Goal: Task Accomplishment & Management: Manage account settings

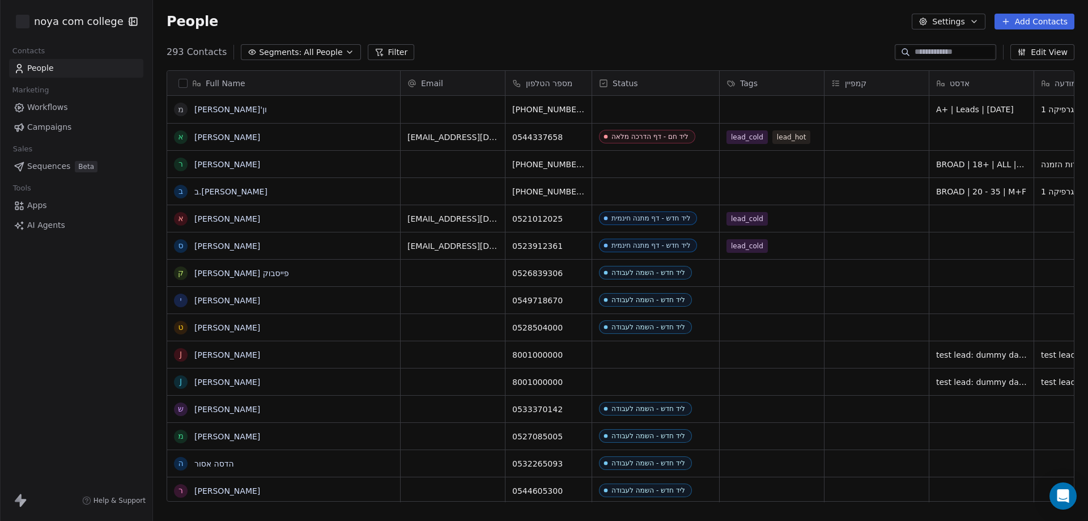
scroll to position [449, 926]
click at [664, 79] on div "Status" at bounding box center [654, 83] width 111 height 11
click at [604, 81] on html "noya com college Contacts People Marketing Workflows Campaigns Sales Sequences …" at bounding box center [544, 260] width 1088 height 521
click at [601, 79] on icon at bounding box center [603, 83] width 9 height 9
click at [620, 107] on span "Manage property" at bounding box center [647, 106] width 68 height 11
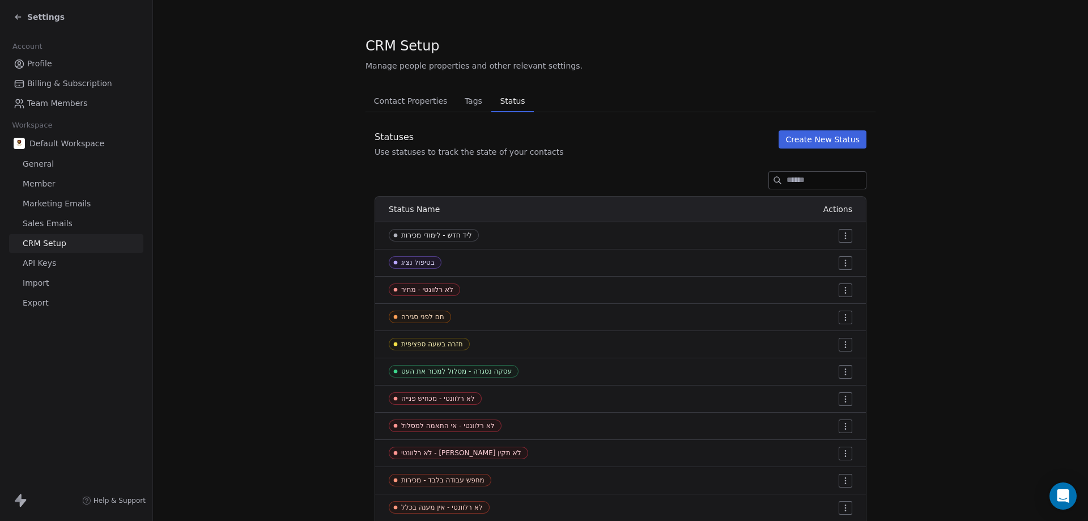
scroll to position [227, 0]
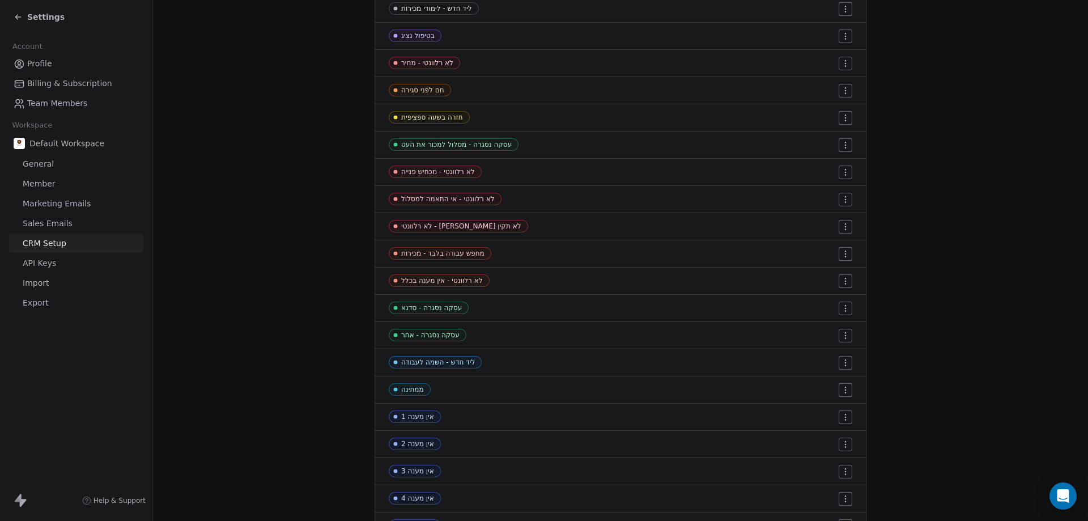
click at [534, 364] on div "ליד חדש - השמה לעבודה" at bounding box center [478, 362] width 178 height 12
drag, startPoint x: 818, startPoint y: 364, endPoint x: 814, endPoint y: 339, distance: 24.6
click at [814, 330] on tbody "ליד חדש - לימודי מכירות בטיפול נציג לא רלוונטי - מחיר חם לפני סגירה חזרה בשעה ס…" at bounding box center [620, 416] width 491 height 843
click at [792, 297] on html "Settings Account Profile Billing & Subscription Team Members Workspace Default …" at bounding box center [544, 260] width 1088 height 521
click at [686, 360] on html "Settings Account Profile Billing & Subscription Team Members Workspace Default …" at bounding box center [544, 260] width 1088 height 521
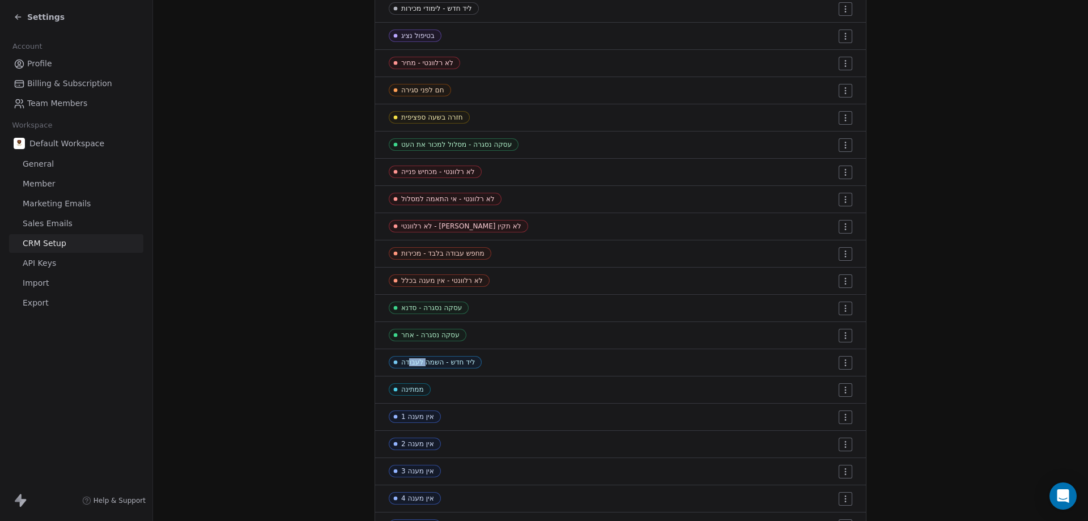
drag, startPoint x: 404, startPoint y: 372, endPoint x: 423, endPoint y: 353, distance: 26.8
click at [423, 353] on td "ליד חדש - השמה לעבודה" at bounding box center [474, 362] width 198 height 27
click at [389, 355] on td "ליד חדש - השמה לעבודה" at bounding box center [474, 362] width 198 height 27
drag, startPoint x: 374, startPoint y: 360, endPoint x: 456, endPoint y: 360, distance: 82.2
click at [455, 360] on td "ליד חדש - השמה לעבודה" at bounding box center [474, 362] width 198 height 27
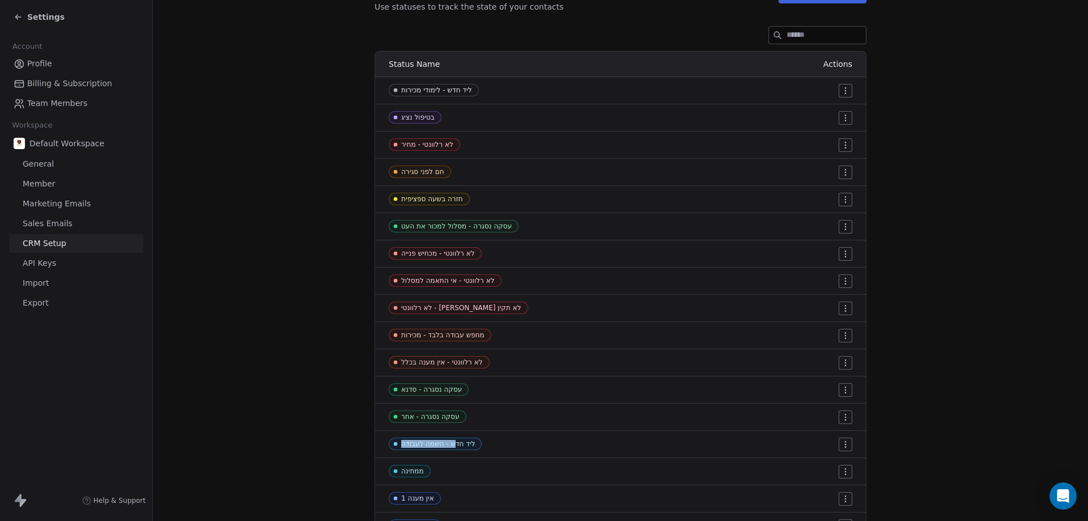
scroll to position [0, 0]
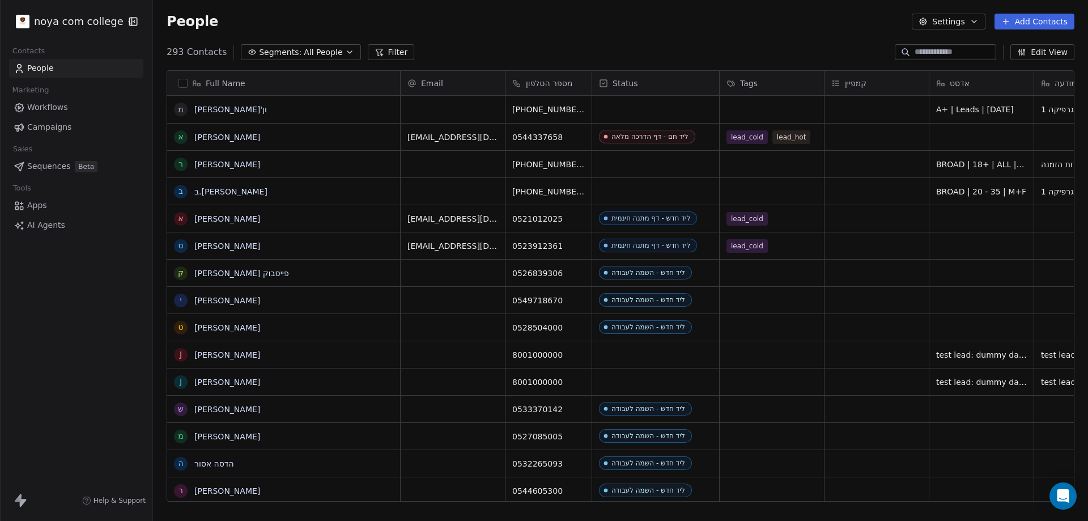
scroll to position [449, 926]
click at [681, 83] on div "Status" at bounding box center [654, 83] width 111 height 11
click at [681, 83] on html "noya com college Contacts People Marketing Workflows Campaigns Sales Sequences …" at bounding box center [544, 260] width 1088 height 521
click at [605, 80] on icon at bounding box center [603, 83] width 7 height 7
click at [604, 80] on html "noya com college Contacts People Marketing Workflows Campaigns Sales Sequences …" at bounding box center [544, 260] width 1088 height 521
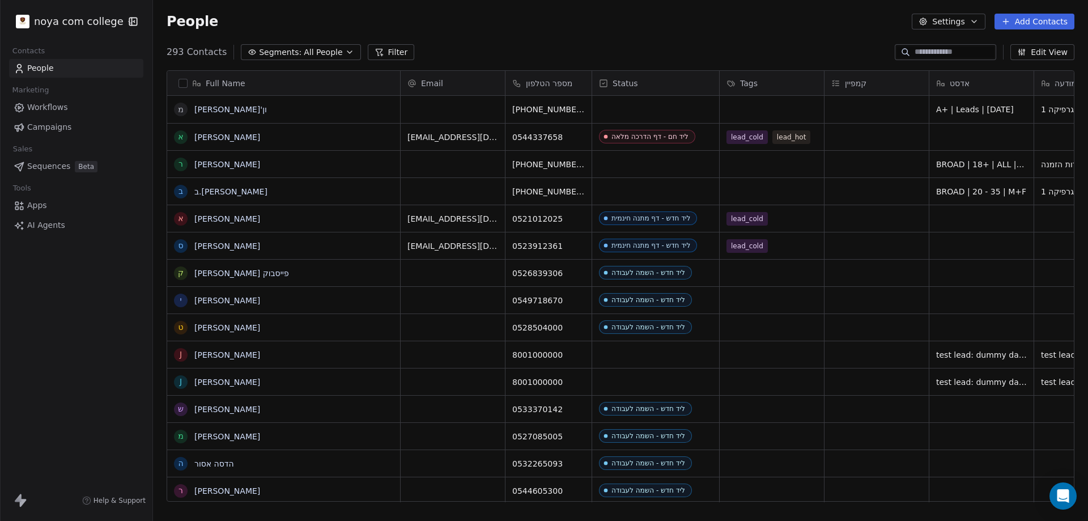
click at [658, 50] on div "293 Contacts Segments: All People Filter Edit View" at bounding box center [620, 52] width 935 height 18
click at [386, 56] on button "Filter" at bounding box center [391, 52] width 47 height 16
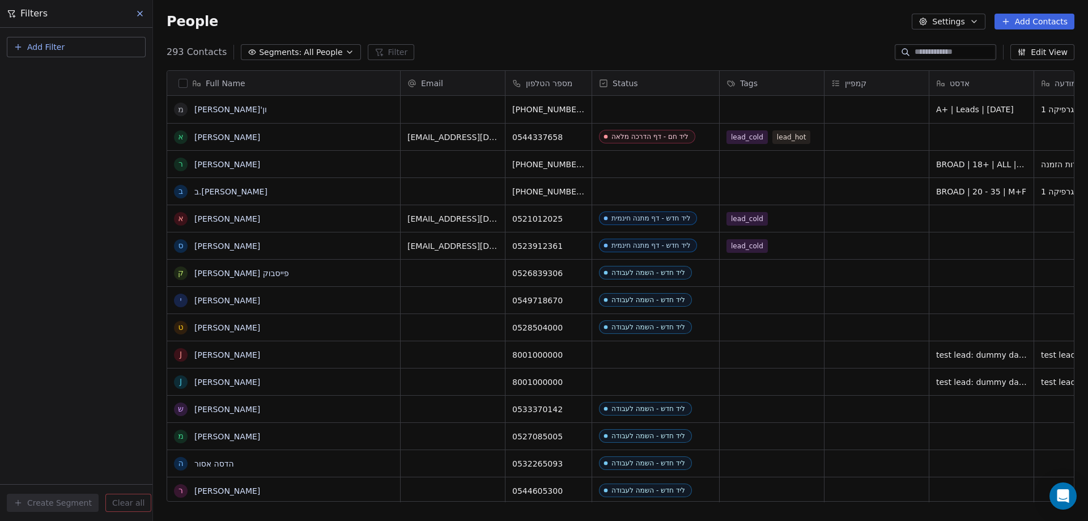
click at [36, 48] on span "Add Filter" at bounding box center [45, 47] width 37 height 12
click at [54, 69] on span "Contact properties" at bounding box center [56, 74] width 74 height 12
type input "***"
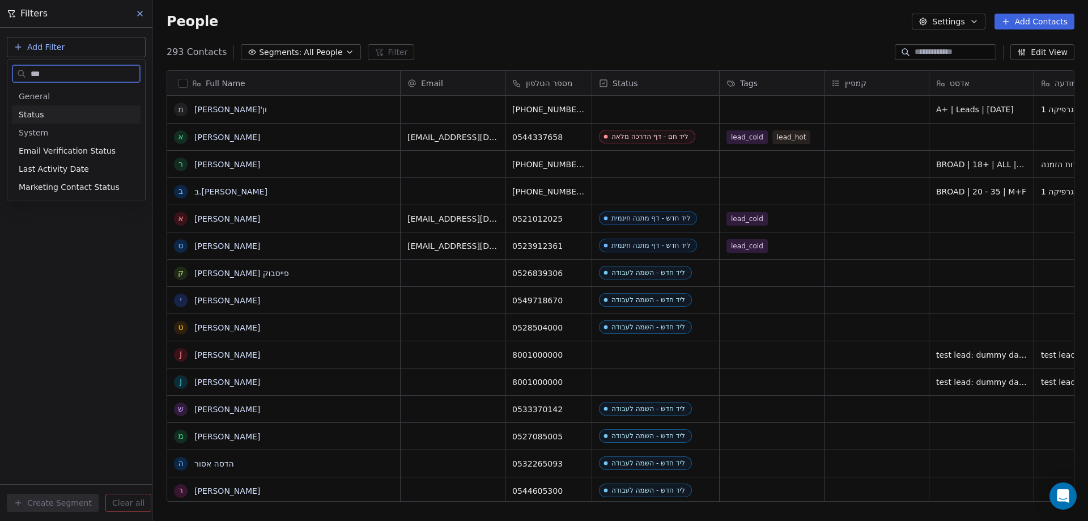
click at [44, 115] on div "Status" at bounding box center [76, 114] width 115 height 11
click at [73, 119] on div "Is" at bounding box center [76, 121] width 118 height 18
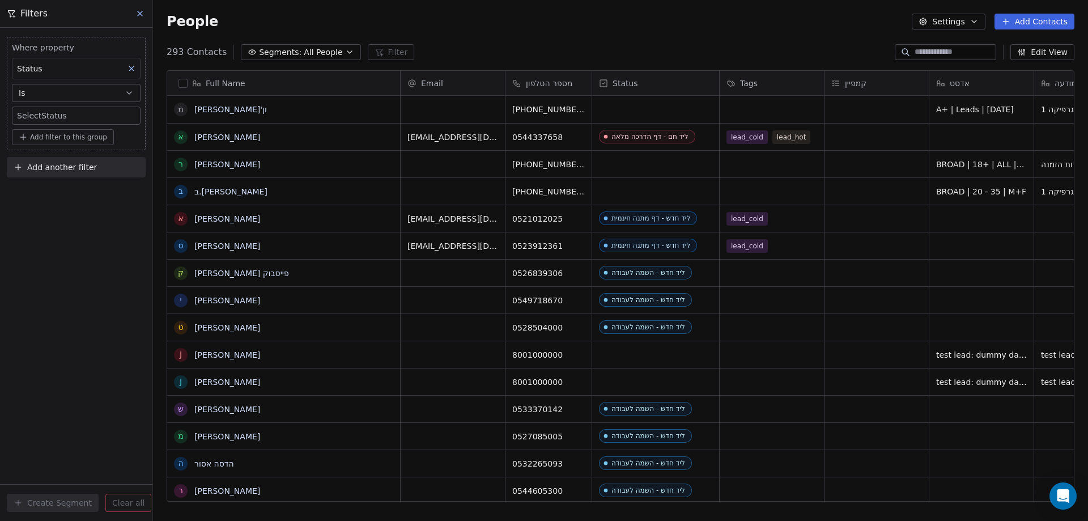
click at [73, 119] on body "noya com college Contacts People Marketing Workflows Campaigns Sales Sequences …" at bounding box center [544, 260] width 1088 height 521
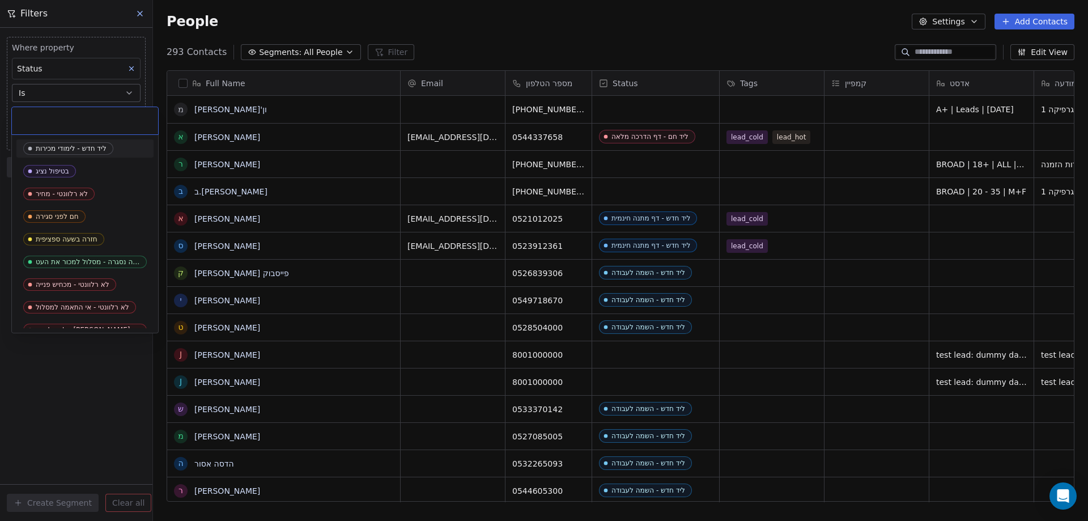
click at [70, 113] on div at bounding box center [85, 120] width 146 height 27
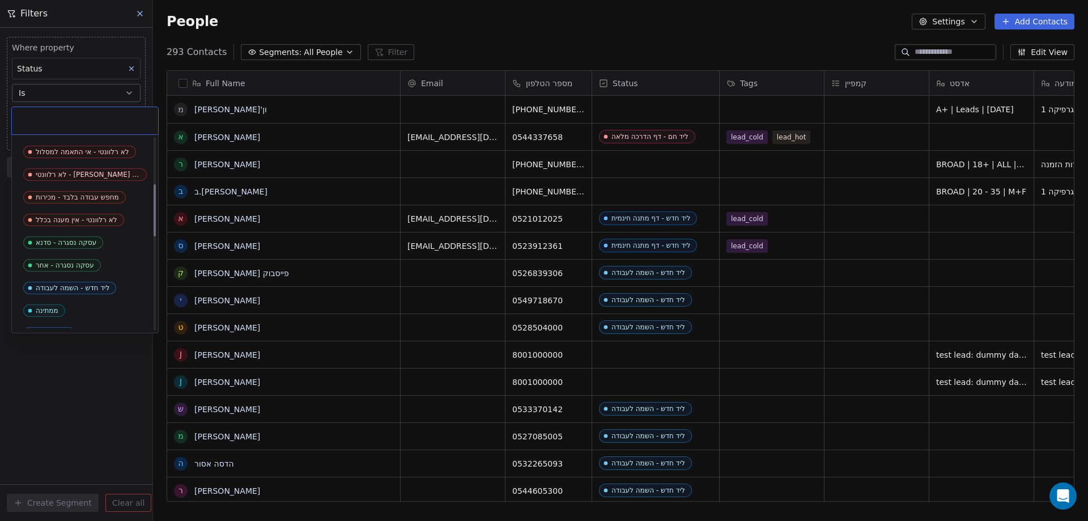
scroll to position [170, 0]
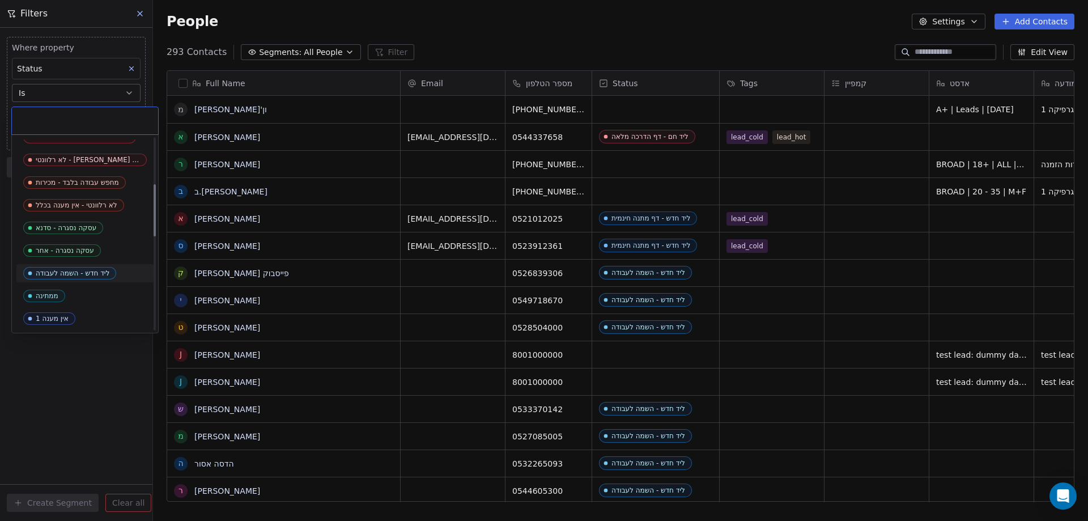
click at [84, 271] on div "ליד חדש - השמה לעבודה" at bounding box center [73, 273] width 74 height 8
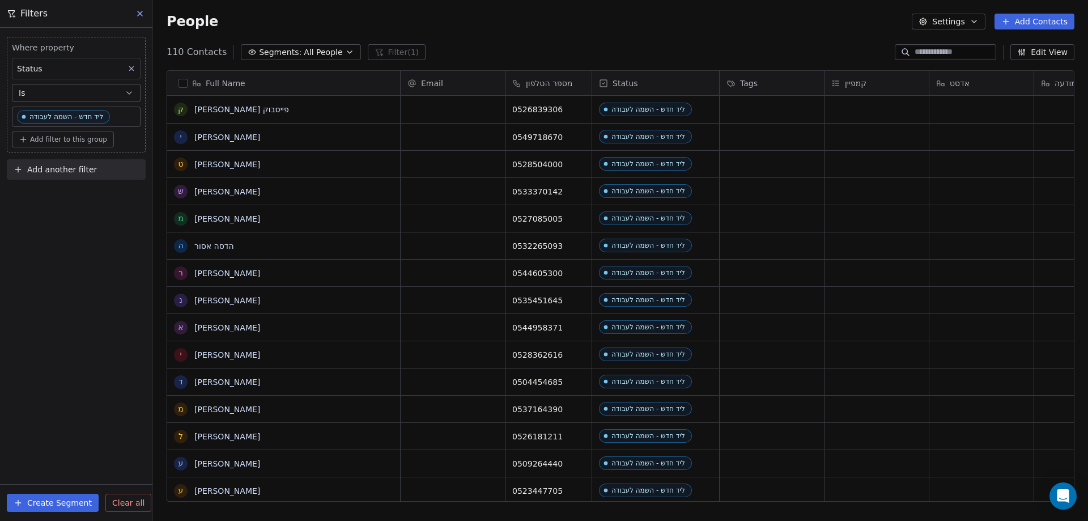
scroll to position [449, 926]
click at [213, 138] on link "יובל פייסבוק" at bounding box center [227, 137] width 66 height 9
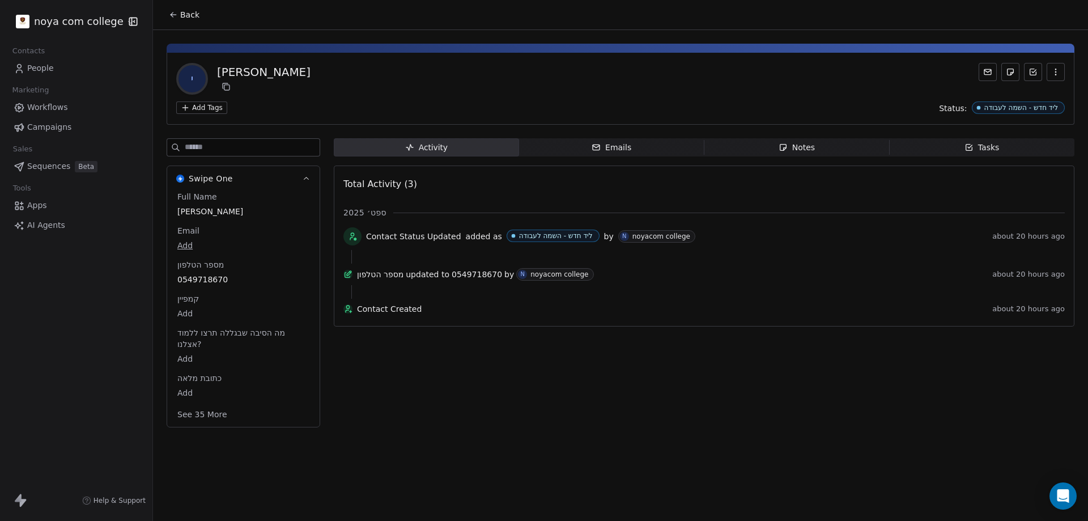
click at [439, 188] on div "Total Activity (3)" at bounding box center [703, 184] width 721 height 23
click at [385, 188] on span "Total Activity (3)" at bounding box center [380, 183] width 74 height 11
click at [378, 174] on div "Total Activity (3)" at bounding box center [703, 184] width 721 height 23
click at [384, 181] on span "Total Activity (3)" at bounding box center [380, 183] width 74 height 11
click at [840, 149] on span "Notes Notes" at bounding box center [796, 147] width 185 height 18
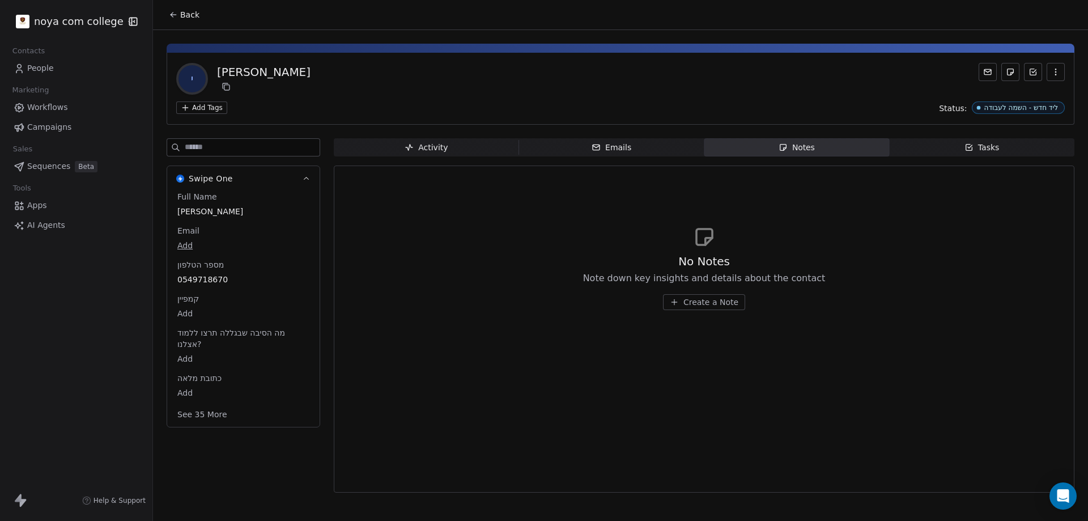
click at [692, 300] on span "Create a Note" at bounding box center [710, 301] width 55 height 11
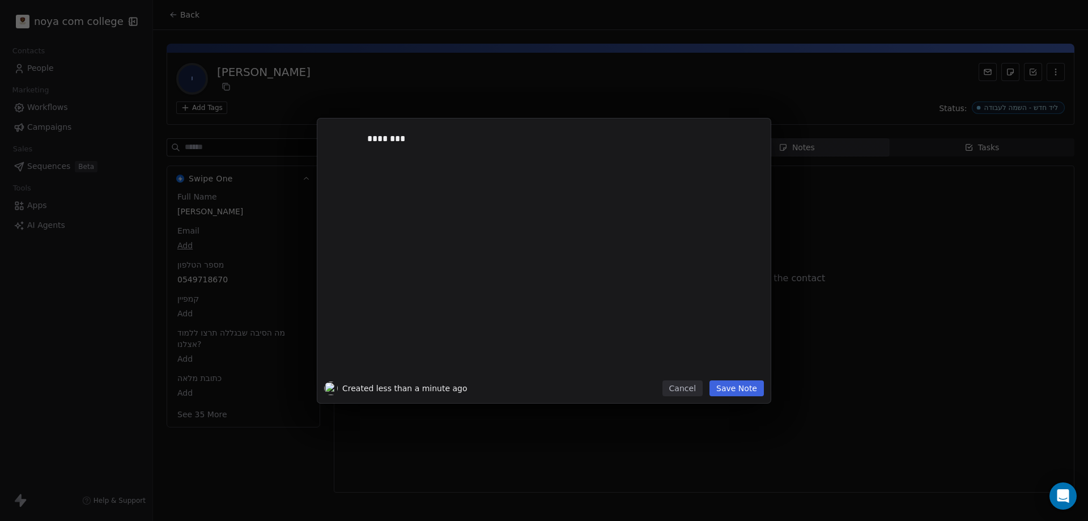
click at [743, 390] on button "Save Note" at bounding box center [736, 388] width 54 height 16
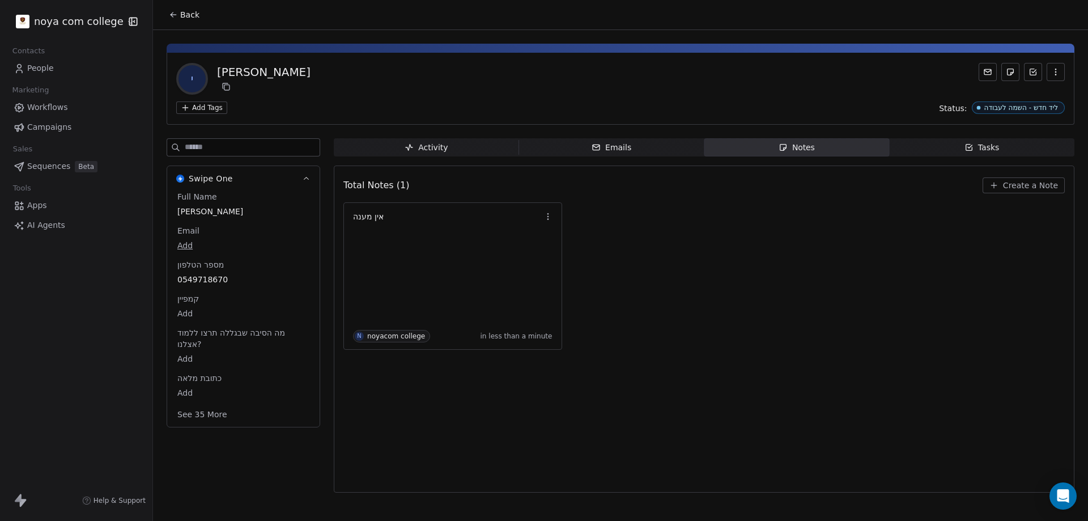
click at [173, 14] on icon at bounding box center [173, 14] width 9 height 9
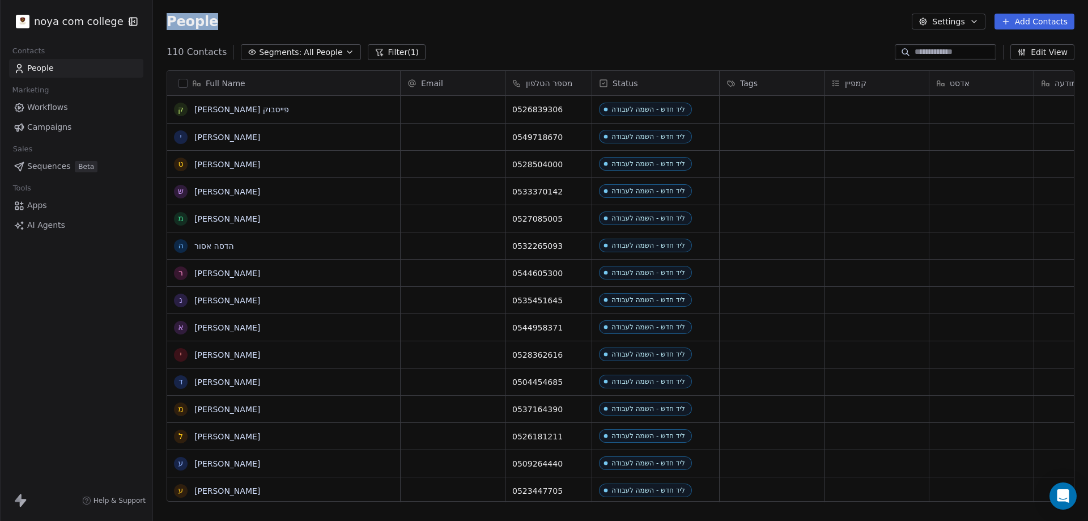
click at [1039, 56] on button "Edit View" at bounding box center [1042, 52] width 64 height 16
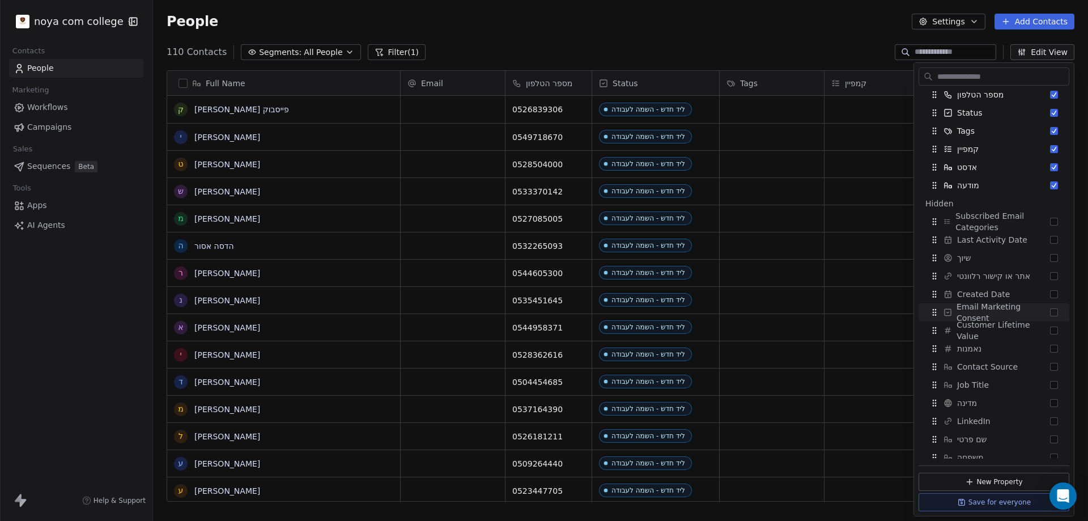
scroll to position [113, 0]
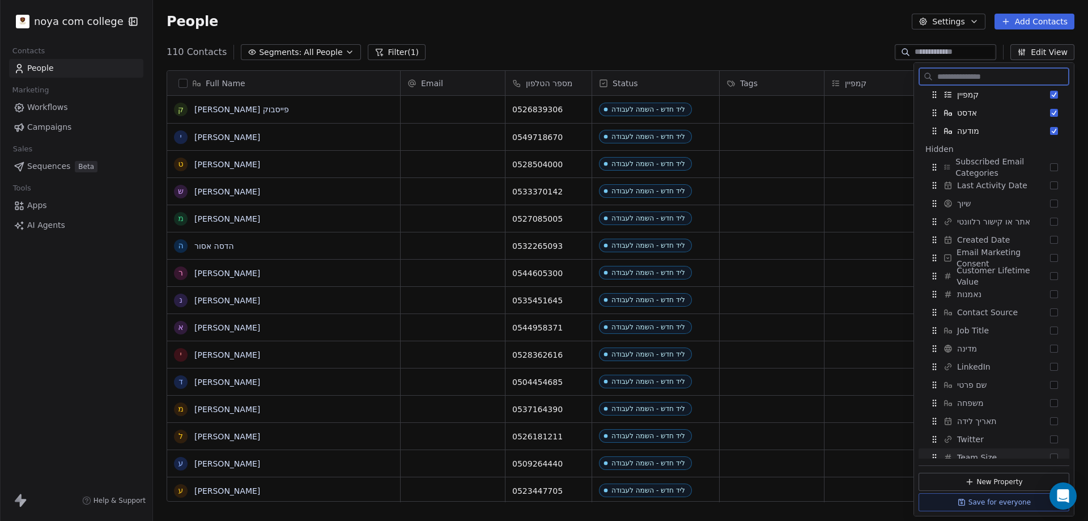
click at [1001, 479] on button "New Property" at bounding box center [994, 482] width 151 height 18
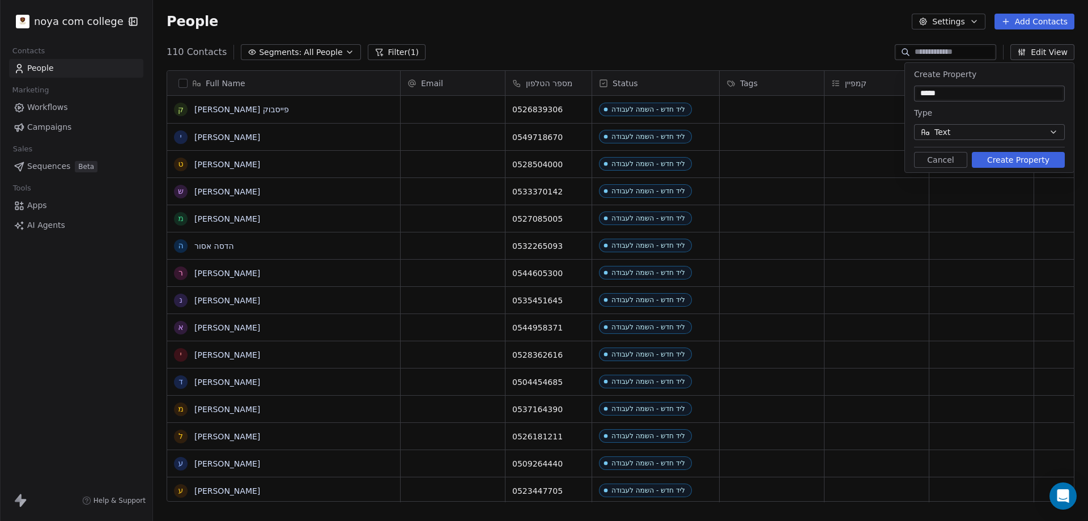
type input "*****"
click at [984, 127] on button "Text" at bounding box center [989, 132] width 151 height 16
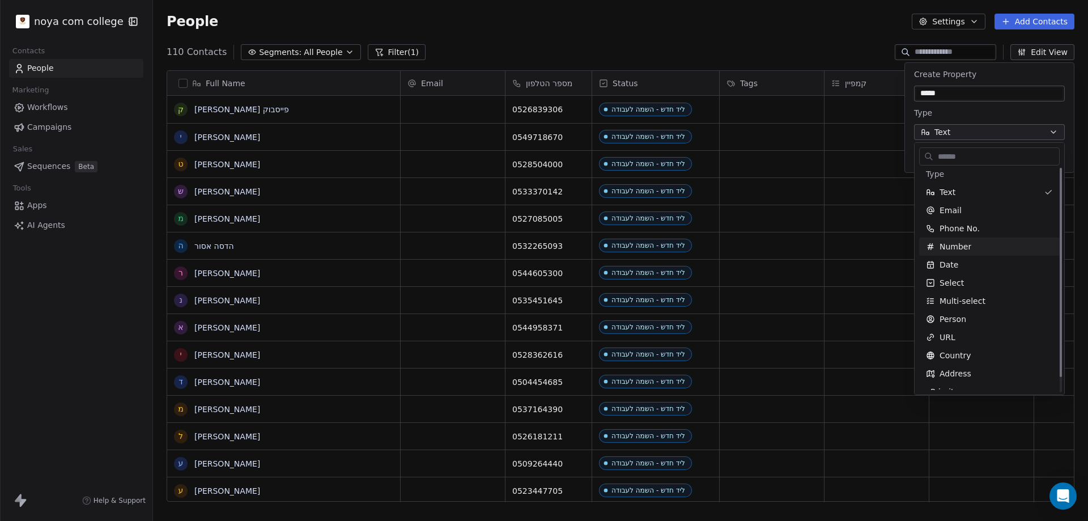
scroll to position [0, 0]
click at [775, 24] on html "noya com college Contacts People Marketing Workflows Campaigns Sales Sequences …" at bounding box center [544, 260] width 1088 height 521
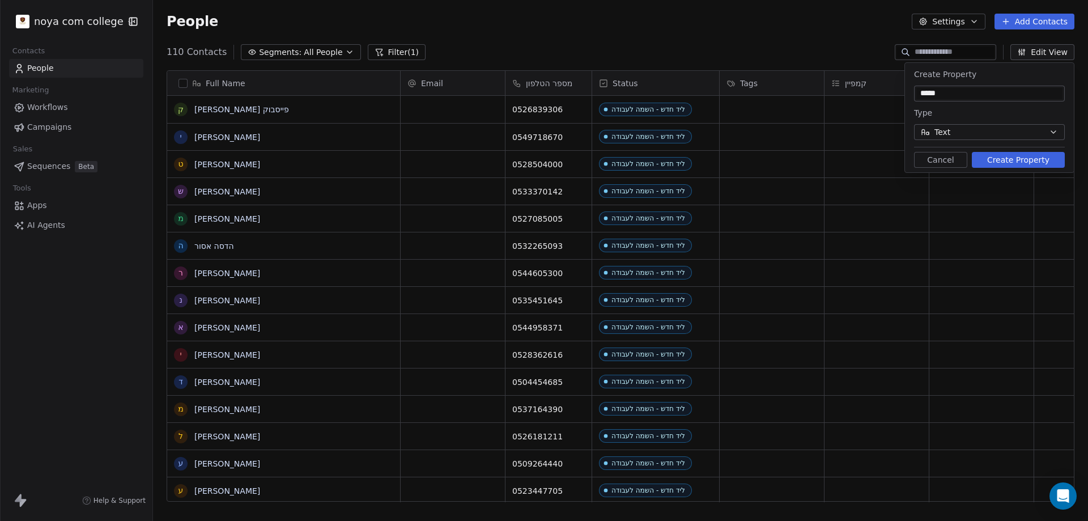
click at [793, 33] on div "People Settings Add Contacts" at bounding box center [620, 21] width 935 height 43
click at [801, 31] on div "People Settings Add Contacts" at bounding box center [620, 21] width 935 height 43
click at [963, 95] on input "*****" at bounding box center [989, 93] width 146 height 11
click at [962, 95] on input "*****" at bounding box center [989, 93] width 146 height 11
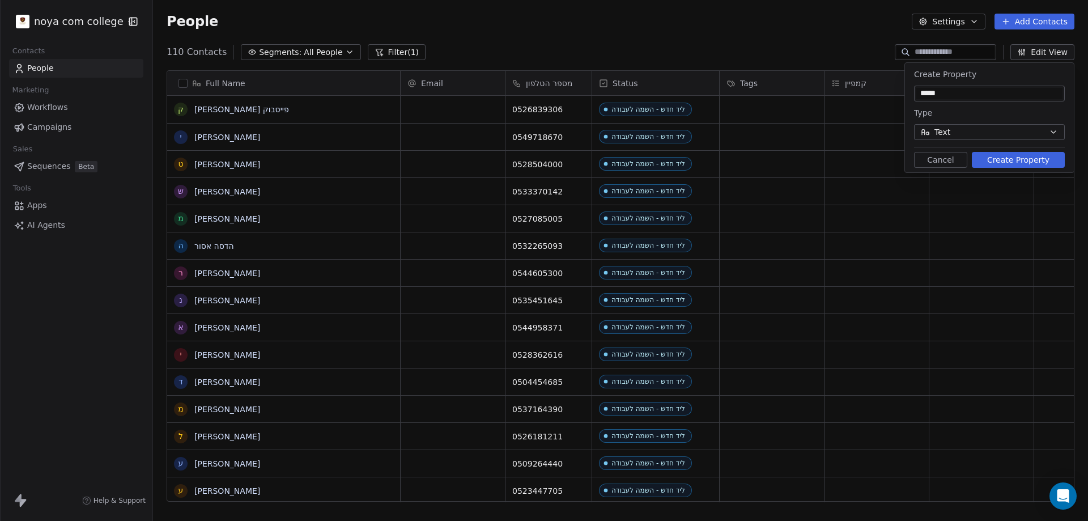
click at [628, 62] on div "Full Name ק קובי פייסבוק י יובל פייסבוק ט טל לוי ש שלומי מ מורן שמחה שמעוני ה ה…" at bounding box center [620, 290] width 935 height 458
click at [951, 157] on button "Cancel" at bounding box center [940, 160] width 53 height 16
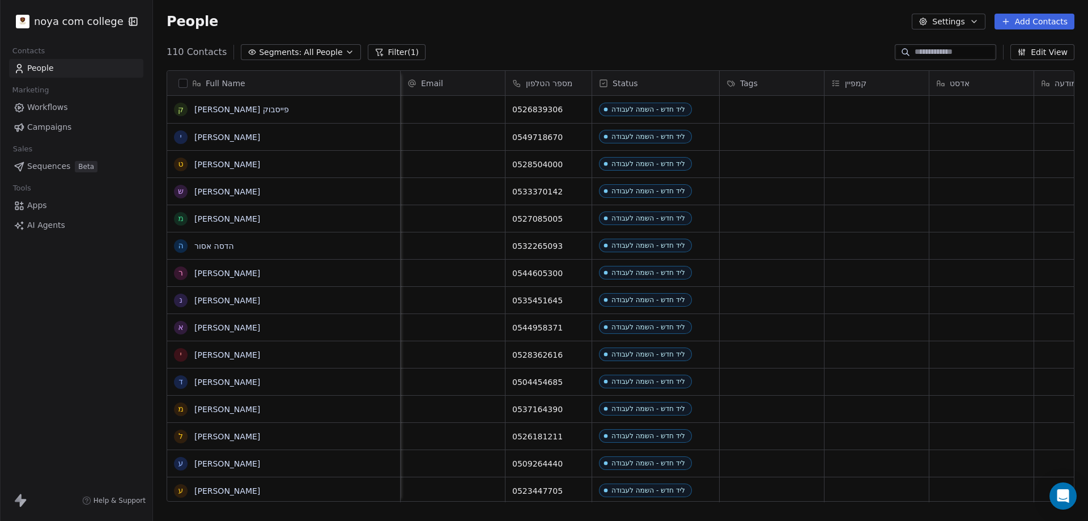
scroll to position [0, 101]
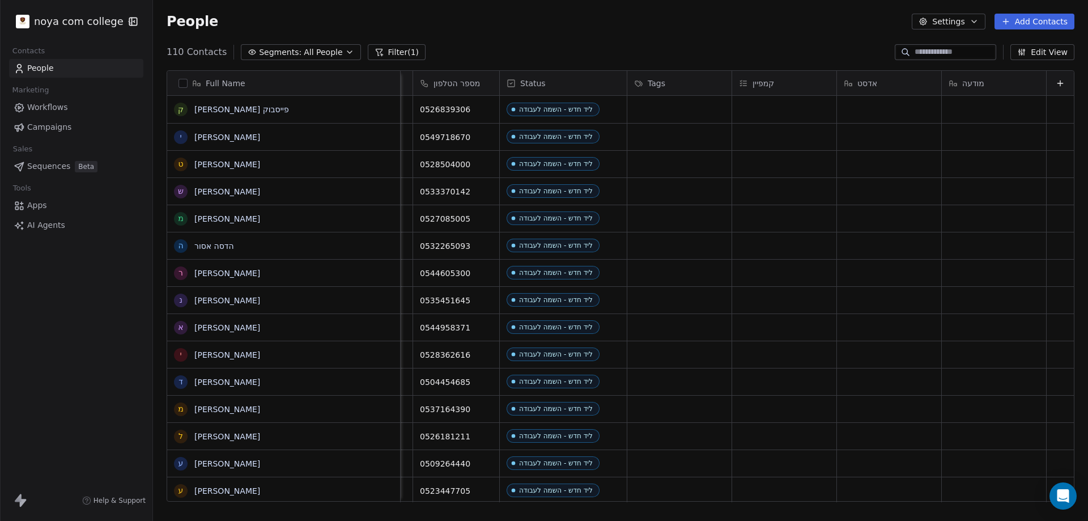
click at [1055, 89] on button at bounding box center [1060, 83] width 14 height 14
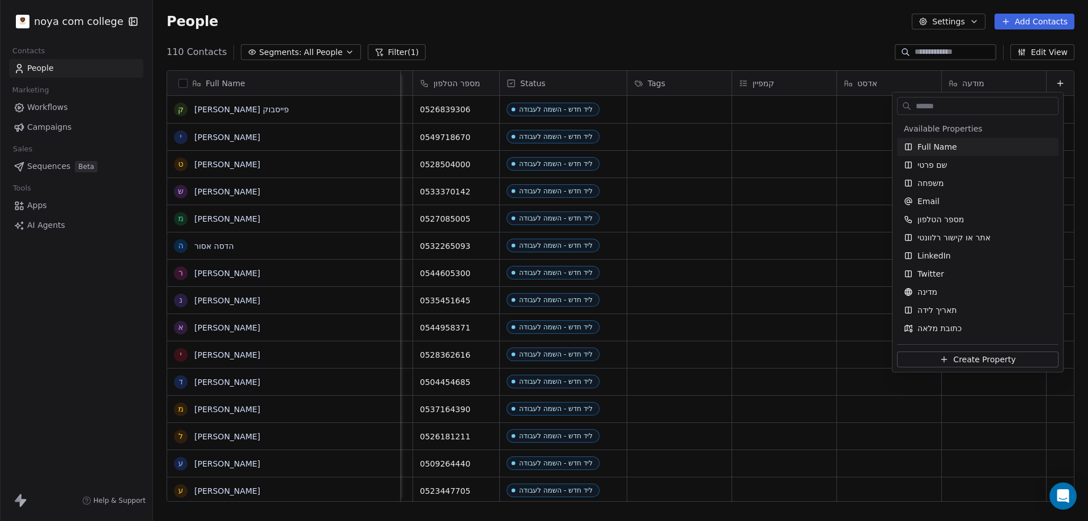
click at [593, 39] on html "noya com college Contacts People Marketing Workflows Campaigns Sales Sequences …" at bounding box center [544, 260] width 1088 height 521
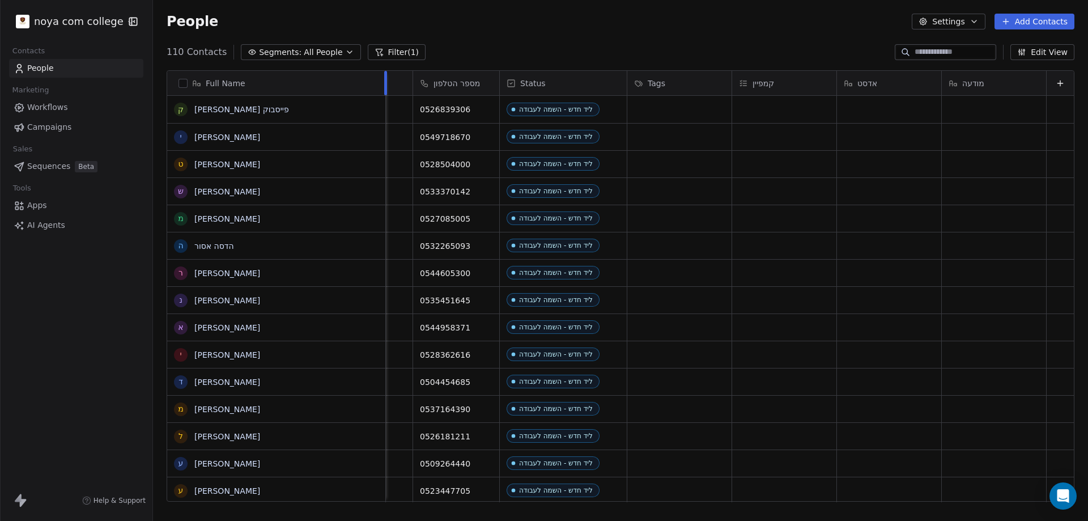
scroll to position [0, 86]
drag, startPoint x: 401, startPoint y: 75, endPoint x: 386, endPoint y: 80, distance: 15.8
click at [386, 80] on div at bounding box center [385, 83] width 3 height 24
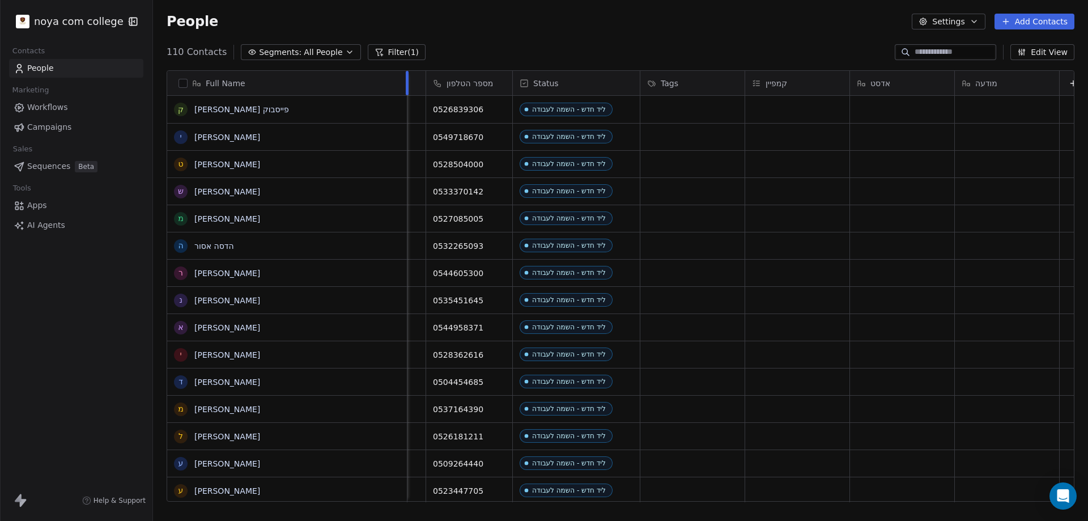
drag, startPoint x: 385, startPoint y: 79, endPoint x: 407, endPoint y: 83, distance: 21.9
click at [407, 83] on div at bounding box center [407, 83] width 3 height 24
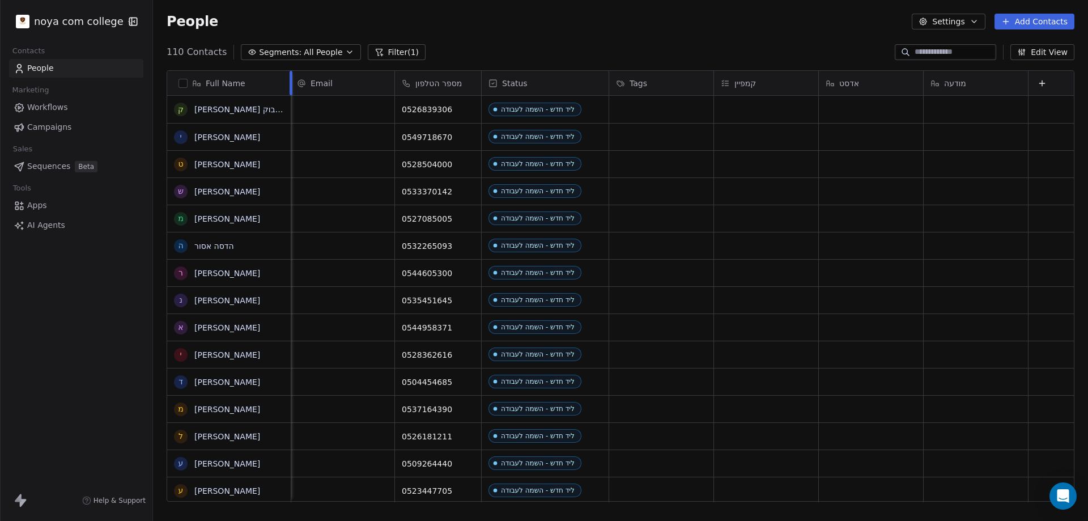
scroll to position [0, 10]
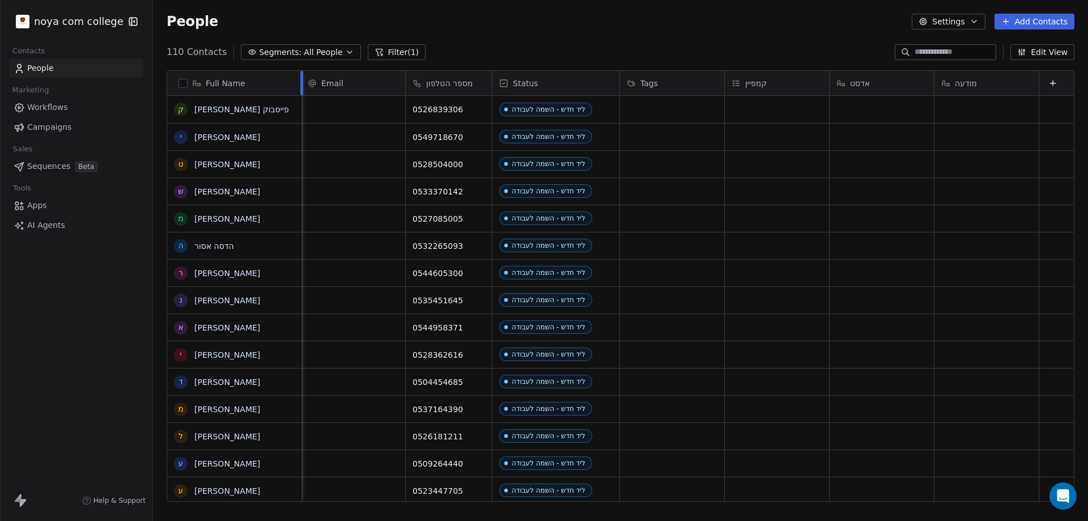
drag, startPoint x: 406, startPoint y: 80, endPoint x: 301, endPoint y: 86, distance: 105.5
click at [301, 86] on div at bounding box center [301, 83] width 3 height 24
click at [684, 136] on div "grid" at bounding box center [672, 137] width 104 height 27
click at [653, 142] on div "grid" at bounding box center [672, 137] width 104 height 27
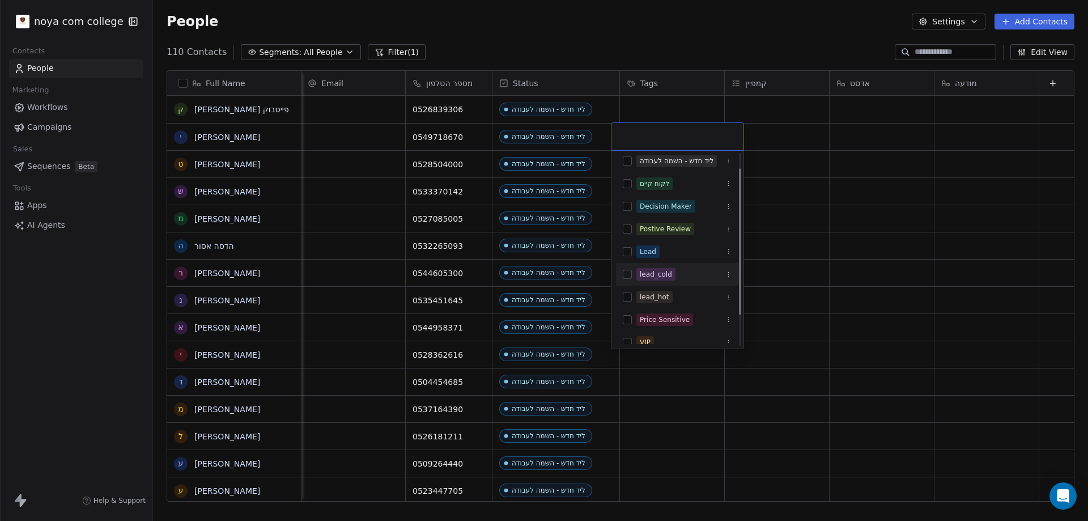
scroll to position [0, 0]
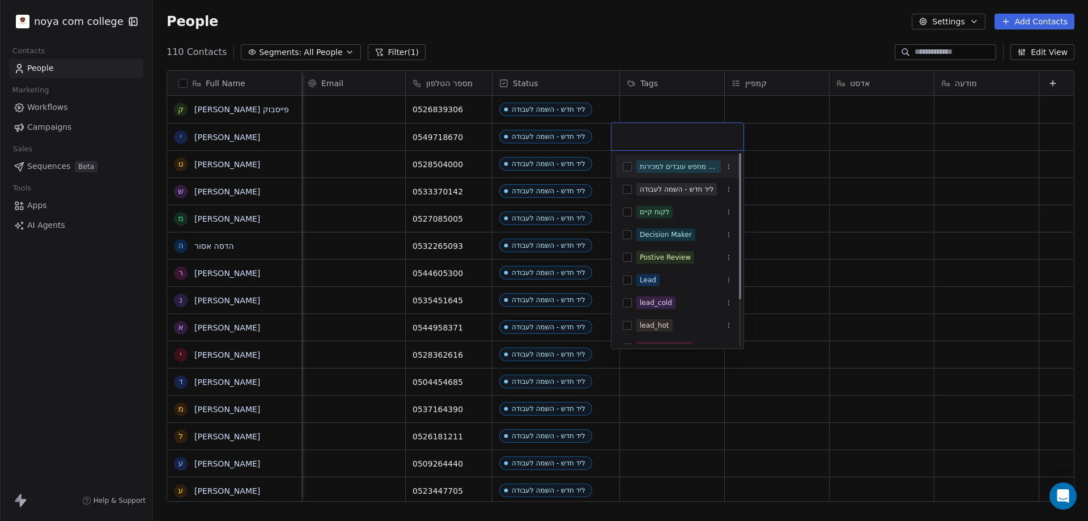
click at [676, 35] on html "noya com college Contacts People Marketing Workflows Campaigns Sales Sequences …" at bounding box center [544, 260] width 1088 height 521
click at [675, 35] on html "noya com college Contacts People Marketing Workflows Campaigns Sales Sequences …" at bounding box center [544, 260] width 1088 height 521
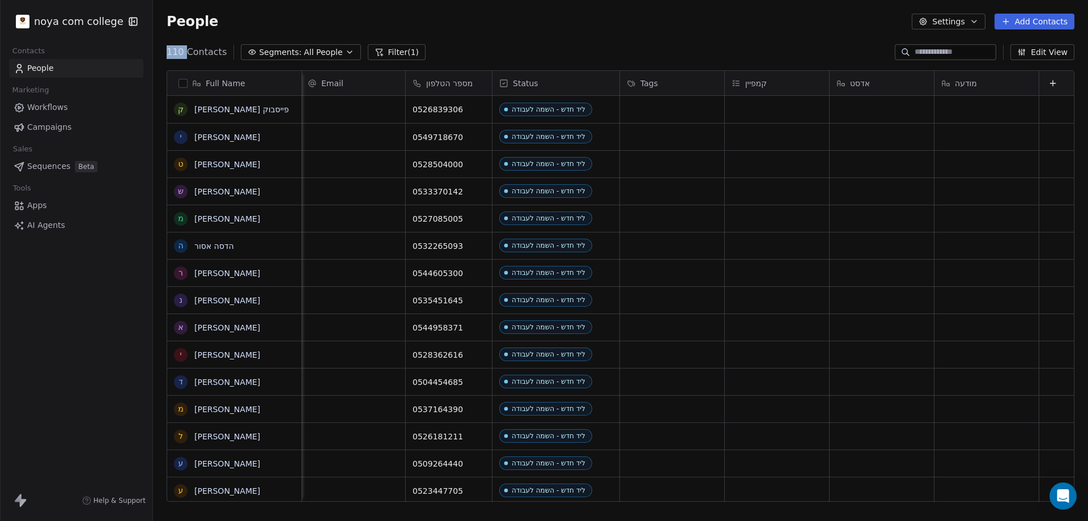
click at [675, 35] on div "People Settings Add Contacts" at bounding box center [620, 21] width 935 height 43
click at [1038, 52] on button "Edit View" at bounding box center [1042, 52] width 64 height 16
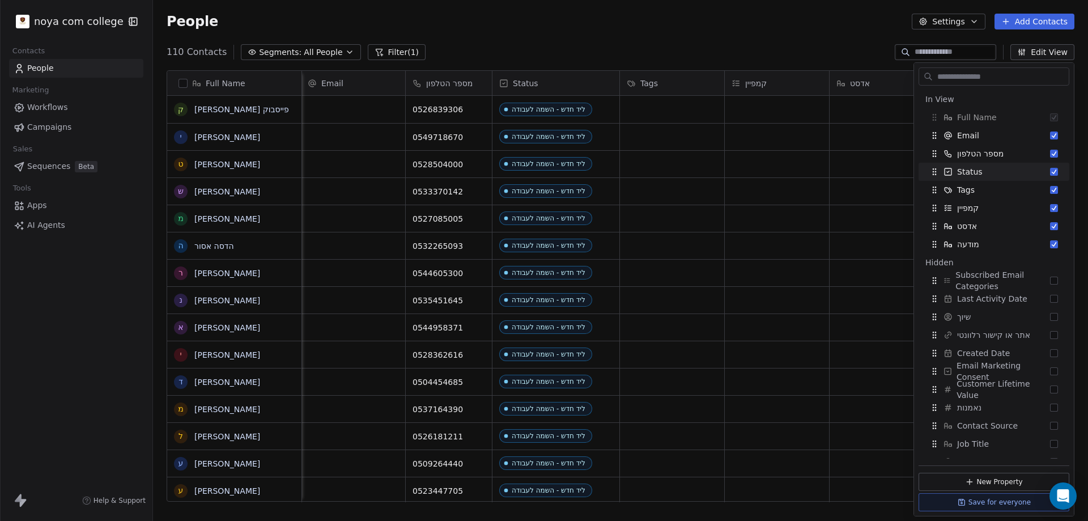
click at [624, 50] on div "110 Contacts Segments: All People Filter (1) Edit View" at bounding box center [620, 52] width 935 height 18
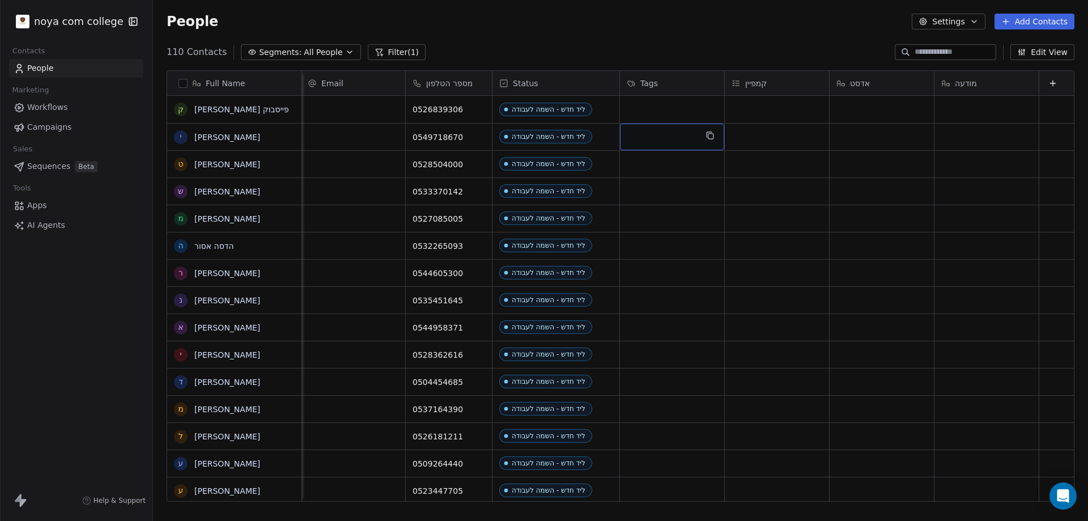
click at [647, 134] on div "grid" at bounding box center [672, 137] width 104 height 27
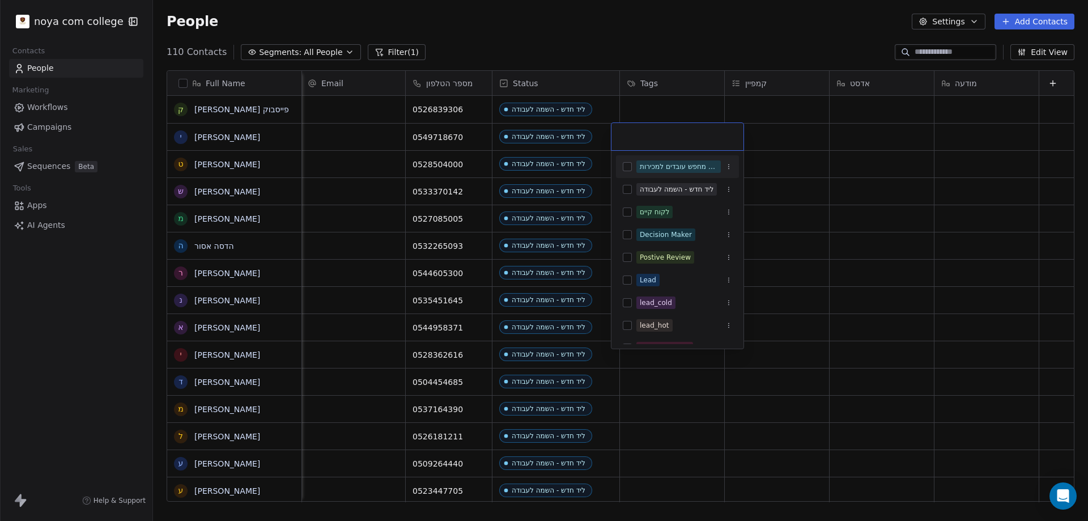
click at [641, 142] on input "text" at bounding box center [677, 136] width 118 height 12
click at [607, 22] on html "noya com college Contacts People Marketing Workflows Campaigns Sales Sequences …" at bounding box center [544, 260] width 1088 height 521
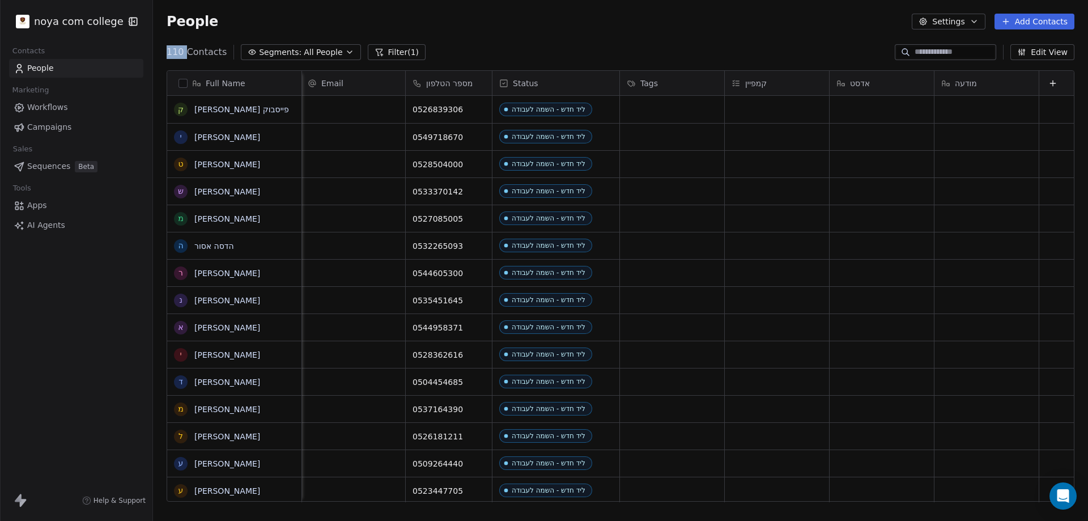
click at [607, 21] on div "People Settings Add Contacts" at bounding box center [621, 22] width 908 height 16
click at [609, 21] on div "People Settings Add Contacts" at bounding box center [621, 22] width 908 height 16
click at [610, 21] on div "People Settings Add Contacts" at bounding box center [621, 22] width 908 height 16
click at [1051, 52] on button "Edit View" at bounding box center [1042, 52] width 64 height 16
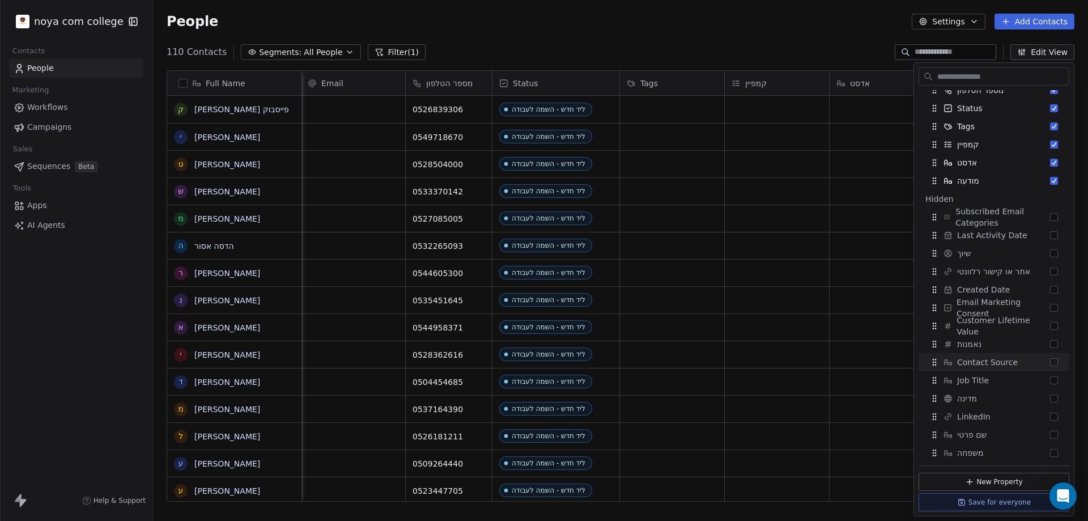
scroll to position [57, 0]
click at [796, 54] on div "110 Contacts Segments: All People Filter (1) Edit View" at bounding box center [620, 52] width 935 height 18
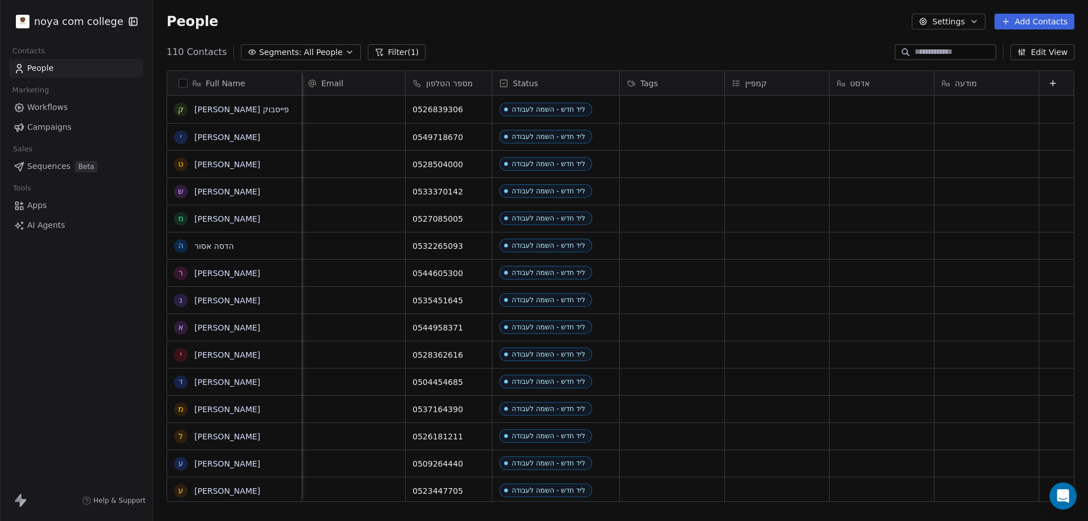
click at [698, 70] on div "Full Name ק קובי פייסבוק י יובל פייסבוק ט טל לוי ש שלומי מ מורן שמחה שמעוני ה ה…" at bounding box center [621, 285] width 908 height 431
click at [697, 52] on div "110 Contacts Segments: All People Filter (1) Edit View" at bounding box center [620, 52] width 935 height 18
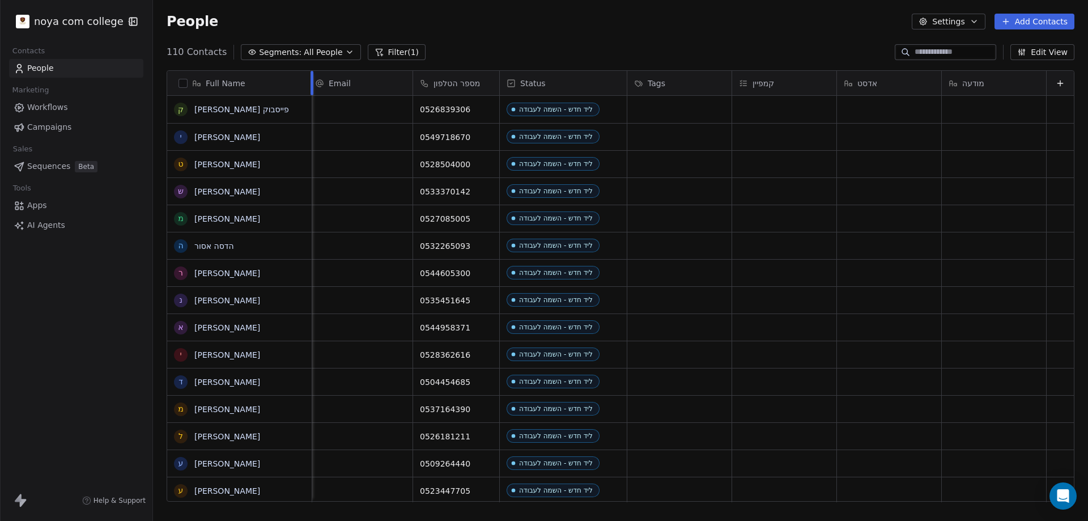
drag, startPoint x: 301, startPoint y: 75, endPoint x: 341, endPoint y: 70, distance: 40.5
click at [311, 79] on div "Full Name ק קובי פייסבוק י יובל פייסבוק ט טל לוי ש שלומי מ מורן שמחה שמעוני ה ה…" at bounding box center [620, 286] width 907 height 431
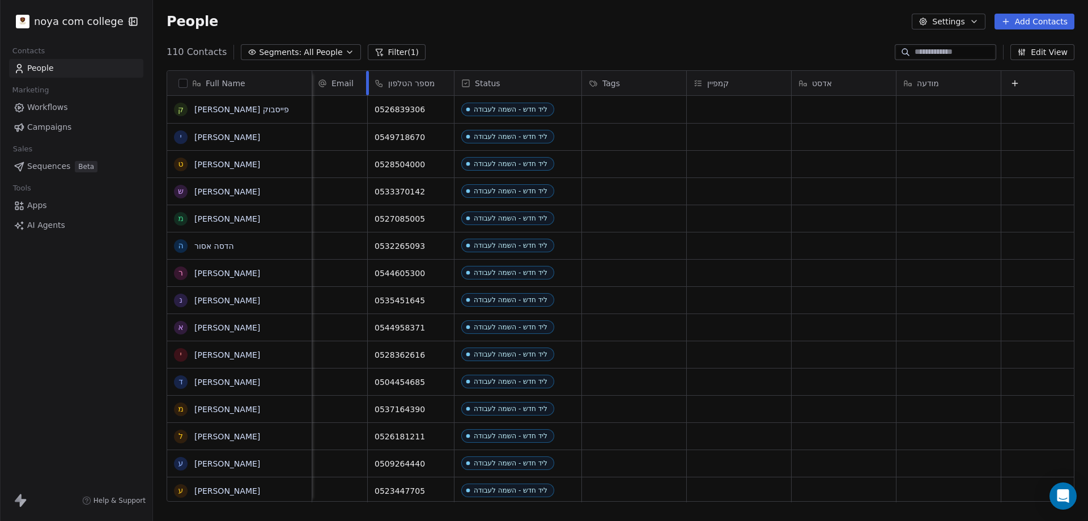
drag, startPoint x: 406, startPoint y: 74, endPoint x: 322, endPoint y: 80, distance: 84.1
click at [329, 74] on div "Email" at bounding box center [339, 83] width 57 height 24
click at [539, 42] on html "noya com college Contacts People Marketing Workflows Campaigns Sales Sequences …" at bounding box center [544, 260] width 1088 height 521
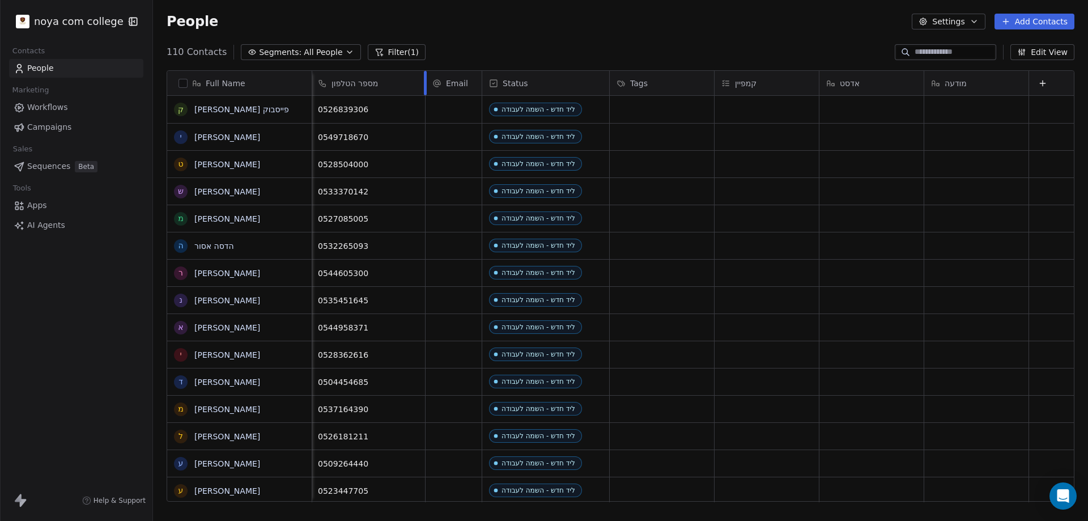
drag, startPoint x: 389, startPoint y: 81, endPoint x: 422, endPoint y: 86, distance: 33.2
click at [423, 86] on div "מספר הטלפון Email Status Tags קמפיין אדסט מודעה" at bounding box center [692, 83] width 763 height 25
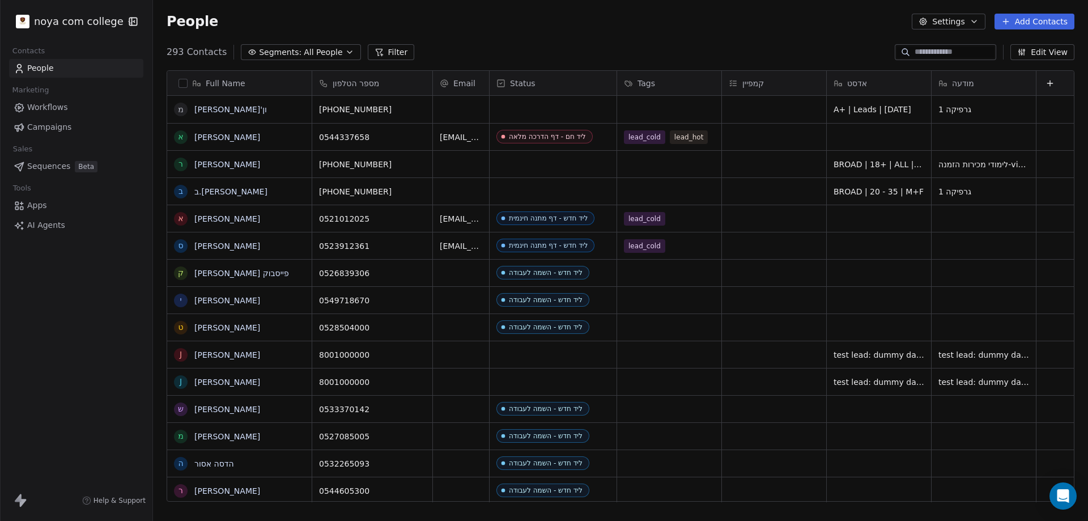
scroll to position [449, 926]
drag, startPoint x: 389, startPoint y: 77, endPoint x: 499, endPoint y: 78, distance: 109.9
click at [500, 79] on div "Full Name מ מיטל פרג'ון א איתן חדידה ר רן גלבוע ב ב.סאלח א אהרון חליוה ס סבינה …" at bounding box center [620, 286] width 907 height 431
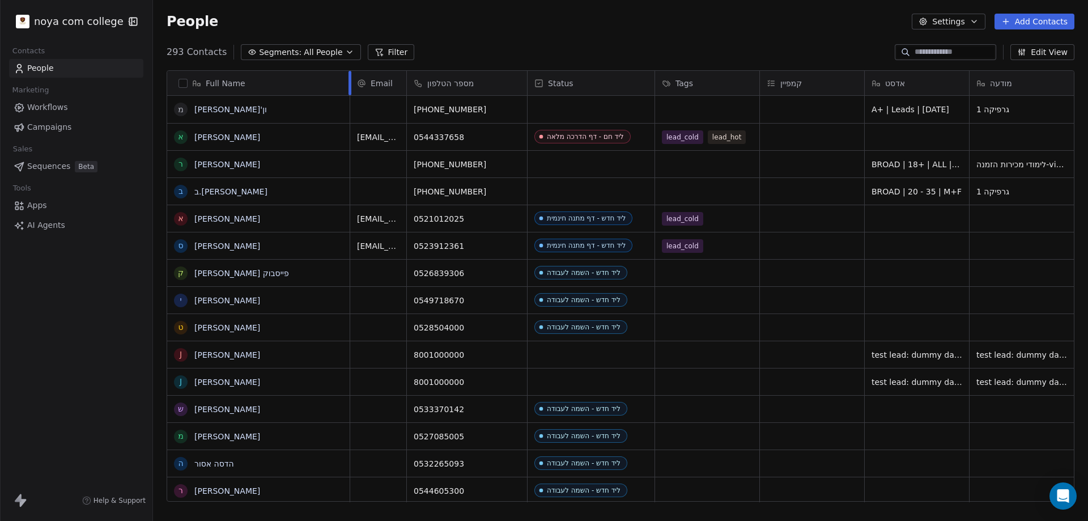
drag, startPoint x: 321, startPoint y: 80, endPoint x: 349, endPoint y: 81, distance: 28.3
click at [349, 84] on div at bounding box center [349, 83] width 3 height 24
drag, startPoint x: 405, startPoint y: 75, endPoint x: 360, endPoint y: 69, distance: 45.1
click at [360, 69] on div "Full Name מ מיטל פרג'ון א איתן חדידה ר רן גלבוע ב ב.סאלח א אהרון חליוה ס סבינה …" at bounding box center [620, 290] width 935 height 458
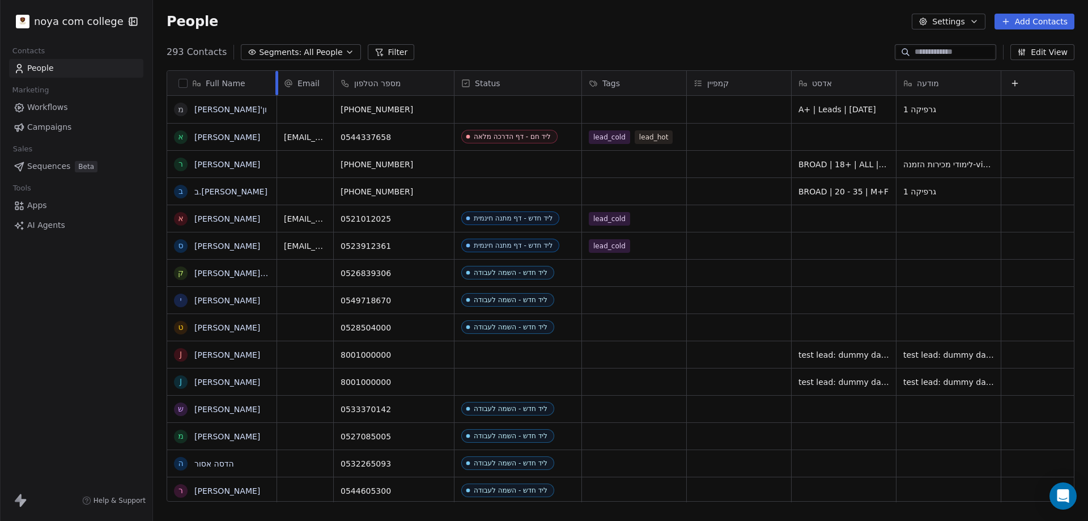
drag, startPoint x: 350, startPoint y: 75, endPoint x: 276, endPoint y: 80, distance: 73.8
click at [276, 80] on div at bounding box center [276, 83] width 3 height 24
drag, startPoint x: 331, startPoint y: 76, endPoint x: 194, endPoint y: 101, distance: 139.4
click at [194, 101] on div "Full Name מ מיטל פרג'ון א איתן חדידה ר רן גלבוע ב ב.סאלח א אהרון חליוה ס סבינה …" at bounding box center [620, 286] width 907 height 431
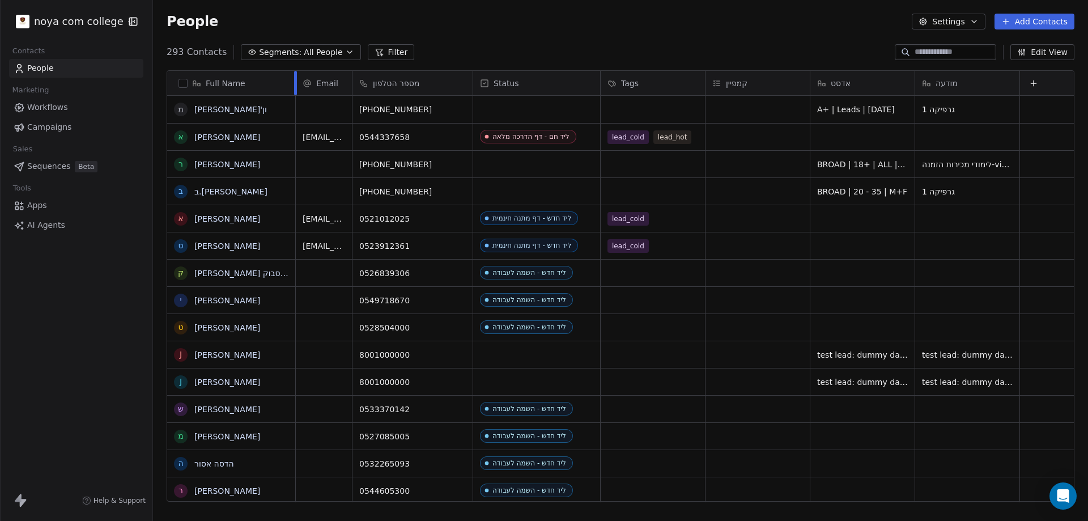
drag, startPoint x: 275, startPoint y: 82, endPoint x: 295, endPoint y: 90, distance: 21.4
click at [295, 90] on div at bounding box center [295, 83] width 3 height 24
drag, startPoint x: 317, startPoint y: 83, endPoint x: 461, endPoint y: 83, distance: 143.9
click at [461, 83] on div "Full Name מ מיטל פרג'ון א איתן חדידה ר רן גלבוע ב ב.סאלח א אהרון חליוה ס סבינה …" at bounding box center [620, 286] width 907 height 431
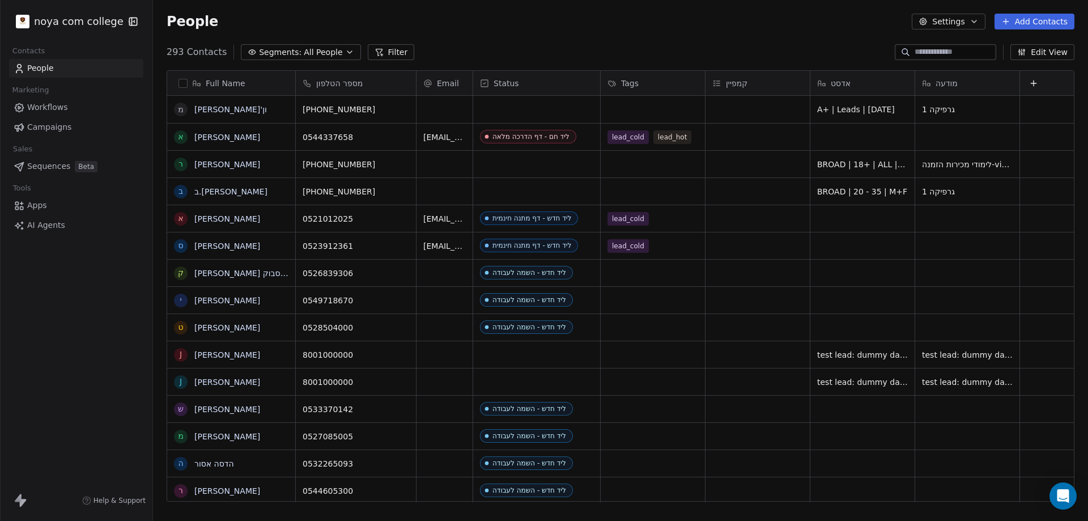
click at [409, 87] on div "מספר הטלפון" at bounding box center [356, 83] width 120 height 24
click at [415, 83] on html "noya com college Contacts People Marketing Workflows Campaigns Sales Sequences …" at bounding box center [544, 260] width 1088 height 521
drag, startPoint x: 415, startPoint y: 80, endPoint x: 363, endPoint y: 78, distance: 52.7
click at [377, 80] on div "מספר הטלפון" at bounding box center [356, 83] width 121 height 24
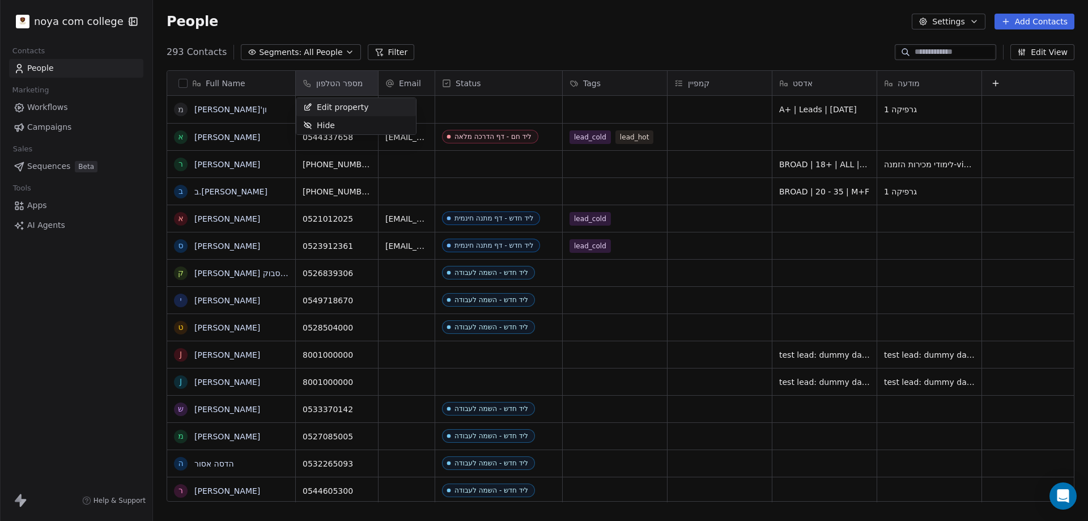
click at [363, 78] on html "noya com college Contacts People Marketing Workflows Campaigns Sales Sequences …" at bounding box center [544, 260] width 1088 height 521
click at [382, 83] on html "noya com college Contacts People Marketing Workflows Campaigns Sales Sequences …" at bounding box center [544, 260] width 1088 height 521
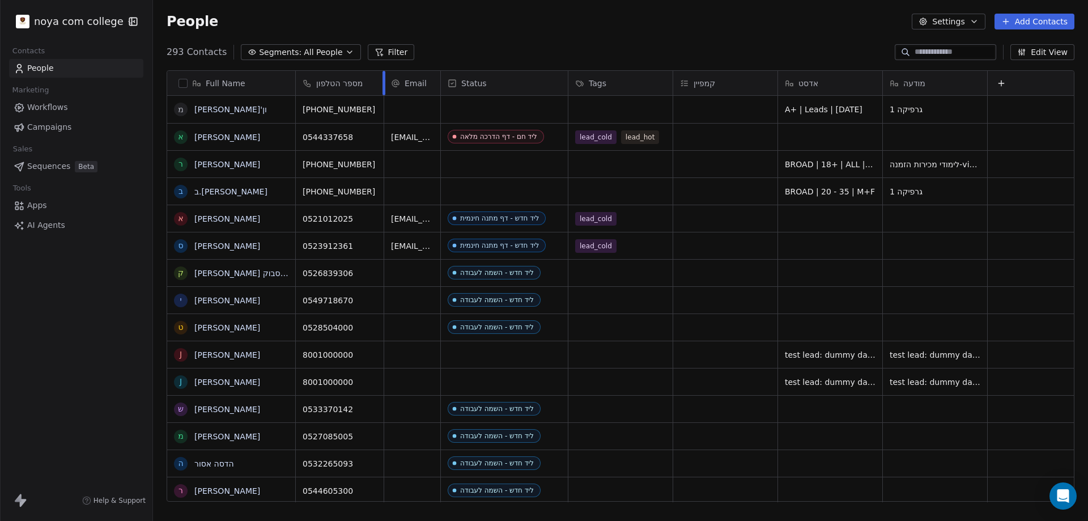
drag, startPoint x: 377, startPoint y: 75, endPoint x: 382, endPoint y: 78, distance: 6.6
click at [382, 78] on div at bounding box center [383, 83] width 3 height 24
click at [380, 50] on button "Filter" at bounding box center [391, 52] width 47 height 16
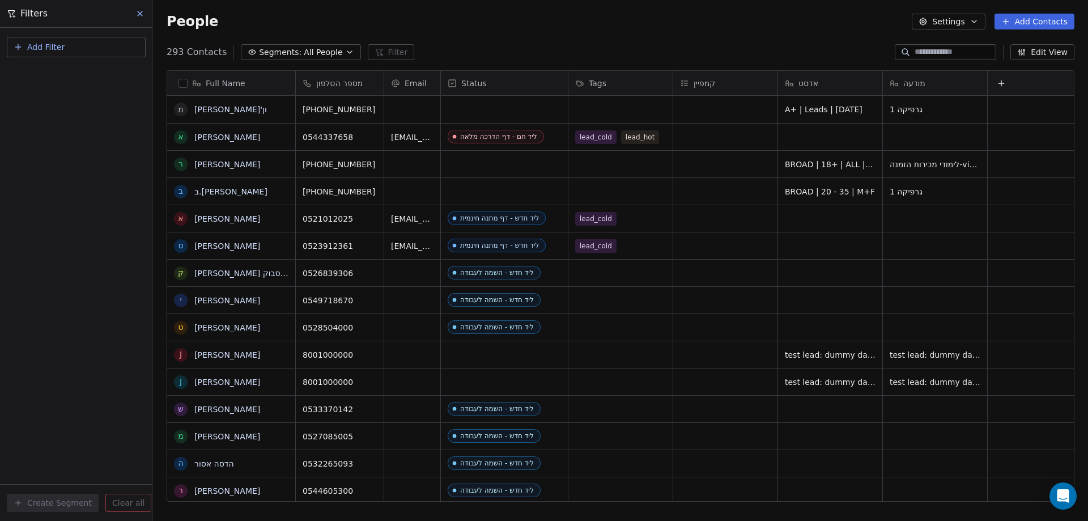
click at [106, 39] on button "Add Filter" at bounding box center [76, 47] width 139 height 20
click at [73, 75] on span "Contact properties" at bounding box center [56, 74] width 74 height 12
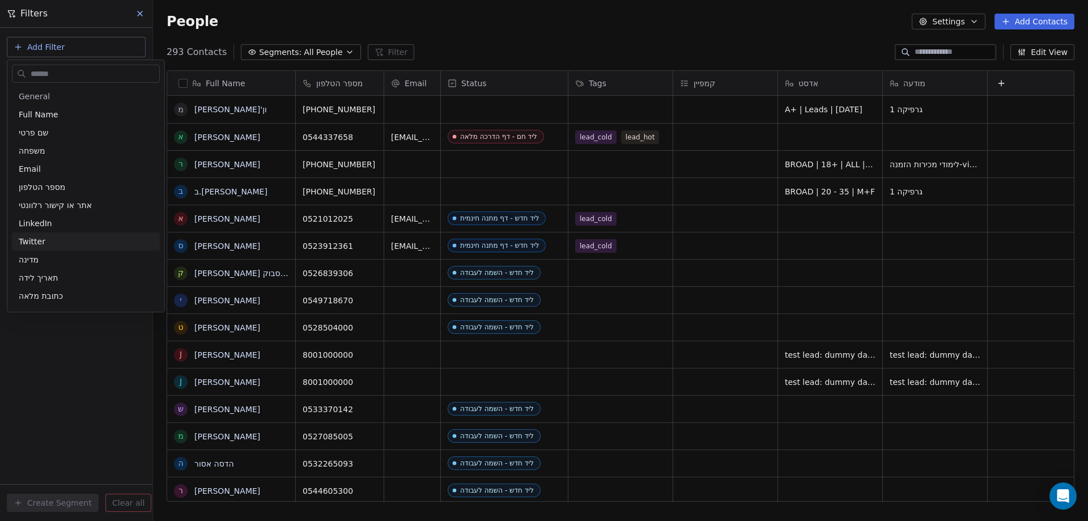
click at [54, 359] on html "noya com college Contacts People Marketing Workflows Campaigns Sales Sequences …" at bounding box center [544, 260] width 1088 height 521
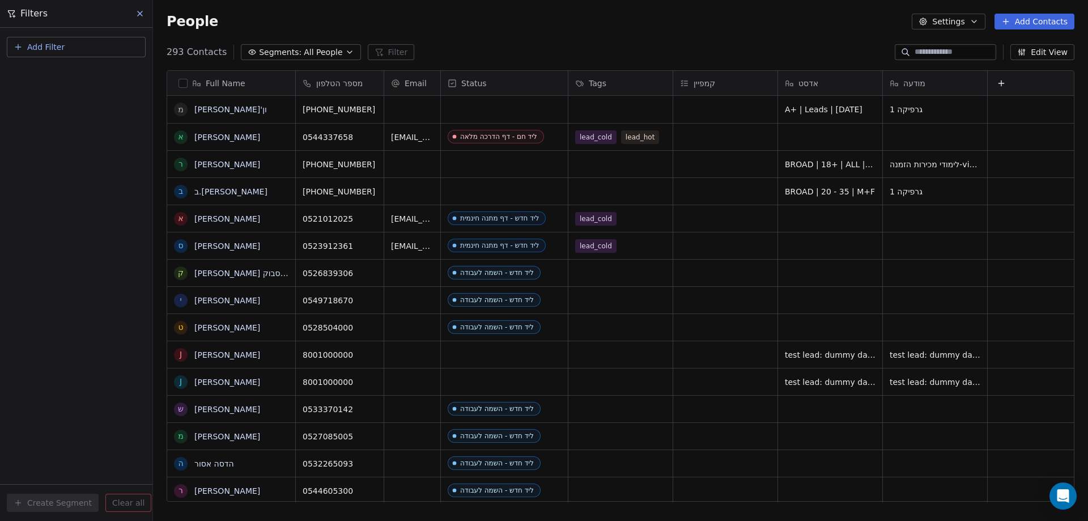
click at [15, 44] on icon "button" at bounding box center [18, 46] width 9 height 9
click at [56, 88] on span "Contact activity" at bounding box center [50, 92] width 63 height 12
click at [37, 213] on html "noya com college Contacts People Marketing Workflows Campaigns Sales Sequences …" at bounding box center [544, 260] width 1088 height 521
click at [30, 46] on span "Add Filter" at bounding box center [45, 47] width 37 height 12
click at [44, 70] on span "Contact properties" at bounding box center [56, 74] width 74 height 12
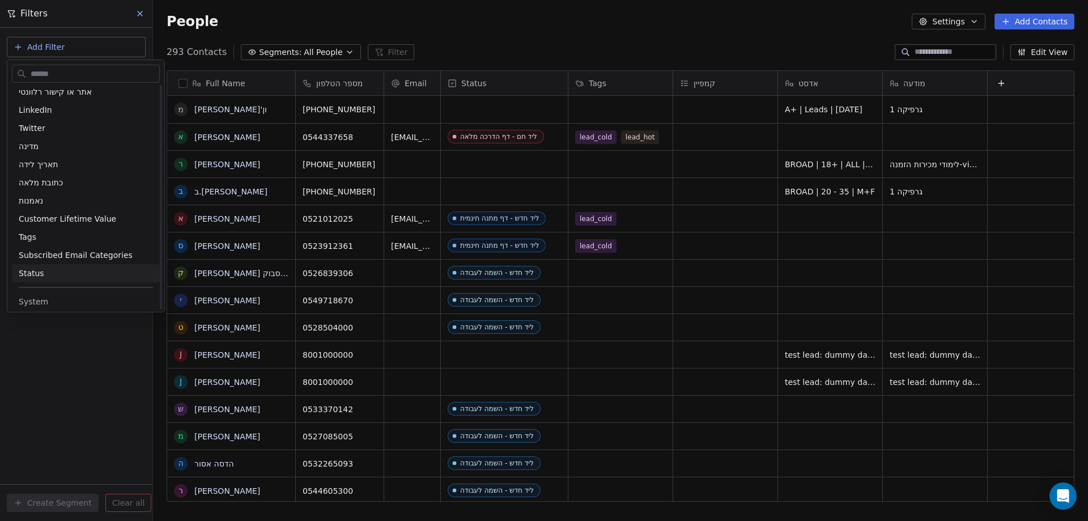
scroll to position [227, 0]
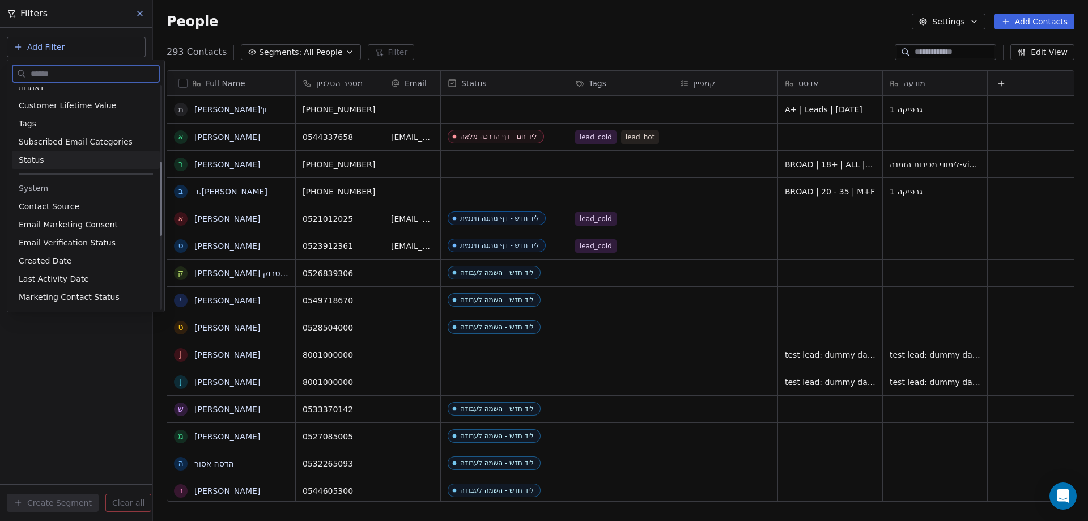
click at [37, 155] on span "Status" at bounding box center [31, 159] width 25 height 11
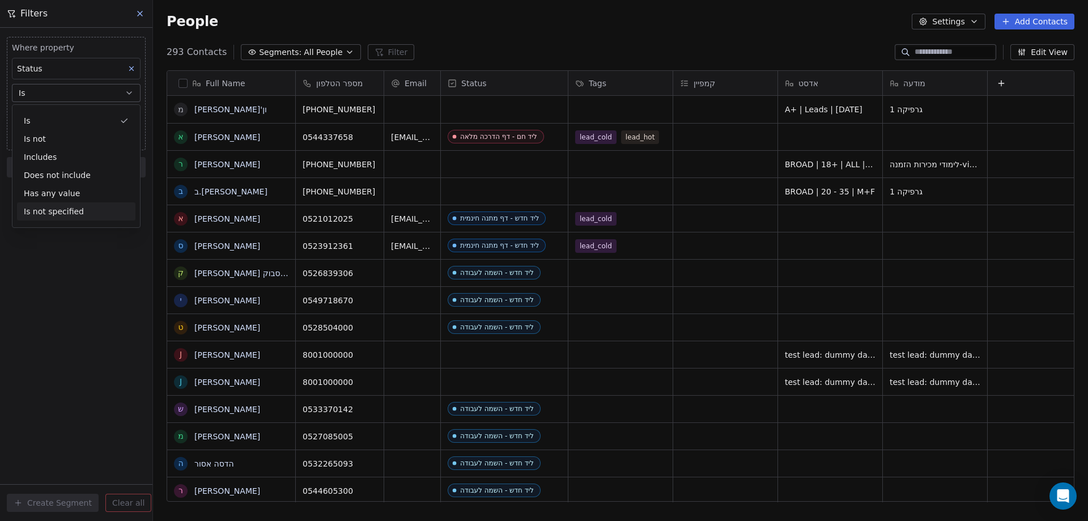
click at [89, 275] on div "Where property Status Is Select Status Add filter to this group Add another fil…" at bounding box center [76, 274] width 152 height 493
click at [57, 115] on body "noya com college Contacts People Marketing Workflows Campaigns Sales Sequences …" at bounding box center [544, 260] width 1088 height 521
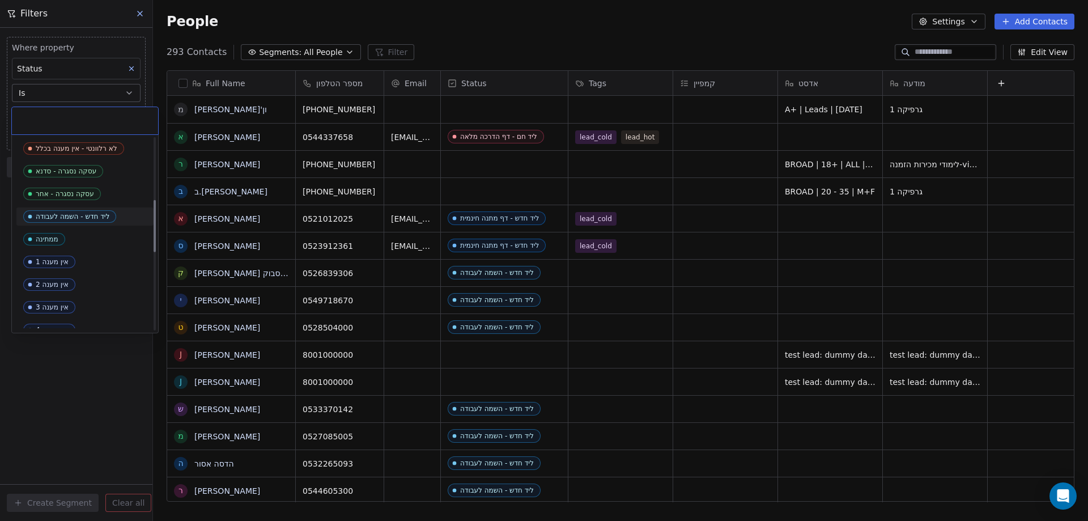
click at [79, 219] on div "ליד חדש - השמה לעבודה" at bounding box center [73, 216] width 74 height 8
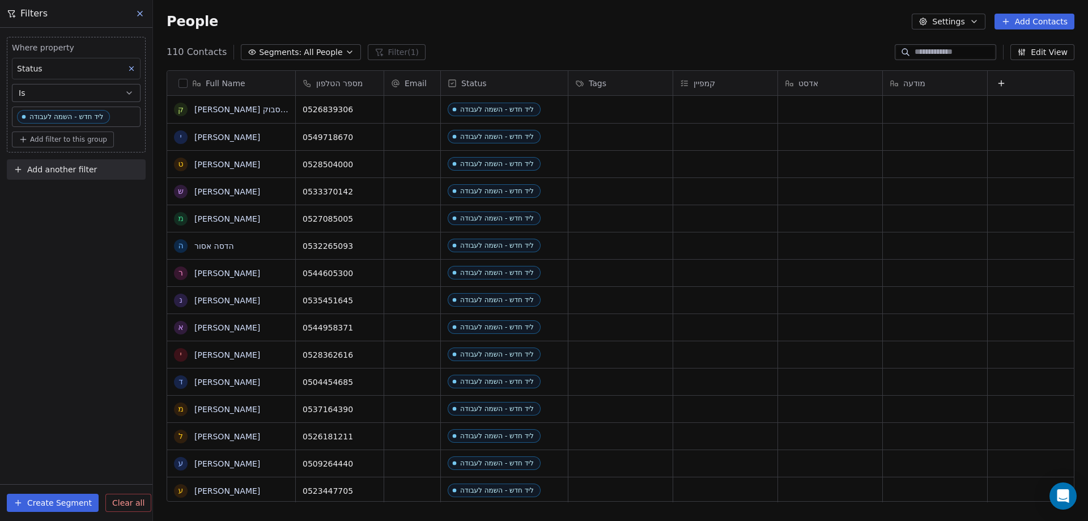
scroll to position [449, 926]
click at [219, 110] on link "קובי פייסבוק" at bounding box center [241, 109] width 95 height 9
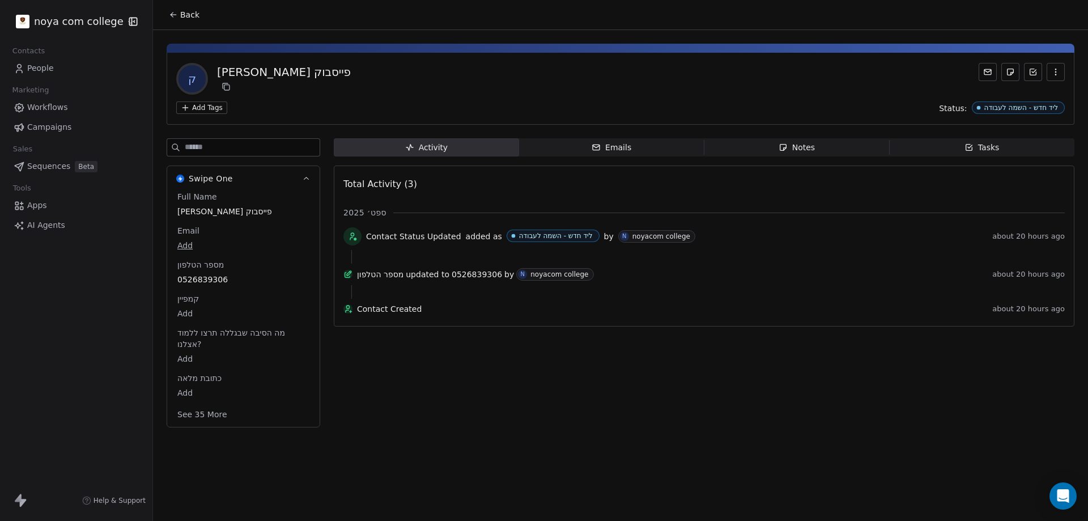
click at [848, 146] on span "Notes Notes" at bounding box center [796, 147] width 185 height 18
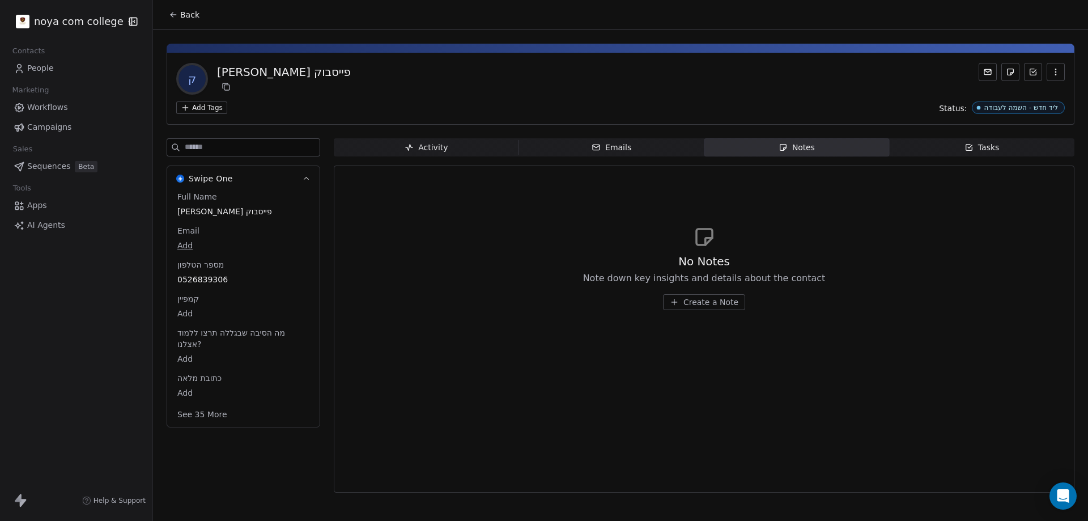
click at [695, 304] on span "Create a Note" at bounding box center [710, 301] width 55 height 11
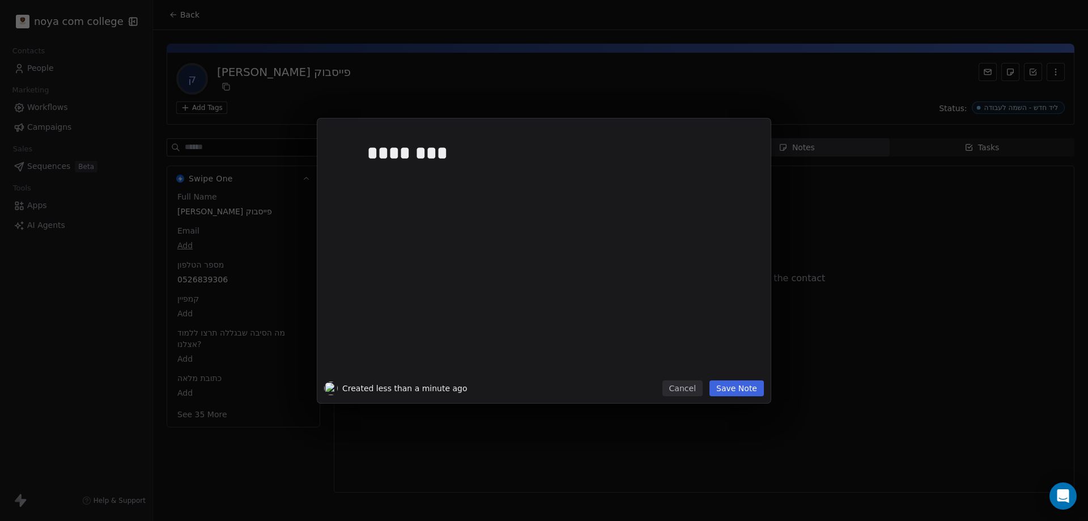
click at [761, 393] on button "Save Note" at bounding box center [736, 388] width 54 height 16
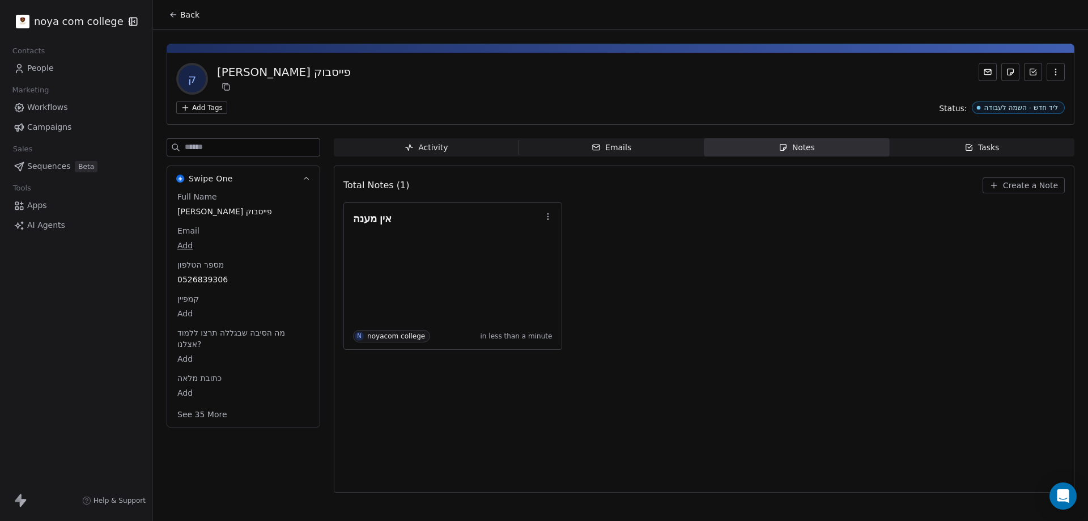
click at [169, 12] on icon at bounding box center [173, 14] width 9 height 9
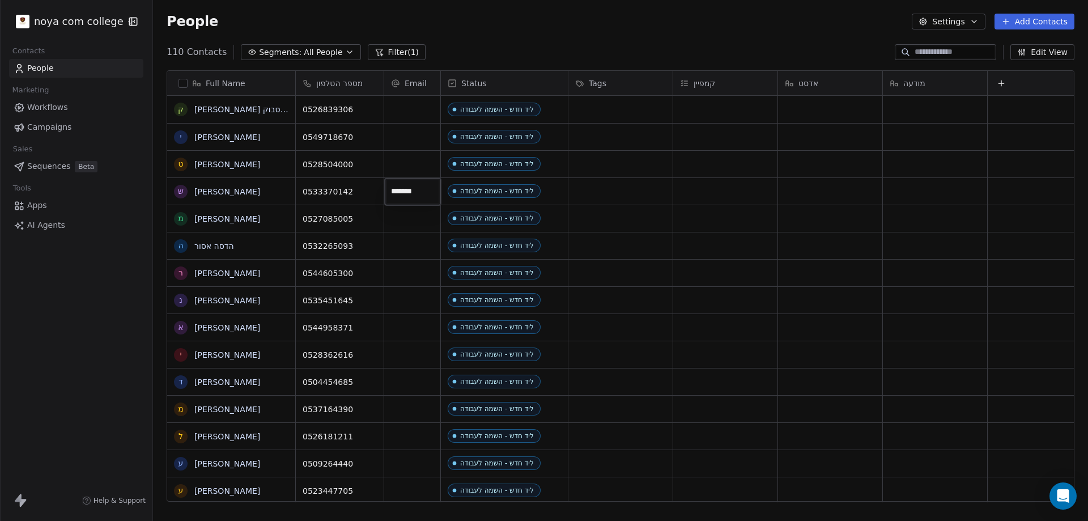
type input "********"
click at [423, 163] on html "noya com college Contacts People Marketing Workflows Campaigns Sales Sequences …" at bounding box center [544, 260] width 1088 height 521
click at [415, 194] on div "grid" at bounding box center [412, 191] width 56 height 27
drag, startPoint x: 205, startPoint y: 408, endPoint x: 206, endPoint y: 426, distance: 17.6
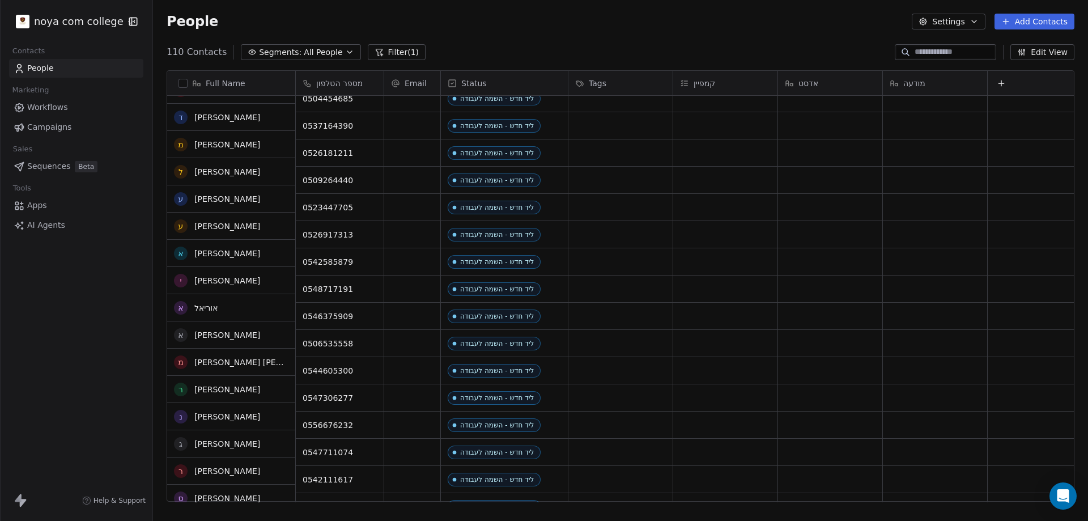
scroll to position [283, 0]
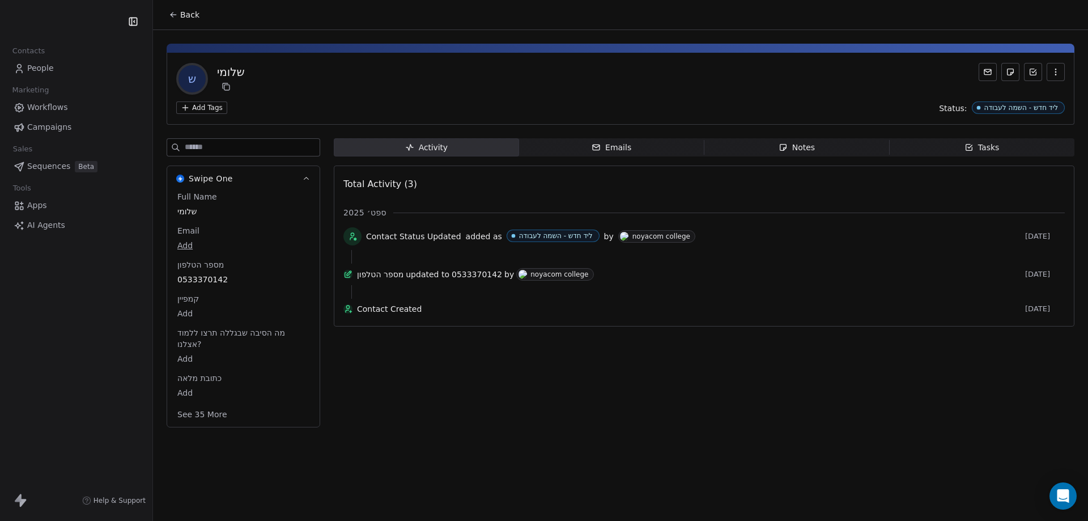
drag, startPoint x: 0, startPoint y: 0, endPoint x: 811, endPoint y: 145, distance: 823.8
click at [811, 145] on div "Notes" at bounding box center [797, 148] width 36 height 12
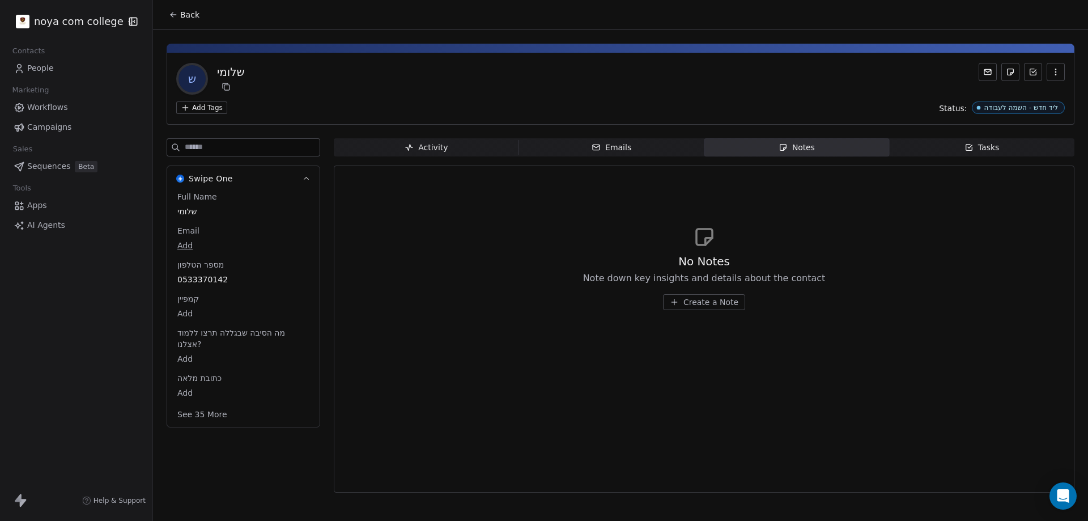
click at [708, 305] on span "Create a Note" at bounding box center [710, 301] width 55 height 11
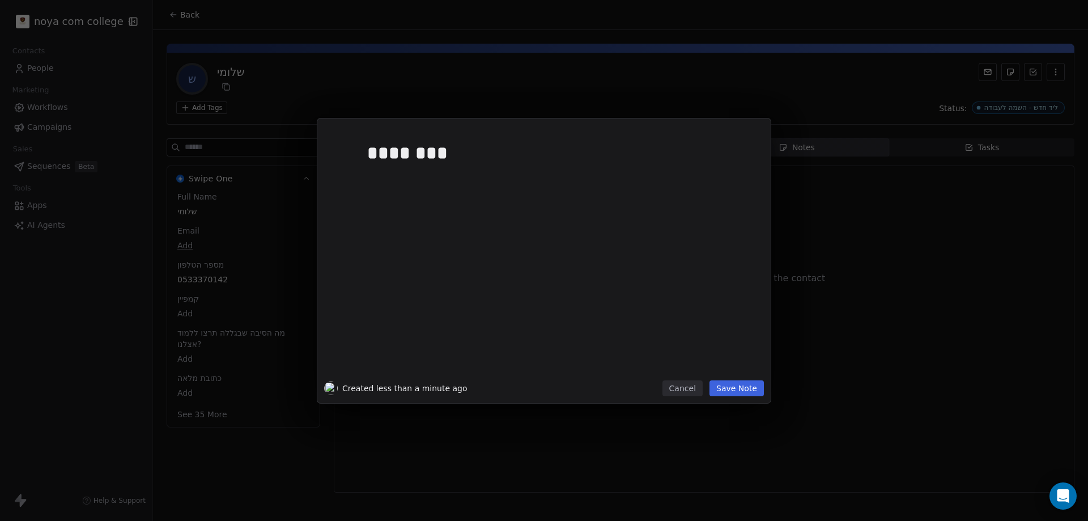
click at [747, 392] on button "Save Note" at bounding box center [736, 388] width 54 height 16
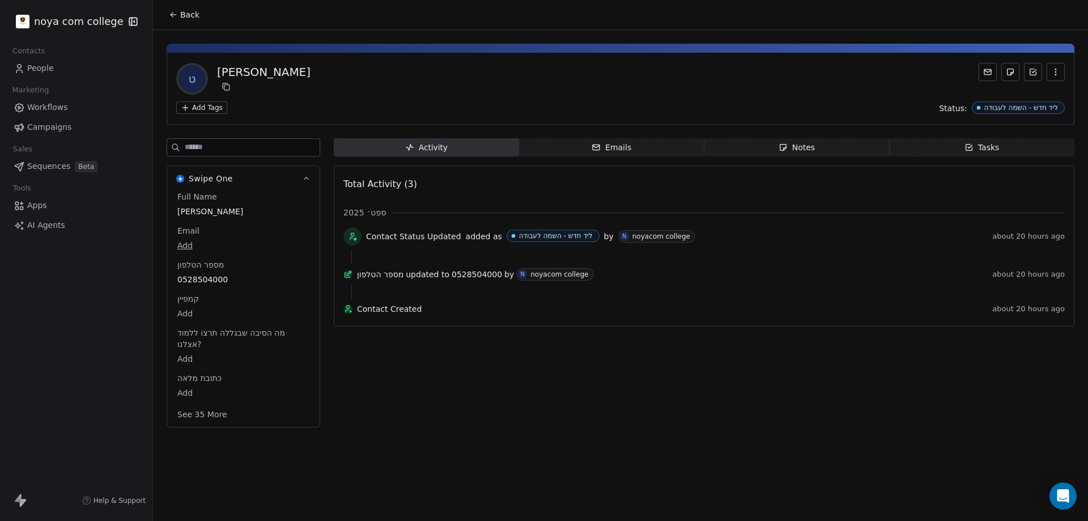
click at [847, 149] on span "Notes Notes" at bounding box center [796, 147] width 185 height 18
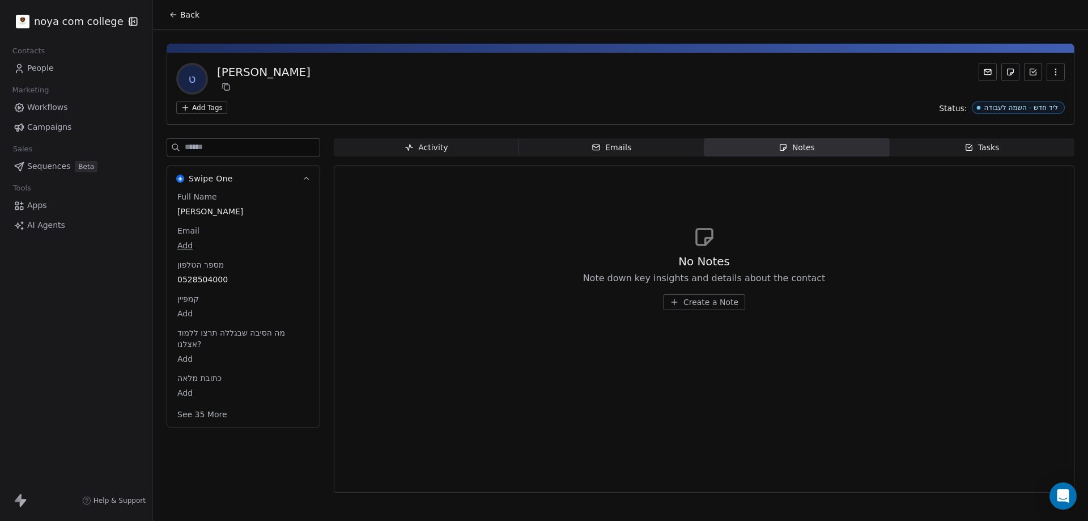
click at [728, 301] on span "Create a Note" at bounding box center [710, 301] width 55 height 11
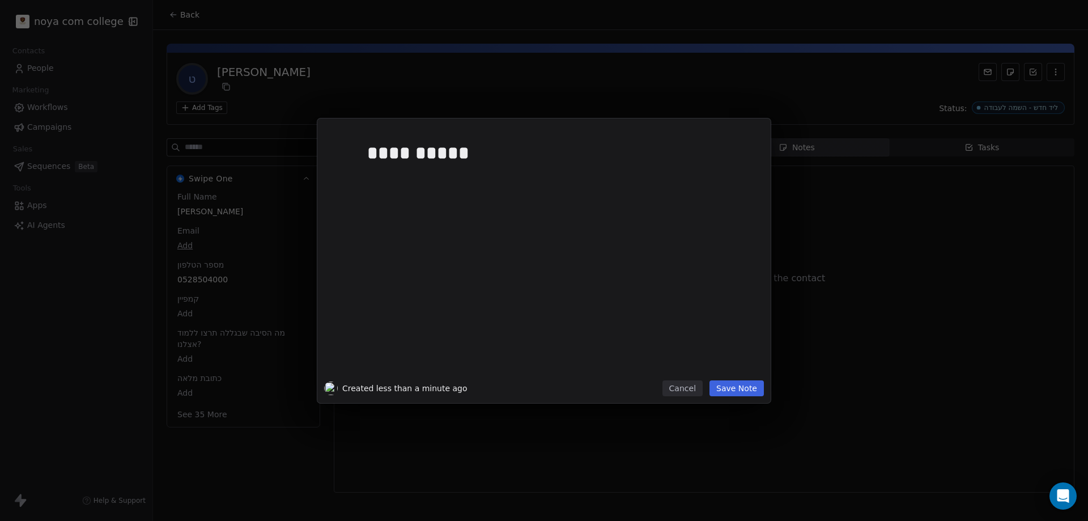
click at [739, 388] on button "Save Note" at bounding box center [736, 388] width 54 height 16
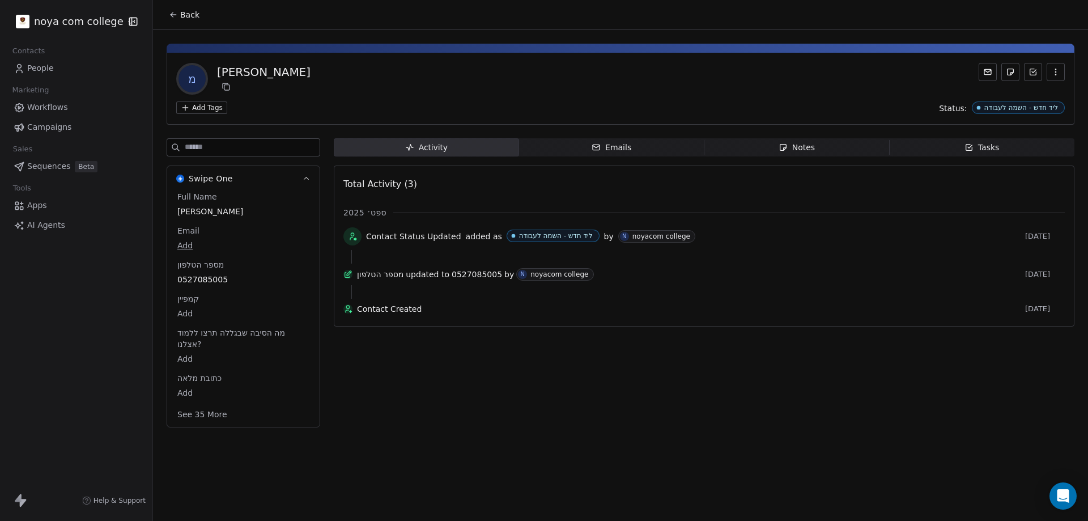
click at [776, 148] on span "Notes Notes" at bounding box center [796, 147] width 185 height 18
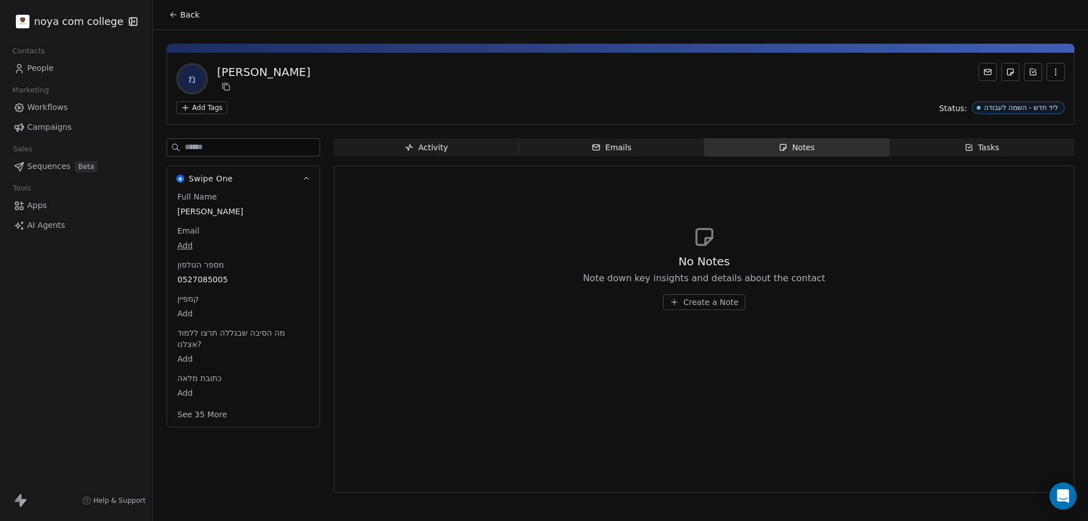
click at [598, 322] on div "No Notes Note down key insights and details about the contact Create a Note" at bounding box center [703, 267] width 721 height 139
click at [538, 244] on div "No Notes Note down key insights and details about the contact Create a Note" at bounding box center [703, 267] width 721 height 139
drag, startPoint x: 682, startPoint y: 310, endPoint x: 682, endPoint y: 304, distance: 6.3
click at [682, 310] on div "No Notes Note down key insights and details about the contact Create a Note" at bounding box center [703, 267] width 721 height 139
click at [682, 297] on button "Create a Note" at bounding box center [704, 302] width 82 height 16
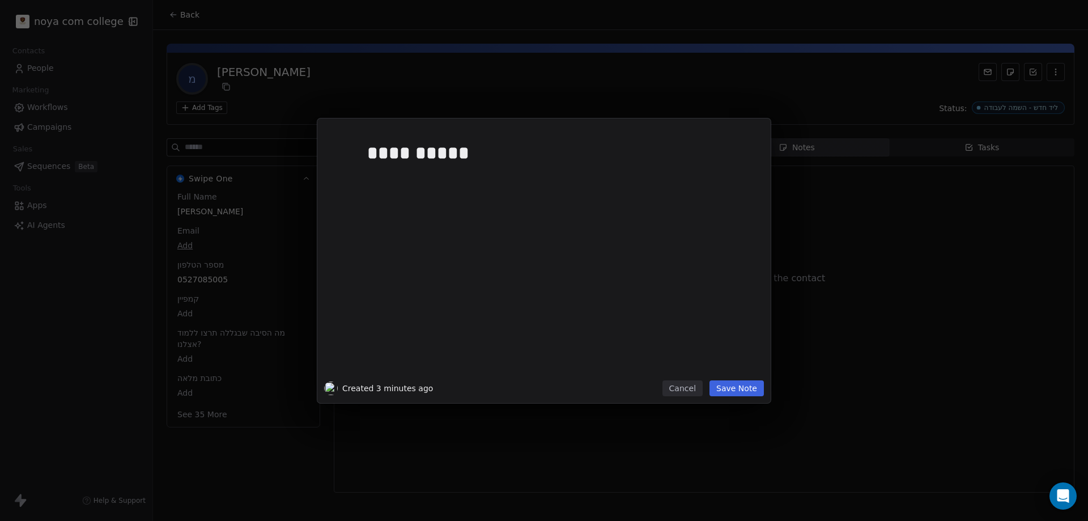
click at [751, 394] on button "Save Note" at bounding box center [736, 388] width 54 height 16
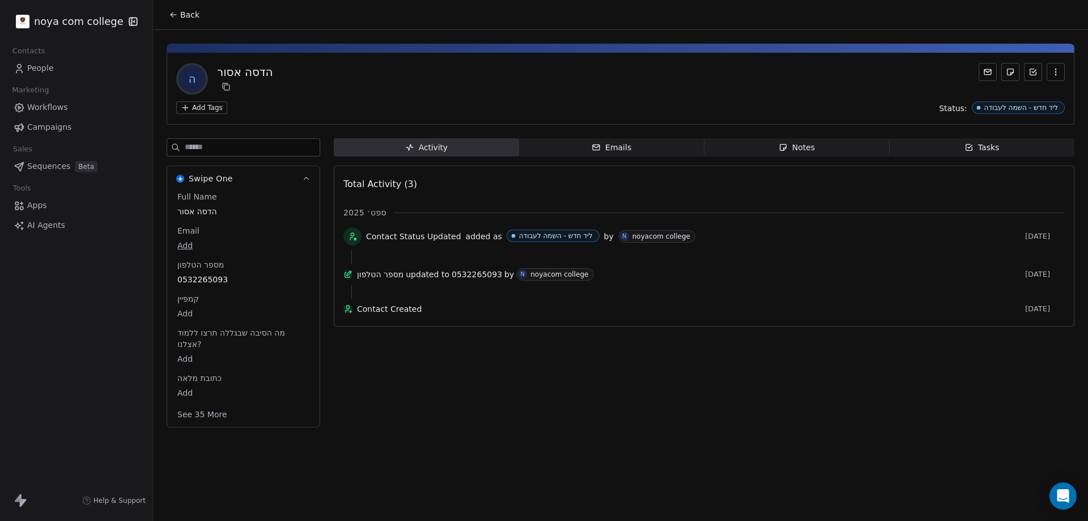
click at [837, 147] on span "Notes Notes" at bounding box center [796, 147] width 185 height 18
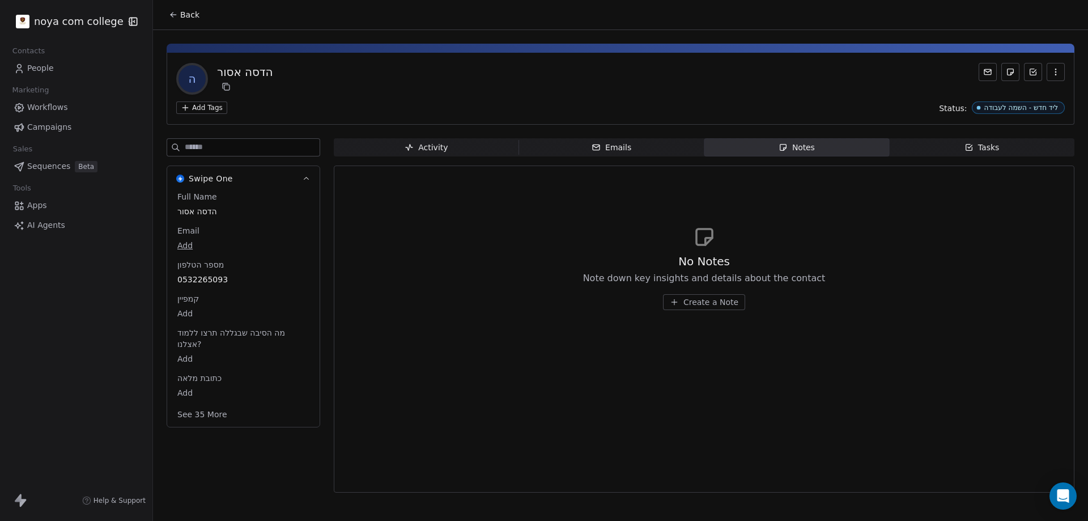
click at [700, 302] on span "Create a Note" at bounding box center [710, 301] width 55 height 11
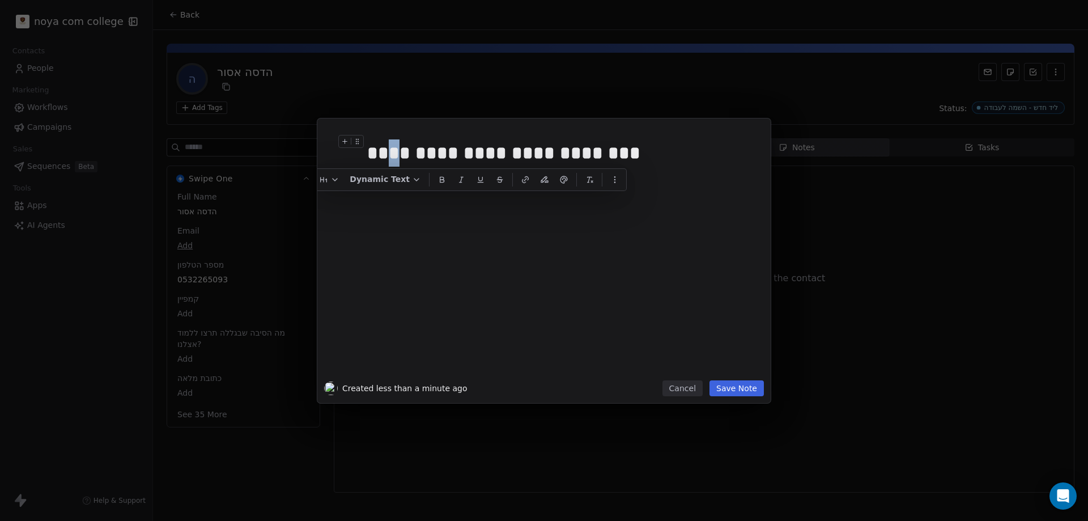
click at [601, 158] on div "**********" at bounding box center [556, 152] width 379 height 27
click at [366, 156] on div "**********" at bounding box center [557, 252] width 394 height 255
click at [372, 160] on div "**********" at bounding box center [556, 152] width 379 height 27
click at [625, 156] on div "**********" at bounding box center [556, 152] width 379 height 27
drag, startPoint x: 411, startPoint y: 150, endPoint x: 354, endPoint y: 158, distance: 57.7
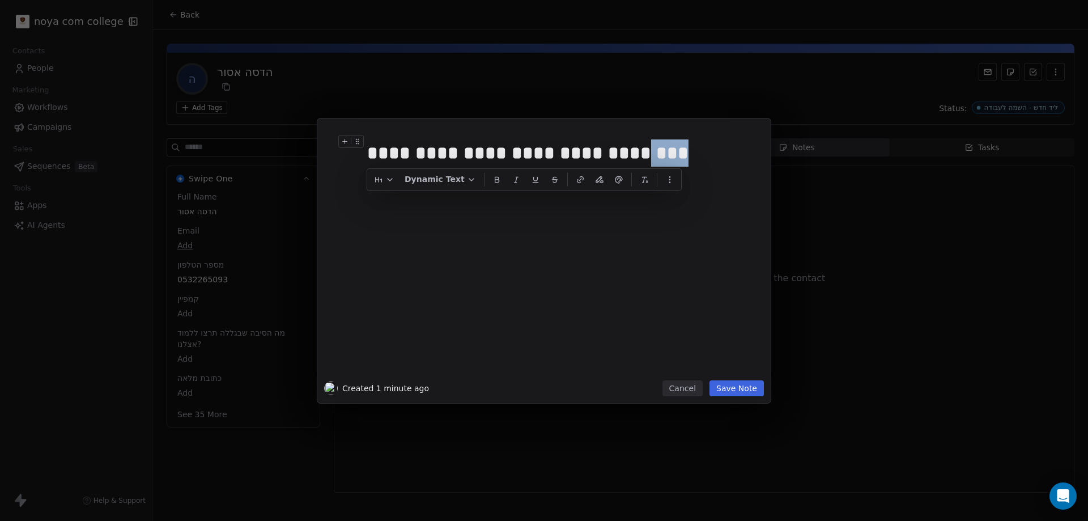
click at [356, 158] on div "**********" at bounding box center [544, 252] width 440 height 255
click at [646, 135] on h1 "**********" at bounding box center [561, 153] width 388 height 36
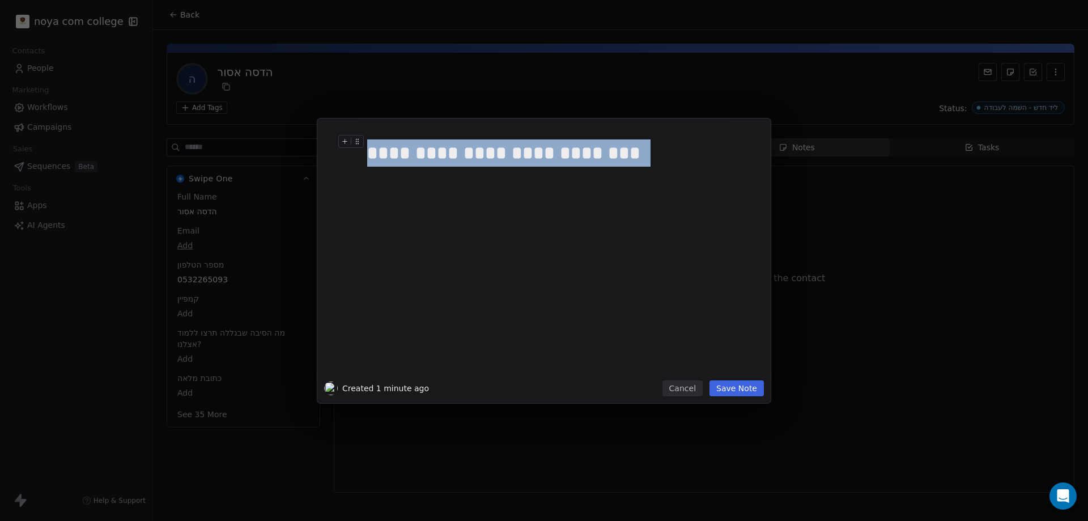
click at [646, 135] on h1 "**********" at bounding box center [561, 153] width 388 height 36
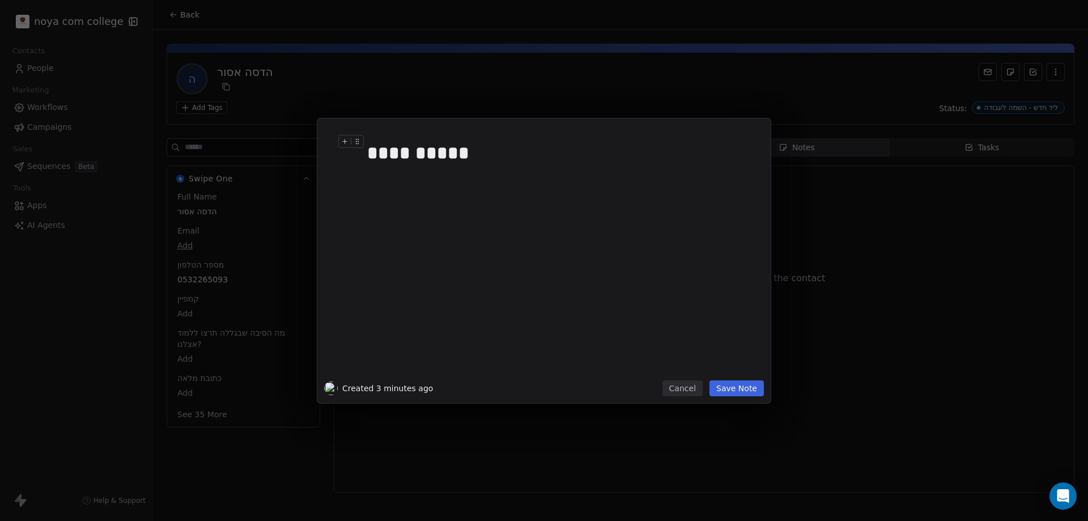
click at [733, 392] on button "Save Note" at bounding box center [736, 388] width 54 height 16
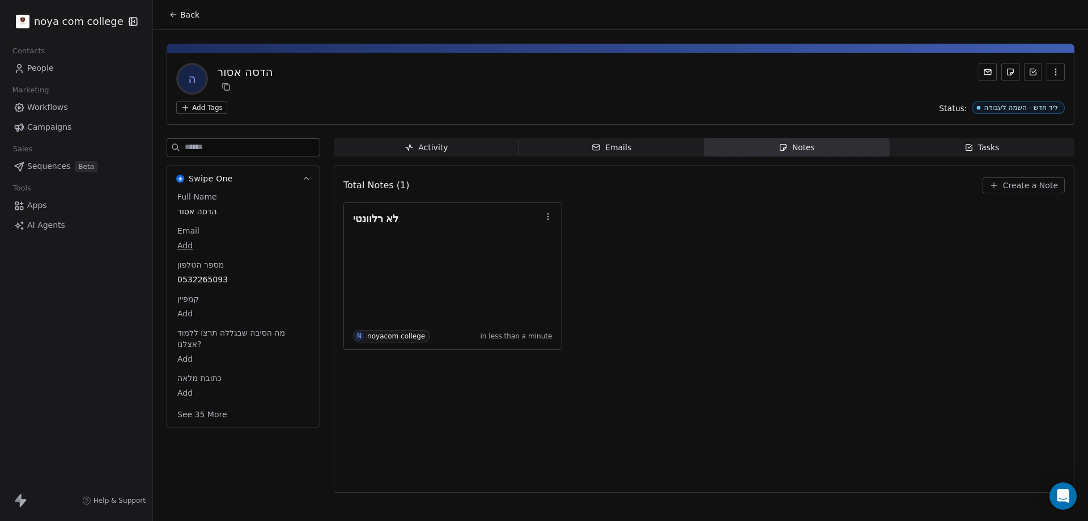
click at [695, 322] on div "לא רלוונטי N noyacom college in less than a minute" at bounding box center [703, 275] width 721 height 147
drag, startPoint x: 759, startPoint y: 305, endPoint x: 756, endPoint y: 294, distance: 11.7
click at [759, 304] on div "לא רלוונטי N noyacom college in less than a minute" at bounding box center [703, 275] width 721 height 147
click at [702, 357] on div "Total Notes (1) Create a Note לא רלוונטי N noyacom college in less than a minute" at bounding box center [703, 329] width 721 height 312
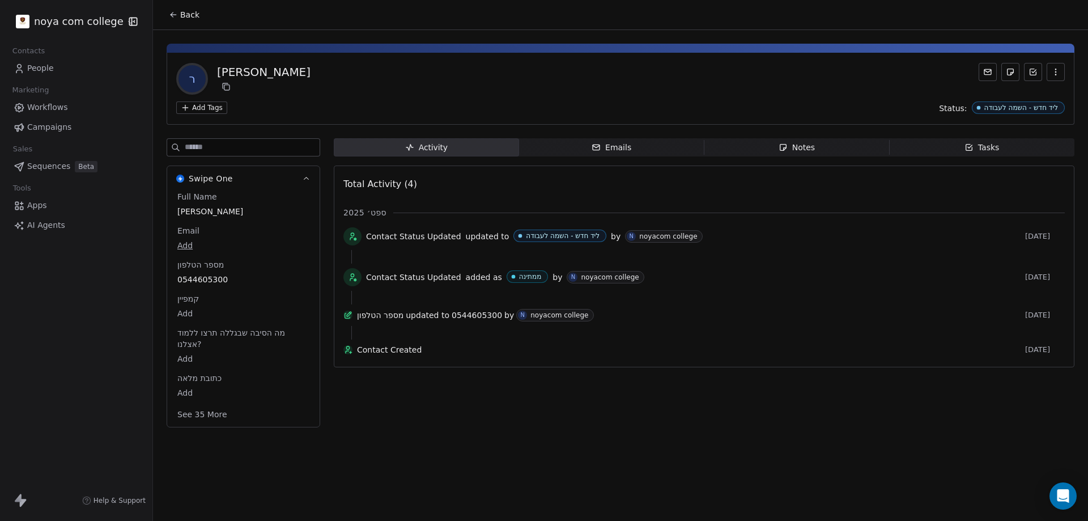
click at [660, 385] on div "Activity Activity Emails Emails Notes Notes Tasks Tasks Total Activity (4) ספט׳…" at bounding box center [704, 286] width 741 height 296
click at [779, 154] on span "Notes Notes" at bounding box center [796, 147] width 185 height 18
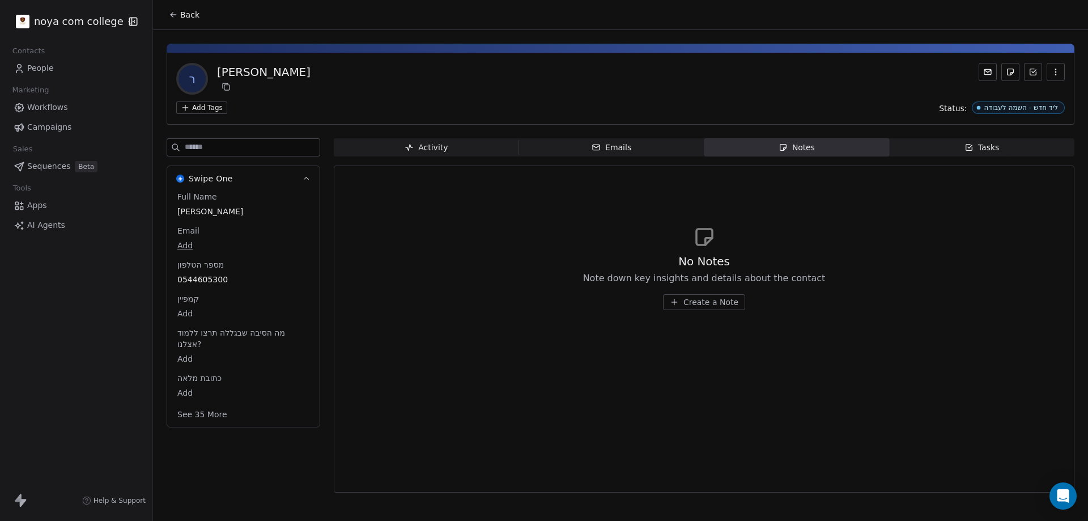
click at [692, 300] on span "Create a Note" at bounding box center [710, 301] width 55 height 11
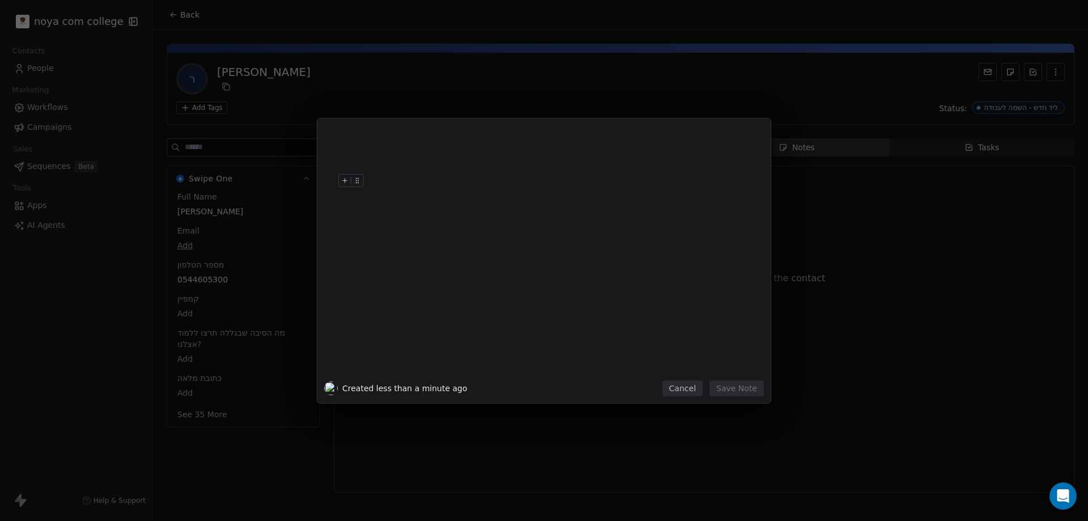
click at [422, 200] on div at bounding box center [561, 255] width 388 height 241
click at [743, 390] on button "Save Note" at bounding box center [736, 388] width 54 height 16
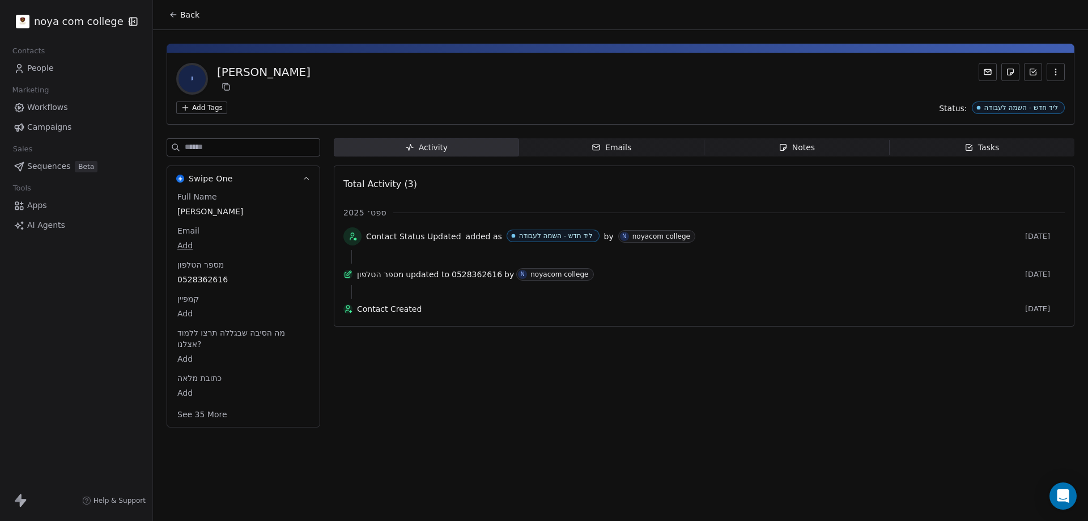
click at [201, 277] on span "0528362616" at bounding box center [243, 279] width 132 height 11
click at [201, 278] on span "0528362616" at bounding box center [243, 279] width 131 height 11
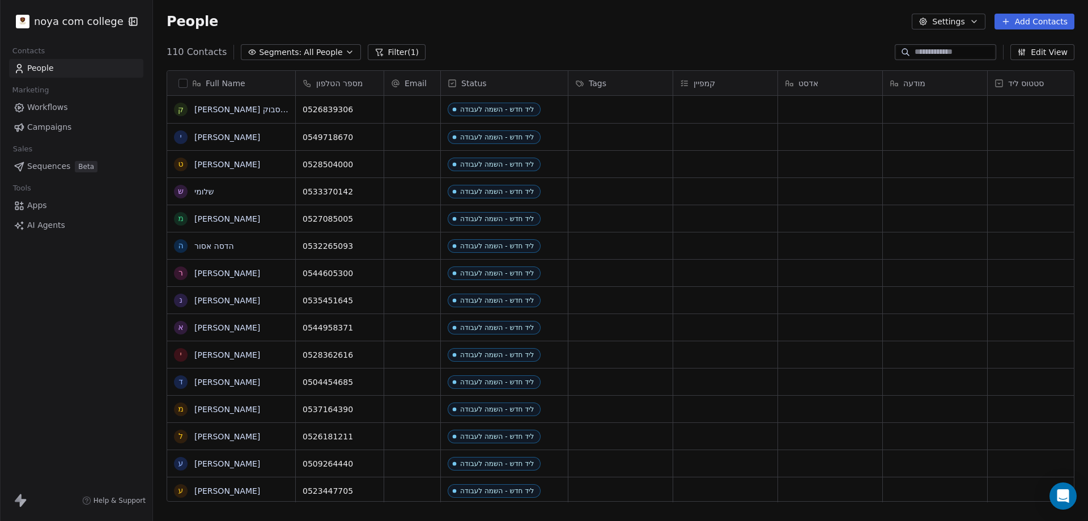
click at [994, 299] on div "grid" at bounding box center [1040, 300] width 104 height 27
click at [1029, 307] on div "grid" at bounding box center [1040, 300] width 104 height 27
click at [1030, 307] on div "grid" at bounding box center [1040, 300] width 104 height 27
click at [1034, 299] on div "grid" at bounding box center [1040, 300] width 104 height 27
click at [1035, 298] on div "grid" at bounding box center [1040, 300] width 104 height 27
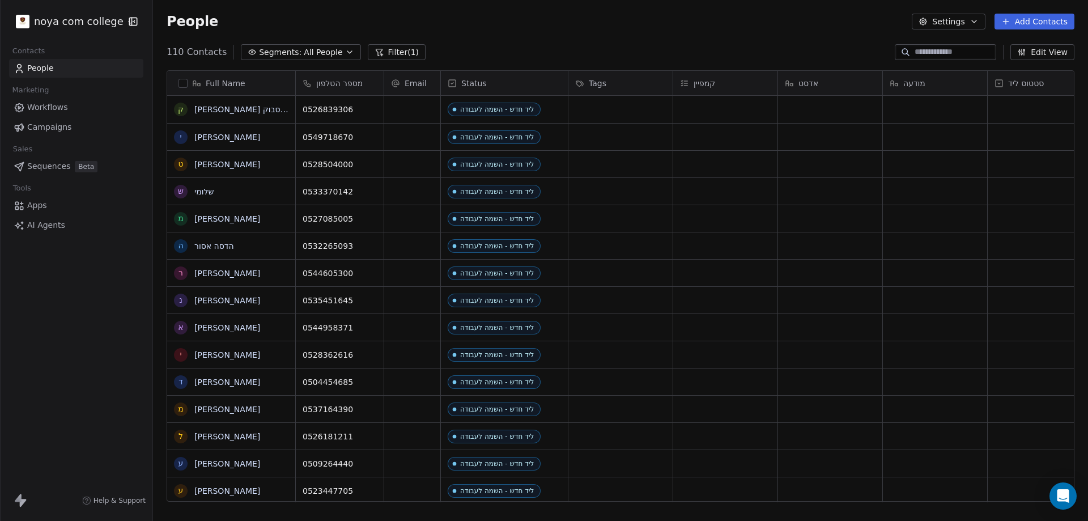
click at [1035, 298] on div "grid" at bounding box center [1040, 300] width 104 height 27
click at [1035, 297] on div "grid" at bounding box center [1040, 300] width 104 height 27
click at [998, 304] on div "grid" at bounding box center [1040, 300] width 104 height 27
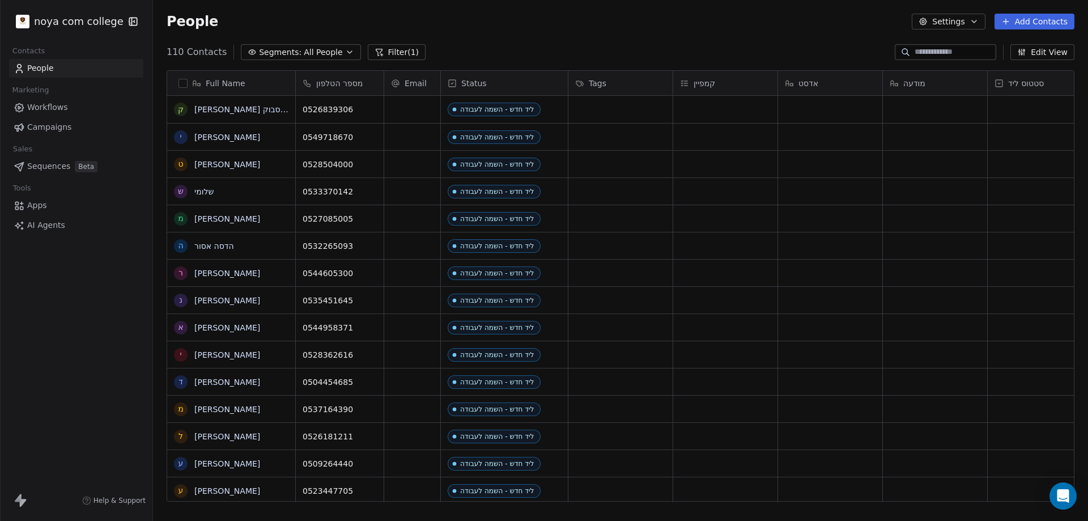
click at [959, 303] on div "grid" at bounding box center [935, 300] width 104 height 27
click at [953, 300] on div "grid" at bounding box center [935, 300] width 104 height 27
click at [949, 298] on div "grid" at bounding box center [935, 300] width 104 height 27
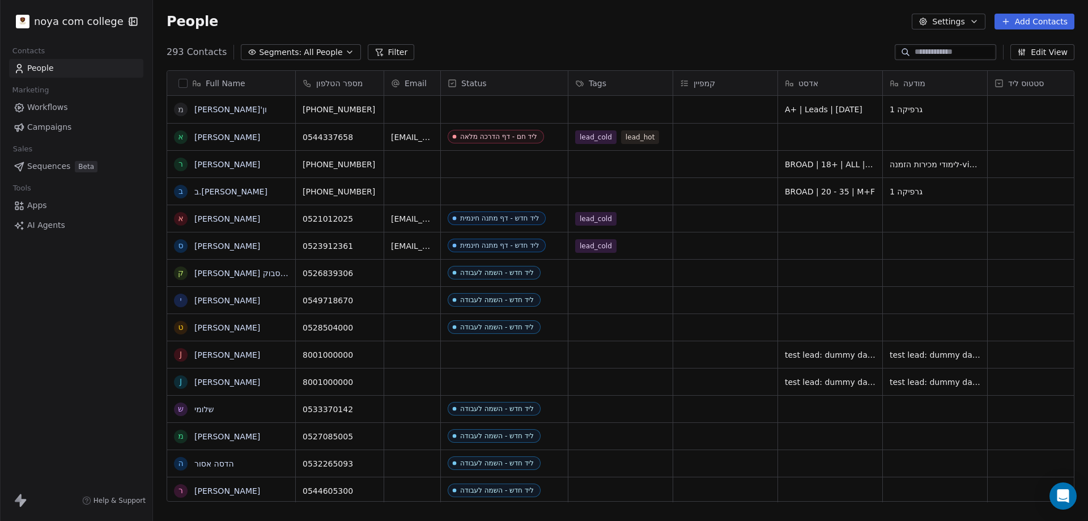
scroll to position [449, 926]
click at [380, 42] on section "People Settings Add Contacts 293 Contacts Segments: All People Filter Edit View…" at bounding box center [620, 260] width 935 height 521
click at [382, 46] on button "Filter" at bounding box center [391, 52] width 47 height 16
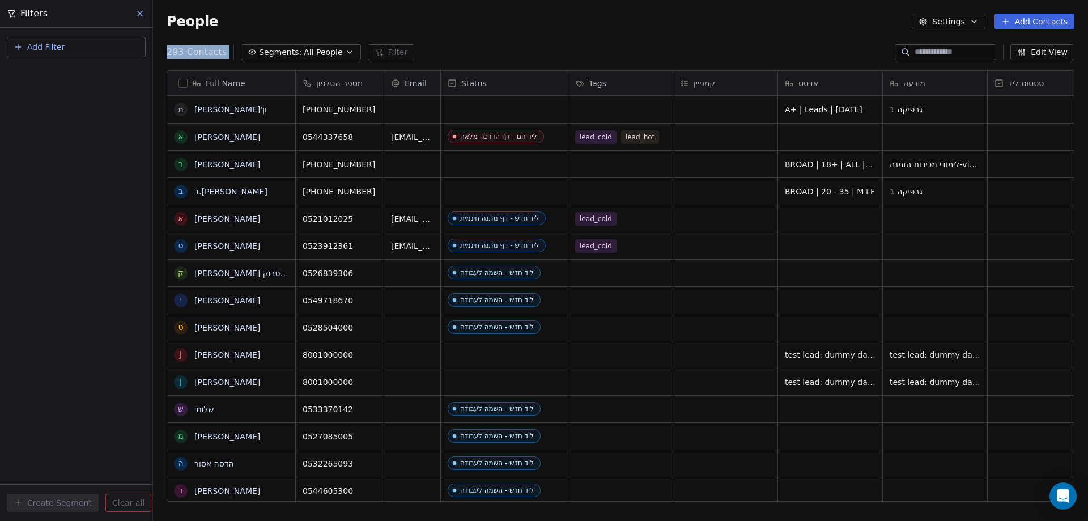
click at [76, 50] on button "Add Filter" at bounding box center [76, 47] width 139 height 20
click at [77, 79] on span "Contact properties" at bounding box center [56, 74] width 74 height 12
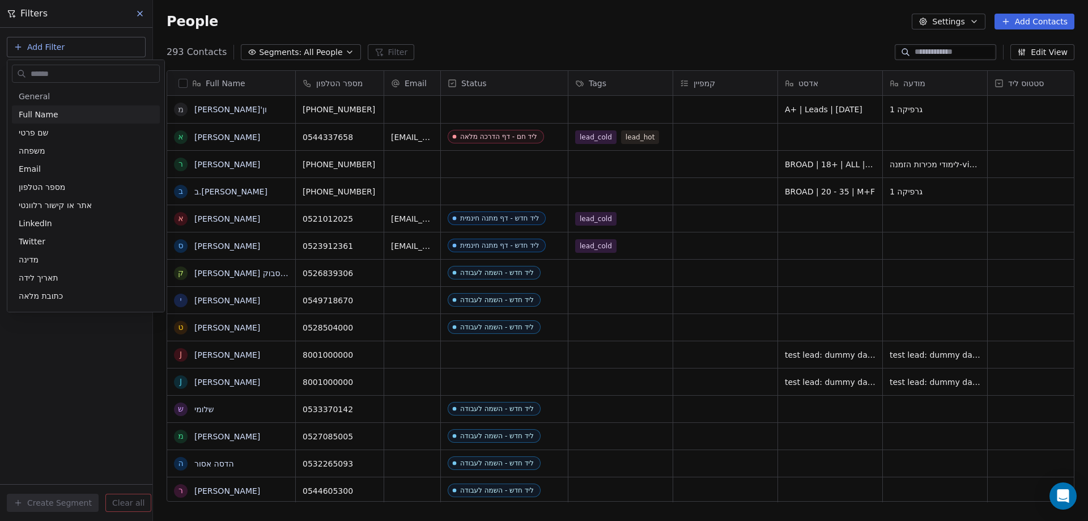
click at [33, 45] on html "noya com college Contacts People Marketing Workflows Campaigns Sales Sequences …" at bounding box center [544, 260] width 1088 height 521
click at [33, 46] on span "Add Filter" at bounding box center [45, 47] width 37 height 12
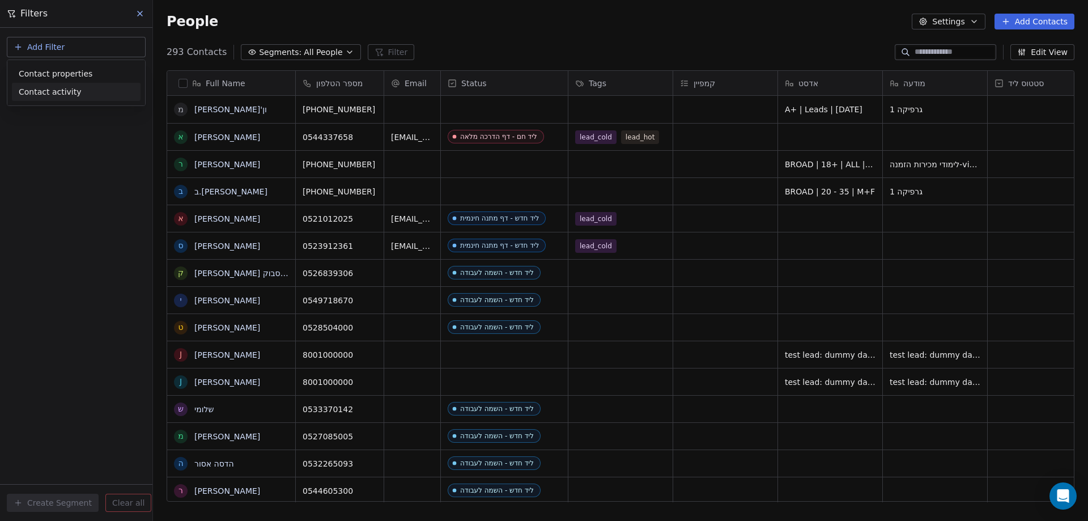
click at [58, 93] on span "Contact activity" at bounding box center [50, 92] width 63 height 12
click at [79, 217] on html "noya com college Contacts People Marketing Workflows Campaigns Sales Sequences …" at bounding box center [544, 260] width 1088 height 521
click at [45, 44] on span "Add Filter" at bounding box center [45, 47] width 37 height 12
click at [70, 74] on span "Contact properties" at bounding box center [56, 74] width 74 height 12
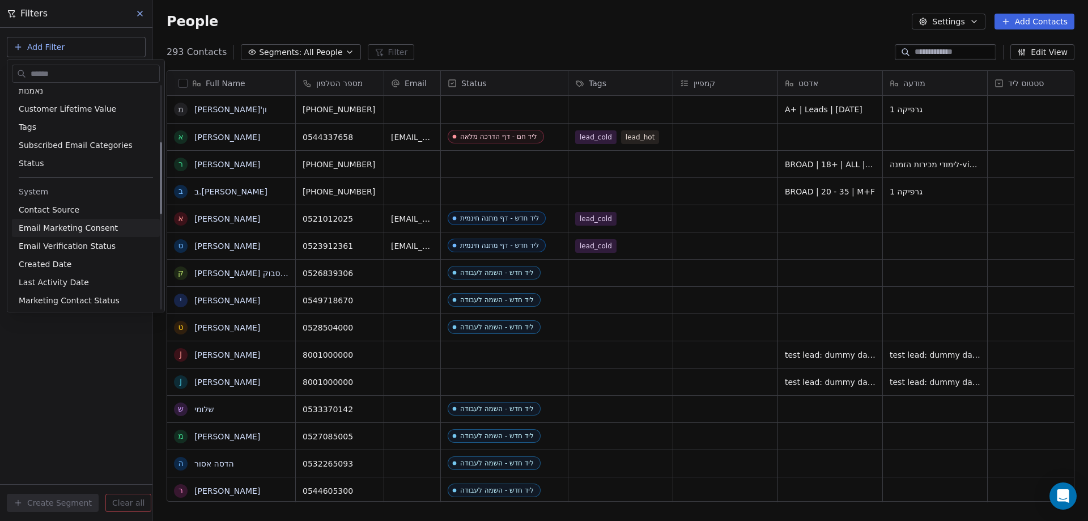
scroll to position [170, 0]
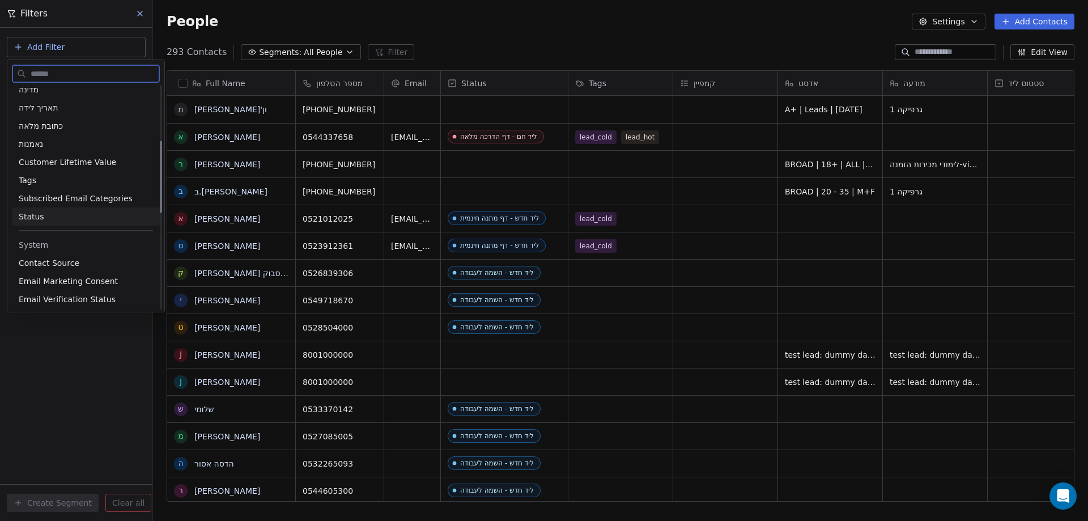
click at [63, 217] on div "Status" at bounding box center [86, 216] width 134 height 11
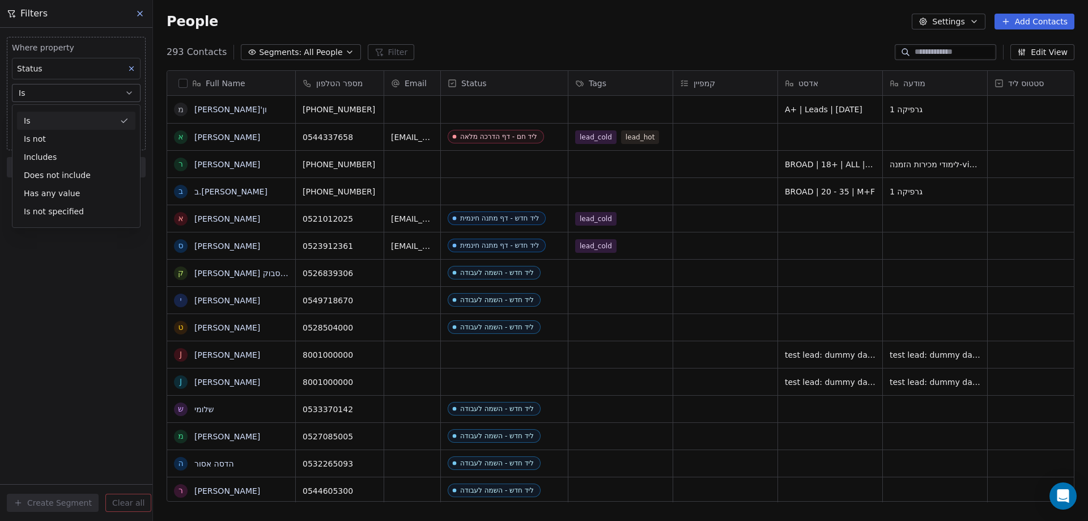
click at [71, 121] on div "Is" at bounding box center [76, 121] width 118 height 18
click at [73, 116] on body "noya com college Contacts People Marketing Workflows Campaigns Sales Sequences …" at bounding box center [544, 260] width 1088 height 521
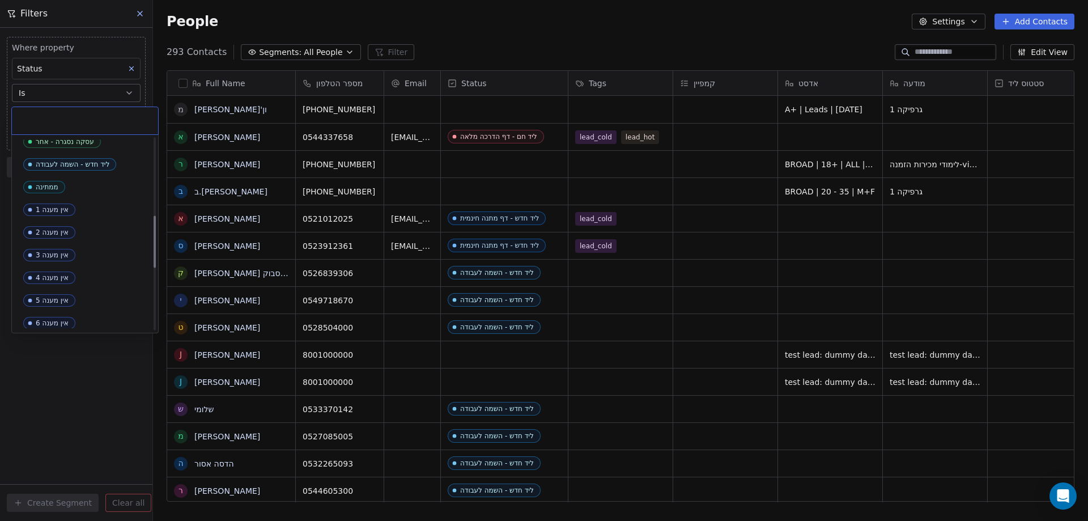
scroll to position [283, 0]
click at [86, 161] on div "ליד חדש - השמה לעבודה" at bounding box center [73, 160] width 74 height 8
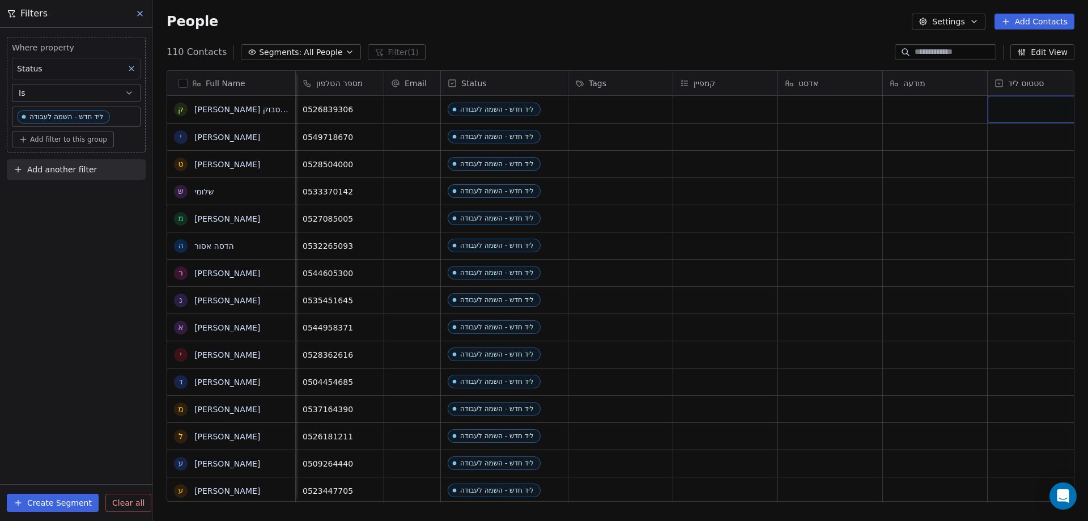
scroll to position [0, 27]
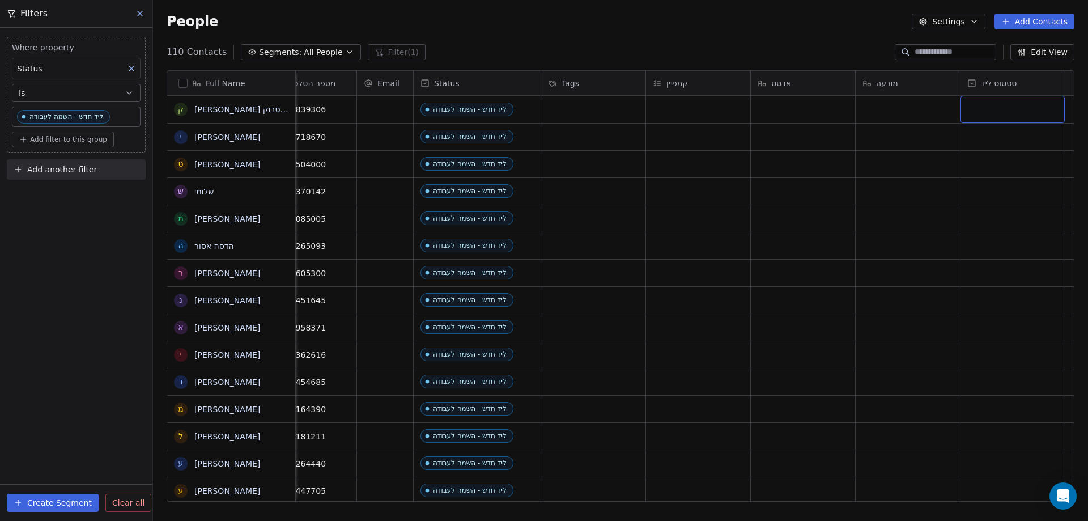
click at [985, 112] on div "grid" at bounding box center [1012, 109] width 104 height 27
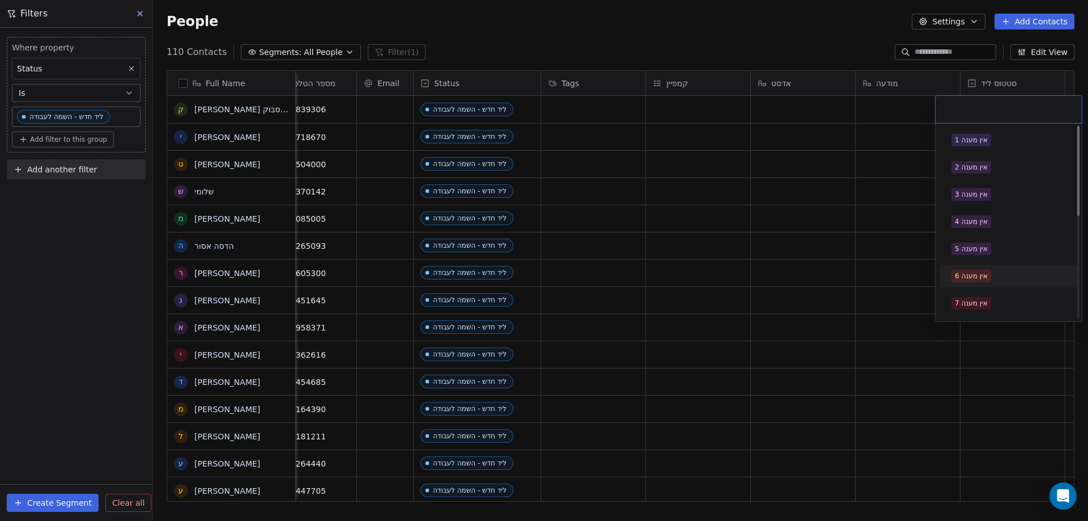
scroll to position [0, 0]
click at [989, 162] on div "אין מענה 1" at bounding box center [1008, 166] width 114 height 12
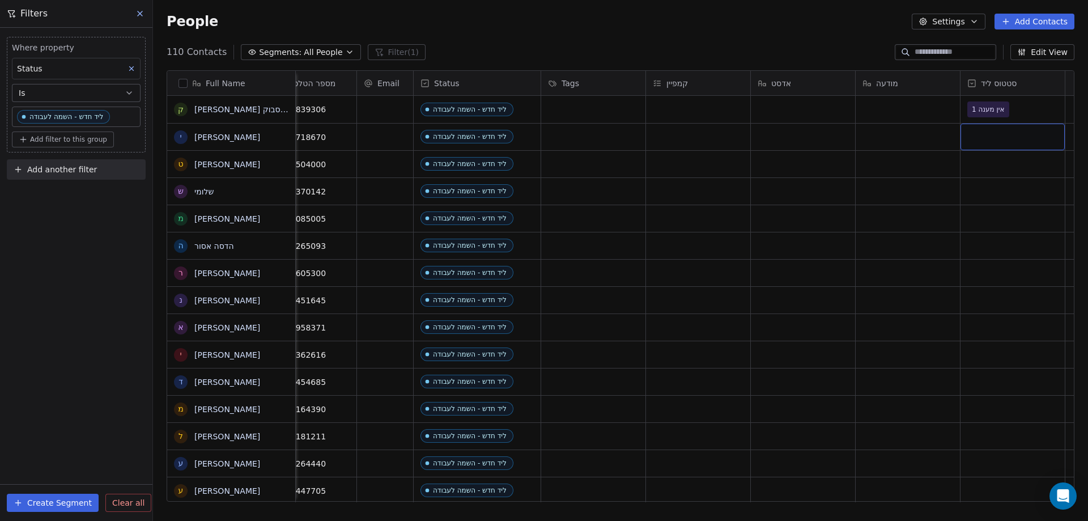
click at [985, 137] on div "grid" at bounding box center [1012, 137] width 104 height 27
click at [984, 137] on div "grid" at bounding box center [1012, 137] width 104 height 27
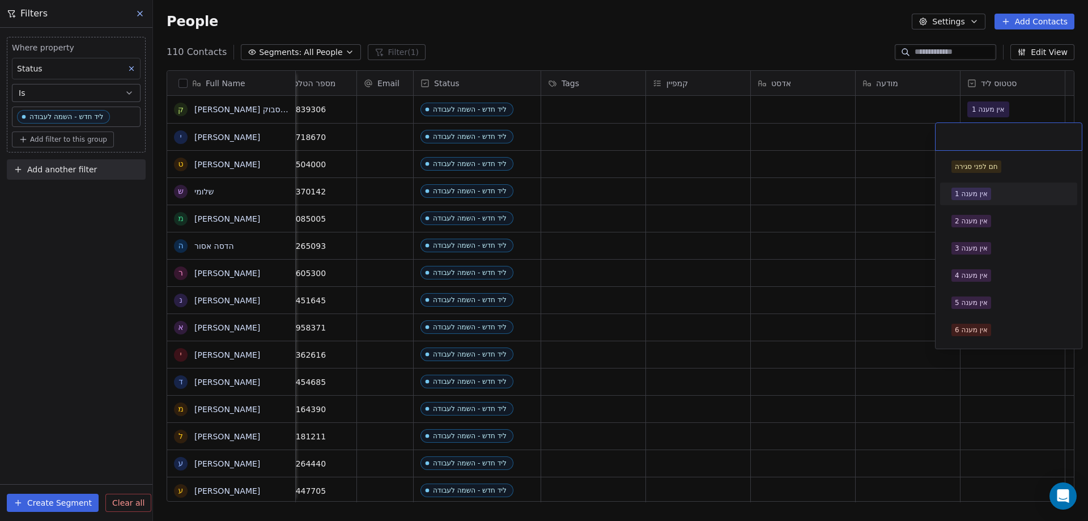
click at [987, 198] on span "אין מענה 1" at bounding box center [971, 194] width 40 height 12
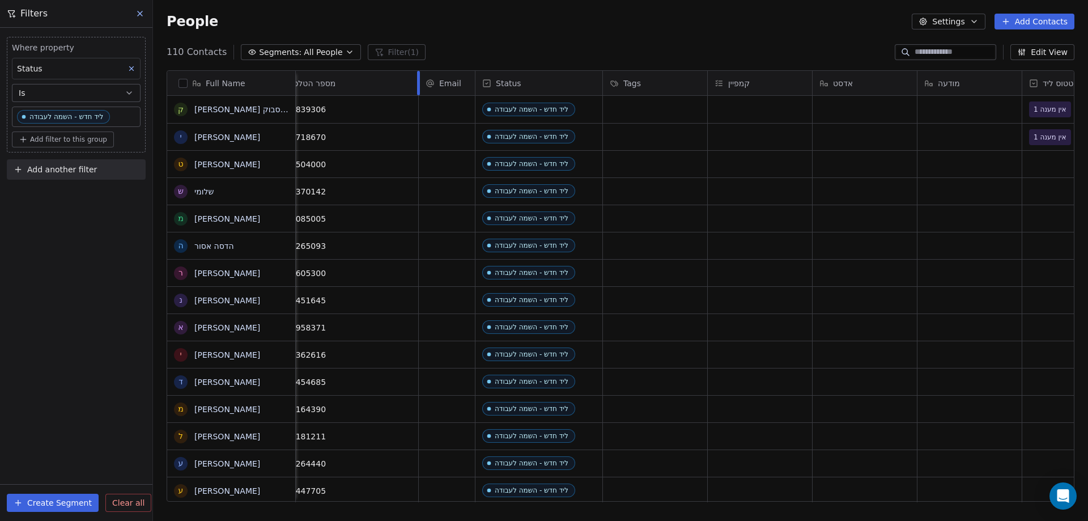
drag, startPoint x: 356, startPoint y: 79, endPoint x: 404, endPoint y: 75, distance: 48.3
click at [404, 75] on div "מספר הטלפון" at bounding box center [344, 83] width 150 height 24
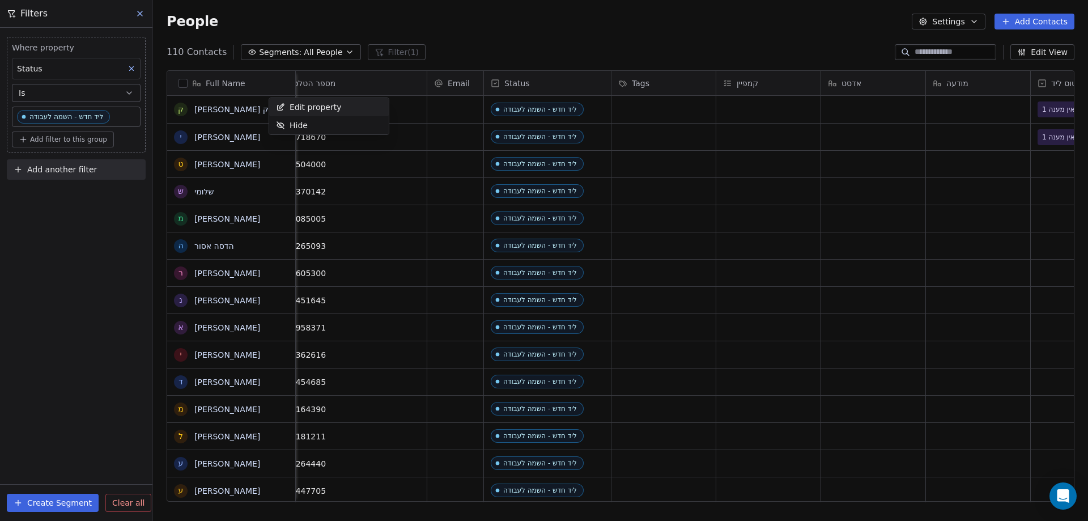
click at [349, 79] on html "noya com college Contacts People Marketing Workflows Campaigns Sales Sequences …" at bounding box center [544, 260] width 1088 height 521
click at [326, 84] on span "מספר הטלפון" at bounding box center [312, 83] width 46 height 11
click at [292, 79] on html "noya com college Contacts People Marketing Workflows Campaigns Sales Sequences …" at bounding box center [544, 260] width 1088 height 521
drag, startPoint x: 296, startPoint y: 82, endPoint x: 384, endPoint y: 81, distance: 88.4
click at [297, 81] on div at bounding box center [295, 83] width 3 height 24
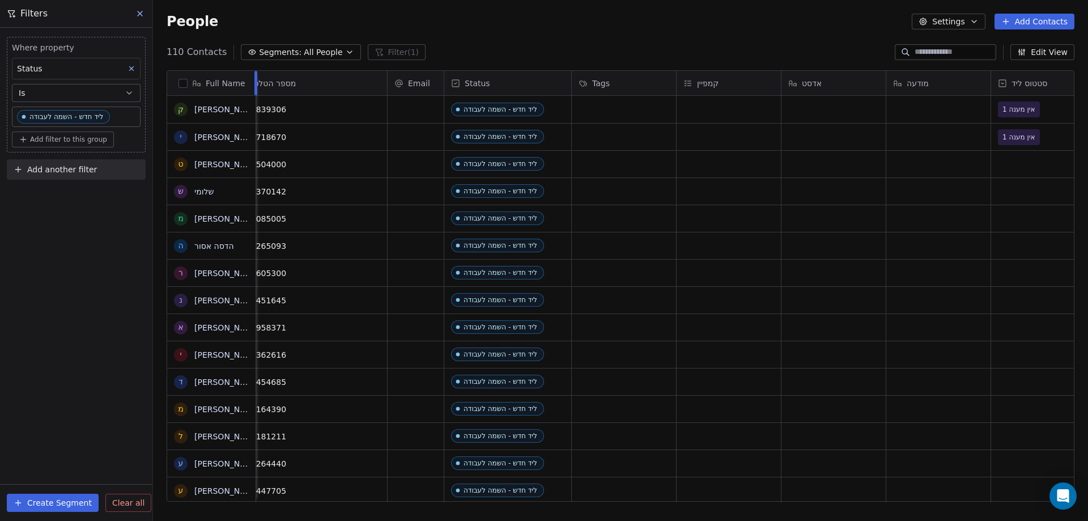
drag, startPoint x: 385, startPoint y: 81, endPoint x: 261, endPoint y: 83, distance: 124.1
click at [257, 83] on div at bounding box center [255, 83] width 3 height 24
click at [389, 76] on div "מספר הטלפון" at bounding box center [312, 83] width 158 height 24
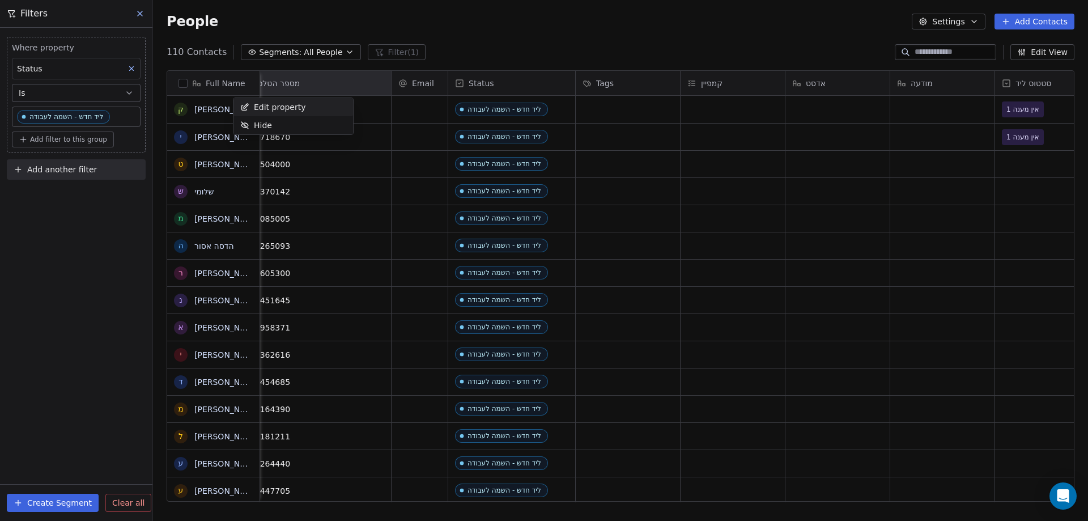
click at [482, 47] on html "noya com college Contacts People Marketing Workflows Campaigns Sales Sequences …" at bounding box center [544, 260] width 1088 height 521
click at [389, 78] on div "מספר הטלפון" at bounding box center [312, 83] width 158 height 24
click at [390, 77] on html "noya com college Contacts People Marketing Workflows Campaigns Sales Sequences …" at bounding box center [544, 260] width 1088 height 521
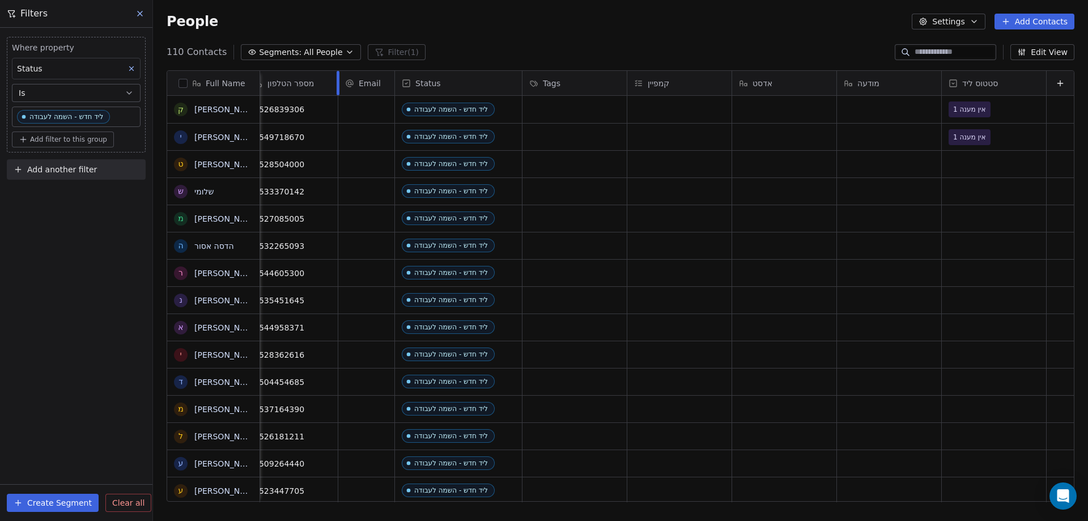
drag, startPoint x: 390, startPoint y: 75, endPoint x: 301, endPoint y: 91, distance: 89.8
click at [303, 84] on div "מספר הטלפון" at bounding box center [292, 83] width 91 height 24
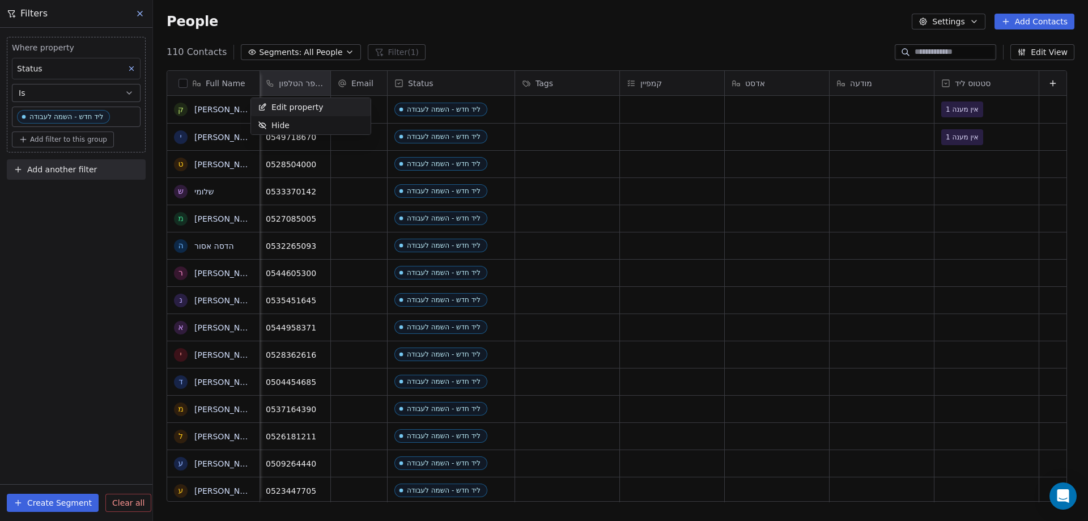
scroll to position [0, 10]
click at [320, 80] on html "noya com college Contacts People Marketing Workflows Campaigns Sales Sequences …" at bounding box center [544, 260] width 1088 height 521
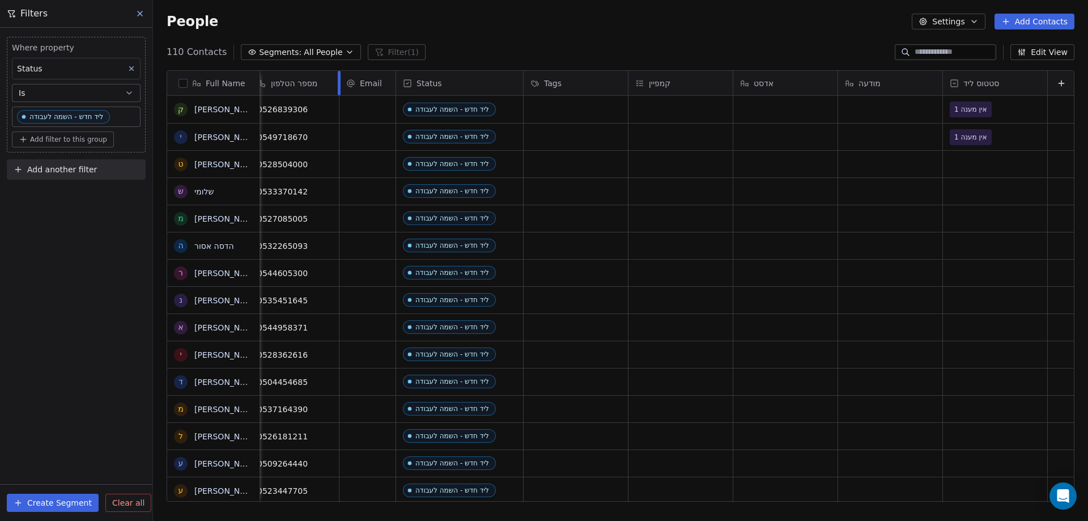
drag, startPoint x: 321, startPoint y: 76, endPoint x: 360, endPoint y: 79, distance: 38.6
click at [341, 79] on div at bounding box center [339, 83] width 3 height 24
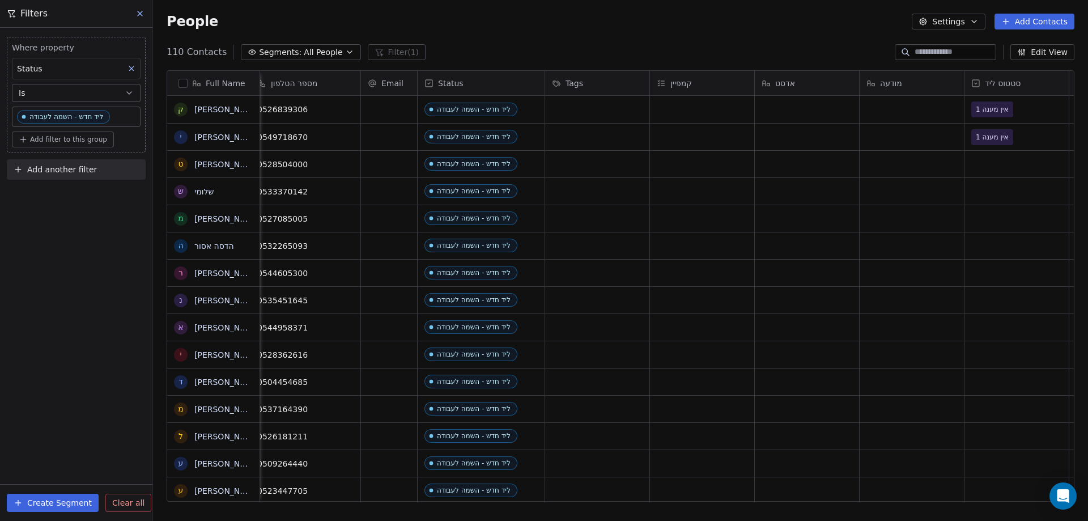
click at [325, 87] on div "מספר הטלפון" at bounding box center [304, 83] width 94 height 11
click at [291, 116] on div "Edit property" at bounding box center [290, 107] width 79 height 18
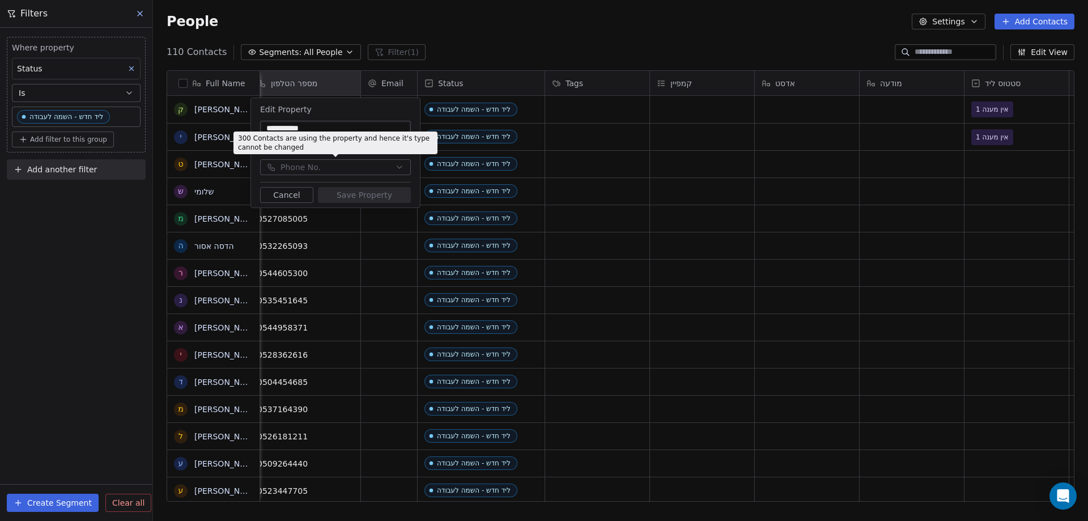
click at [337, 151] on p "300 Contacts are using the property and hence it's type cannot be changed" at bounding box center [335, 143] width 195 height 18
click at [297, 192] on button "Cancel" at bounding box center [286, 195] width 53 height 16
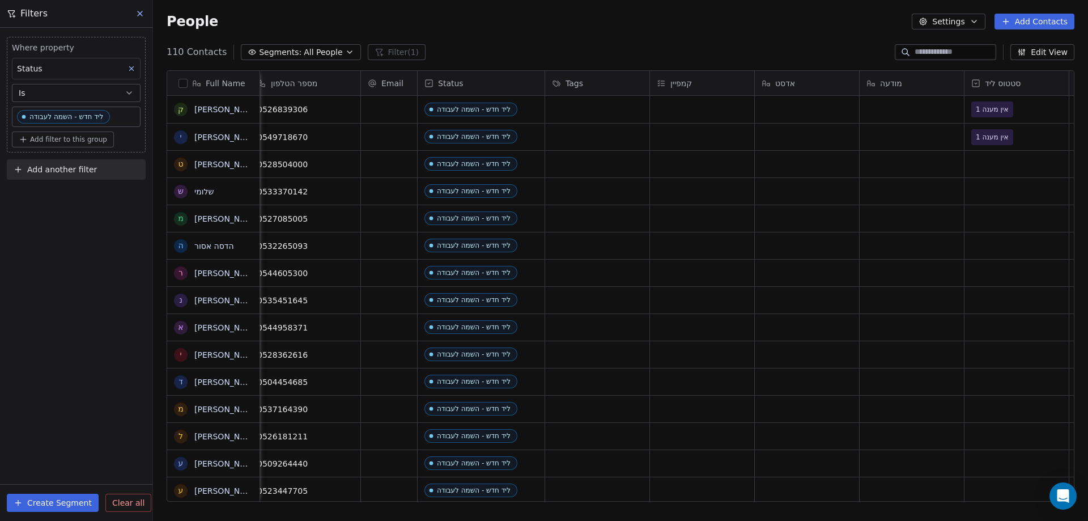
drag, startPoint x: 237, startPoint y: 218, endPoint x: 231, endPoint y: 226, distance: 10.1
click at [974, 165] on div "grid" at bounding box center [1012, 164] width 104 height 27
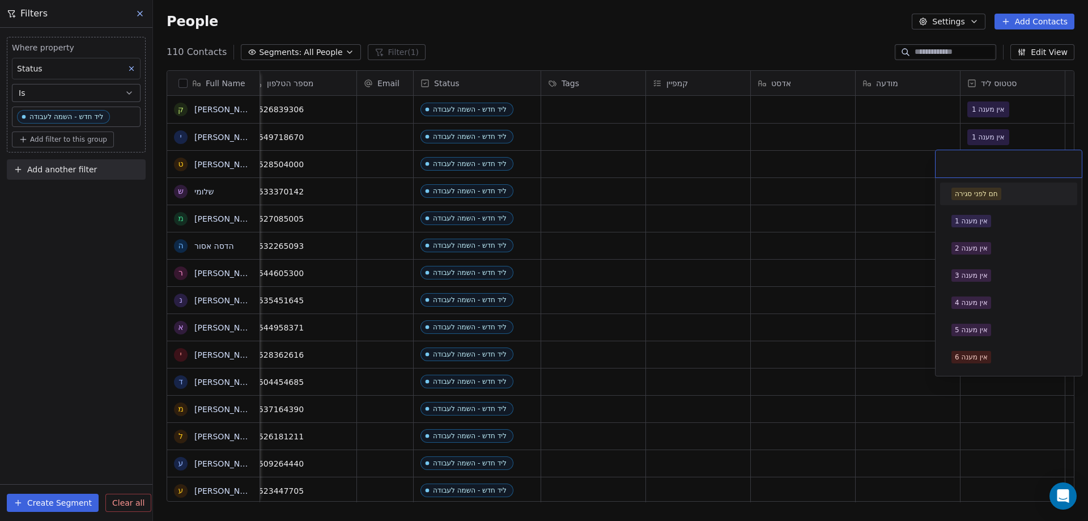
click at [974, 165] on input "text" at bounding box center [1008, 164] width 133 height 12
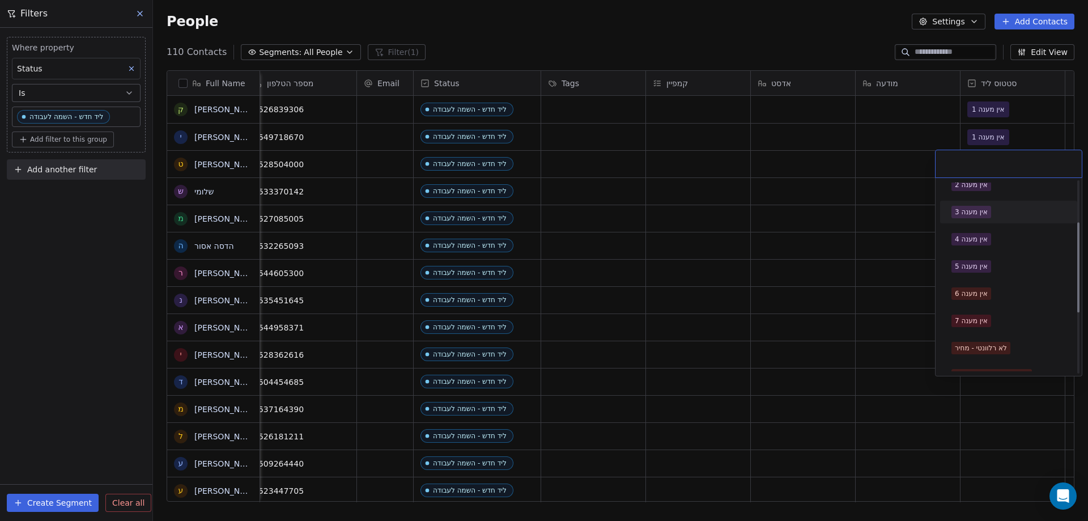
scroll to position [170, 0]
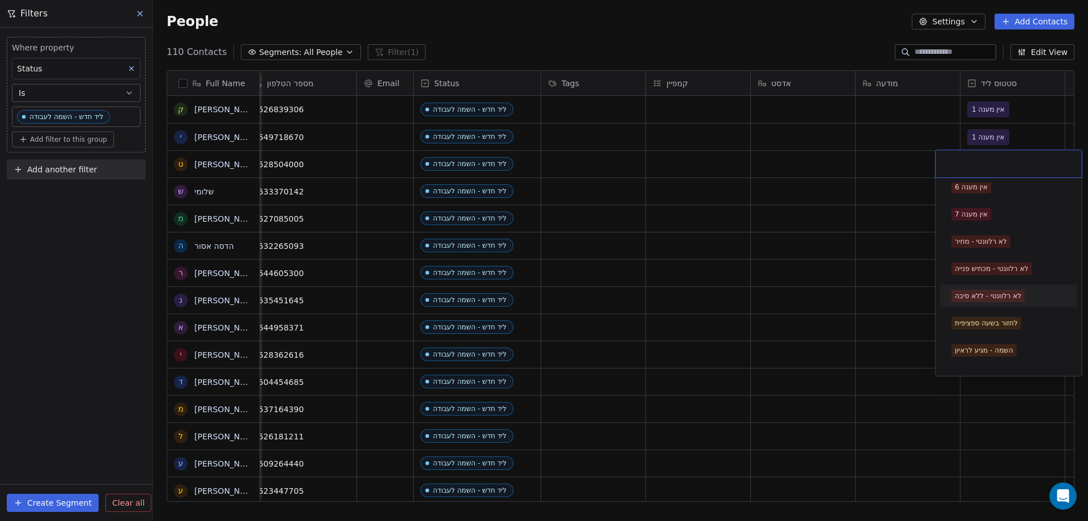
click at [1013, 296] on div "לא רלוונטי - ללא סיבה" at bounding box center [988, 296] width 66 height 10
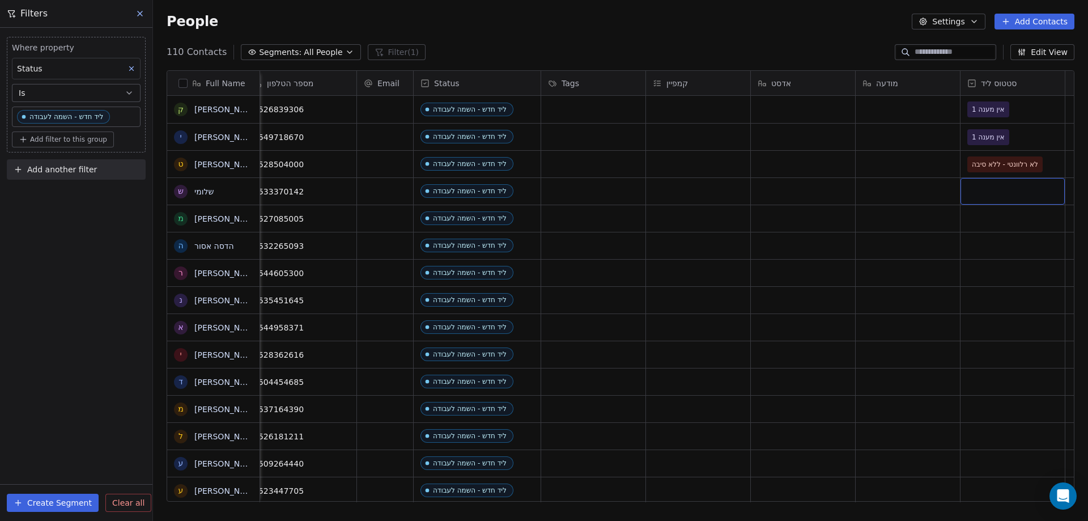
click at [989, 188] on div "grid" at bounding box center [1012, 191] width 104 height 27
click at [988, 188] on div "grid" at bounding box center [1012, 191] width 104 height 27
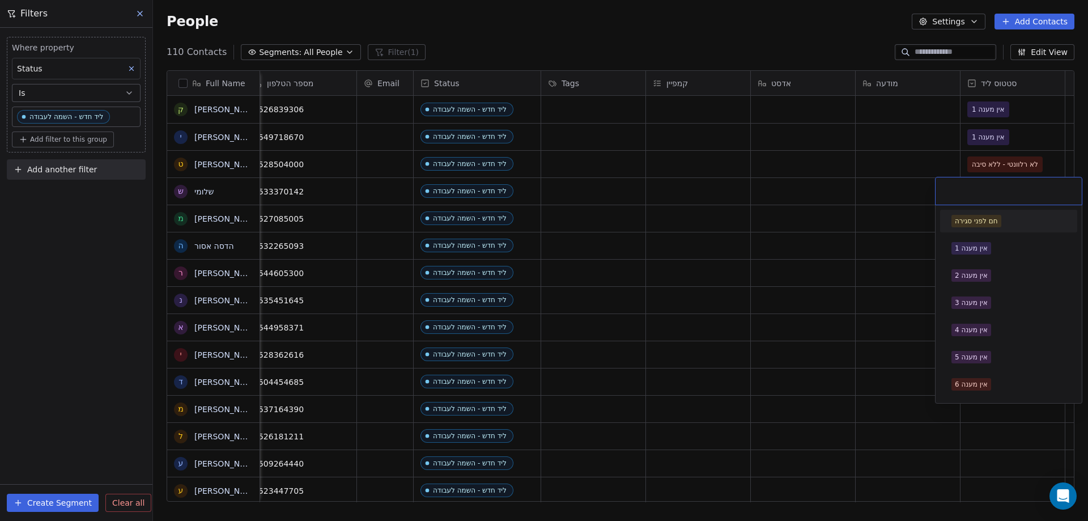
click at [987, 188] on input "text" at bounding box center [1008, 191] width 133 height 12
click at [984, 243] on span "אין מענה 1" at bounding box center [971, 248] width 40 height 12
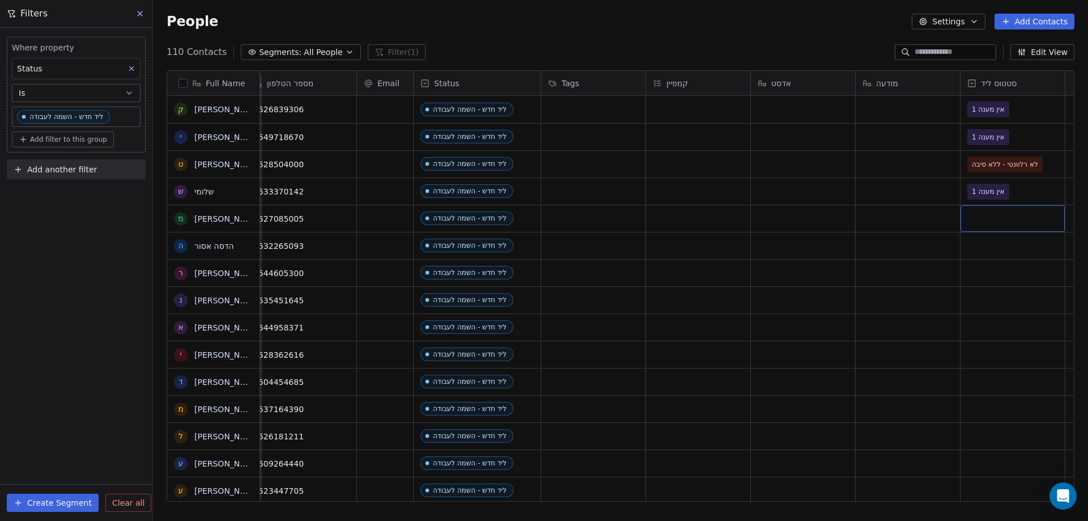
click at [984, 225] on div "grid" at bounding box center [1012, 218] width 104 height 27
click at [985, 225] on div "grid" at bounding box center [1012, 218] width 104 height 27
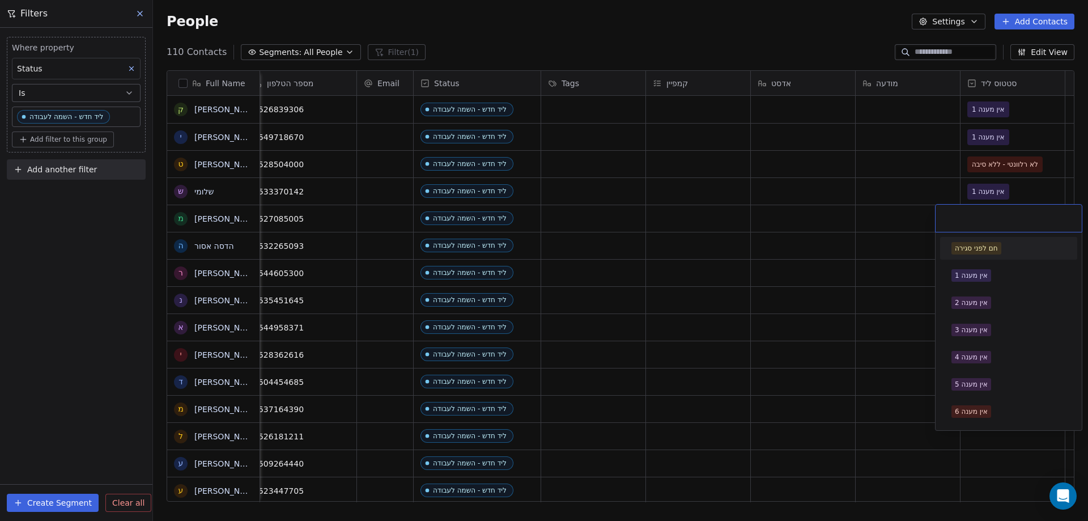
click at [989, 218] on input "text" at bounding box center [1008, 218] width 133 height 12
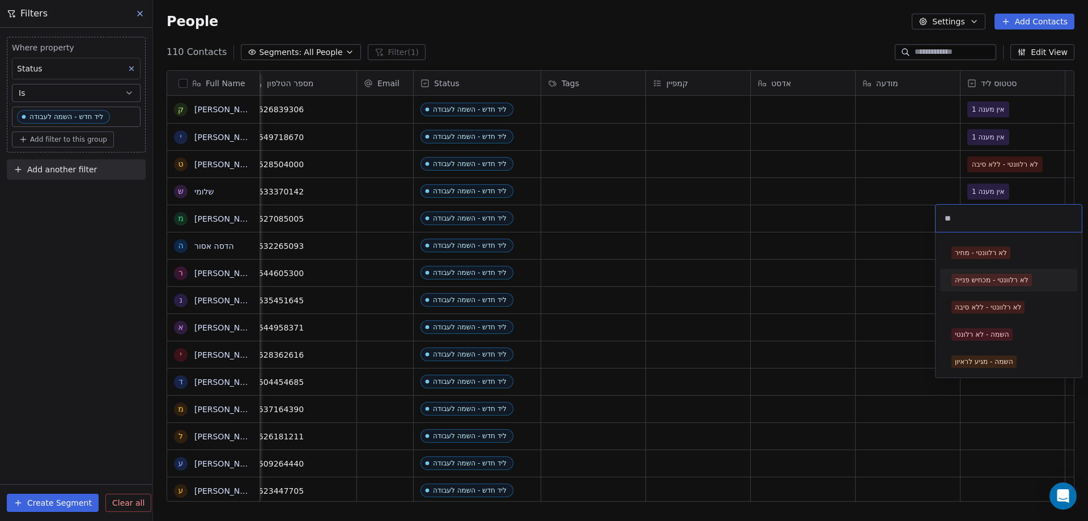
type input "**"
click at [986, 276] on div "לא רלוונטי - מכחיש פנייה" at bounding box center [992, 280] width 74 height 10
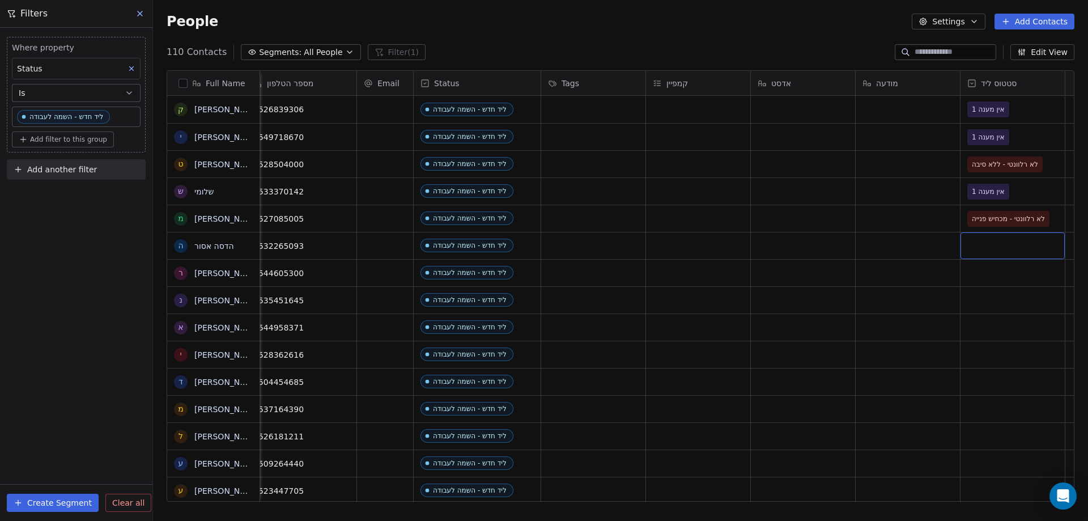
click at [998, 244] on div "grid" at bounding box center [1012, 245] width 104 height 27
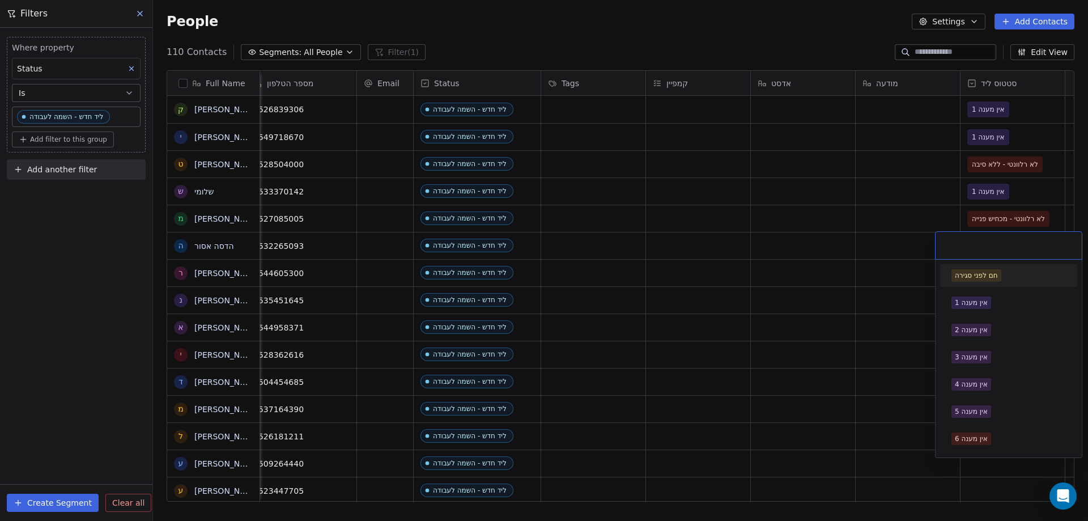
click at [998, 244] on input "text" at bounding box center [1008, 245] width 133 height 12
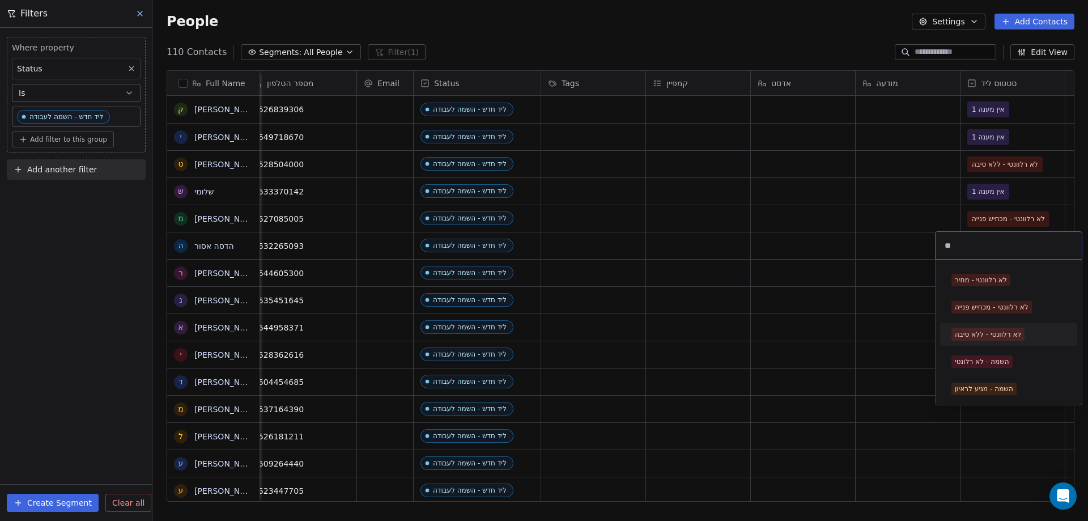
type input "**"
click at [986, 334] on div "לא רלוונטי - ללא סיבה" at bounding box center [988, 334] width 66 height 10
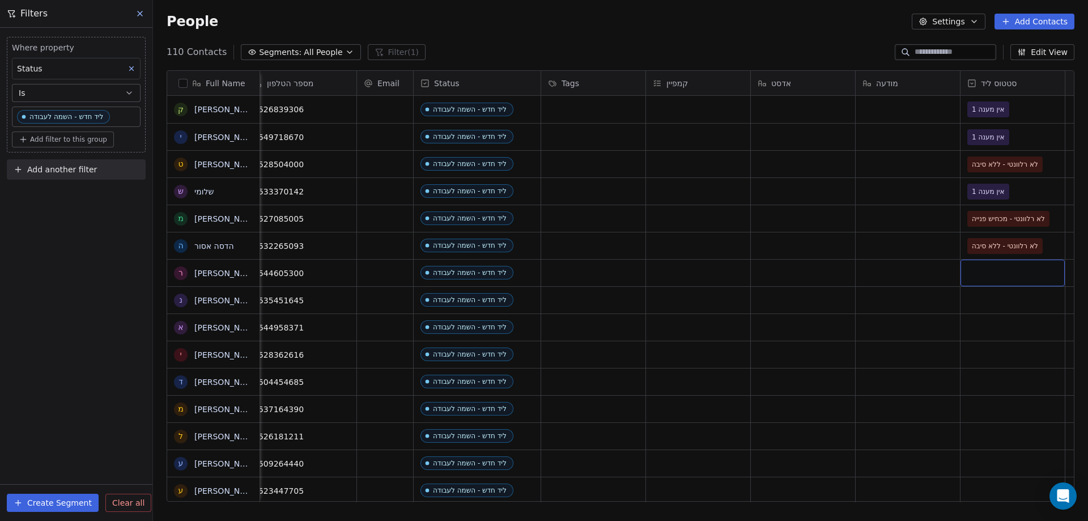
click at [1000, 278] on div "grid" at bounding box center [1012, 273] width 104 height 27
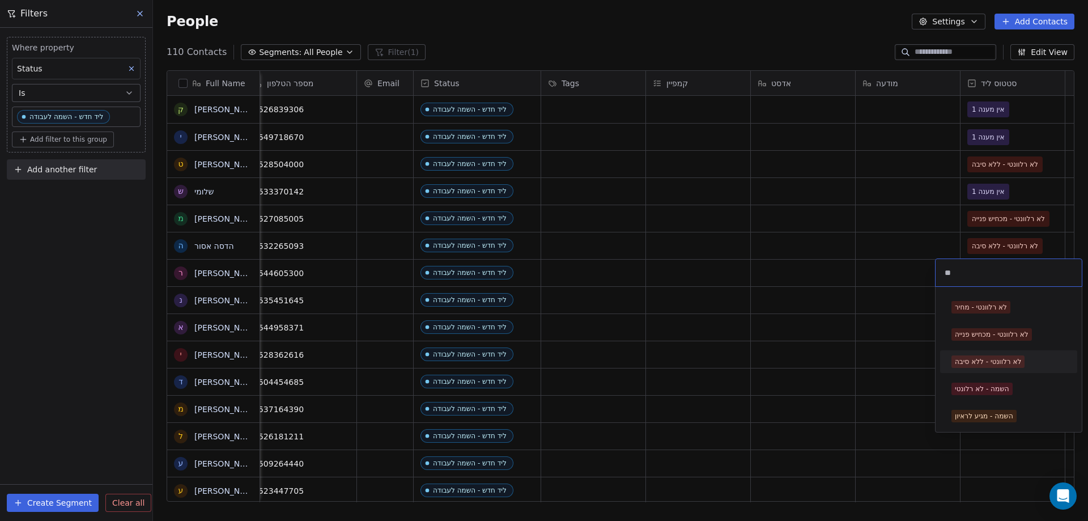
type input "**"
click at [990, 352] on div "לא רלוונטי - ללא סיבה" at bounding box center [1009, 361] width 128 height 18
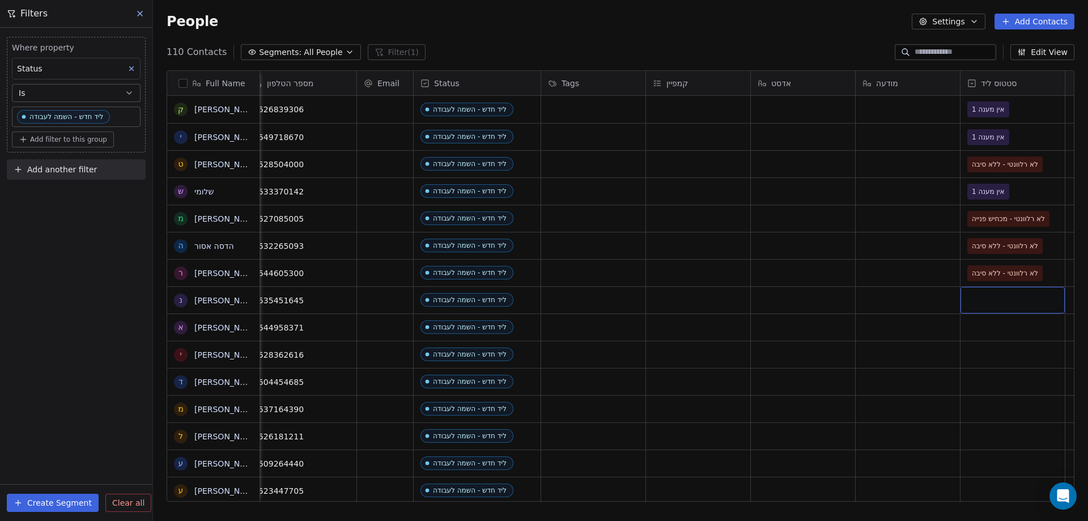
click at [992, 295] on div "grid" at bounding box center [1012, 300] width 104 height 27
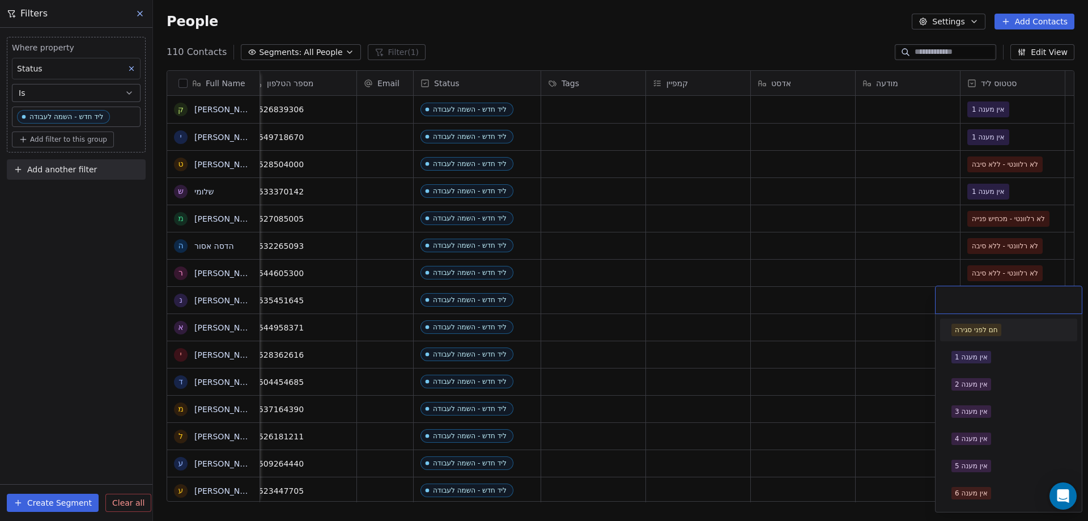
click at [987, 301] on input "text" at bounding box center [1008, 300] width 133 height 12
drag, startPoint x: 979, startPoint y: 360, endPoint x: 964, endPoint y: 328, distance: 35.0
click at [979, 360] on div "אין מענה 1" at bounding box center [971, 357] width 33 height 10
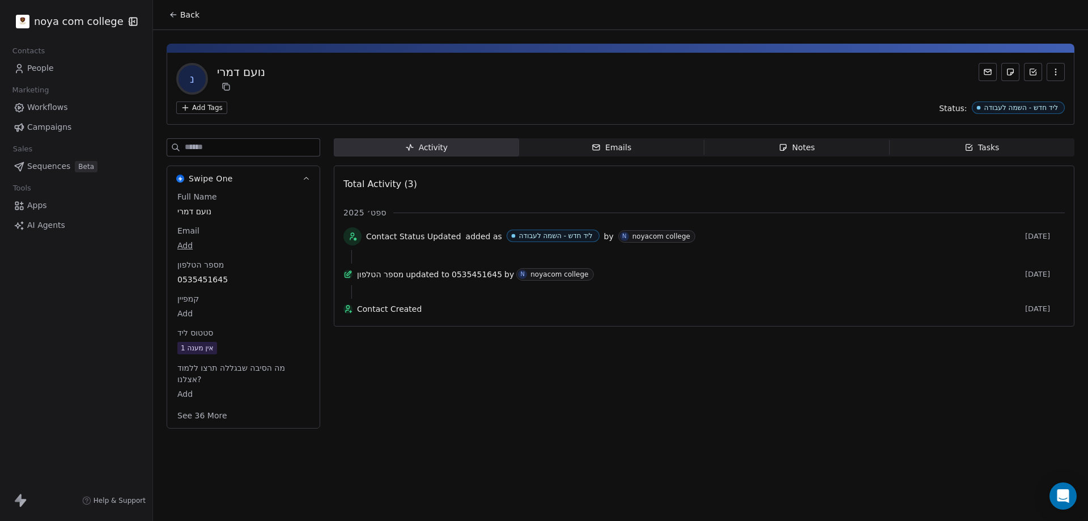
click at [785, 149] on icon "button" at bounding box center [784, 149] width 3 height 3
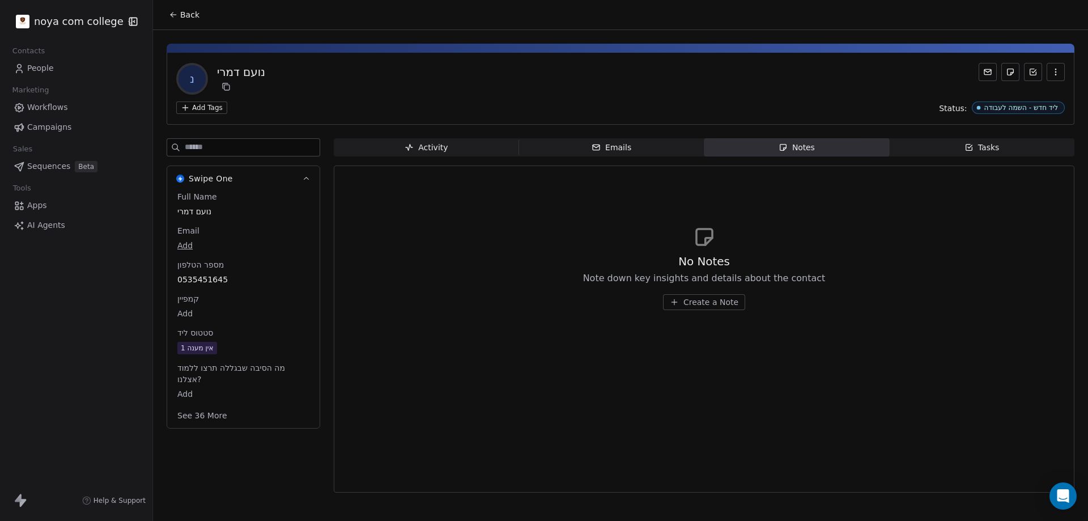
click at [720, 307] on span "Create a Note" at bounding box center [710, 301] width 55 height 11
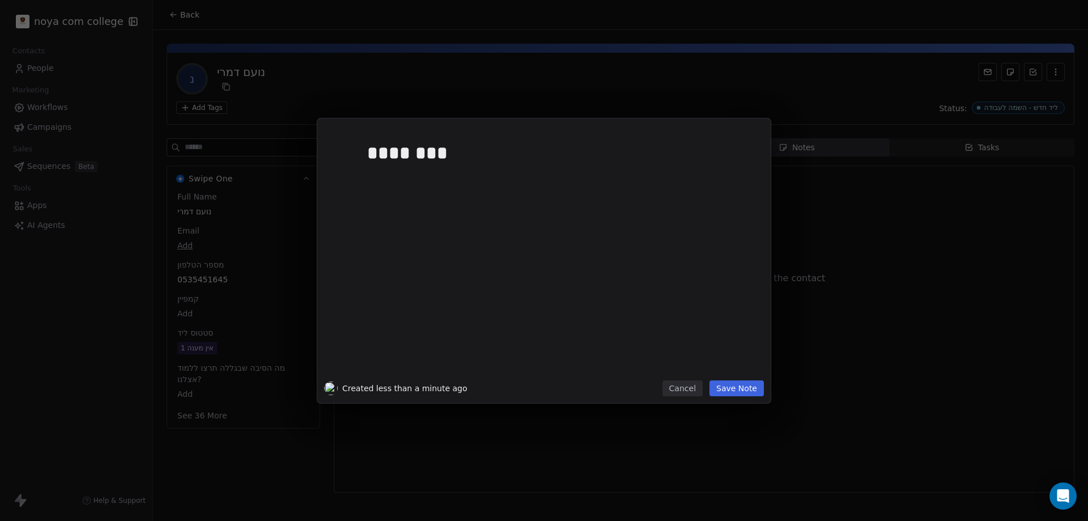
click at [722, 385] on button "Save Note" at bounding box center [736, 388] width 54 height 16
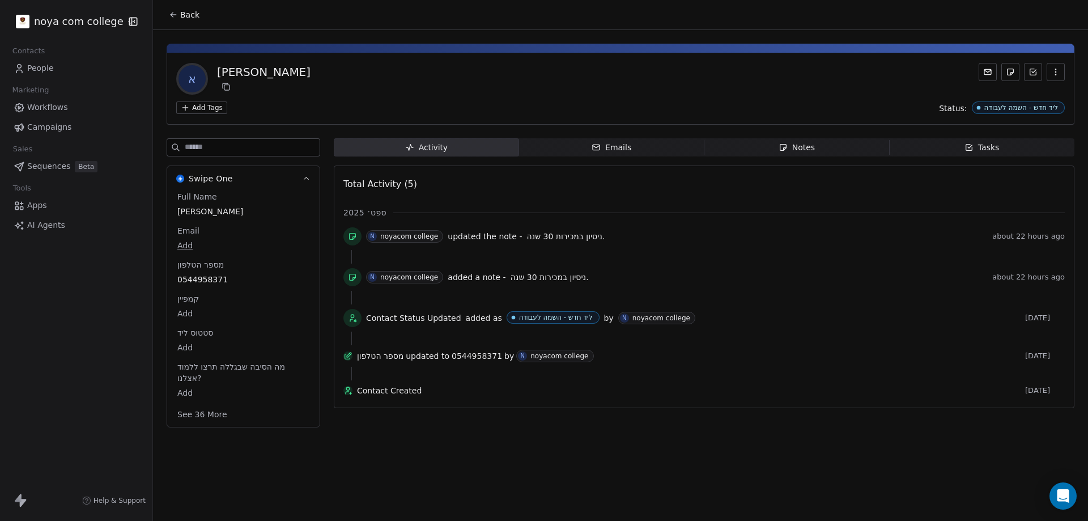
click at [869, 141] on span "Notes Notes" at bounding box center [796, 147] width 185 height 18
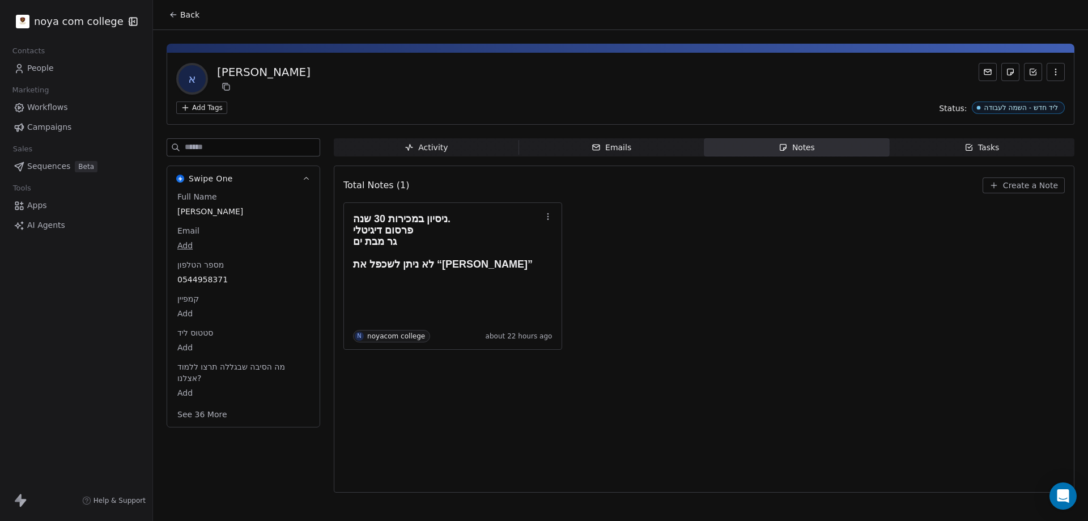
click at [1017, 187] on span "Create a Note" at bounding box center [1030, 185] width 55 height 11
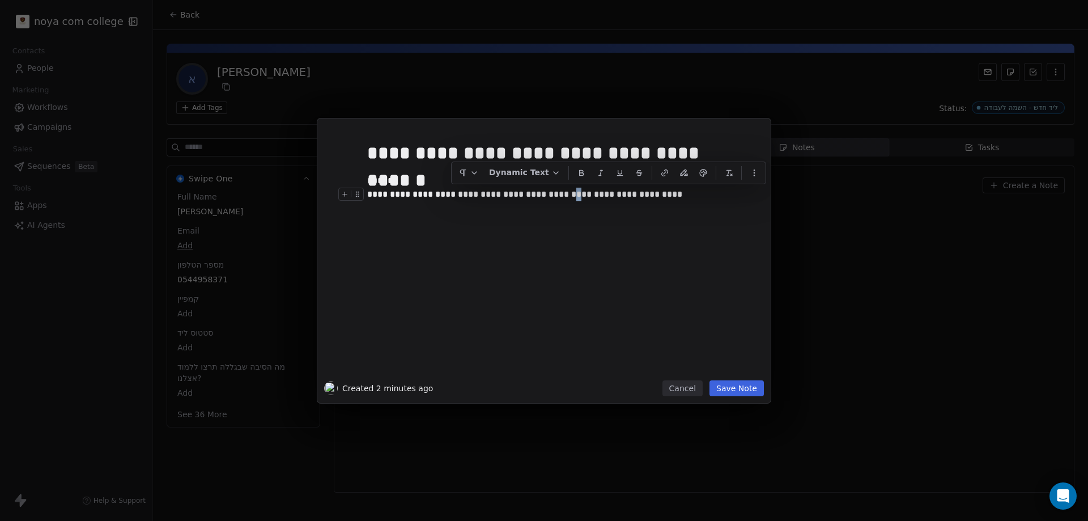
click at [453, 195] on div "**********" at bounding box center [556, 195] width 379 height 14
click at [682, 198] on div "**********" at bounding box center [556, 195] width 379 height 14
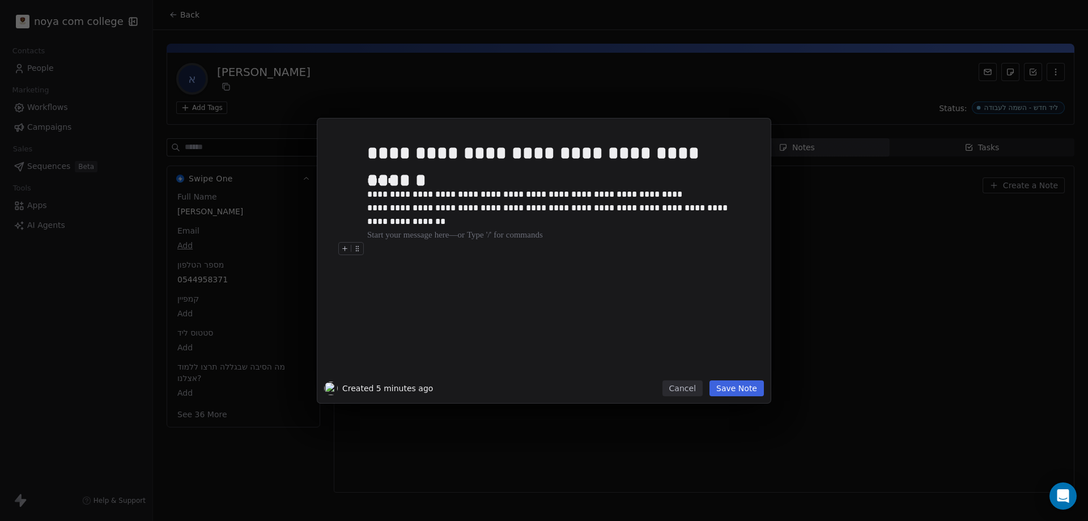
click at [366, 184] on div "**********" at bounding box center [557, 252] width 394 height 255
click at [369, 184] on div "*****" at bounding box center [556, 181] width 379 height 14
click at [419, 238] on div at bounding box center [556, 235] width 379 height 14
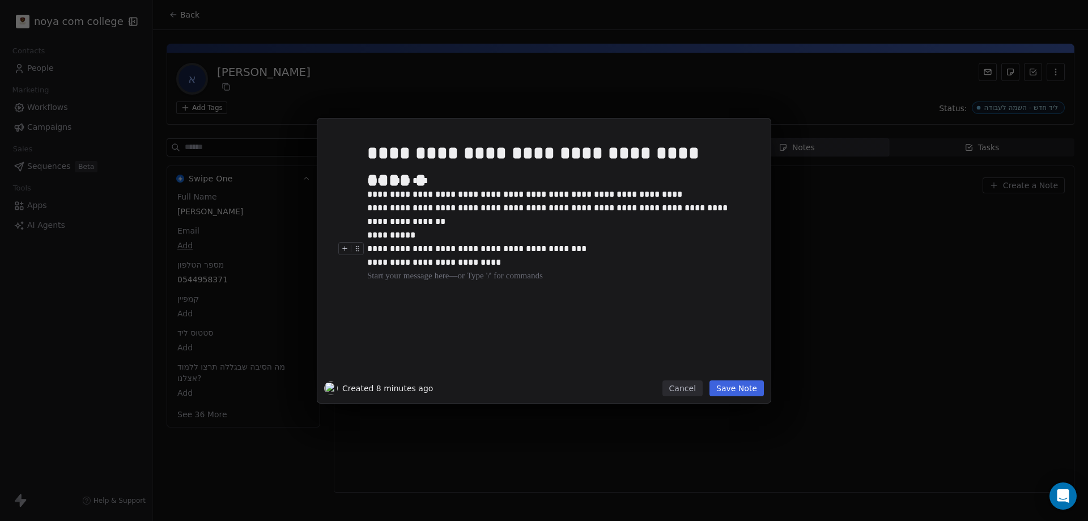
click at [467, 249] on div "**********" at bounding box center [556, 249] width 379 height 14
click at [368, 248] on div "**********" at bounding box center [556, 249] width 379 height 14
click at [402, 262] on div "**********" at bounding box center [556, 263] width 379 height 14
click at [586, 262] on div "**********" at bounding box center [556, 263] width 379 height 14
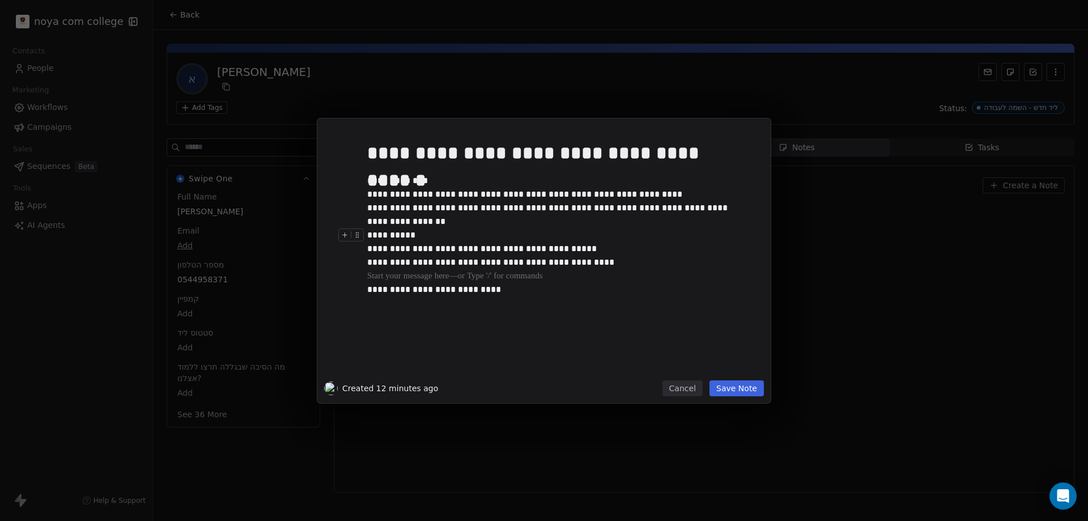
click at [386, 233] on div "**********" at bounding box center [556, 235] width 379 height 14
click at [369, 178] on div "**********" at bounding box center [556, 181] width 379 height 14
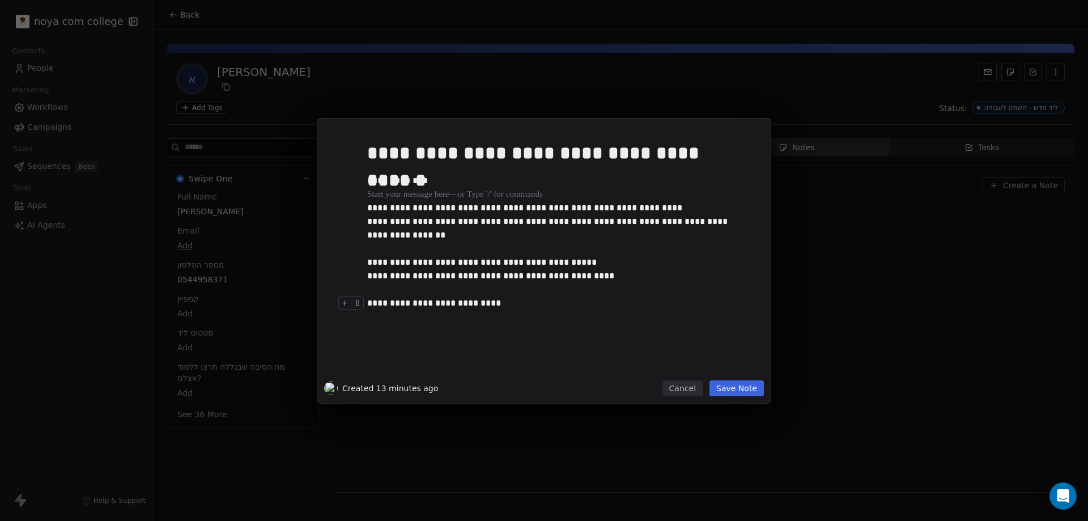
click at [506, 305] on div "**********" at bounding box center [556, 303] width 379 height 14
click at [377, 330] on div "**********" at bounding box center [556, 331] width 379 height 14
click at [630, 337] on div at bounding box center [561, 344] width 388 height 14
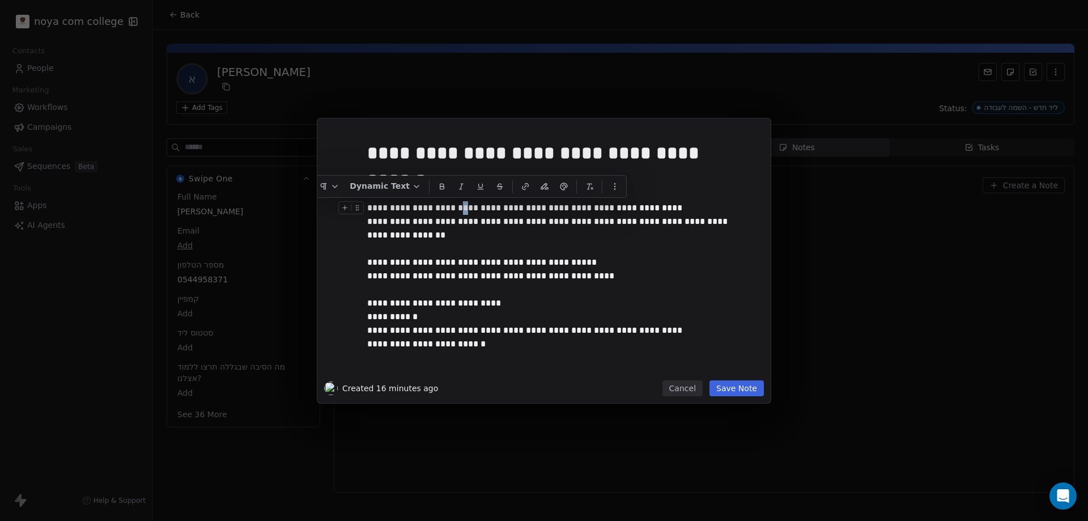
click at [554, 210] on div "**********" at bounding box center [556, 208] width 379 height 14
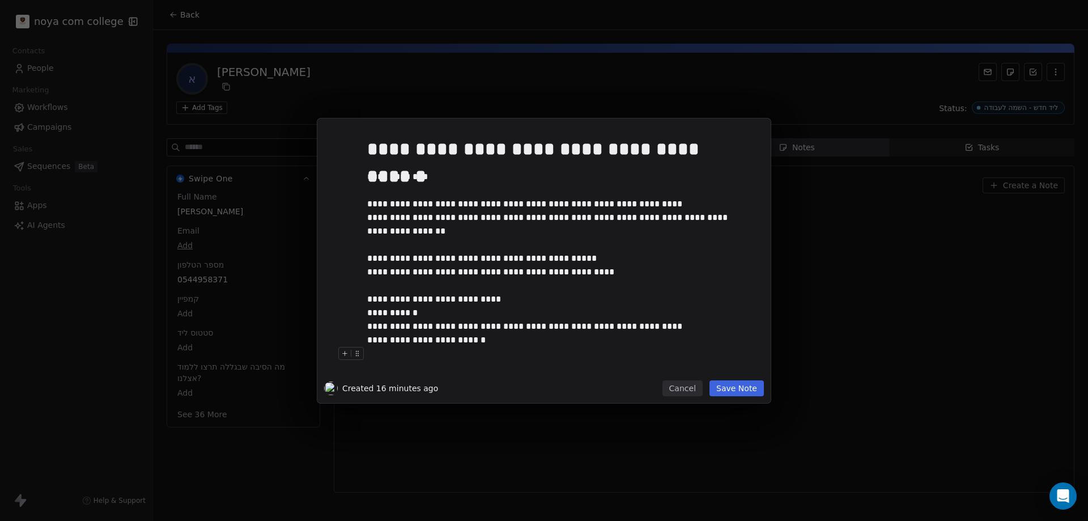
scroll to position [5, 0]
click at [401, 355] on div at bounding box center [561, 353] width 388 height 14
click at [749, 390] on button "Save Note" at bounding box center [736, 388] width 54 height 16
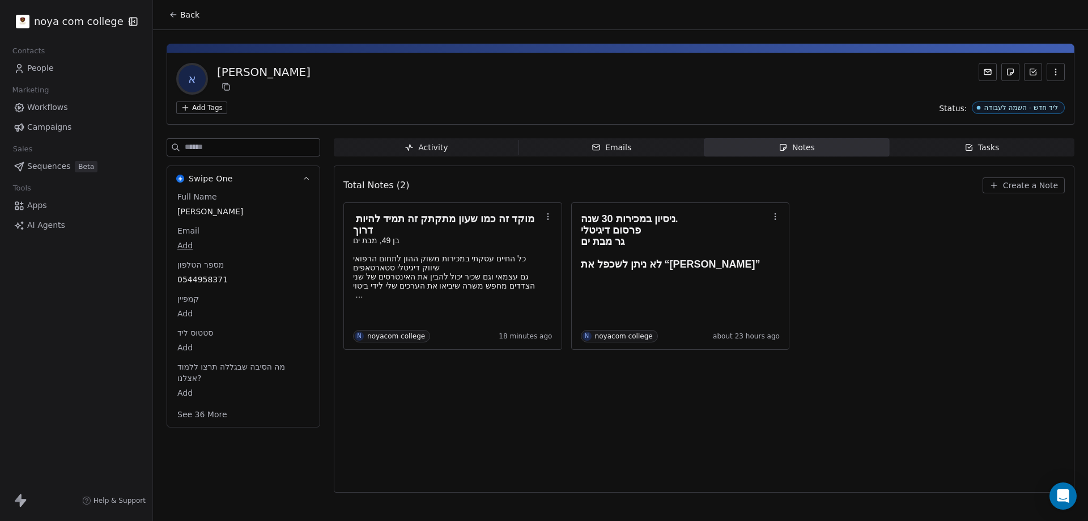
click at [739, 65] on div "א אורי שרון" at bounding box center [620, 79] width 889 height 32
click at [534, 379] on div "Total Notes (2) Create a Note מוקד זה כמו שעון מתקתק זה תמיד להיות דרוך בן 49, …" at bounding box center [703, 329] width 721 height 312
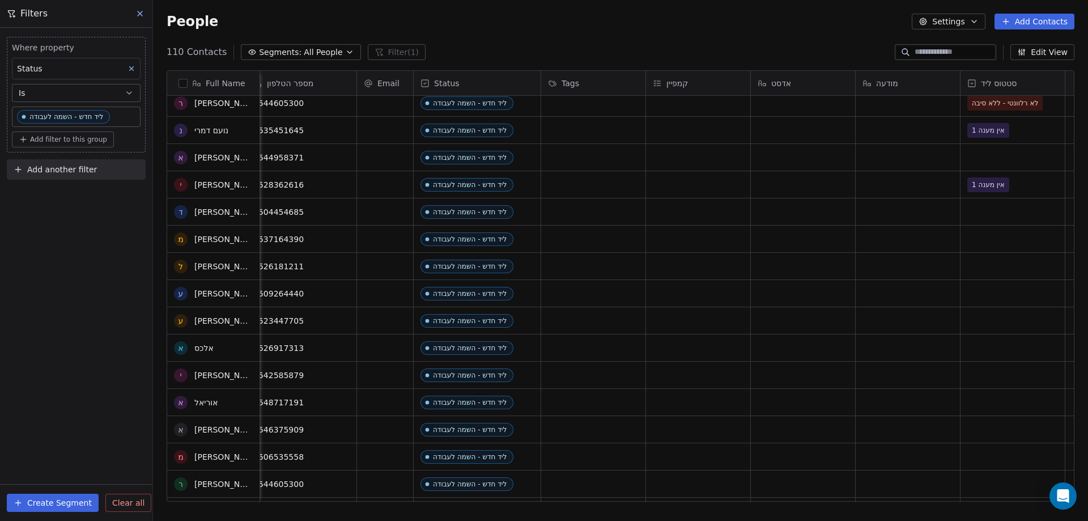
scroll to position [113, 0]
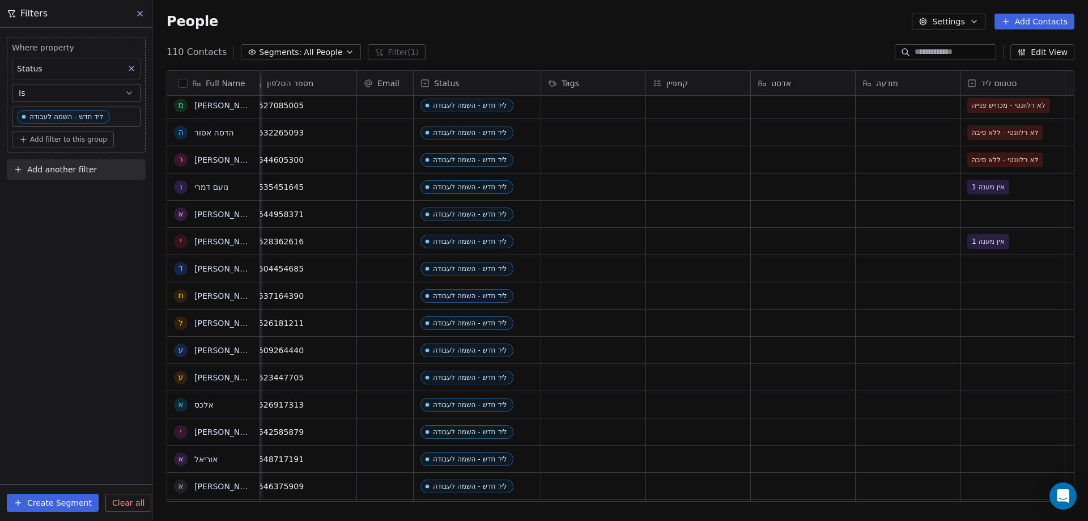
click at [993, 432] on div "grid" at bounding box center [1012, 431] width 104 height 27
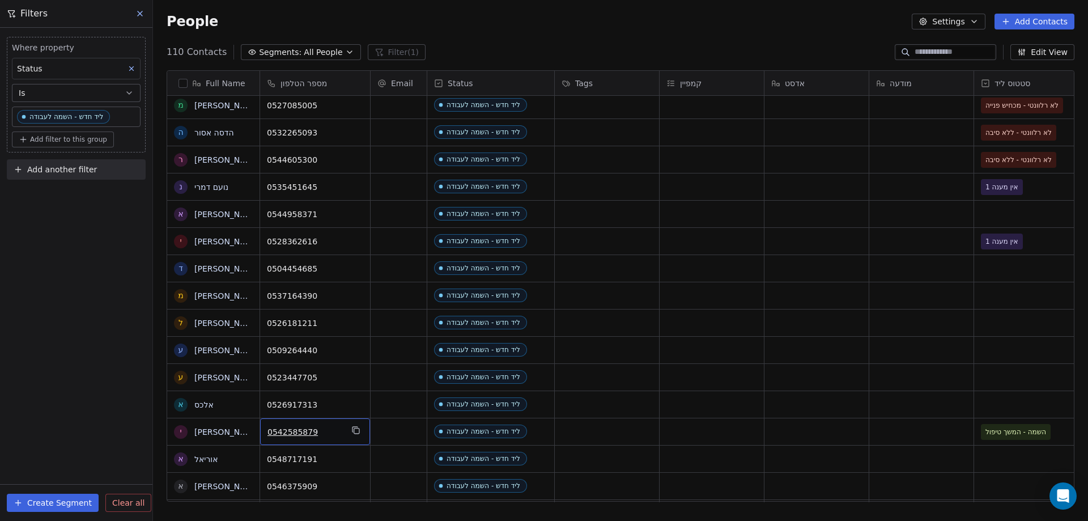
click at [324, 437] on div "0542585879" at bounding box center [315, 431] width 110 height 27
click at [357, 439] on input "**********" at bounding box center [314, 431] width 105 height 23
click at [348, 434] on input "**********" at bounding box center [314, 431] width 105 height 23
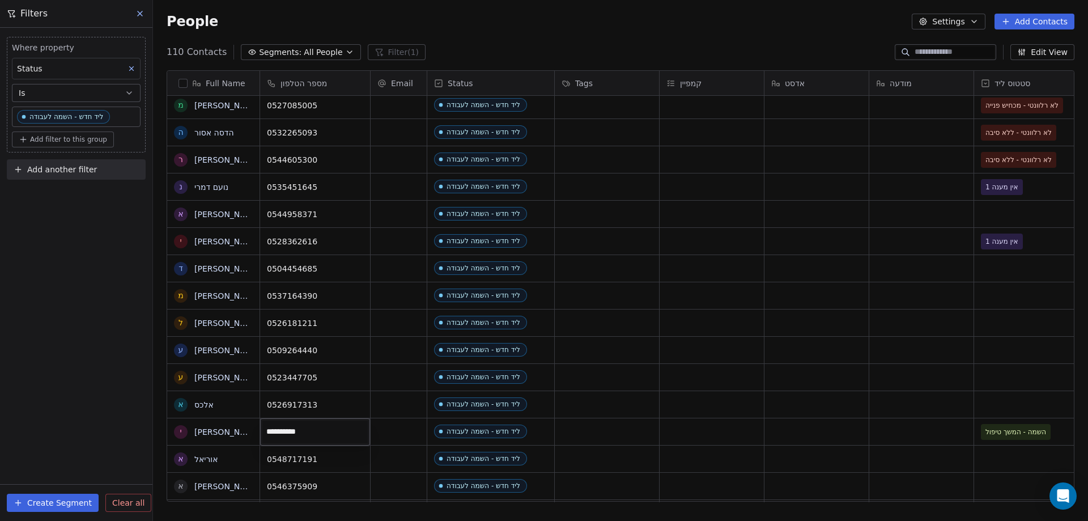
click at [1007, 448] on html "noya com college Contacts People Marketing Workflows Campaigns Sales Sequences …" at bounding box center [544, 260] width 1088 height 521
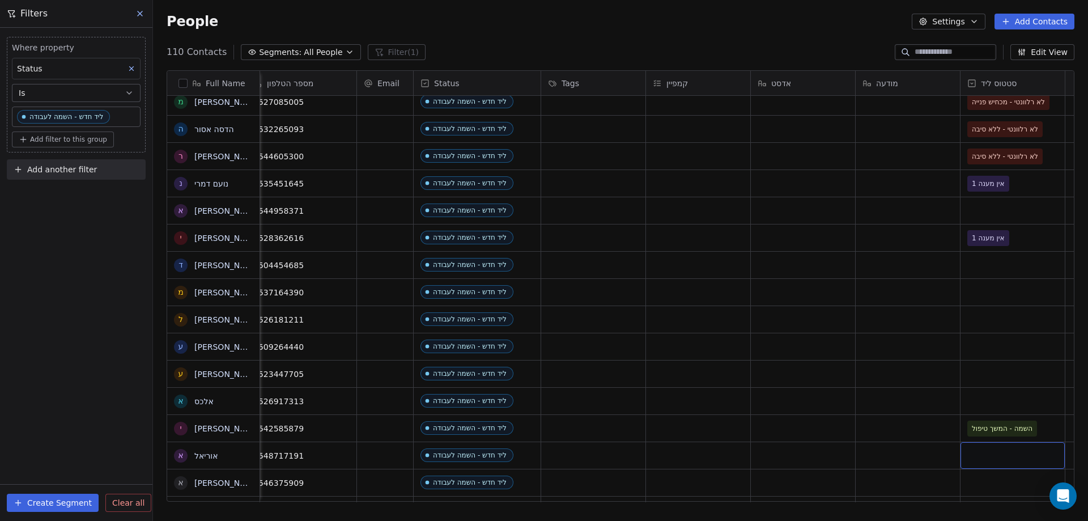
click at [1005, 458] on div "grid" at bounding box center [1012, 455] width 104 height 27
click at [1008, 455] on div "grid" at bounding box center [1012, 455] width 104 height 27
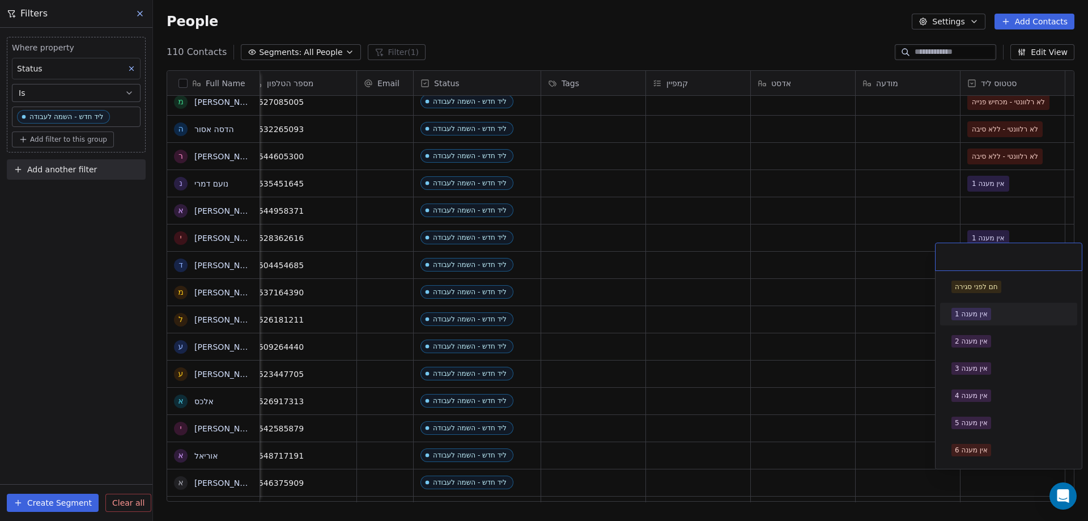
click at [988, 326] on div "חם לפני סגירה אין מענה 1 אין מענה 2 אין מענה 3 אין מענה 4 אין מענה 5 אין מענה 6…" at bounding box center [1008, 476] width 137 height 403
click at [986, 316] on div "אין מענה 1" at bounding box center [971, 314] width 33 height 10
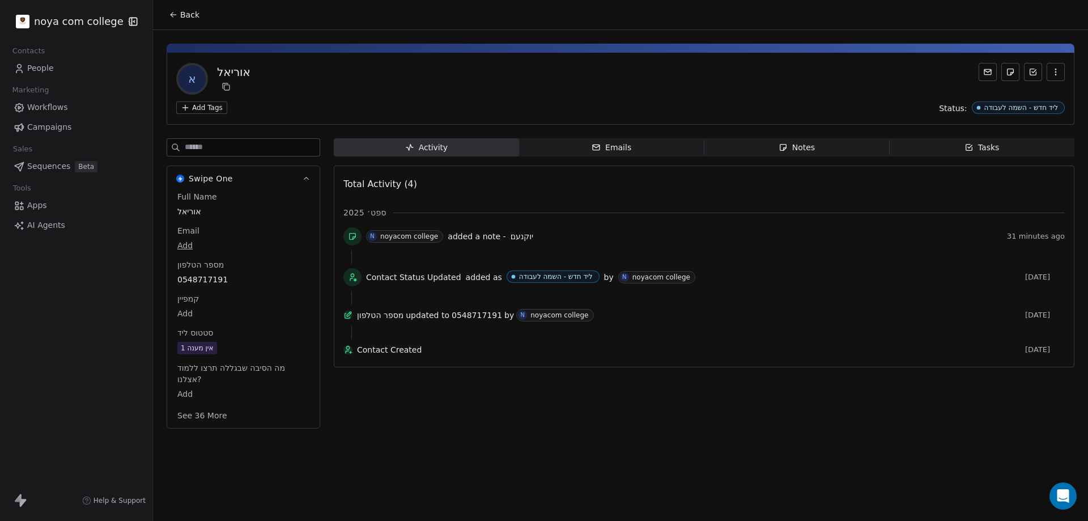
click at [801, 147] on div "Notes" at bounding box center [797, 148] width 36 height 12
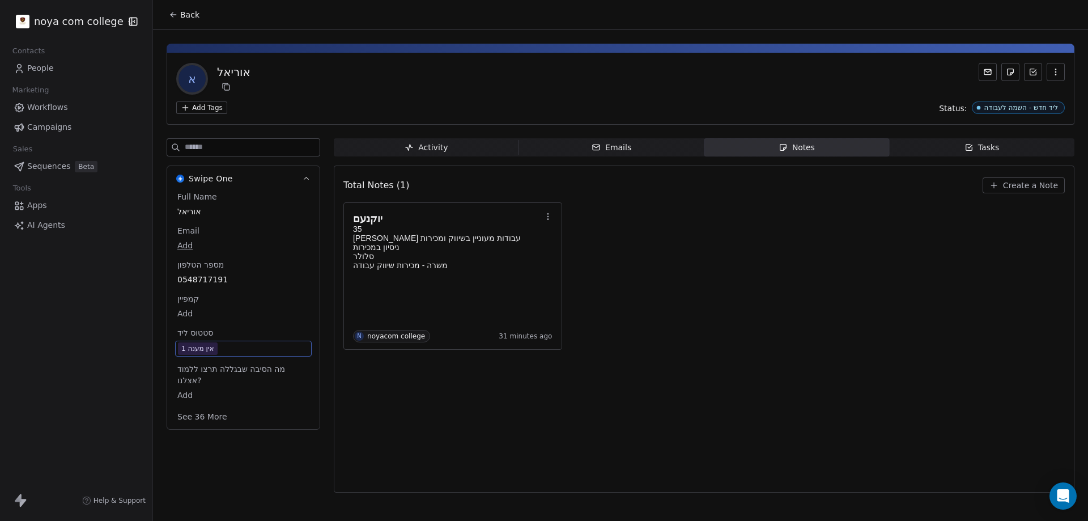
click at [206, 349] on div "אין מענה 1" at bounding box center [197, 348] width 33 height 11
click at [209, 350] on div "אין מענה 1" at bounding box center [197, 348] width 33 height 11
click at [225, 346] on span "אין מענה 1" at bounding box center [243, 348] width 131 height 12
click at [210, 345] on div "אין מענה 1" at bounding box center [197, 348] width 33 height 11
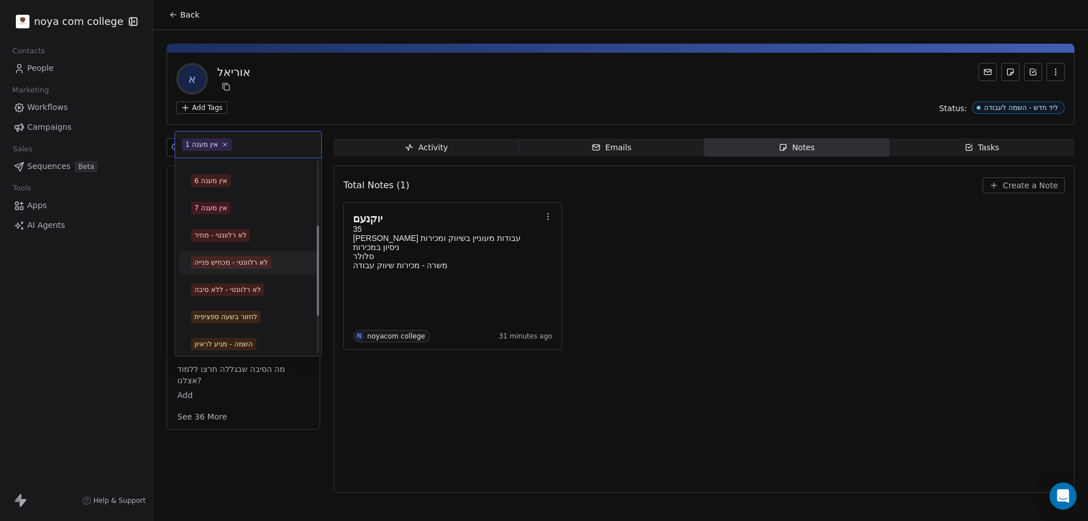
scroll to position [215, 0]
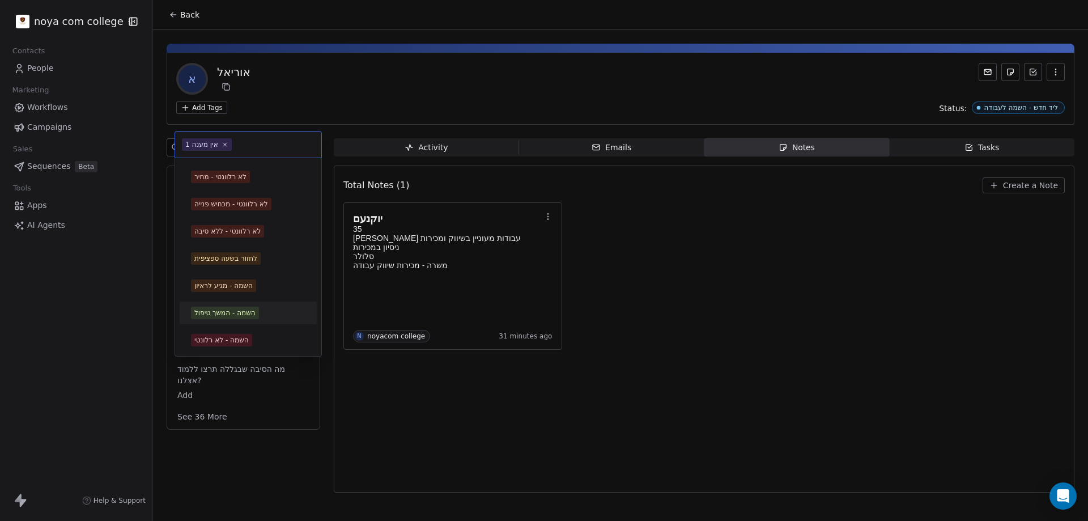
click at [246, 316] on div "השמה - המשך טיפול" at bounding box center [224, 313] width 61 height 10
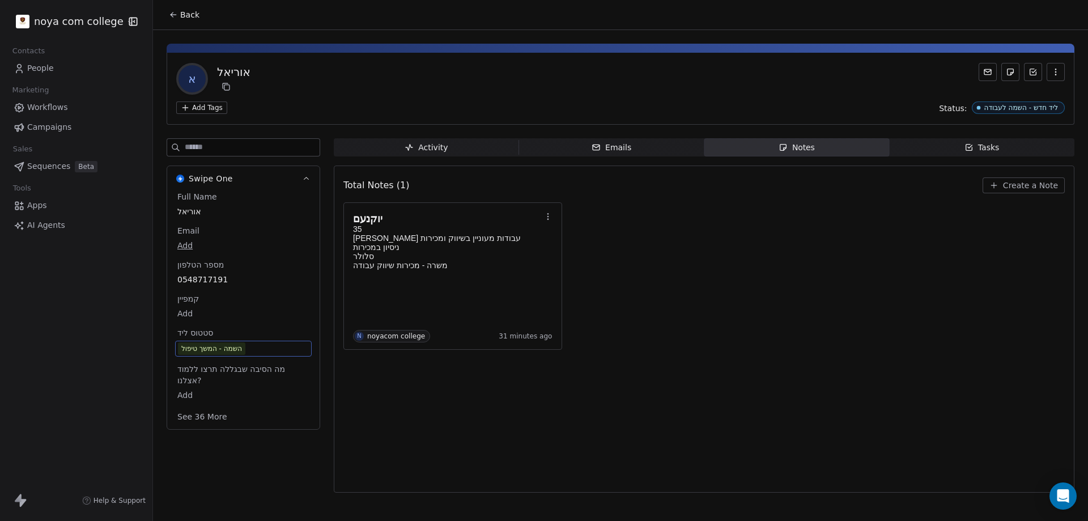
click at [399, 393] on div "Total Notes (1) Create a Note יוקנעם 35 [PERSON_NAME] עבודות מעוניין בשיווק ומכ…" at bounding box center [703, 329] width 721 height 312
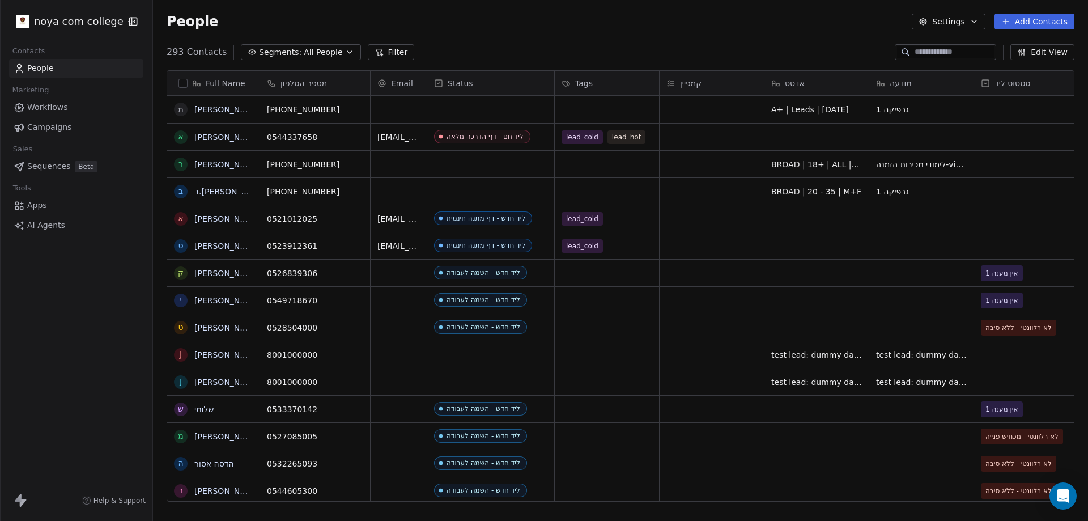
scroll to position [449, 926]
click at [381, 53] on button "Filter" at bounding box center [391, 52] width 47 height 16
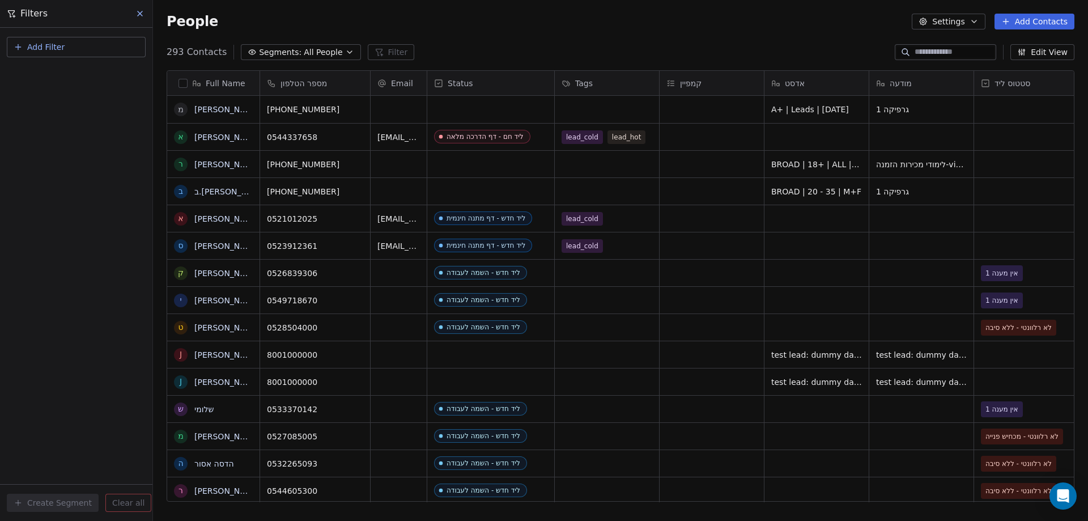
click at [57, 46] on span "Add Filter" at bounding box center [45, 47] width 37 height 12
click at [53, 74] on span "Contact properties" at bounding box center [56, 74] width 74 height 12
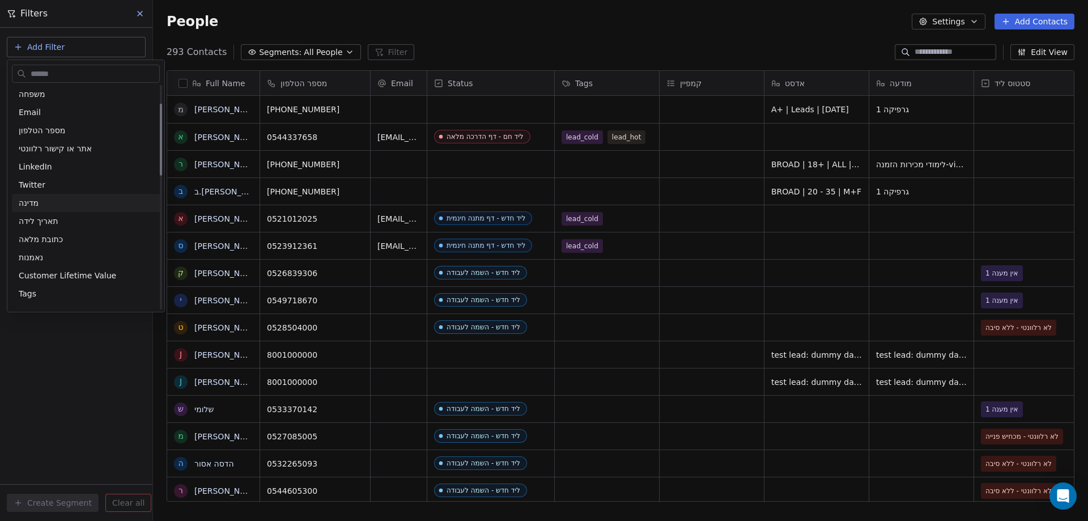
scroll to position [170, 0]
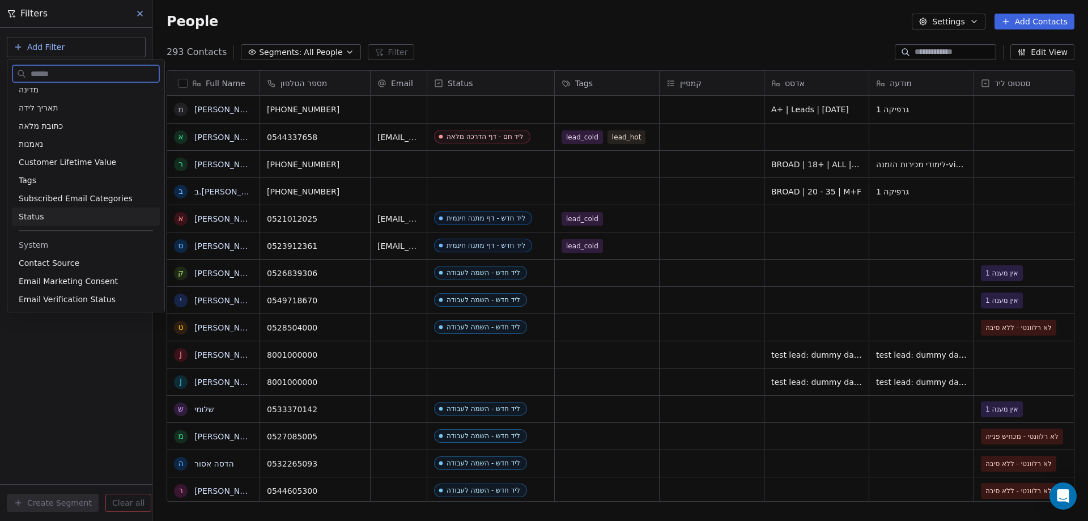
click at [44, 214] on div "Status" at bounding box center [86, 216] width 134 height 11
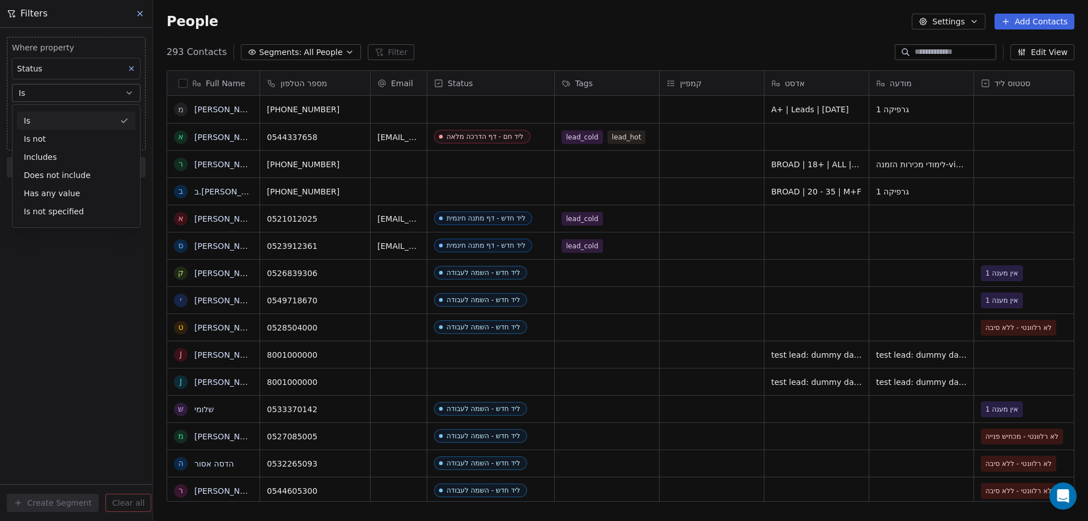
click at [56, 125] on div "Is" at bounding box center [76, 121] width 118 height 18
click at [58, 114] on body "noya com college Contacts People Marketing Workflows Campaigns Sales Sequences …" at bounding box center [544, 260] width 1088 height 521
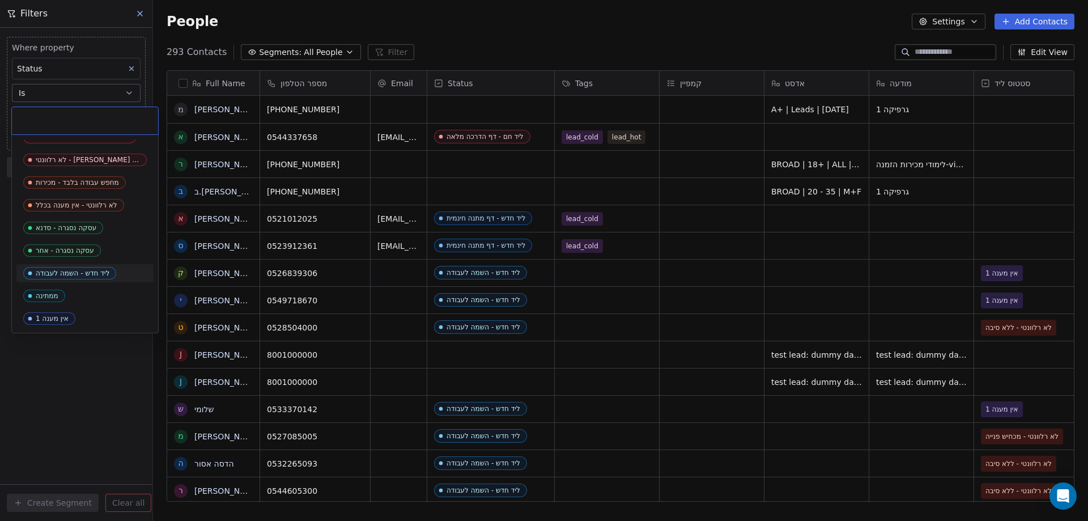
click at [69, 271] on div "ליד חדש - השמה לעבודה" at bounding box center [73, 273] width 74 height 8
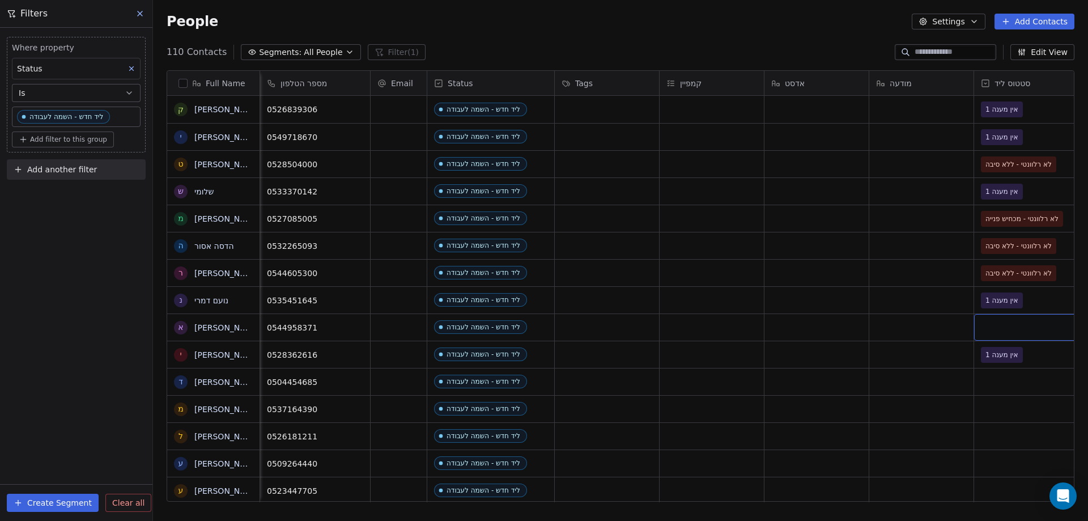
scroll to position [0, 14]
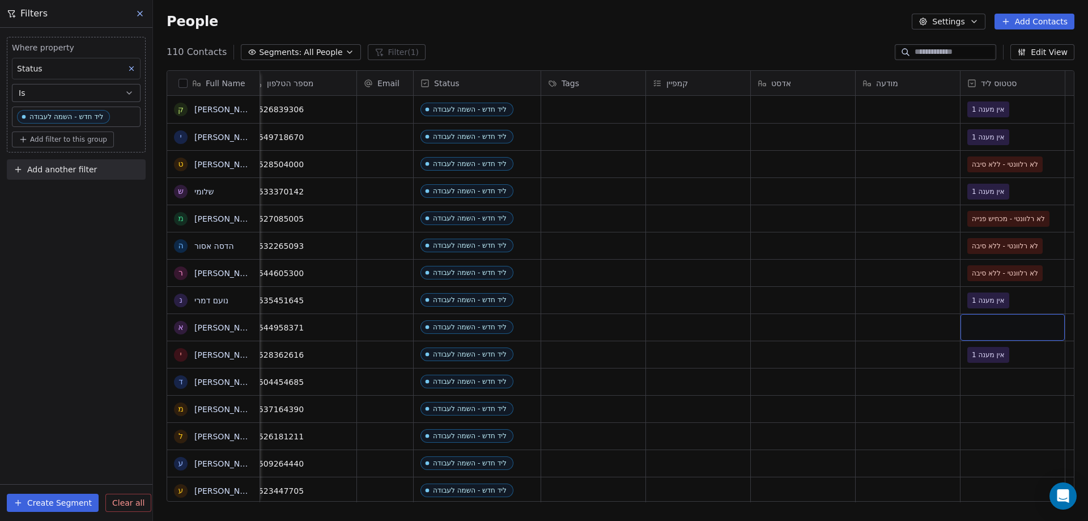
click at [981, 320] on div "grid" at bounding box center [1012, 327] width 104 height 27
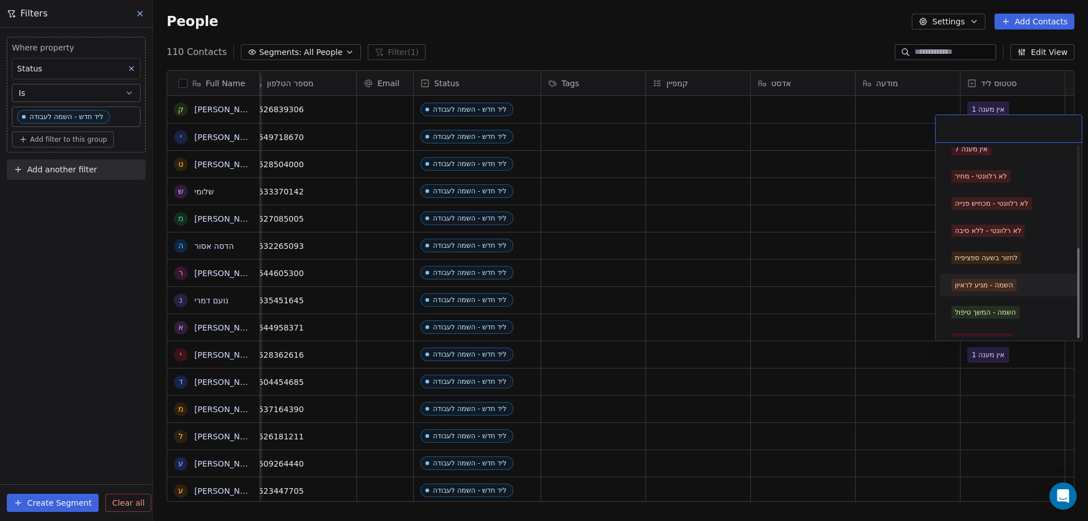
scroll to position [215, 0]
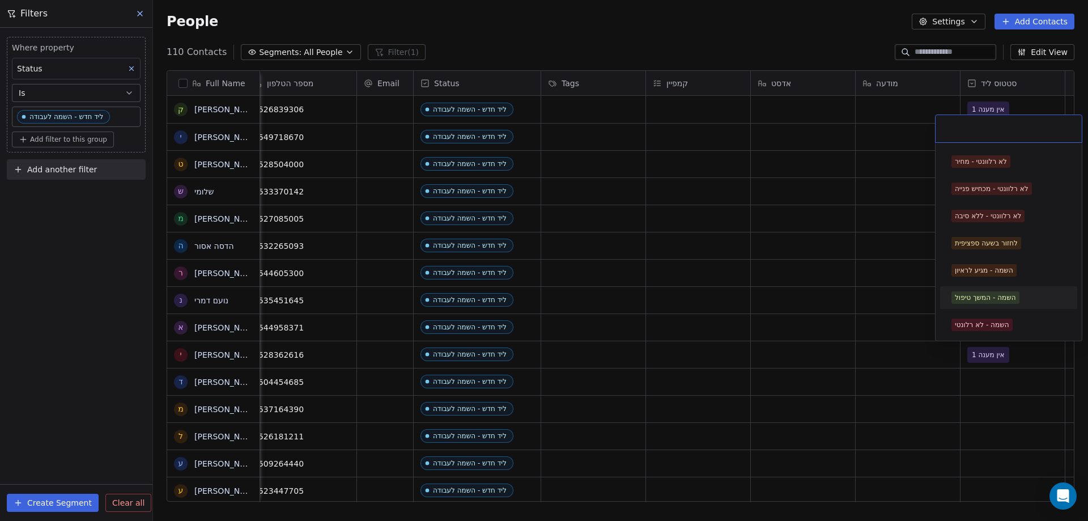
click at [1005, 298] on div "השמה - המשך טיפול" at bounding box center [985, 297] width 61 height 10
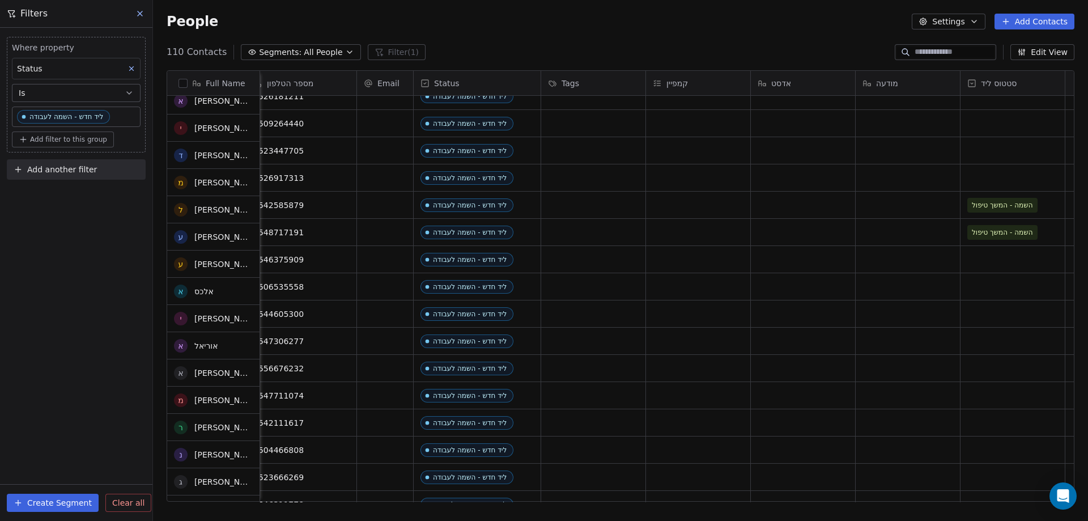
scroll to position [340, 0]
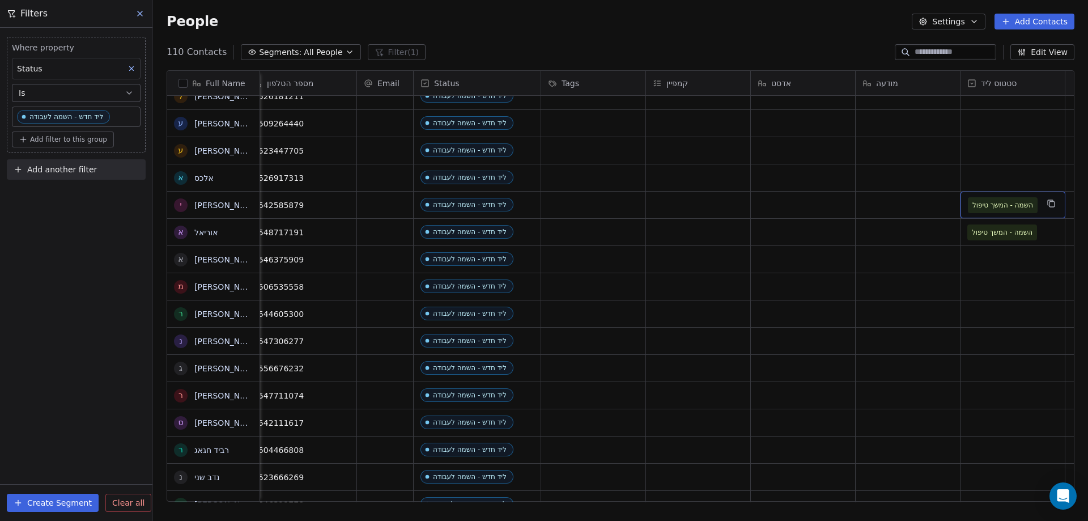
click at [997, 206] on span "השמה - המשך טיפול" at bounding box center [1002, 204] width 61 height 11
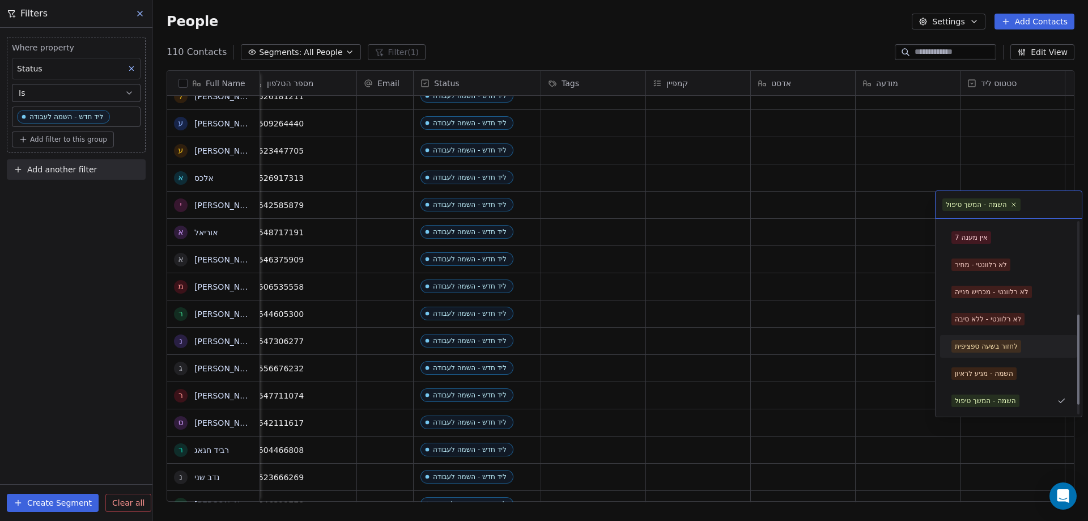
scroll to position [215, 0]
click at [978, 345] on div "השמה - מגיע לראיון" at bounding box center [984, 346] width 58 height 10
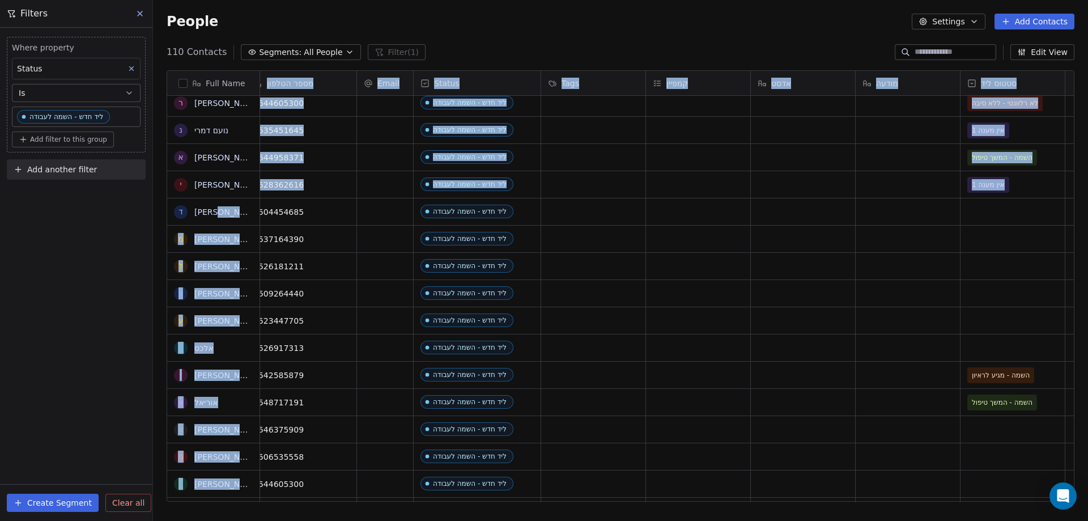
scroll to position [0, 0]
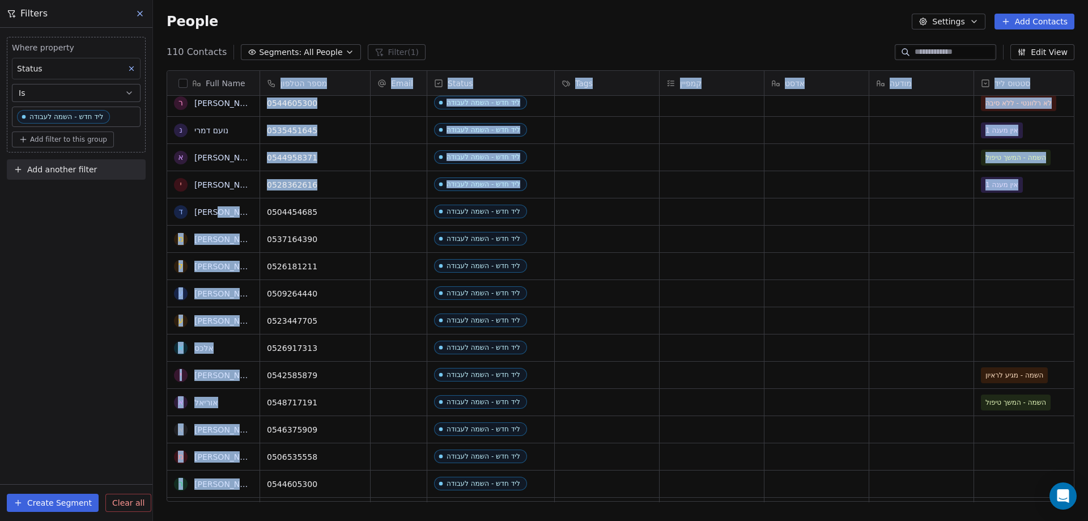
drag, startPoint x: 296, startPoint y: 211, endPoint x: 252, endPoint y: 209, distance: 44.9
click at [301, 214] on span "0504454685" at bounding box center [304, 211] width 75 height 11
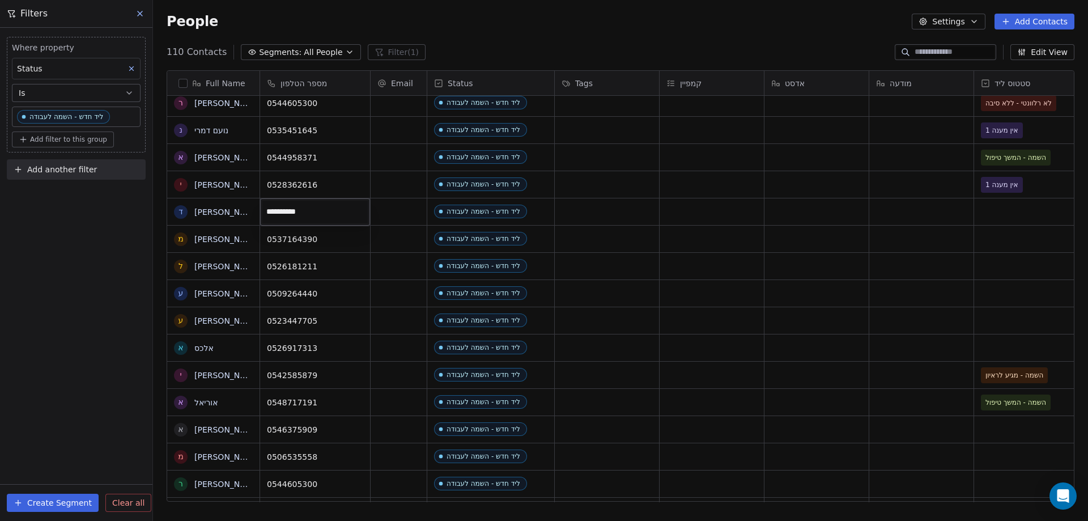
click at [183, 211] on html "noya com college Contacts People Marketing Workflows Campaigns Sales Sequences …" at bounding box center [544, 260] width 1088 height 521
click at [193, 212] on html "noya com college Contacts People Marketing Workflows Campaigns Sales Sequences …" at bounding box center [544, 260] width 1088 height 521
click at [198, 215] on link "דניאל" at bounding box center [227, 211] width 66 height 9
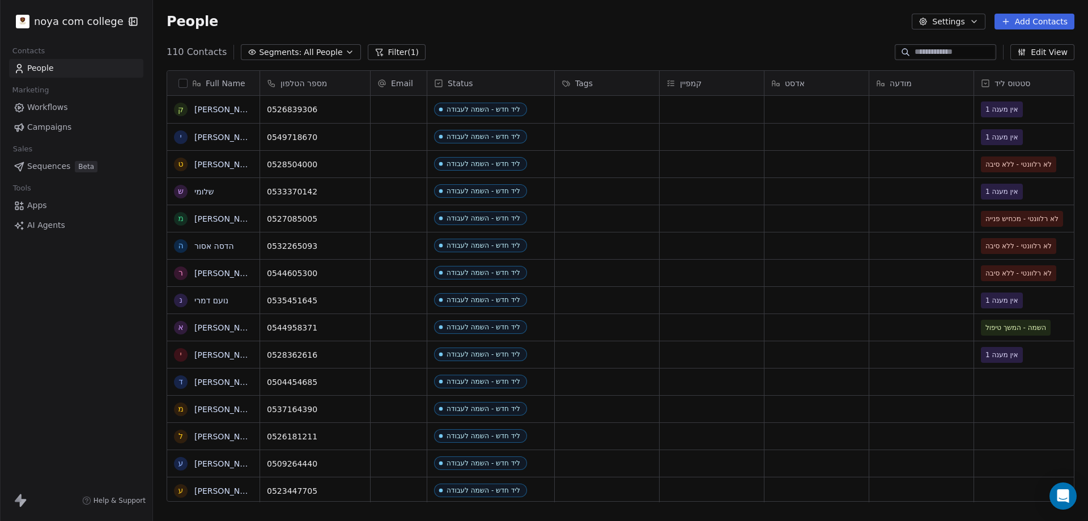
scroll to position [449, 926]
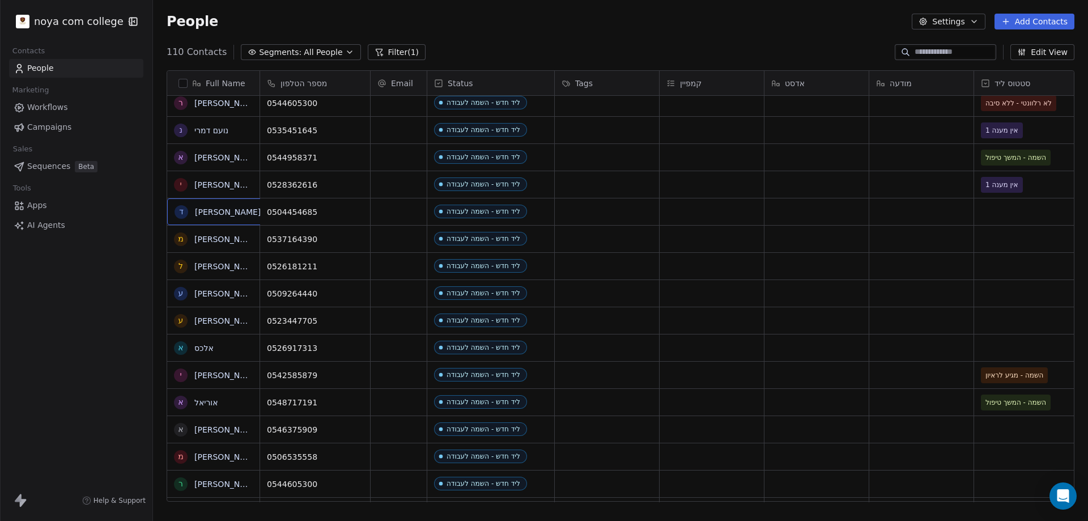
click at [233, 209] on div "ד דניאל" at bounding box center [227, 211] width 121 height 27
click at [214, 212] on textarea "*****" at bounding box center [213, 215] width 91 height 35
click at [213, 212] on textarea "*****" at bounding box center [213, 215] width 91 height 35
type textarea "**********"
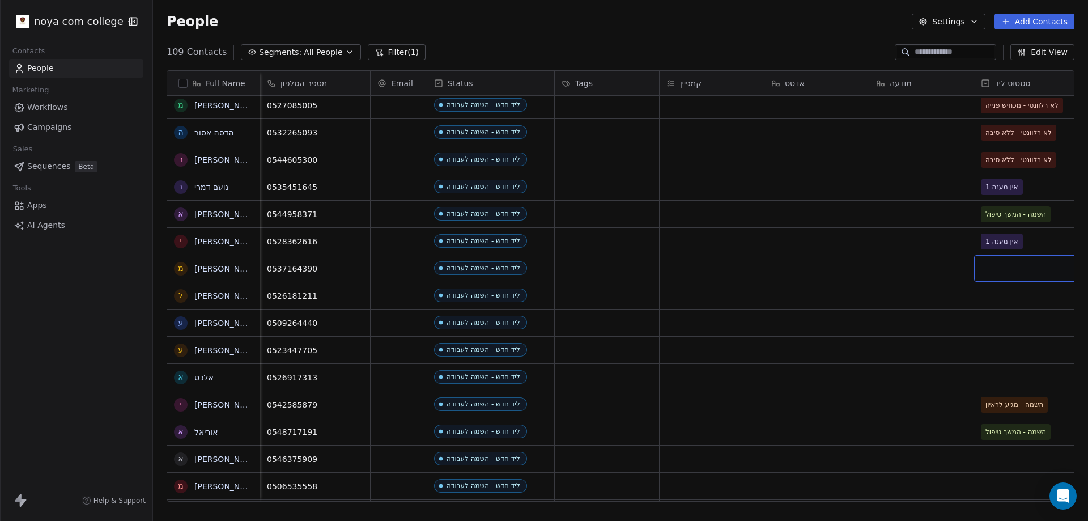
scroll to position [0, 14]
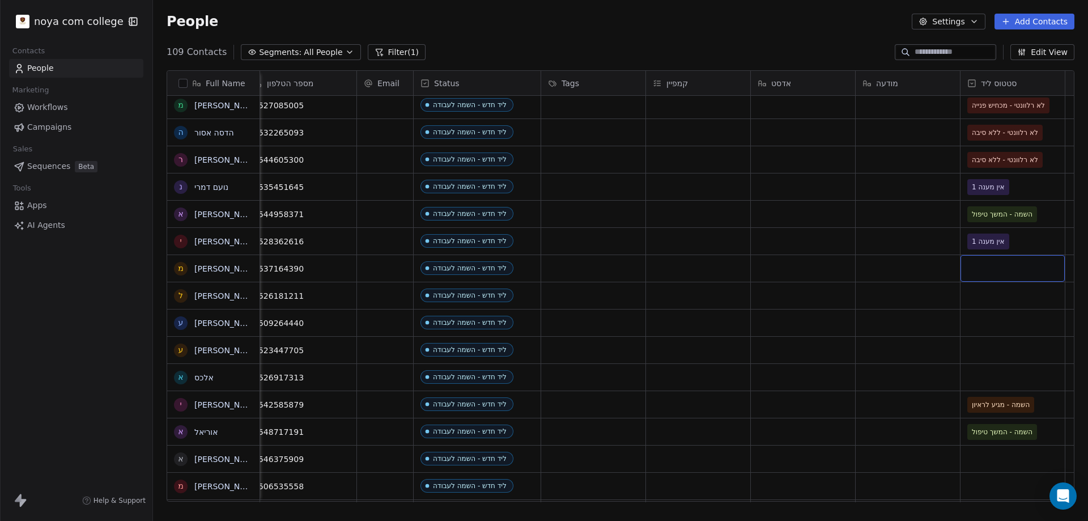
click at [988, 269] on div "grid" at bounding box center [1012, 268] width 104 height 27
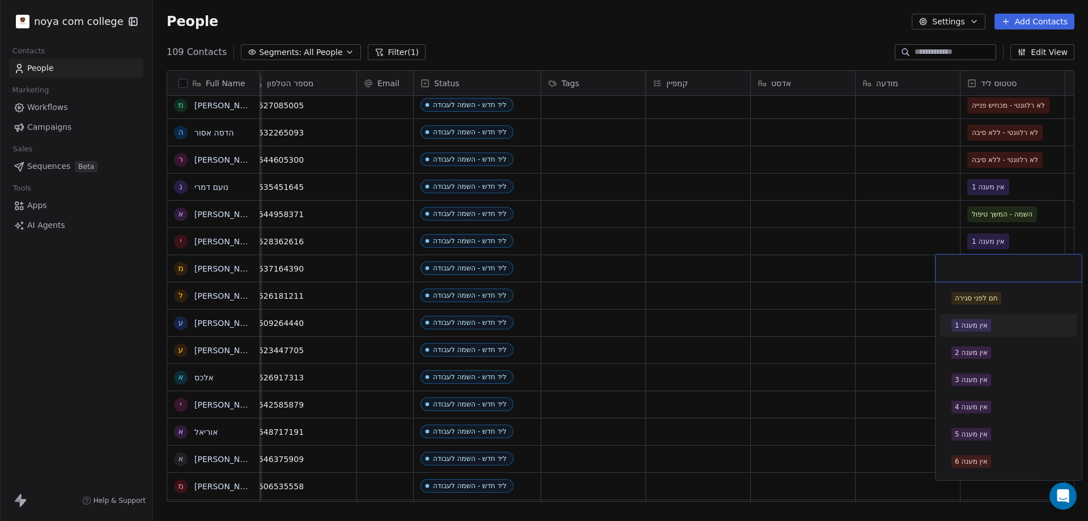
click at [984, 319] on span "אין מענה 1" at bounding box center [971, 325] width 40 height 12
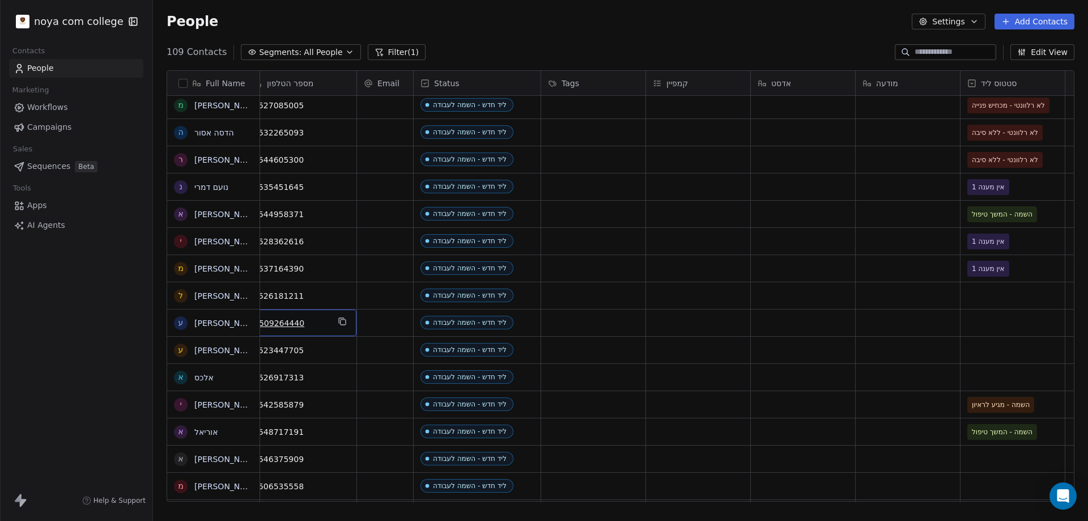
scroll to position [0, 0]
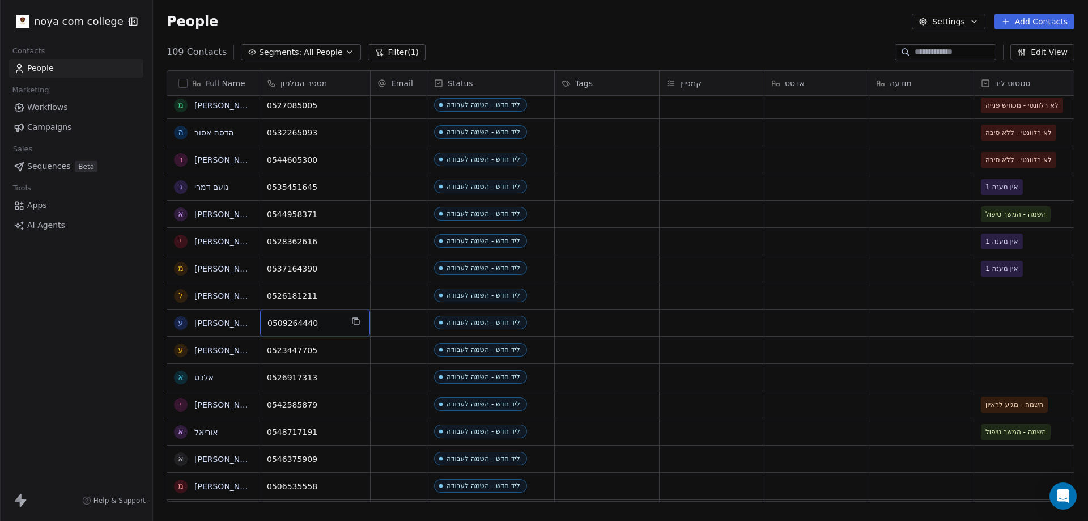
click at [301, 324] on span "0509264440" at bounding box center [304, 322] width 75 height 11
click at [301, 324] on input "**********" at bounding box center [314, 323] width 105 height 23
click at [1013, 320] on html "noya com college Contacts People Marketing Workflows Campaigns Sales Sequences …" at bounding box center [544, 260] width 1088 height 521
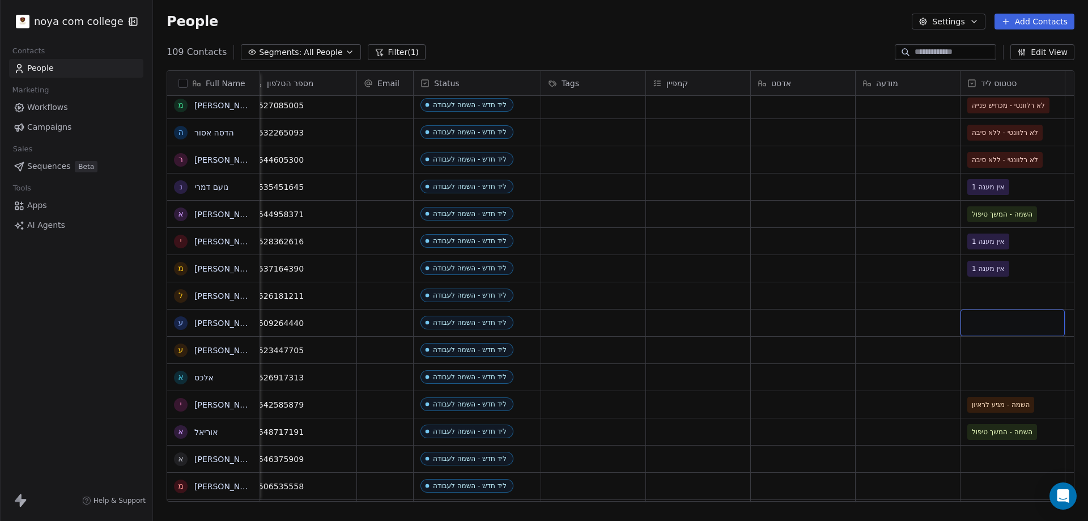
click at [1014, 325] on div "grid" at bounding box center [1012, 322] width 104 height 27
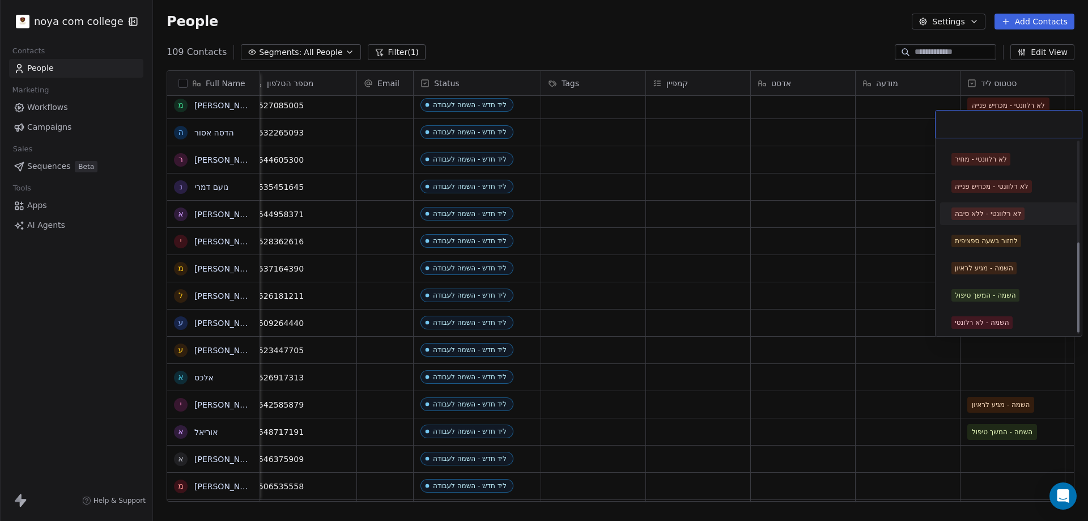
scroll to position [215, 0]
click at [1008, 261] on div "השמה - מגיע לראיון" at bounding box center [984, 266] width 58 height 10
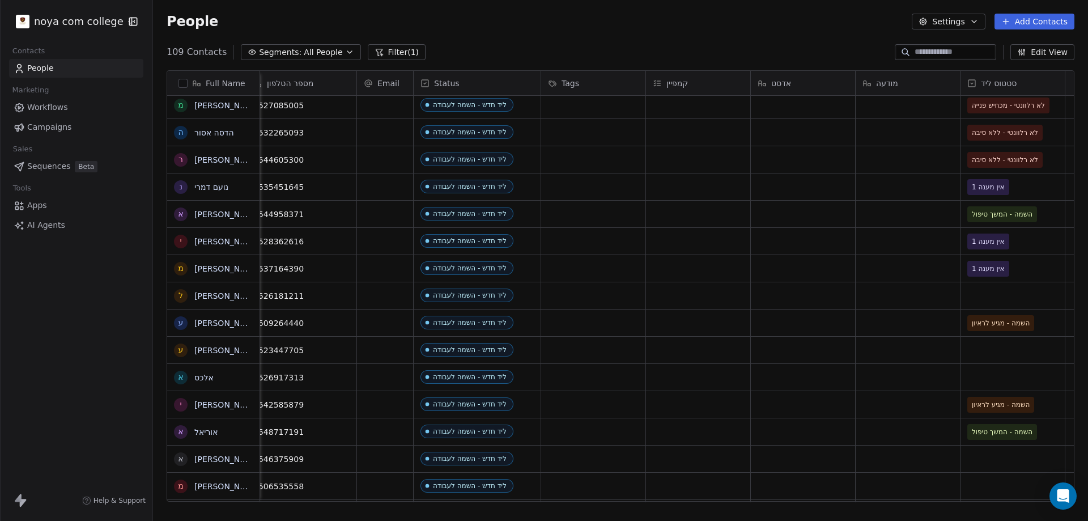
scroll to position [0, 0]
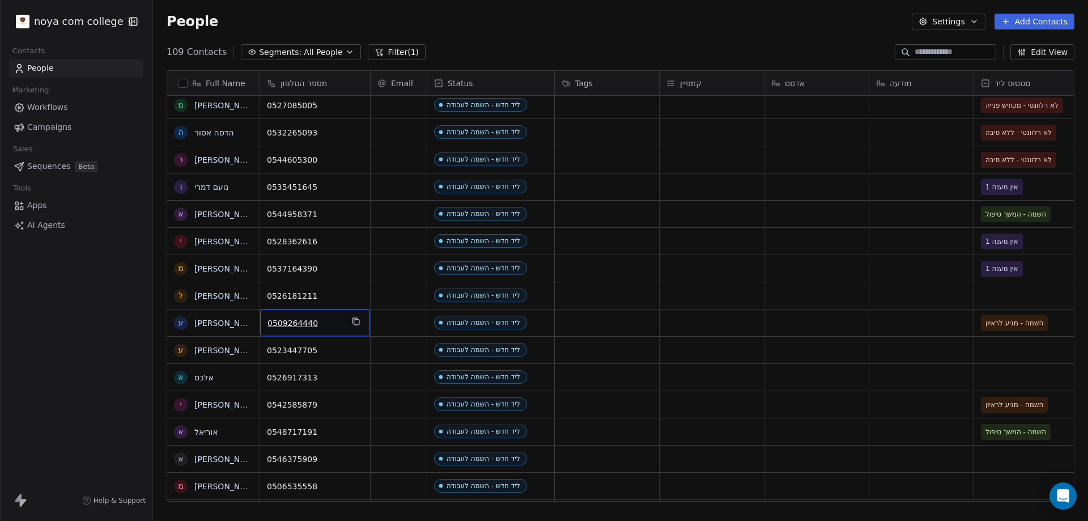
click at [322, 327] on span "0509264440" at bounding box center [304, 322] width 75 height 11
click at [341, 325] on input "**********" at bounding box center [314, 323] width 105 height 23
click at [1031, 350] on html "noya com college Contacts People Marketing Workflows Campaigns Sales Sequences …" at bounding box center [544, 260] width 1088 height 521
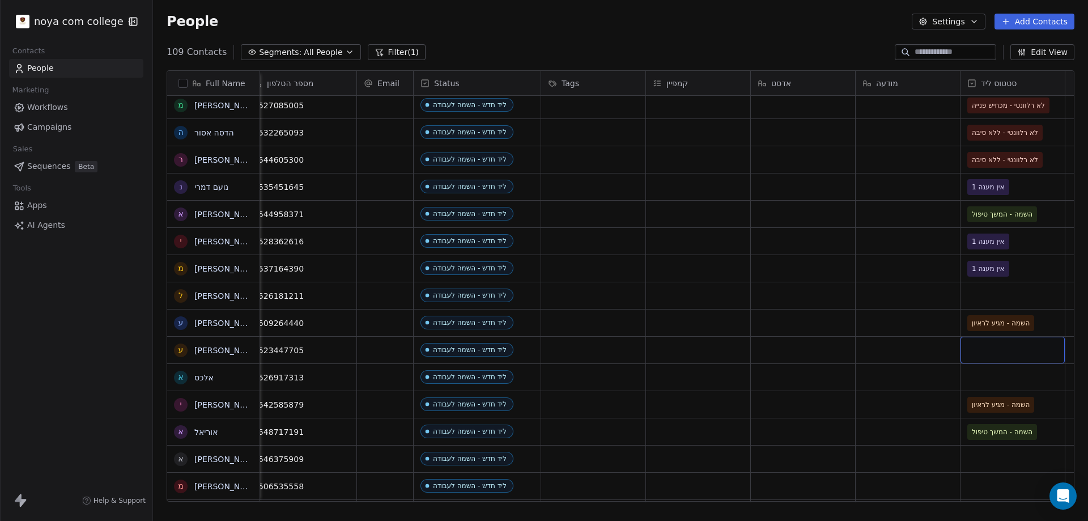
click at [1002, 351] on div "grid" at bounding box center [1012, 350] width 104 height 27
click at [1040, 356] on div "אין מענה 6" at bounding box center [1012, 350] width 104 height 27
click at [1022, 345] on span "אין מענה 6" at bounding box center [1002, 350] width 69 height 16
click at [1021, 345] on span "אין מענה 6" at bounding box center [1002, 350] width 69 height 16
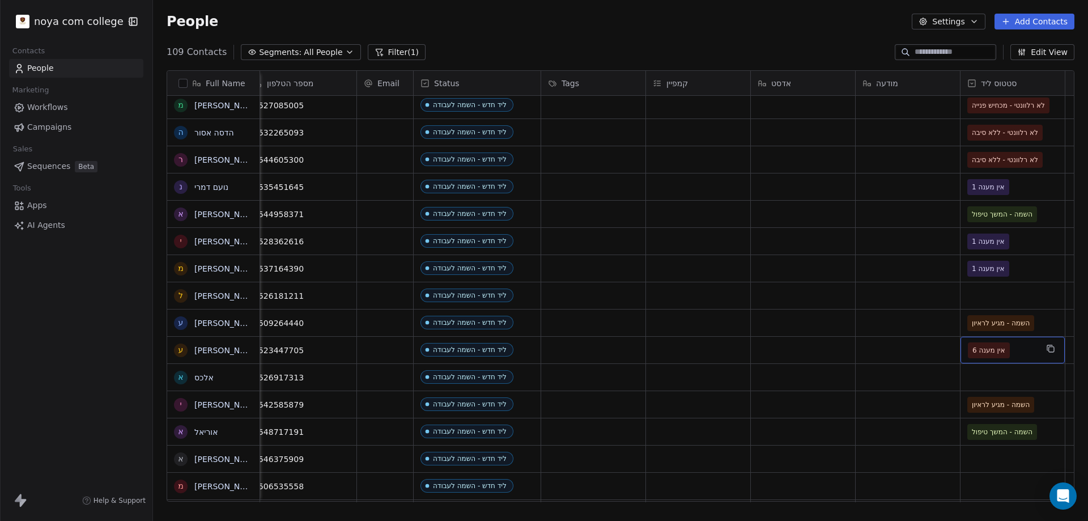
click at [989, 345] on span "אין מענה 6" at bounding box center [988, 350] width 33 height 11
click at [984, 354] on span "אין מענה 6" at bounding box center [988, 350] width 33 height 11
click at [983, 347] on span "אין מענה 6" at bounding box center [988, 350] width 33 height 11
click at [983, 350] on span "אין מענה 6" at bounding box center [988, 350] width 33 height 11
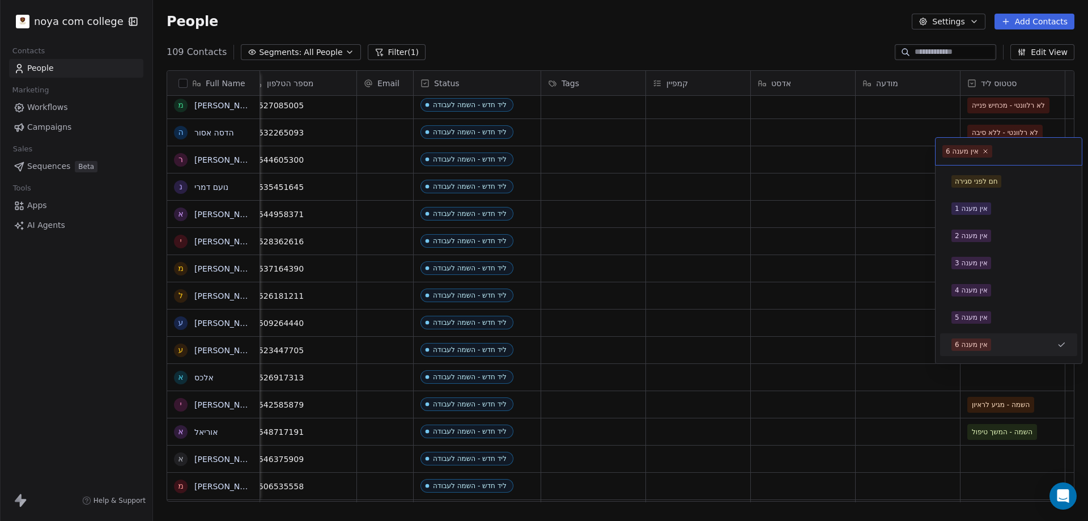
click at [983, 350] on span "אין מענה 6" at bounding box center [971, 344] width 40 height 12
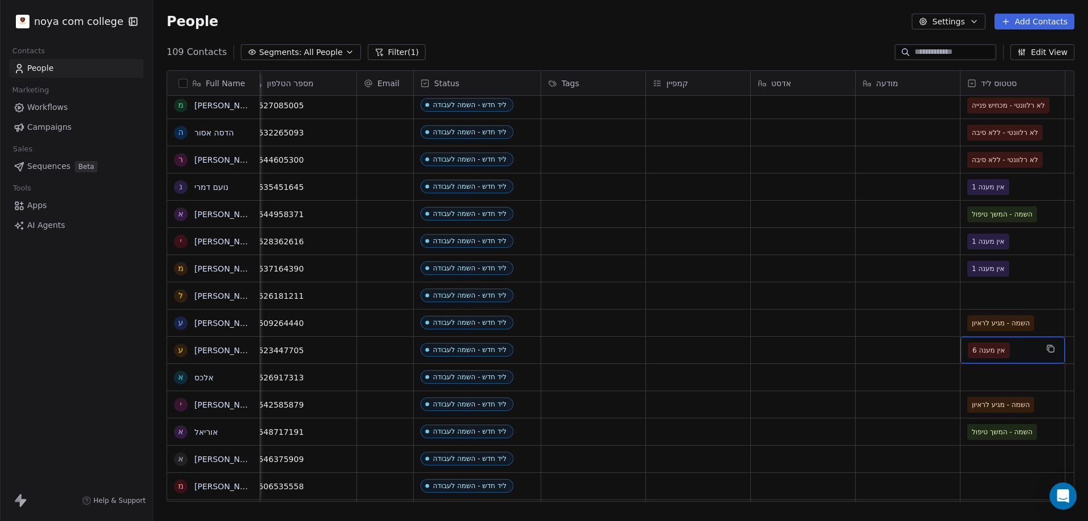
click at [983, 348] on span "אין מענה 6" at bounding box center [988, 350] width 33 height 11
click at [983, 347] on span "אין מענה 6" at bounding box center [988, 350] width 33 height 11
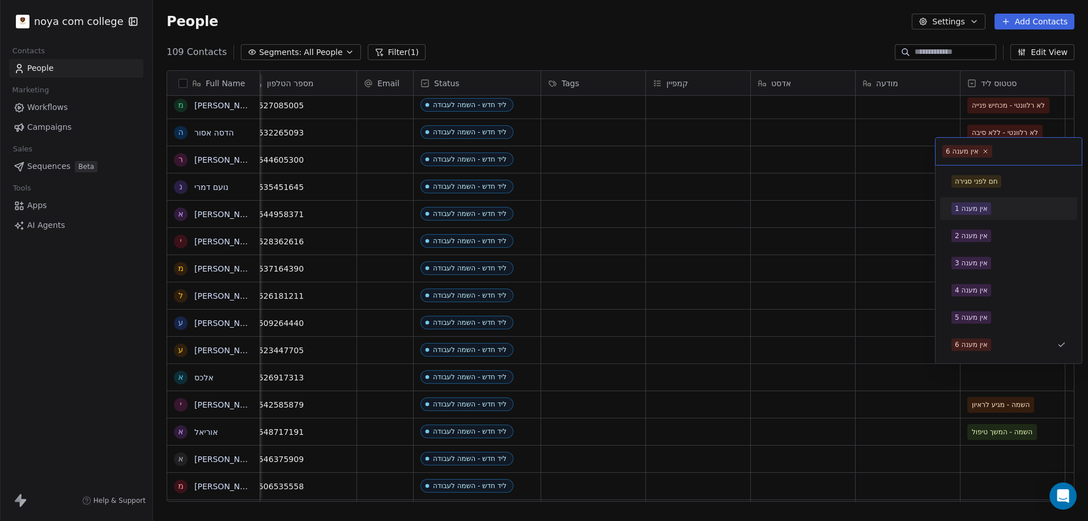
click at [979, 206] on div "אין מענה 1" at bounding box center [971, 208] width 33 height 10
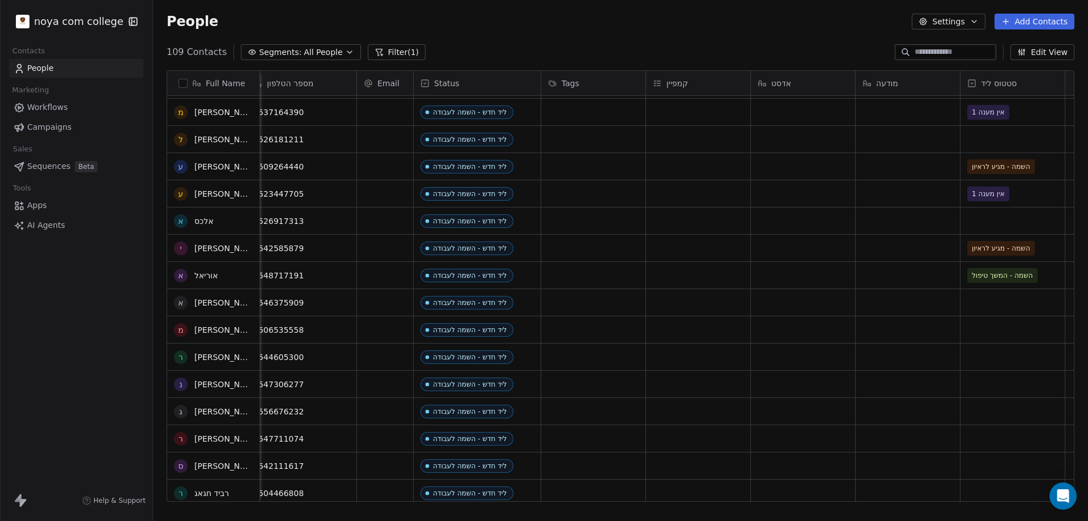
scroll to position [283, 0]
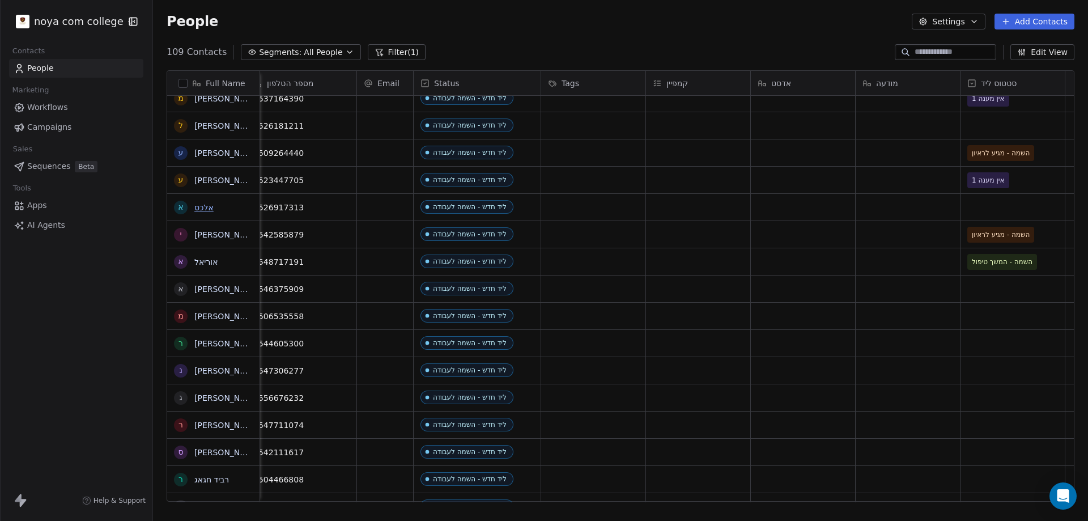
click at [207, 207] on link "אלכס" at bounding box center [203, 207] width 19 height 9
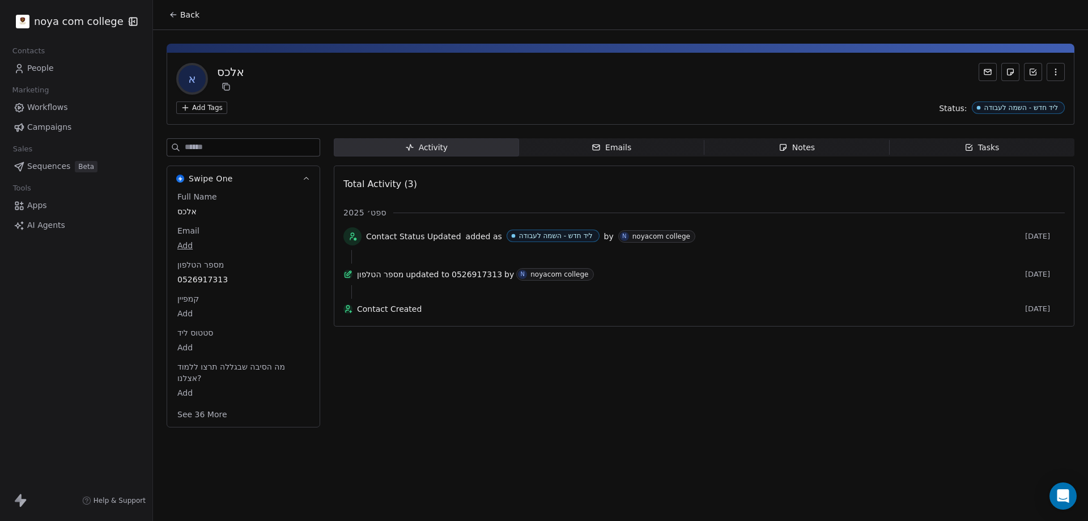
click at [781, 150] on icon "button" at bounding box center [783, 147] width 6 height 6
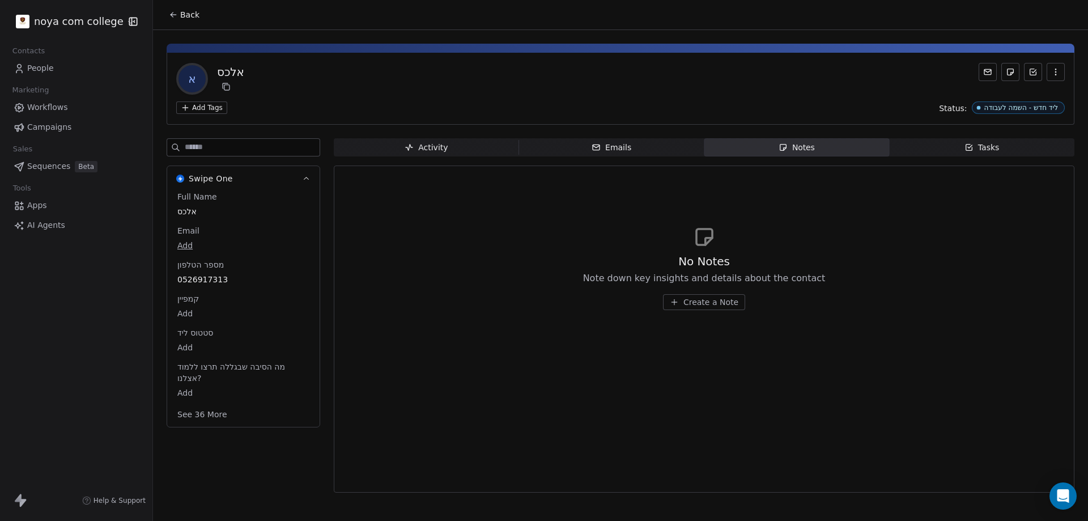
click at [720, 303] on span "Create a Note" at bounding box center [710, 301] width 55 height 11
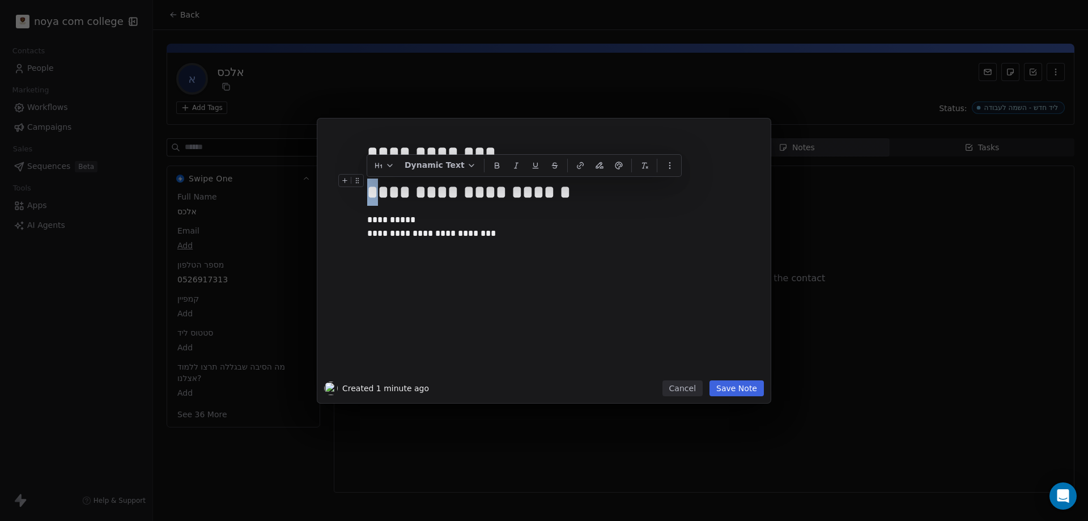
drag, startPoint x: 375, startPoint y: 193, endPoint x: 369, endPoint y: 189, distance: 7.7
click at [369, 189] on div "**********" at bounding box center [556, 191] width 379 height 27
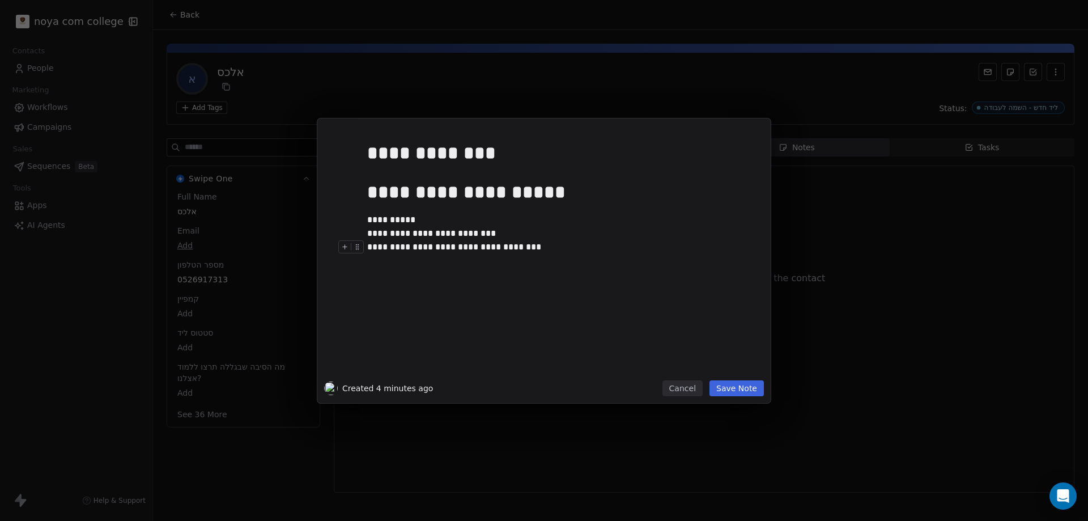
click at [741, 389] on button "Save Note" at bounding box center [736, 388] width 54 height 16
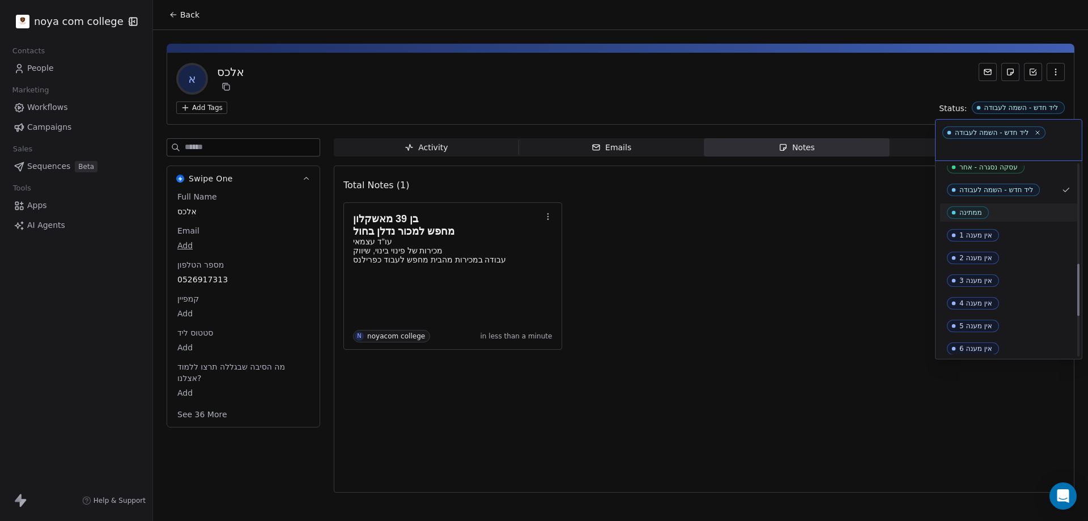
scroll to position [397, 0]
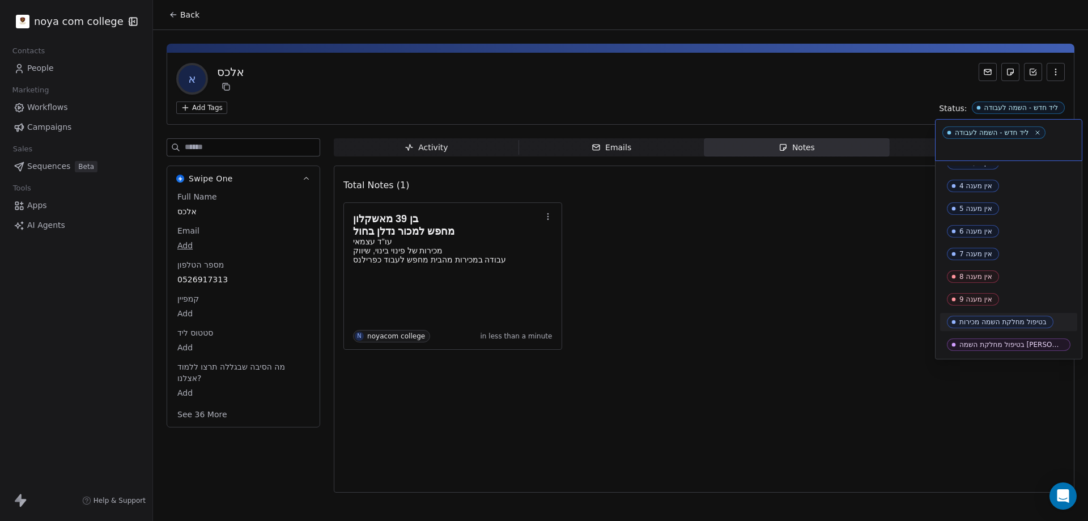
click at [1006, 324] on div "בטיפול מחלקת השמה מכירות" at bounding box center [1002, 322] width 87 height 8
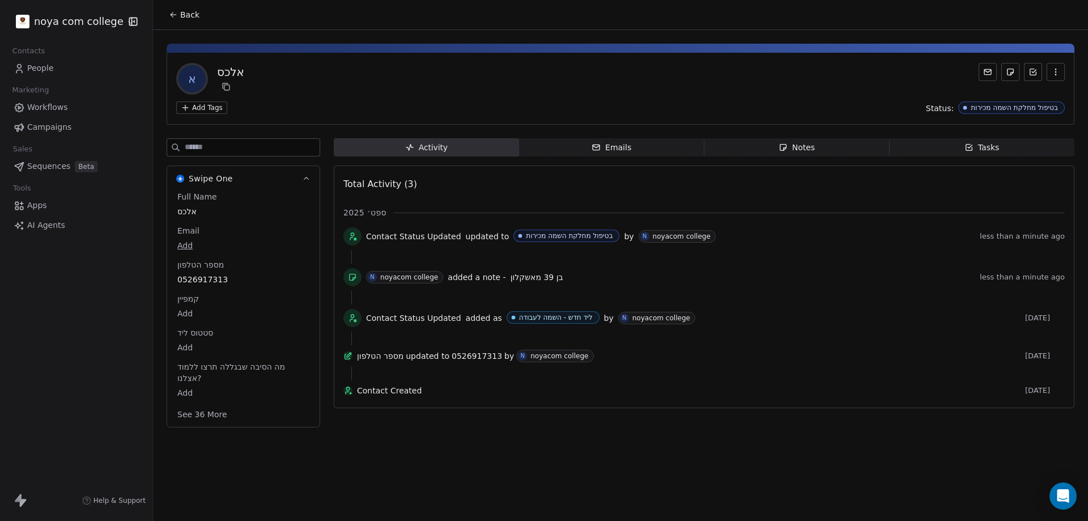
click at [68, 23] on html "noya com college Contacts People Marketing Workflows Campaigns Sales Sequences …" at bounding box center [544, 260] width 1088 height 521
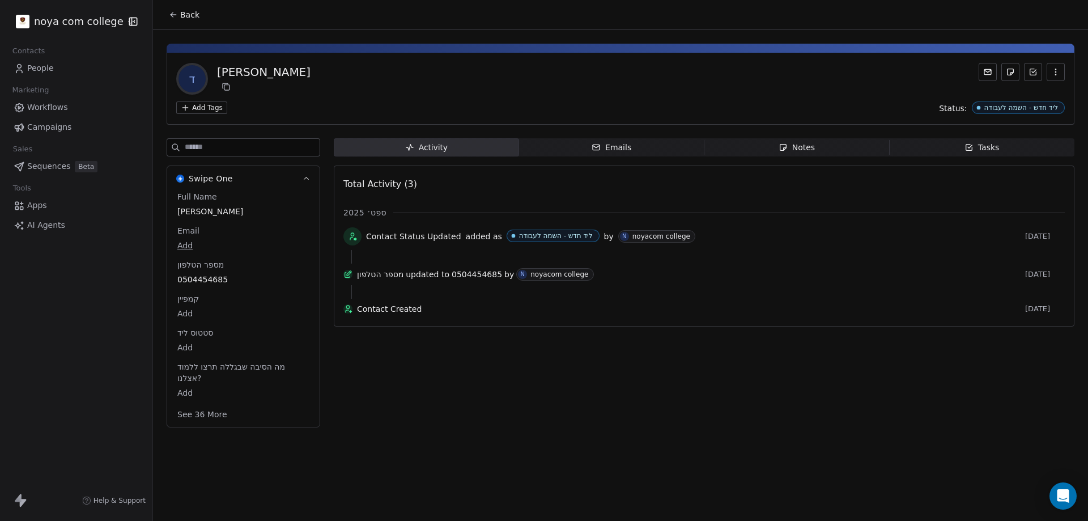
click at [806, 144] on div "Notes" at bounding box center [797, 148] width 36 height 12
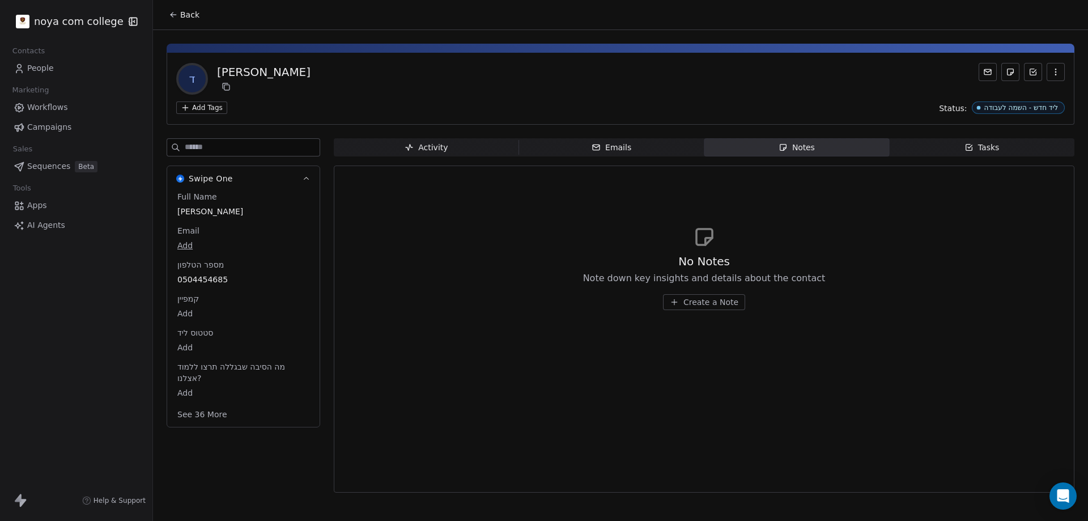
click at [708, 295] on button "Create a Note" at bounding box center [704, 302] width 82 height 16
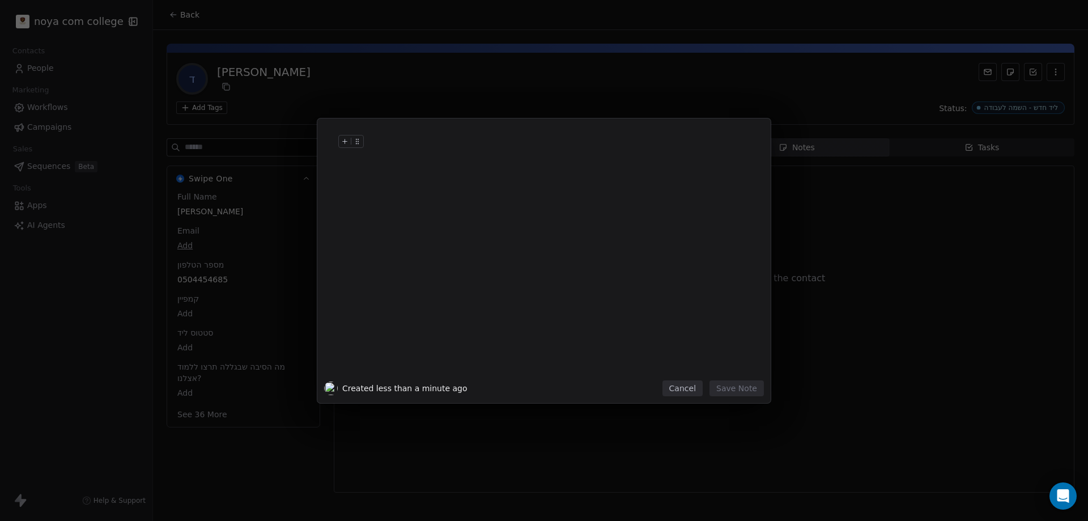
click at [461, 168] on h1 at bounding box center [561, 153] width 388 height 36
click at [384, 142] on div "**********" at bounding box center [556, 139] width 379 height 14
click at [419, 164] on div at bounding box center [561, 166] width 388 height 14
click at [416, 148] on div at bounding box center [561, 153] width 388 height 14
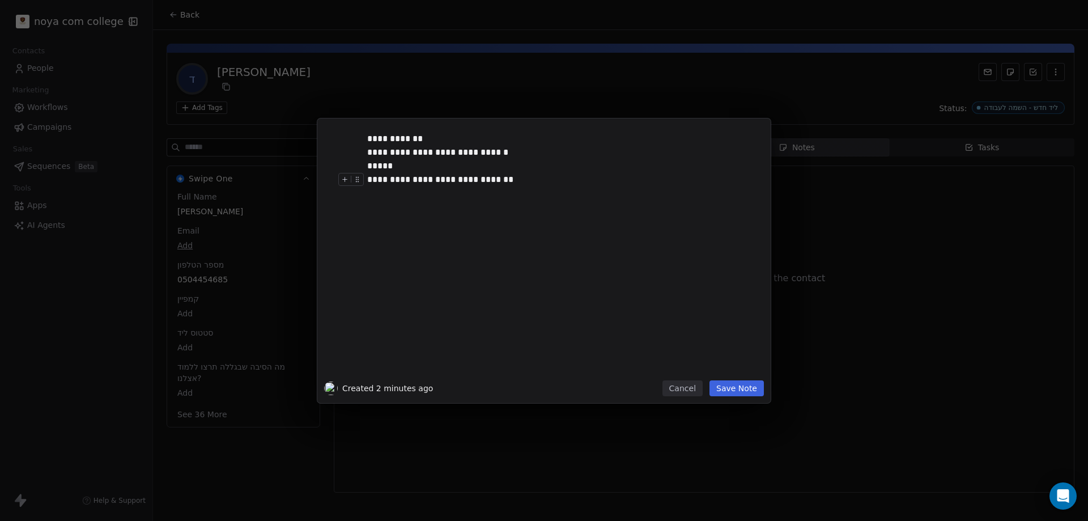
click at [420, 178] on div "**********" at bounding box center [556, 180] width 379 height 14
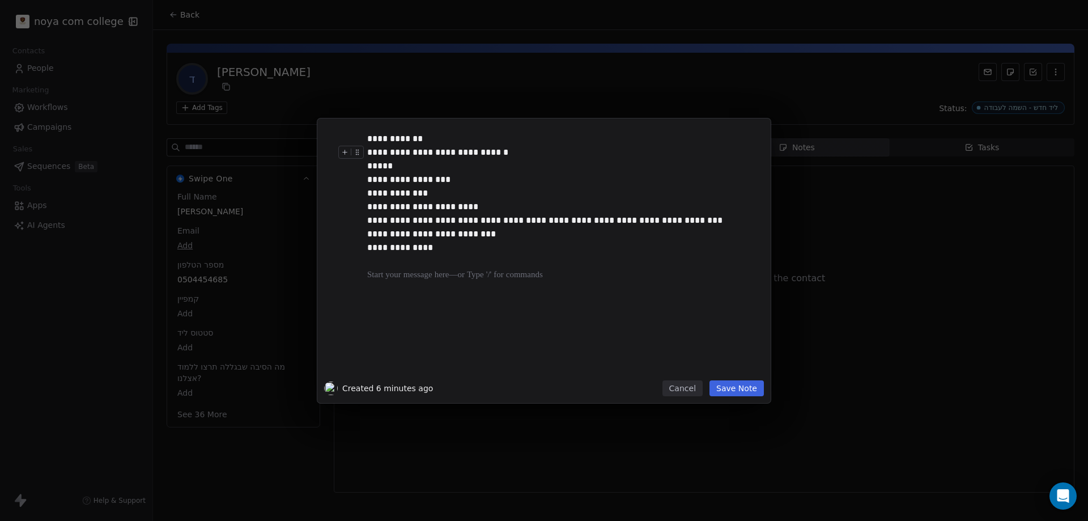
click at [472, 154] on div "**********" at bounding box center [556, 153] width 379 height 14
click at [437, 149] on div "**********" at bounding box center [556, 153] width 379 height 14
drag, startPoint x: 386, startPoint y: 163, endPoint x: 389, endPoint y: 173, distance: 10.6
click at [389, 173] on div "**********" at bounding box center [561, 252] width 388 height 241
click at [390, 162] on div "*****" at bounding box center [556, 166] width 379 height 14
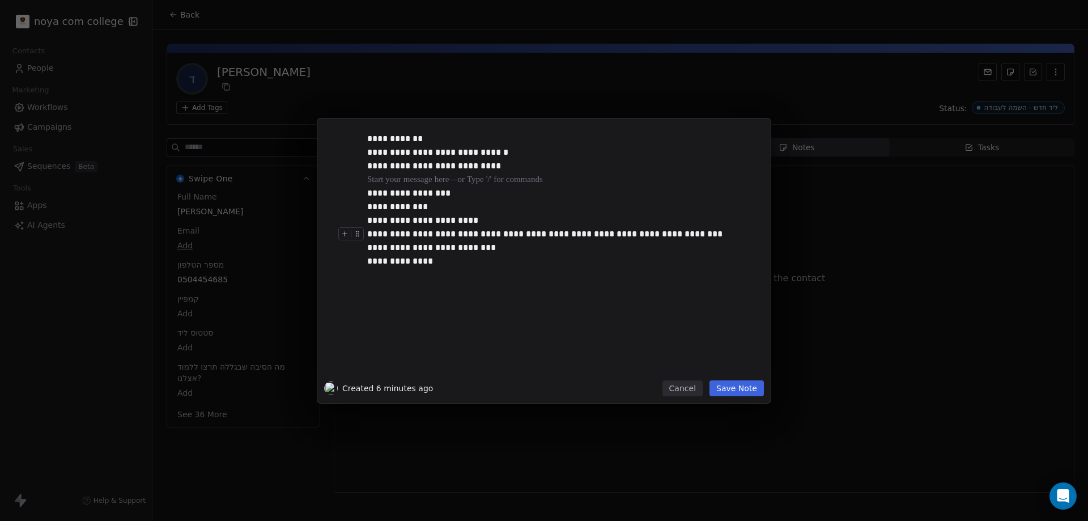
click at [617, 235] on div "**********" at bounding box center [556, 234] width 379 height 14
click at [739, 392] on button "Save Note" at bounding box center [736, 388] width 54 height 16
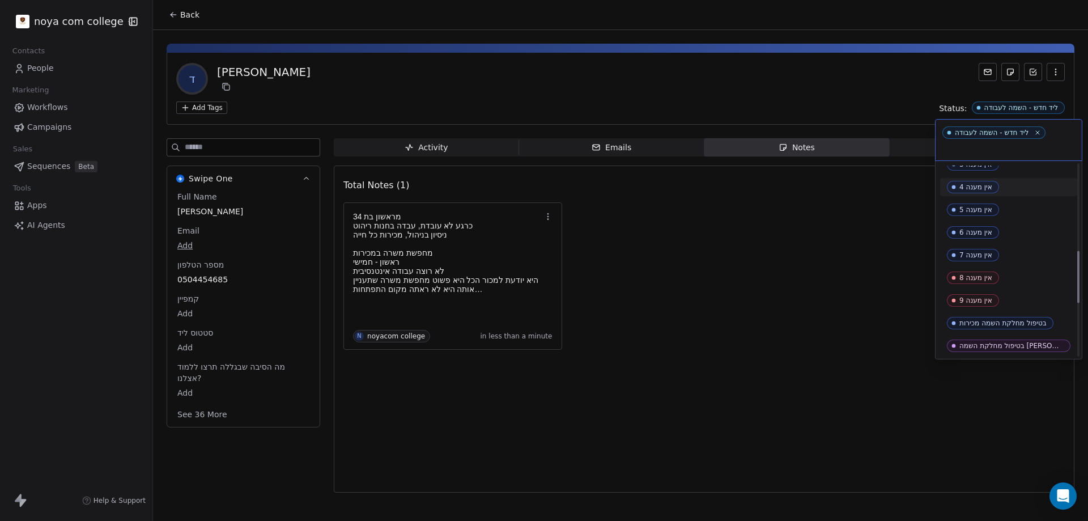
scroll to position [397, 0]
click at [976, 321] on div "בטיפול מחלקת השמה מכירות" at bounding box center [1002, 322] width 87 height 8
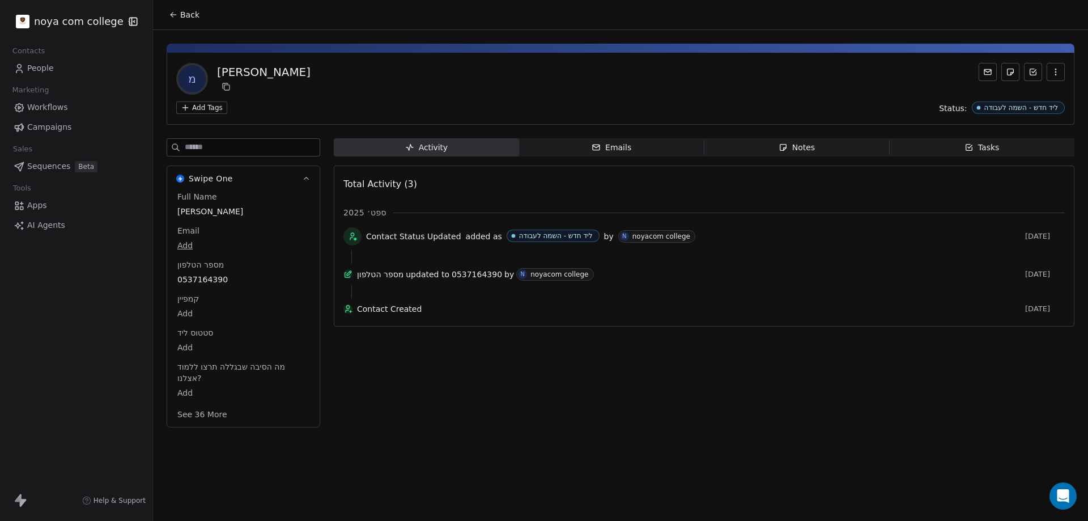
click at [424, 352] on div "Activity Activity Emails Emails Notes Notes Tasks Tasks Total Activity (3) ספט׳…" at bounding box center [704, 286] width 741 height 296
click at [845, 147] on span "Notes Notes" at bounding box center [796, 147] width 185 height 18
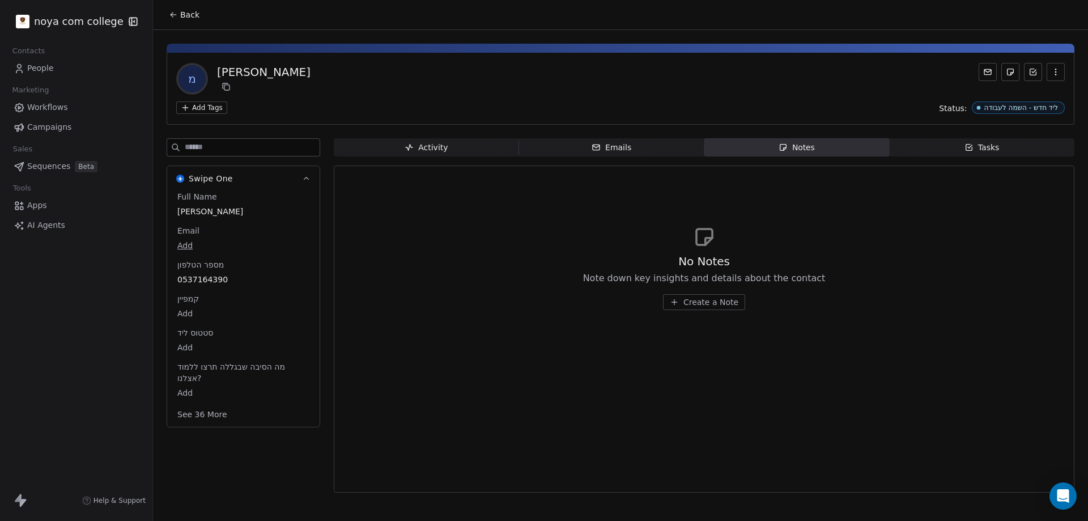
click at [704, 306] on span "Create a Note" at bounding box center [710, 301] width 55 height 11
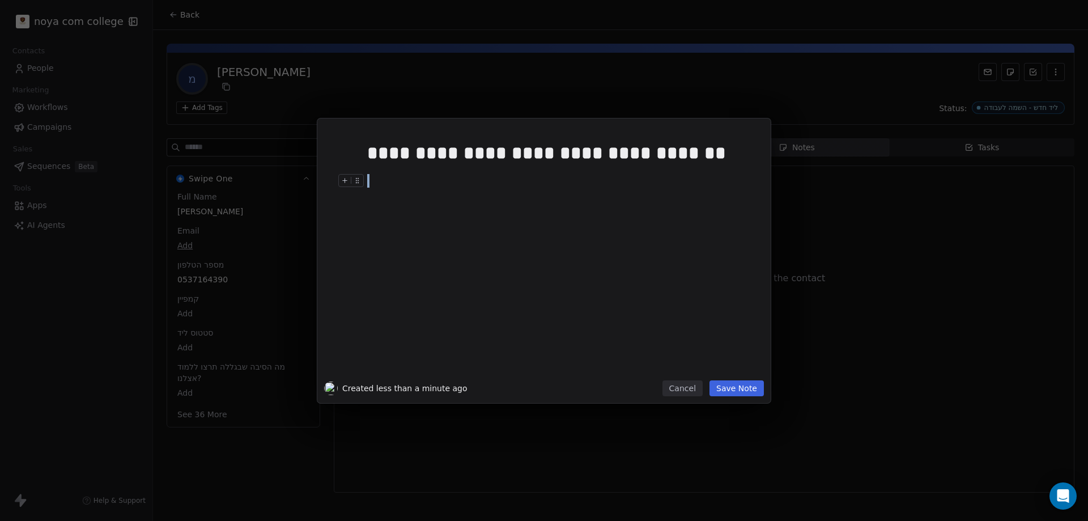
drag, startPoint x: 723, startPoint y: 153, endPoint x: 369, endPoint y: 189, distance: 356.0
click at [369, 184] on div "**********" at bounding box center [561, 255] width 388 height 241
click at [478, 173] on div "**********" at bounding box center [561, 255] width 388 height 241
click at [490, 148] on div "**********" at bounding box center [556, 152] width 379 height 27
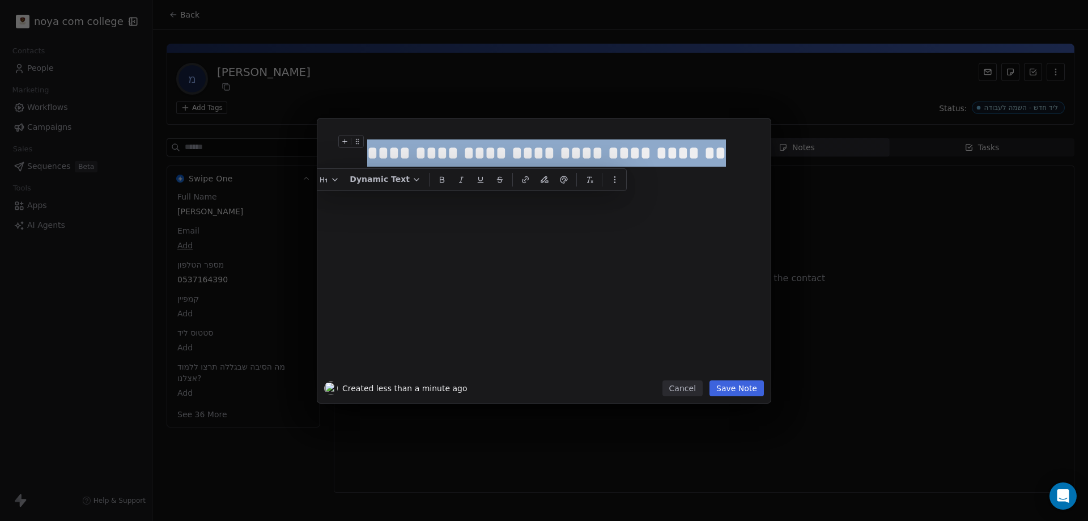
click at [490, 148] on div "**********" at bounding box center [556, 152] width 379 height 27
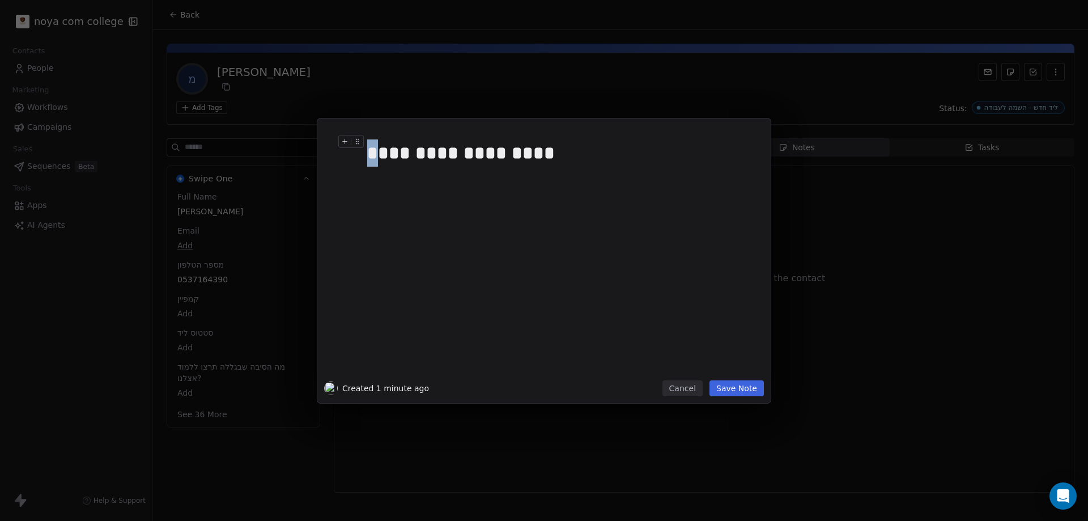
drag, startPoint x: 507, startPoint y: 151, endPoint x: 516, endPoint y: 154, distance: 9.5
click at [516, 154] on div "**********" at bounding box center [556, 152] width 379 height 27
click at [732, 382] on button "Save Note" at bounding box center [736, 388] width 54 height 16
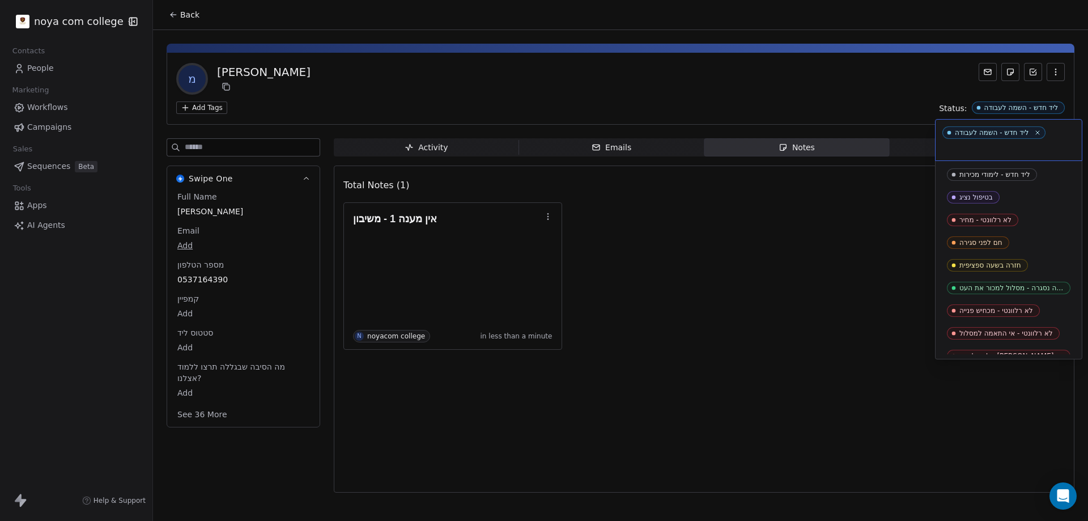
scroll to position [124, 0]
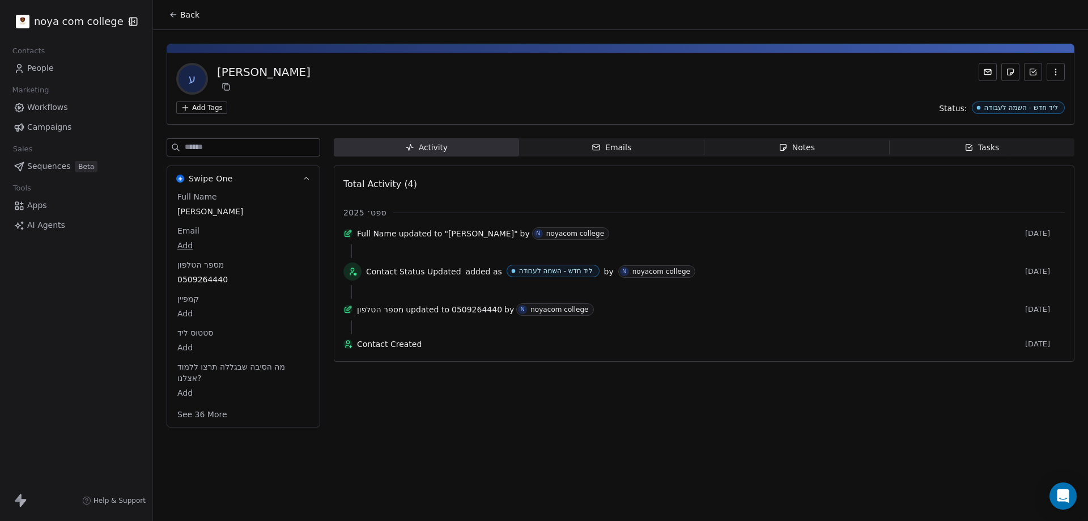
click at [840, 144] on span "Notes Notes" at bounding box center [796, 147] width 185 height 18
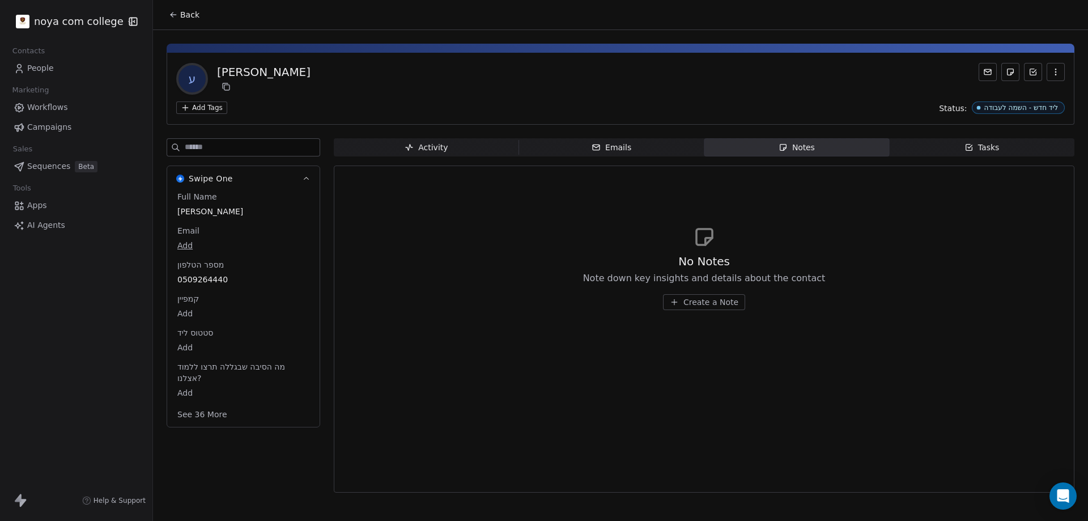
click at [712, 301] on span "Create a Note" at bounding box center [710, 301] width 55 height 11
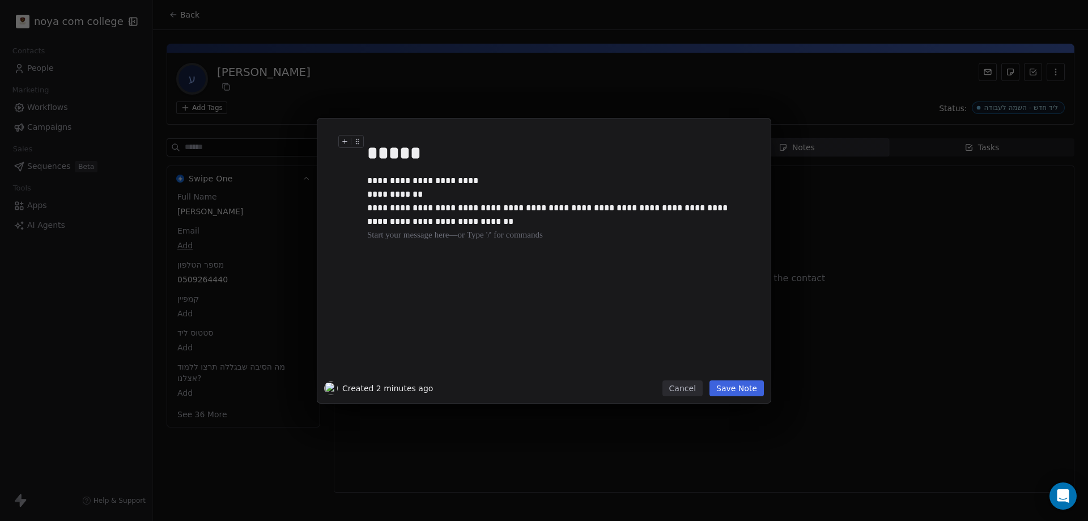
click at [369, 161] on div "*****" at bounding box center [556, 152] width 379 height 27
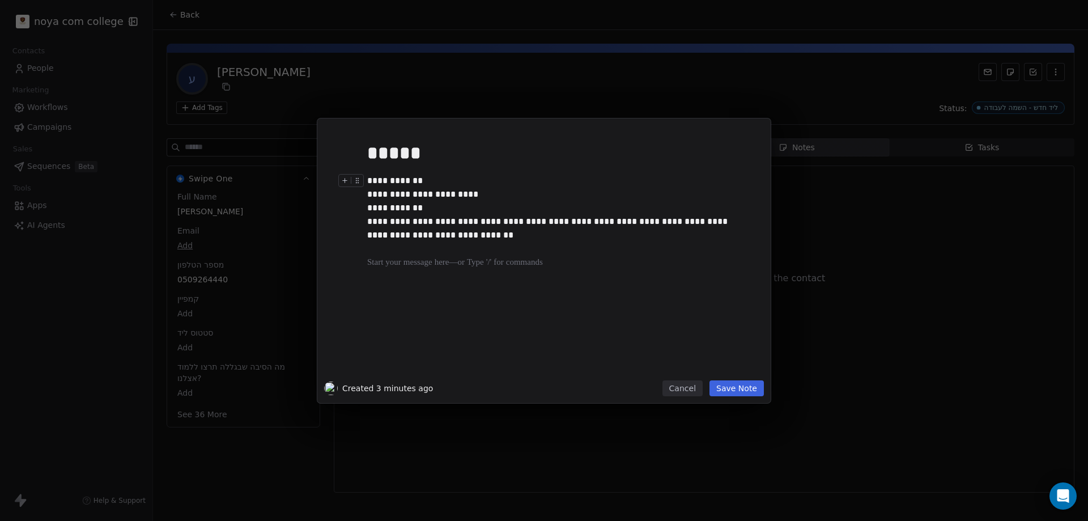
click at [420, 178] on div "**********" at bounding box center [556, 181] width 379 height 14
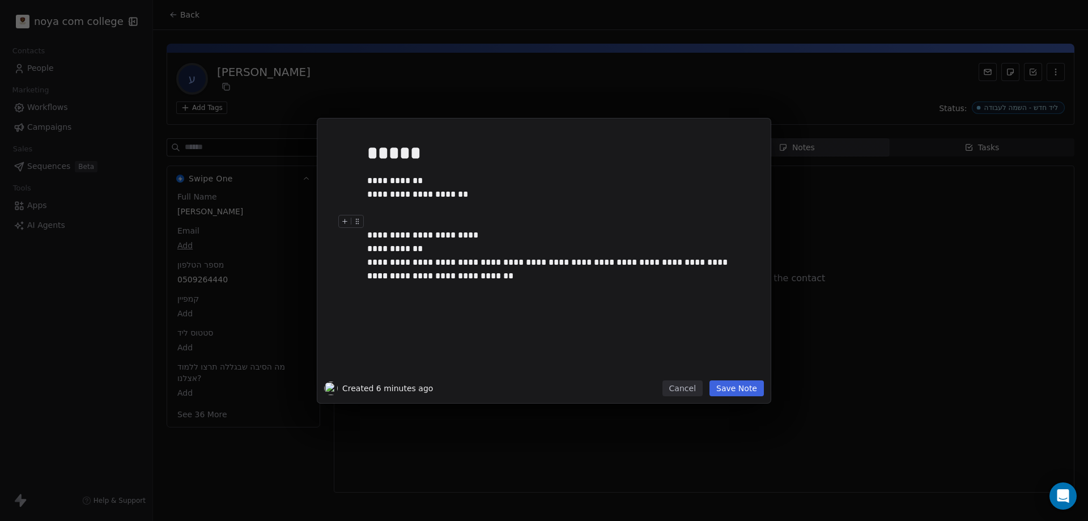
click at [431, 219] on div at bounding box center [556, 222] width 379 height 14
click at [424, 221] on div "**********" at bounding box center [556, 222] width 379 height 14
click at [467, 224] on div "**********" at bounding box center [556, 222] width 379 height 14
click at [453, 222] on div "**********" at bounding box center [556, 222] width 379 height 14
click at [393, 216] on div "**********" at bounding box center [556, 222] width 379 height 14
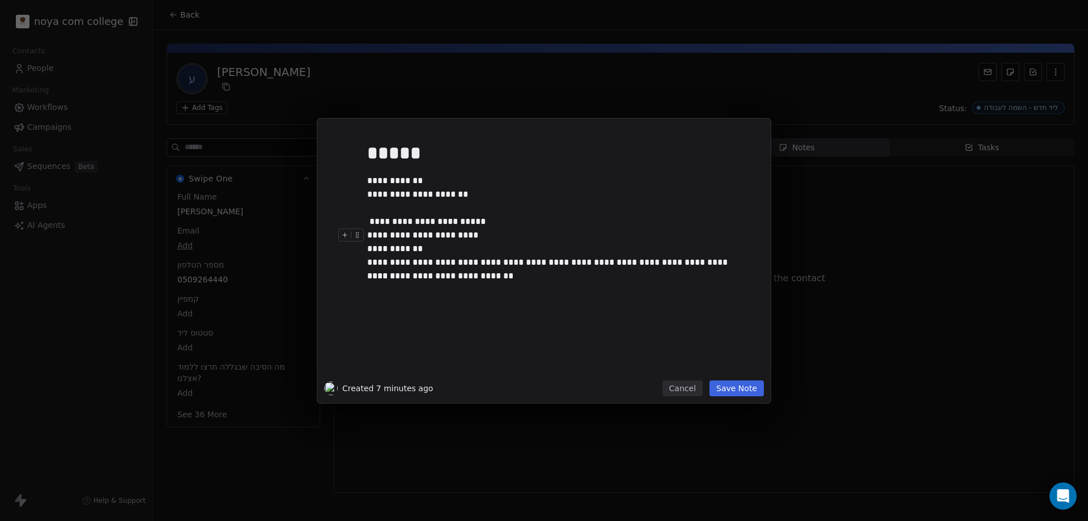
click at [402, 228] on div "**********" at bounding box center [556, 235] width 379 height 14
click at [413, 242] on div "**********" at bounding box center [556, 249] width 379 height 14
click at [424, 245] on div "**********" at bounding box center [556, 249] width 379 height 14
drag, startPoint x: 426, startPoint y: 246, endPoint x: 447, endPoint y: 247, distance: 21.0
click at [444, 248] on div "**********" at bounding box center [556, 249] width 379 height 14
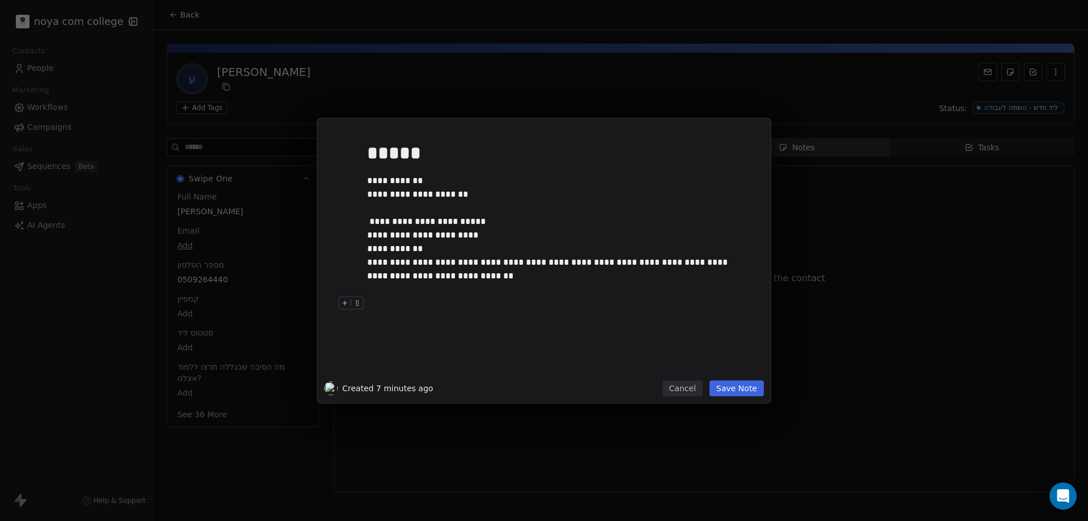
click at [737, 385] on button "Save Note" at bounding box center [736, 388] width 54 height 16
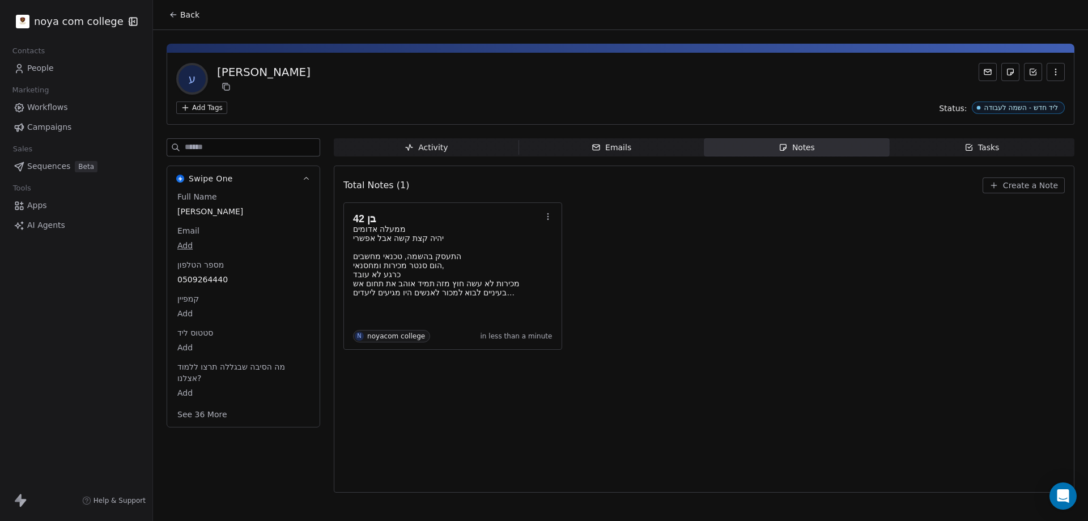
click at [449, 389] on div "Total Notes (1) Create a Note בן 42 ממעלה אדומים יהיה קצת קשה אבל אפשרי התעסק ב…" at bounding box center [703, 329] width 721 height 312
click at [376, 391] on div "Total Notes (1) Create a Note בן 42 ממעלה אדומים יהיה קצת קשה אבל אפשרי התעסק ב…" at bounding box center [703, 329] width 721 height 312
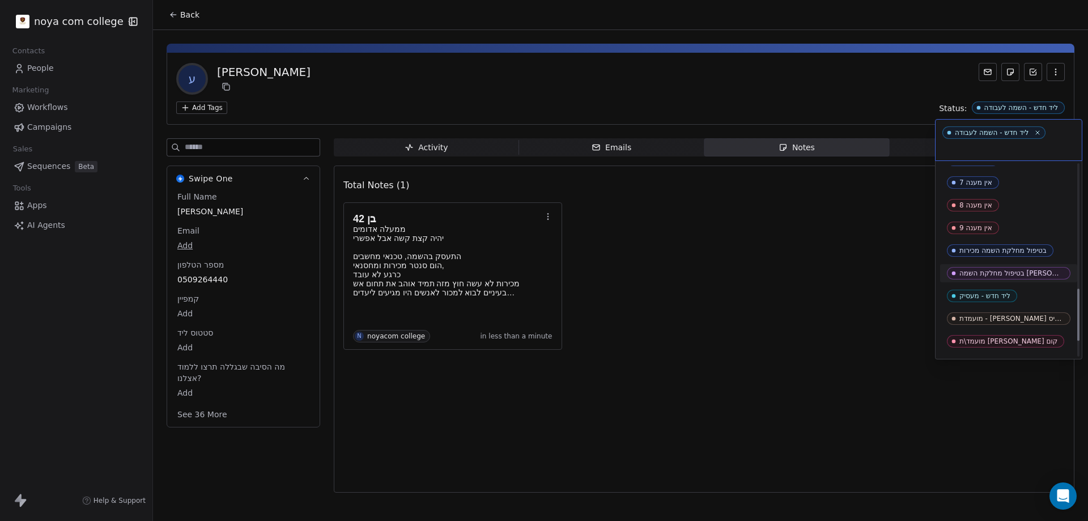
scroll to position [453, 0]
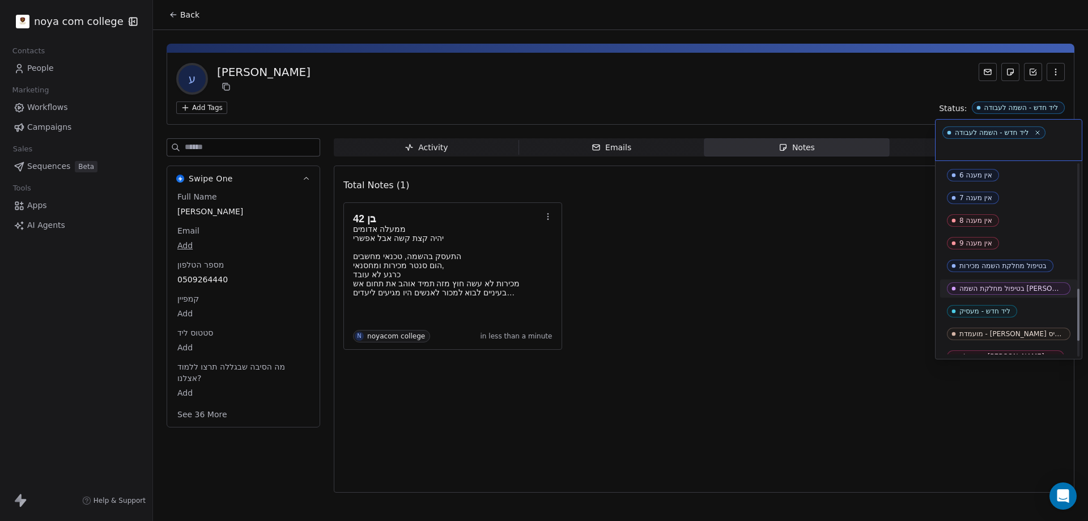
click at [800, 255] on html "noya com college Contacts People Marketing Workflows Campaigns Sales Sequences …" at bounding box center [544, 260] width 1088 height 521
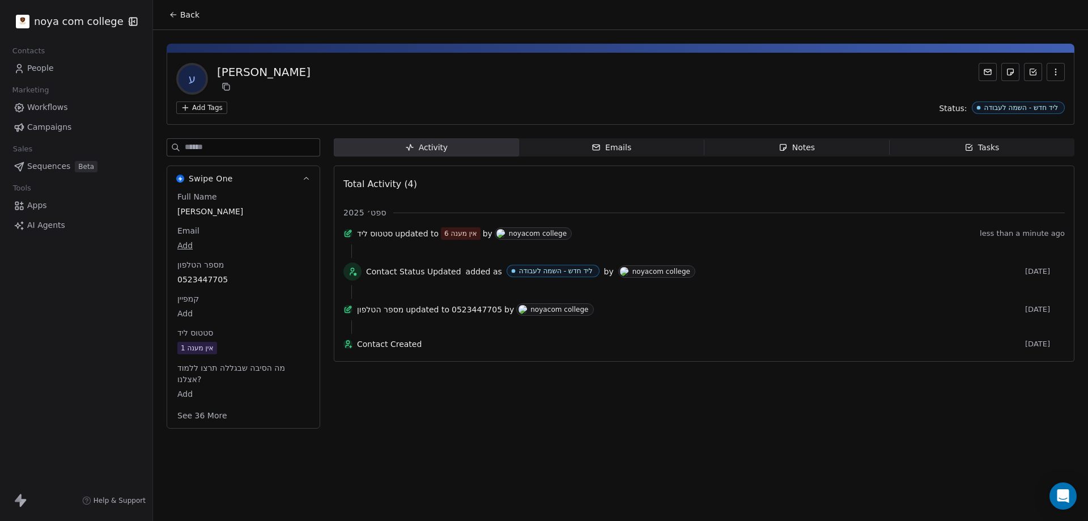
click at [824, 143] on span "Notes Notes" at bounding box center [796, 147] width 185 height 18
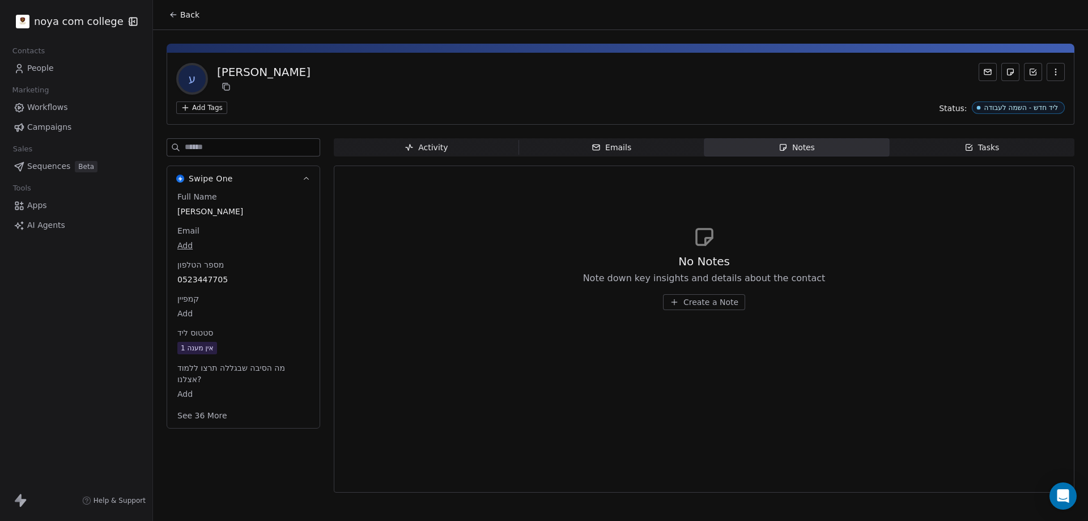
click at [719, 305] on span "Create a Note" at bounding box center [710, 301] width 55 height 11
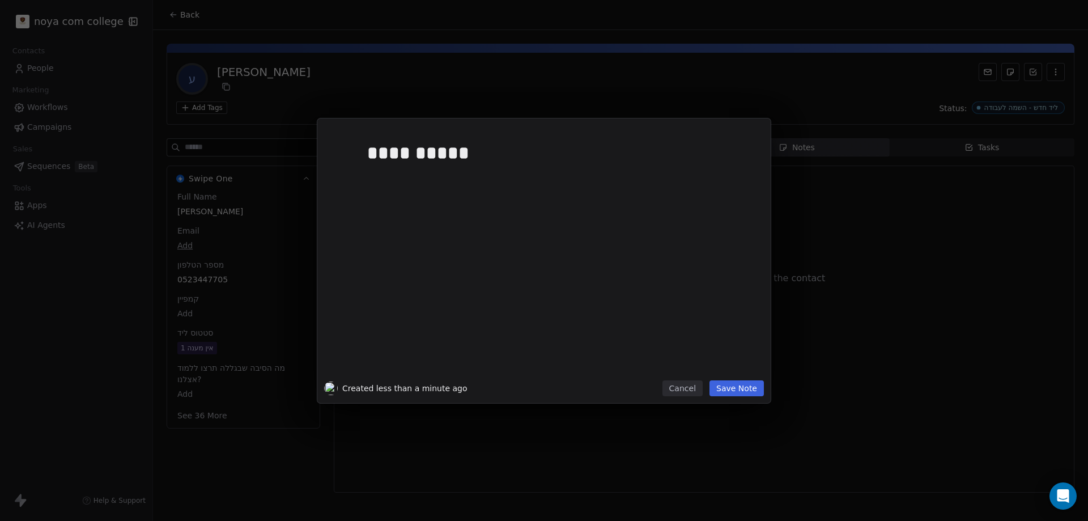
click at [746, 388] on button "Save Note" at bounding box center [736, 388] width 54 height 16
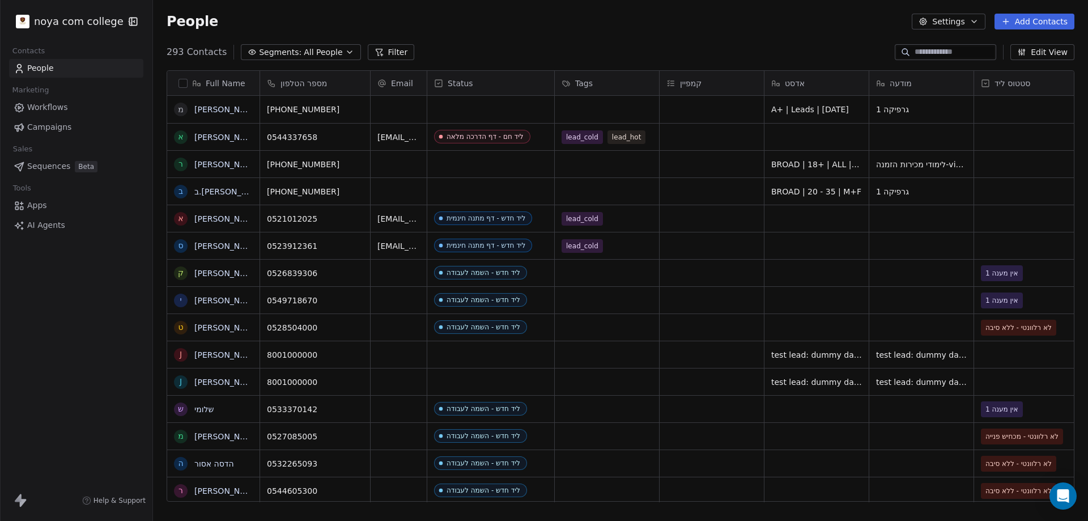
scroll to position [449, 926]
click at [374, 45] on button "Filter" at bounding box center [391, 52] width 47 height 16
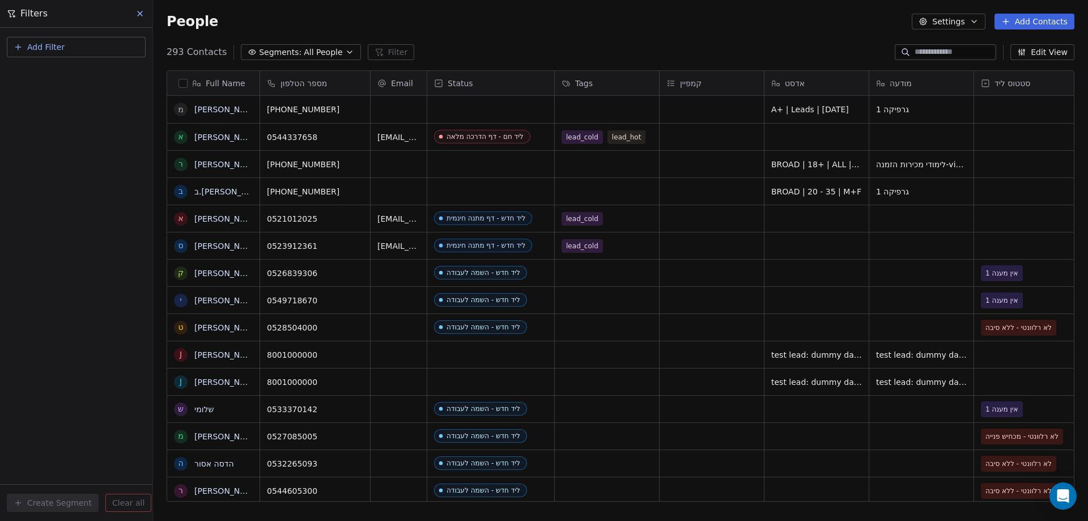
click at [51, 44] on span "Add Filter" at bounding box center [45, 47] width 37 height 12
click at [55, 68] on span "Contact properties" at bounding box center [56, 74] width 74 height 12
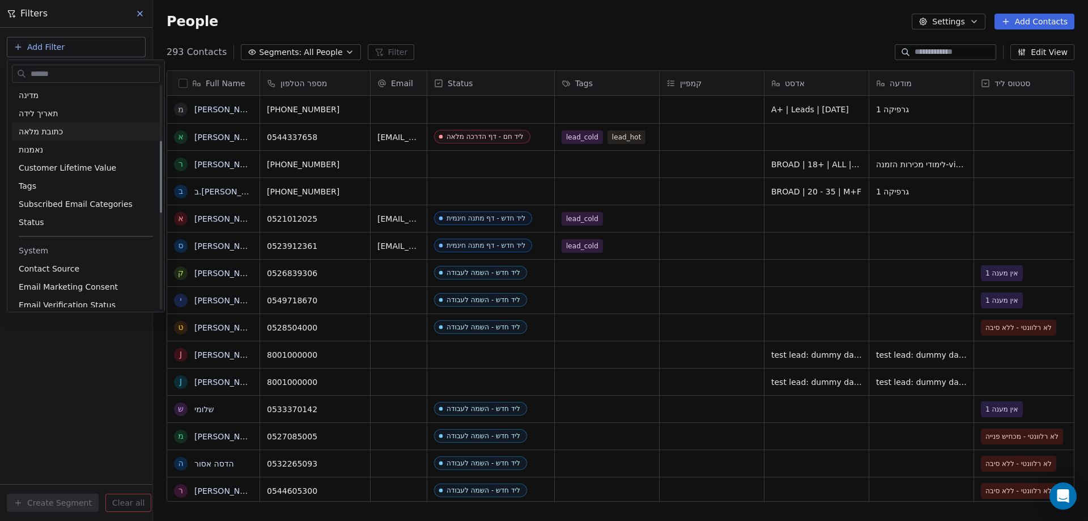
scroll to position [170, 0]
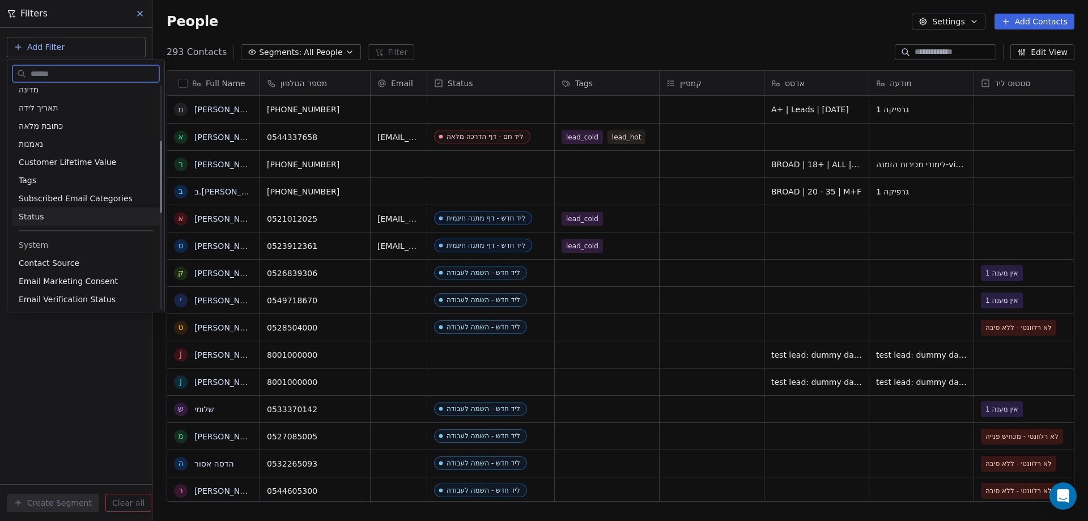
click at [54, 220] on div "Status" at bounding box center [86, 216] width 134 height 11
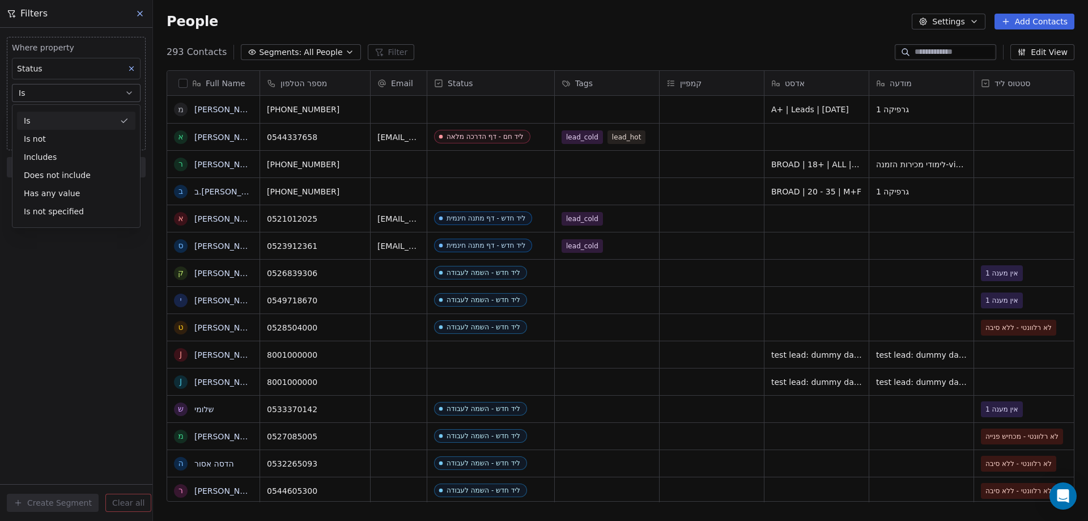
click at [66, 120] on div "Is" at bounding box center [76, 121] width 118 height 18
click at [62, 117] on body "noya com college Contacts People Marketing Workflows Campaigns Sales Sequences …" at bounding box center [544, 260] width 1088 height 521
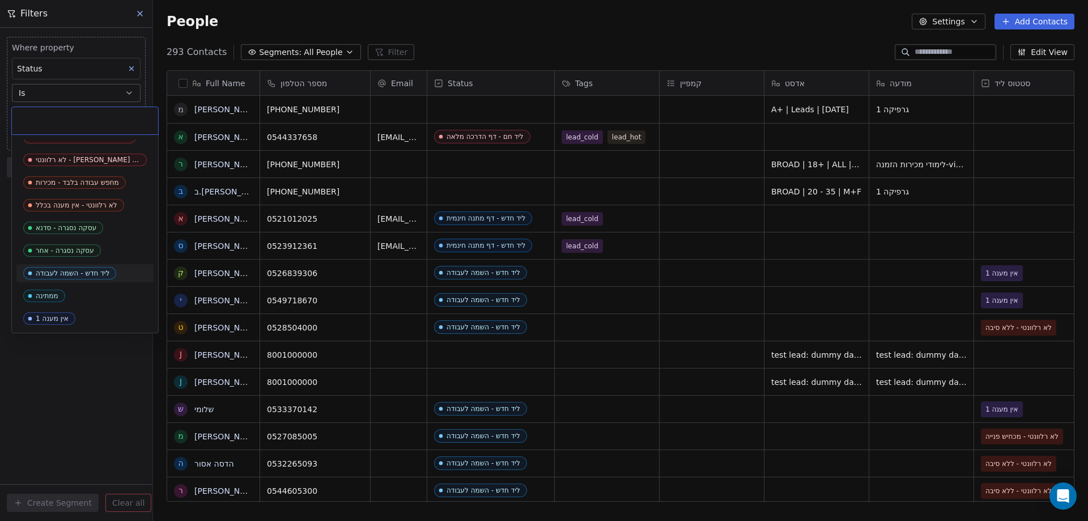
click at [103, 268] on span "ליד חדש - השמה לעבודה" at bounding box center [69, 273] width 93 height 12
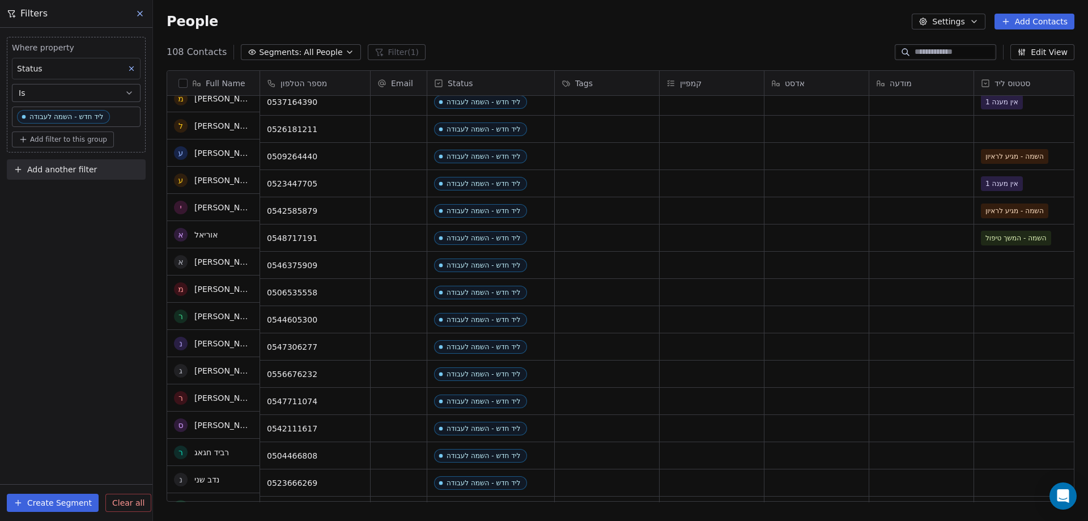
scroll to position [227, 0]
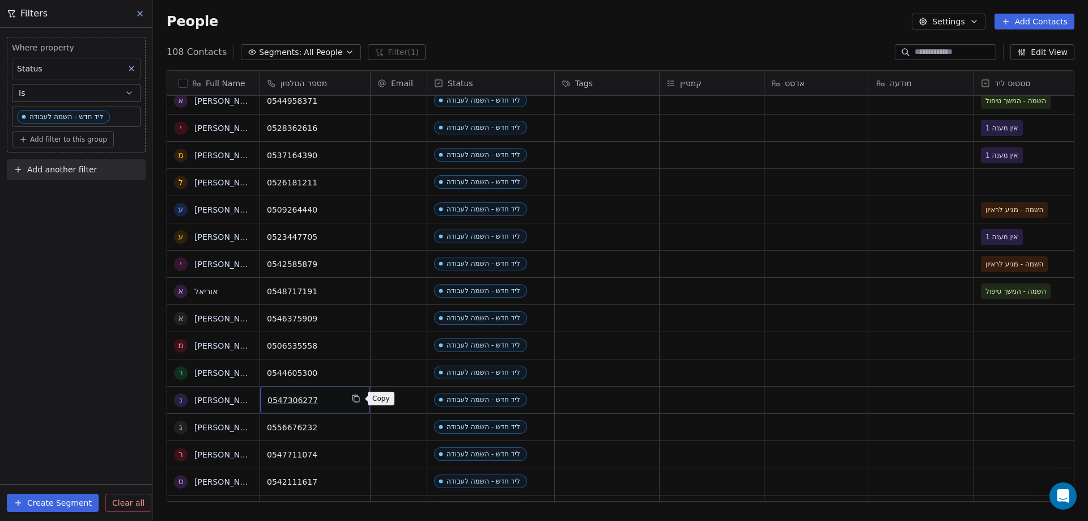
click at [350, 397] on button "grid" at bounding box center [356, 399] width 14 height 14
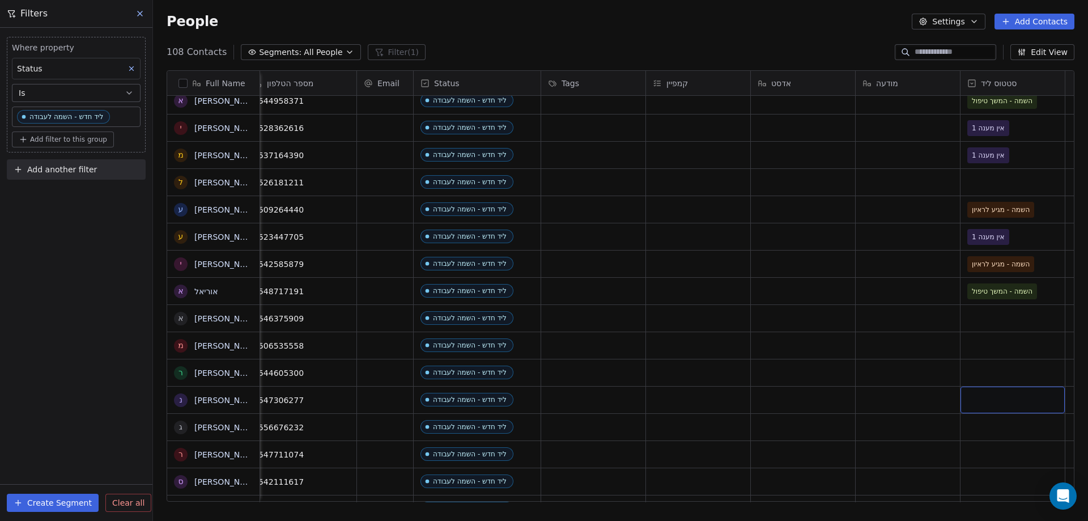
click at [997, 399] on div "grid" at bounding box center [1012, 399] width 104 height 27
click at [985, 401] on div "grid" at bounding box center [1012, 399] width 104 height 27
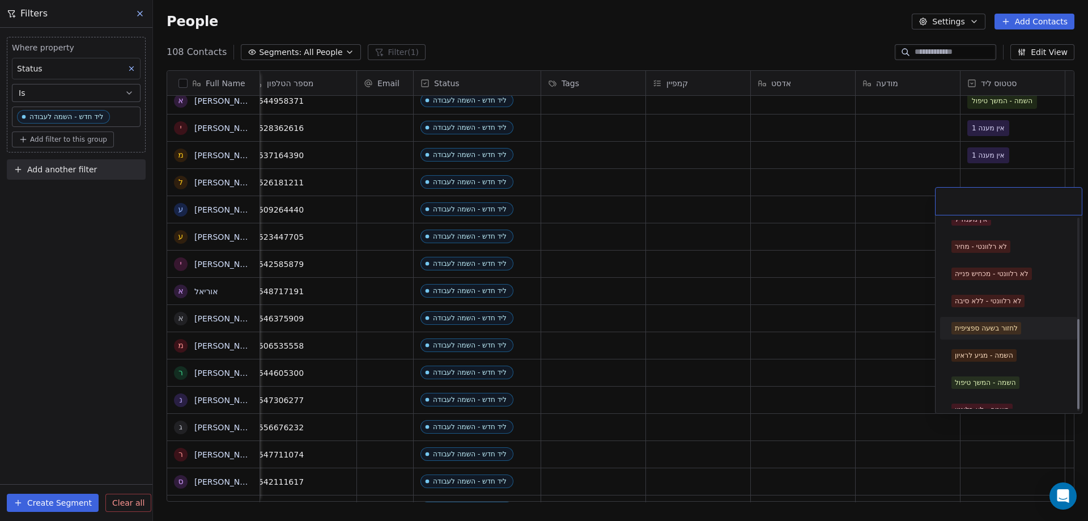
scroll to position [215, 0]
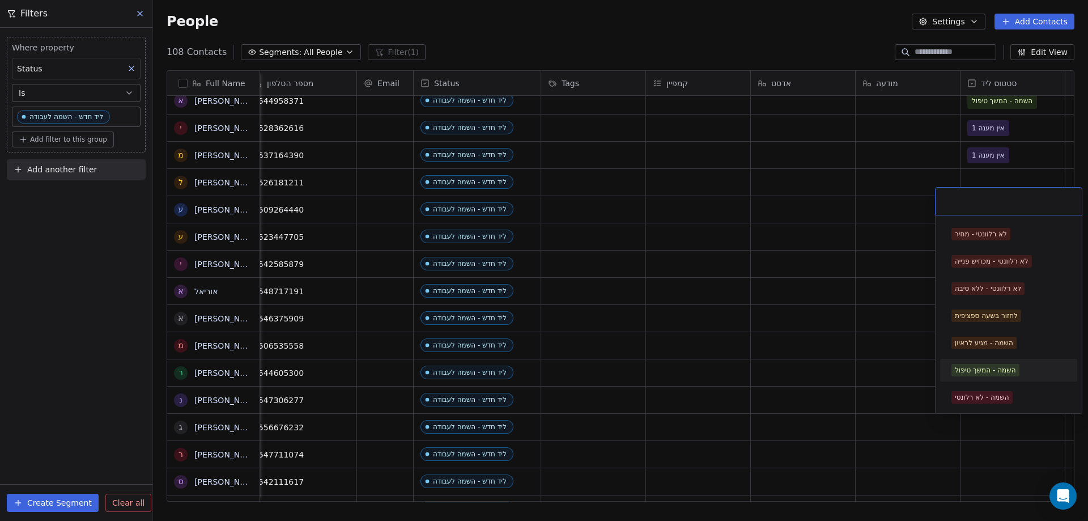
click at [1007, 367] on div "השמה - המשך טיפול" at bounding box center [985, 370] width 61 height 10
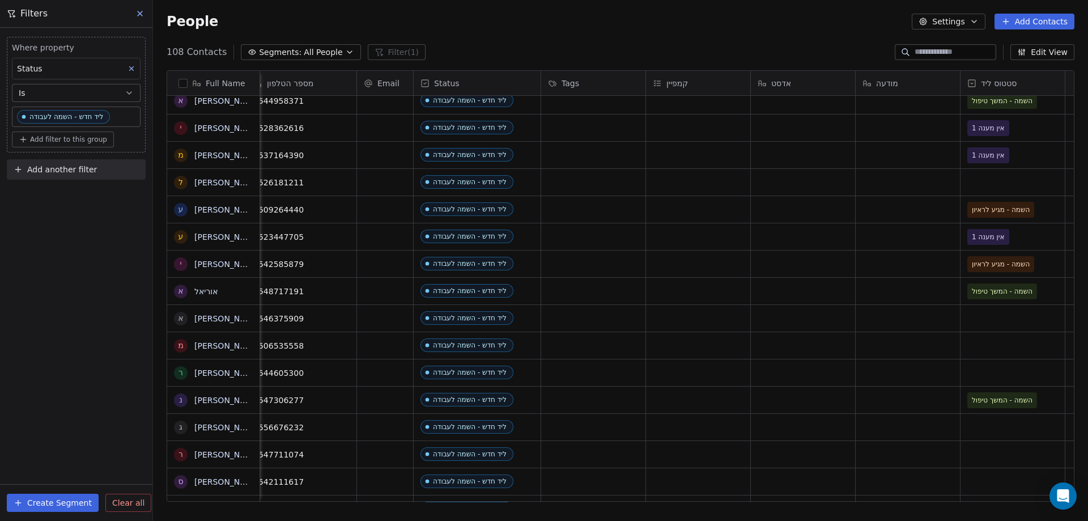
scroll to position [0, 0]
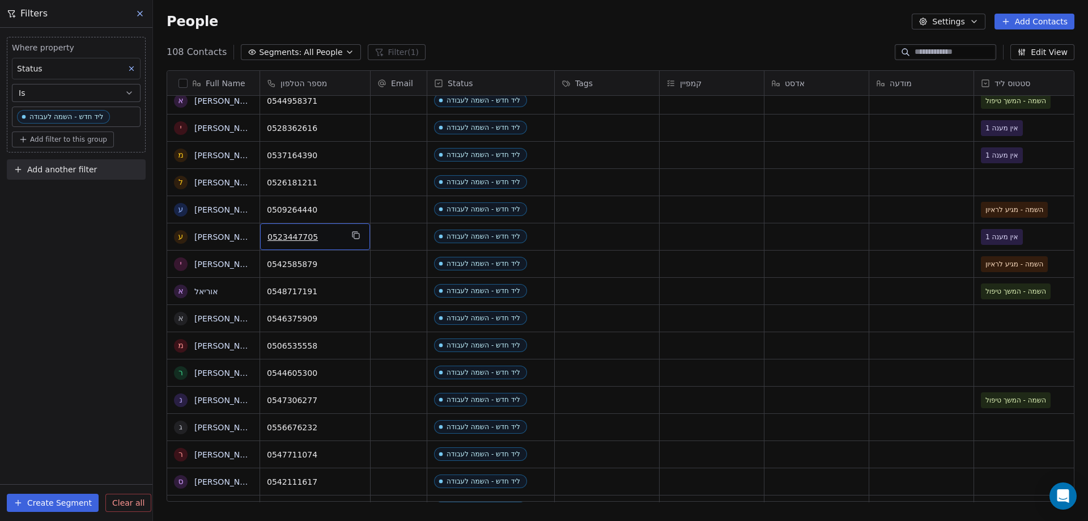
click at [294, 235] on span "0523447705" at bounding box center [304, 236] width 75 height 11
click at [334, 238] on input "**********" at bounding box center [314, 237] width 105 height 23
click at [520, 23] on html "noya com college Contacts People Marketing Workflows Campaigns Sales Sequences …" at bounding box center [544, 260] width 1088 height 521
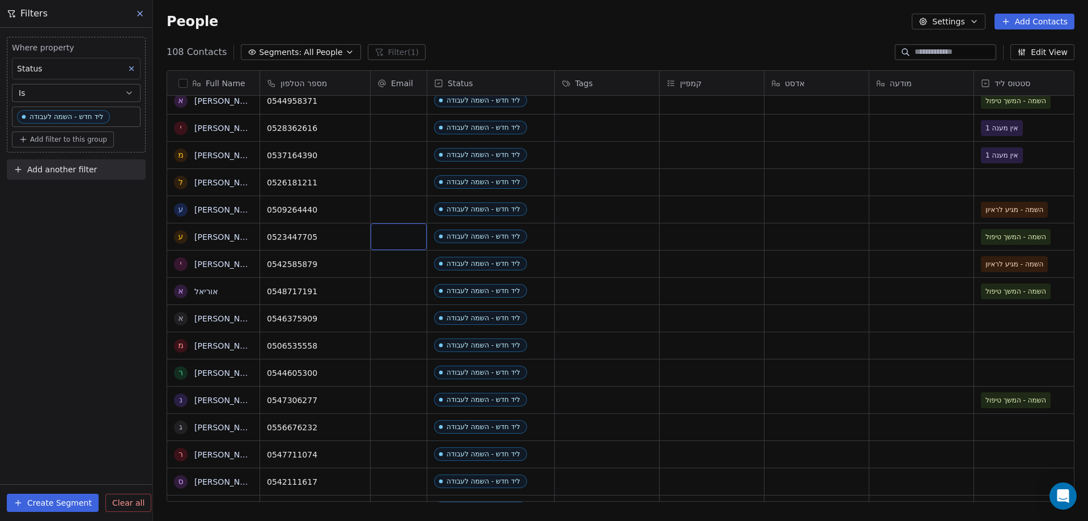
click at [411, 236] on div "grid" at bounding box center [399, 236] width 56 height 27
click at [411, 236] on input "email" at bounding box center [399, 237] width 52 height 23
type input "**********"
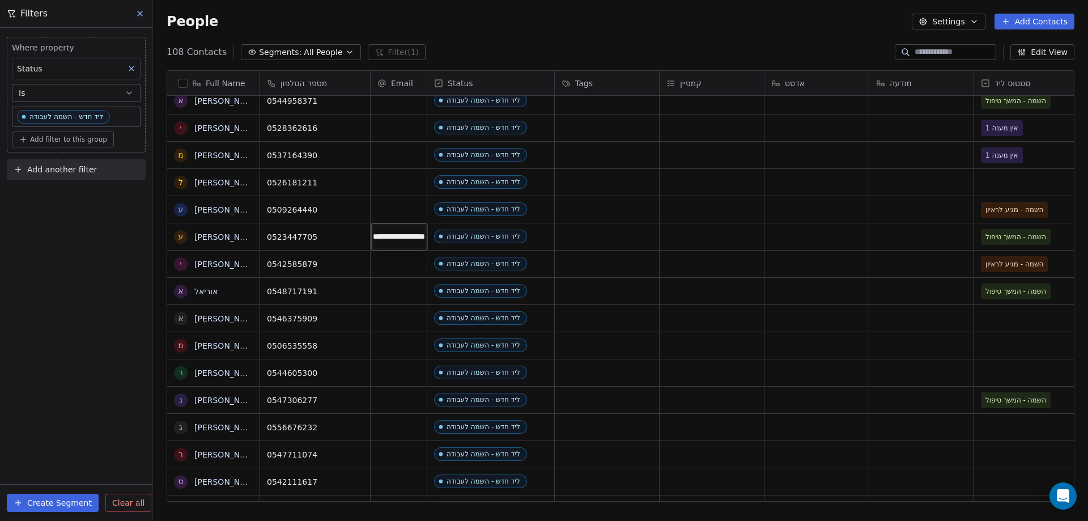
click at [405, 269] on html "noya com college Contacts People Marketing Workflows Campaigns Sales Sequences …" at bounding box center [544, 260] width 1088 height 521
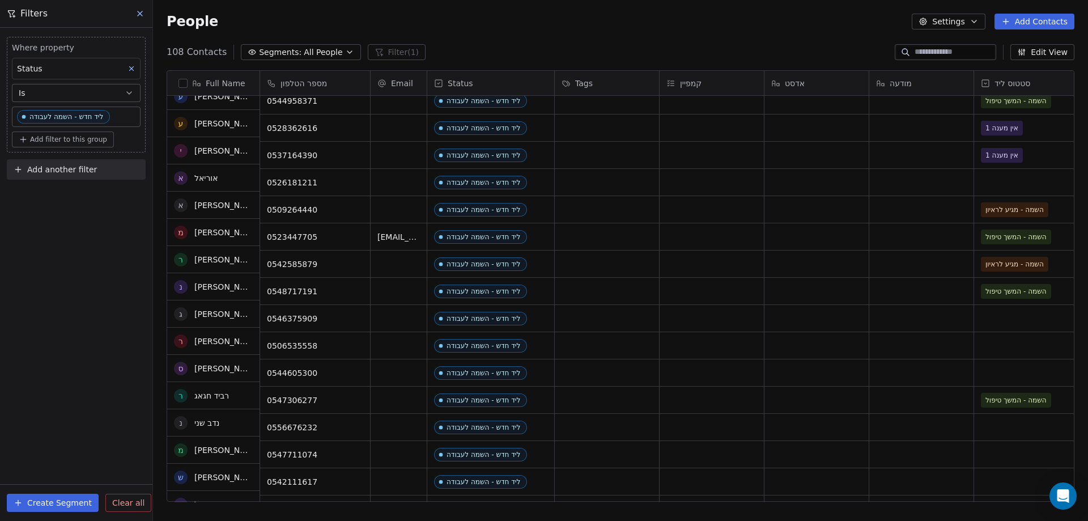
scroll to position [340, 0]
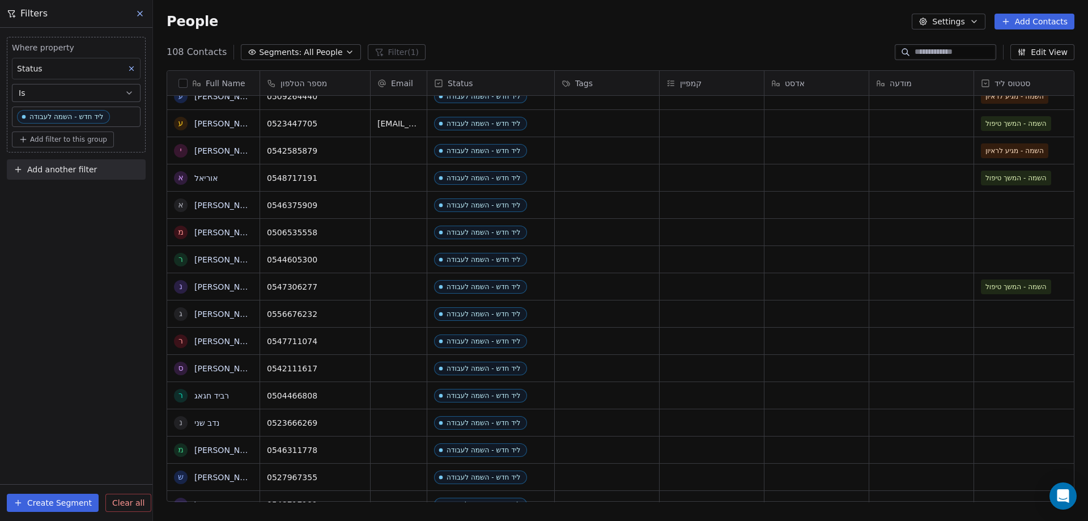
click at [1018, 311] on div "grid" at bounding box center [1026, 313] width 104 height 27
click at [1010, 313] on div "grid" at bounding box center [1026, 313] width 104 height 27
click at [1022, 312] on div "grid" at bounding box center [1026, 313] width 104 height 27
click at [1022, 311] on div "grid" at bounding box center [1026, 313] width 104 height 27
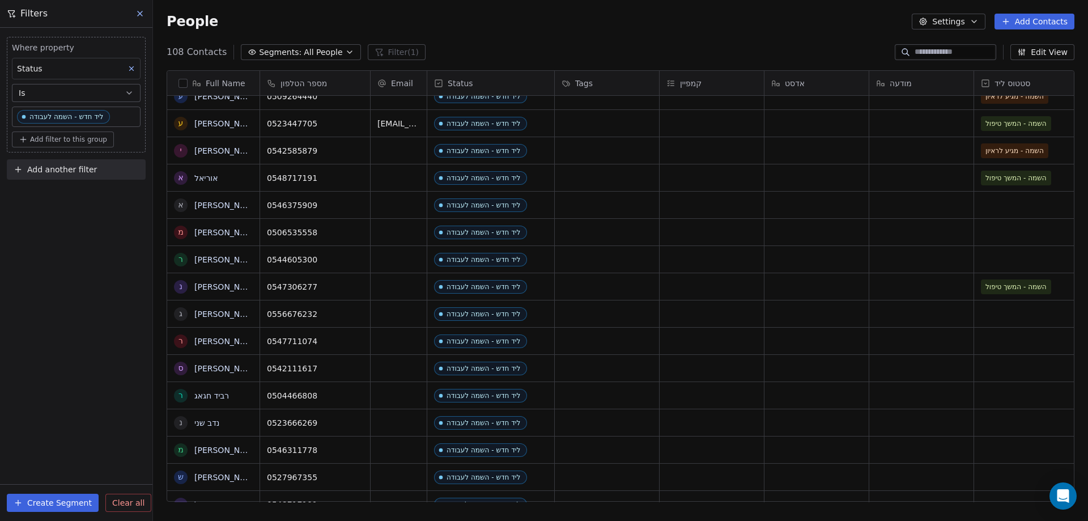
click at [1022, 311] on div "grid" at bounding box center [1026, 313] width 104 height 27
click at [1009, 311] on div "grid" at bounding box center [1026, 313] width 104 height 27
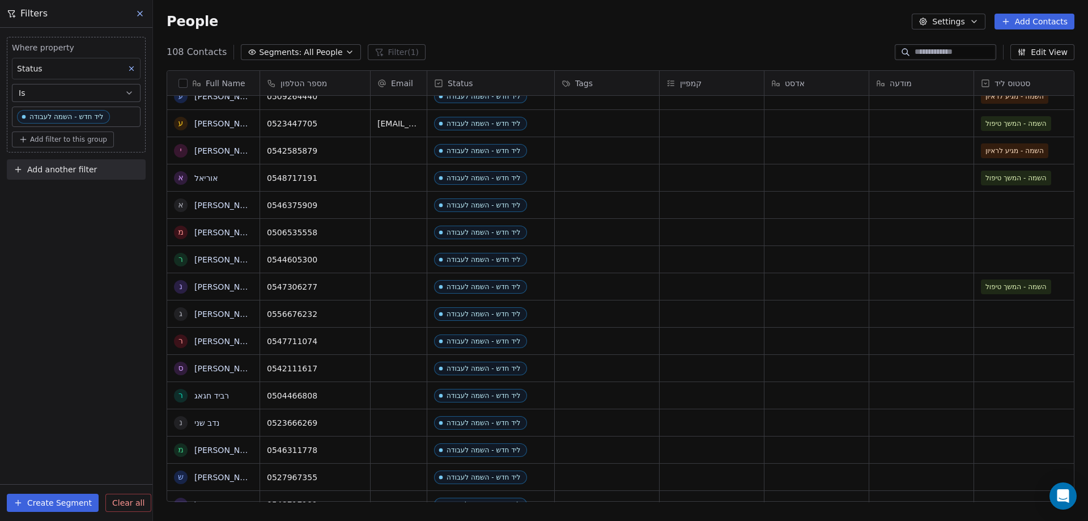
click at [1010, 317] on div "grid" at bounding box center [1026, 313] width 104 height 27
click at [1005, 312] on div "grid" at bounding box center [1026, 313] width 104 height 27
click at [1003, 310] on div "grid" at bounding box center [1026, 313] width 104 height 27
click at [1004, 310] on div "grid" at bounding box center [1026, 313] width 104 height 27
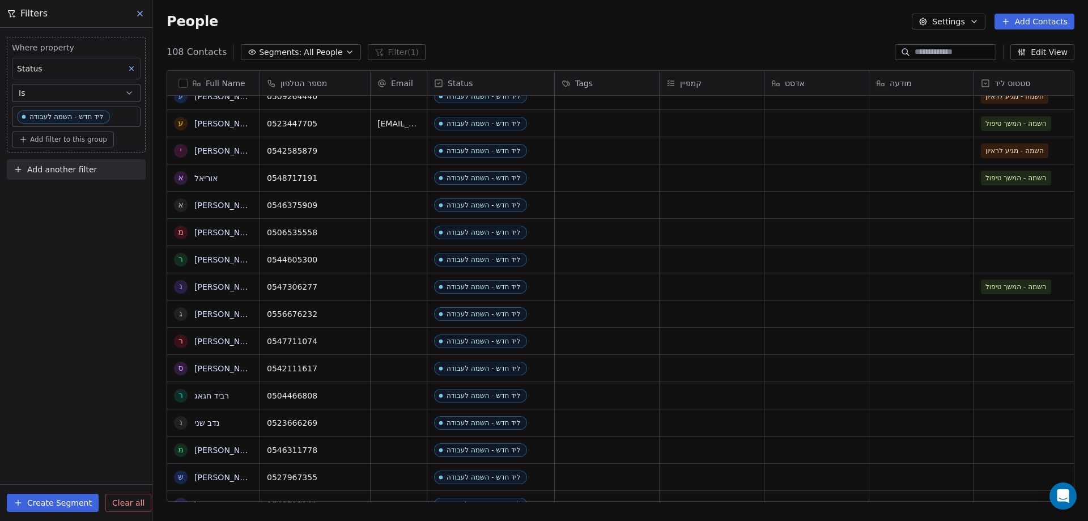
click at [1004, 310] on div "grid" at bounding box center [1026, 313] width 104 height 27
click at [1011, 313] on div "grid" at bounding box center [1026, 313] width 104 height 27
click at [1012, 312] on div "grid" at bounding box center [1026, 313] width 104 height 27
click at [923, 320] on div "grid" at bounding box center [921, 313] width 104 height 27
click at [1005, 315] on div "grid" at bounding box center [1026, 313] width 104 height 27
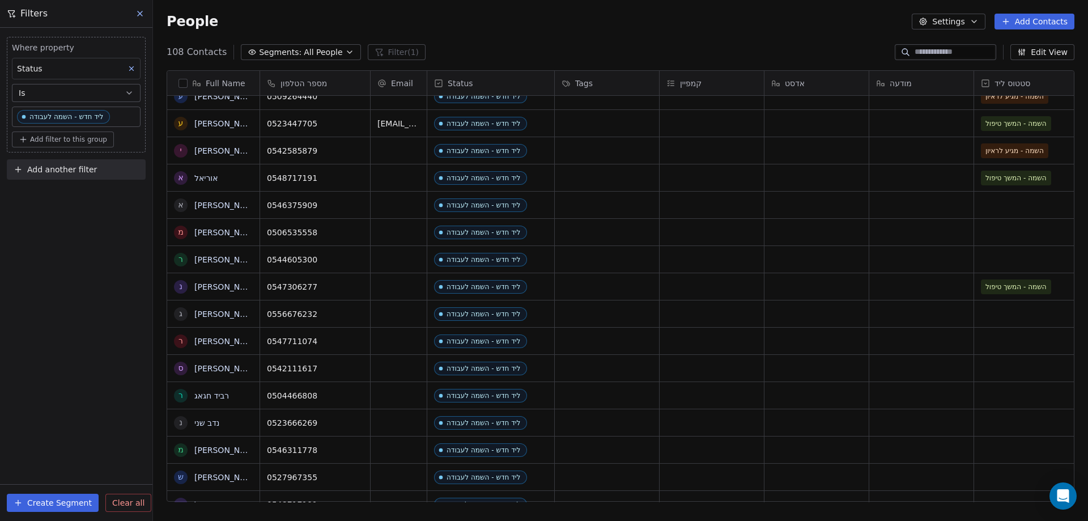
click at [1008, 316] on div "grid" at bounding box center [1026, 313] width 104 height 27
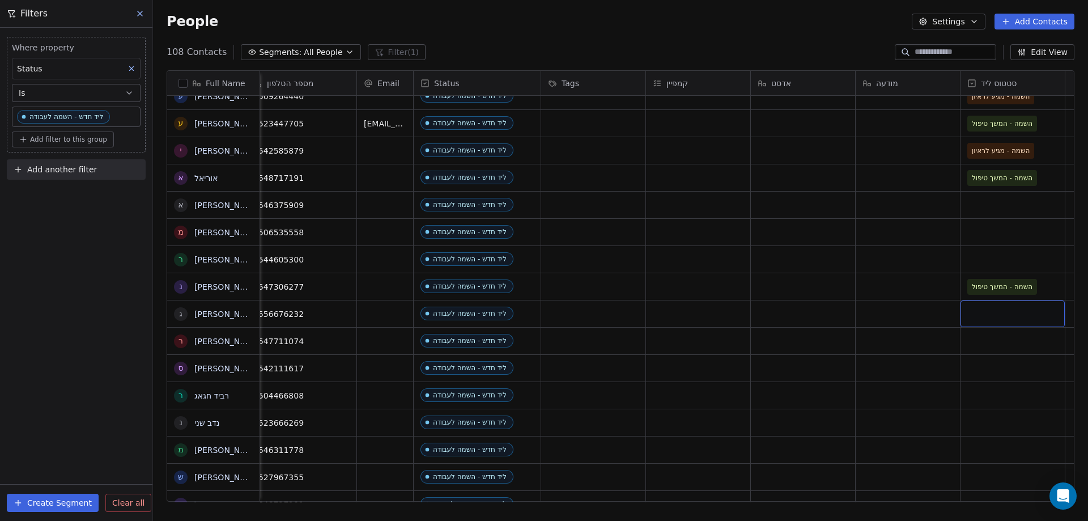
click at [1011, 313] on div "grid" at bounding box center [1012, 313] width 104 height 27
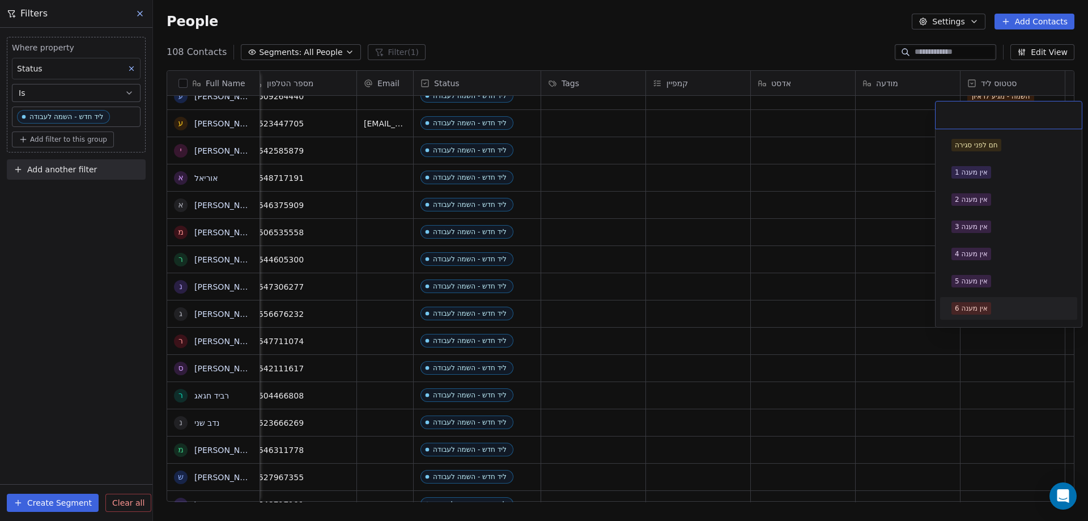
click at [984, 314] on div "אין מענה 6" at bounding box center [1009, 308] width 128 height 18
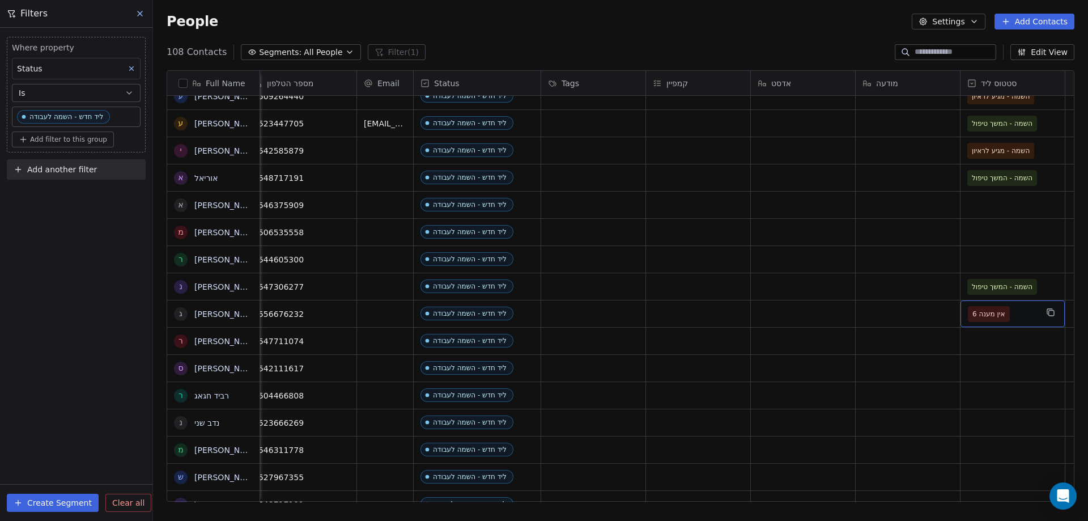
click at [985, 314] on span "אין מענה 6" at bounding box center [988, 313] width 33 height 11
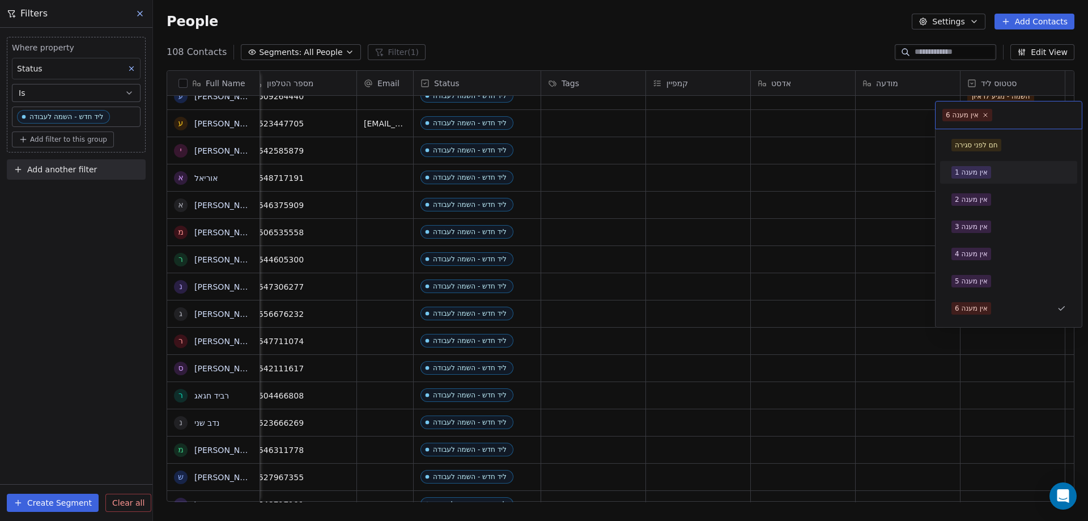
click at [978, 173] on div "אין מענה 1" at bounding box center [971, 172] width 33 height 10
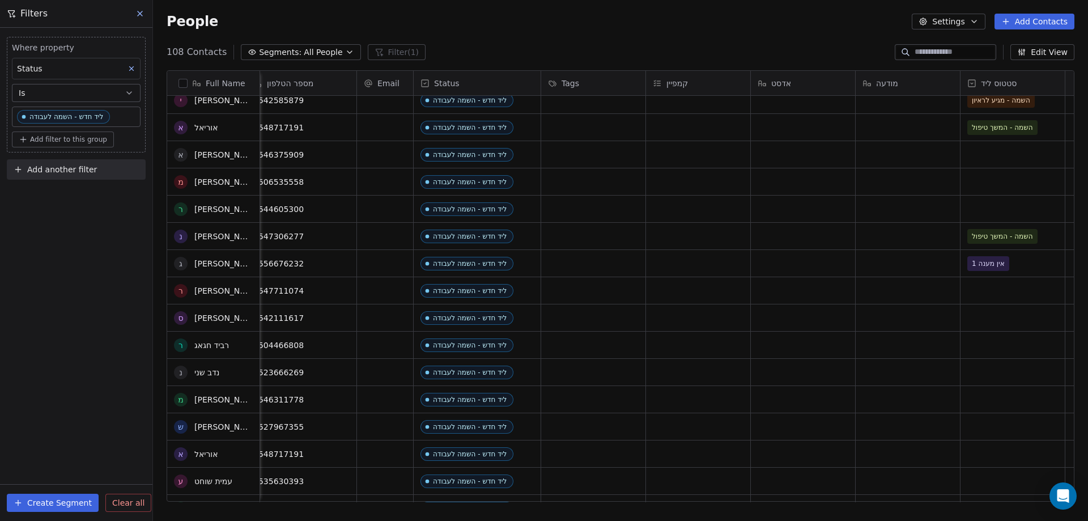
scroll to position [397, 0]
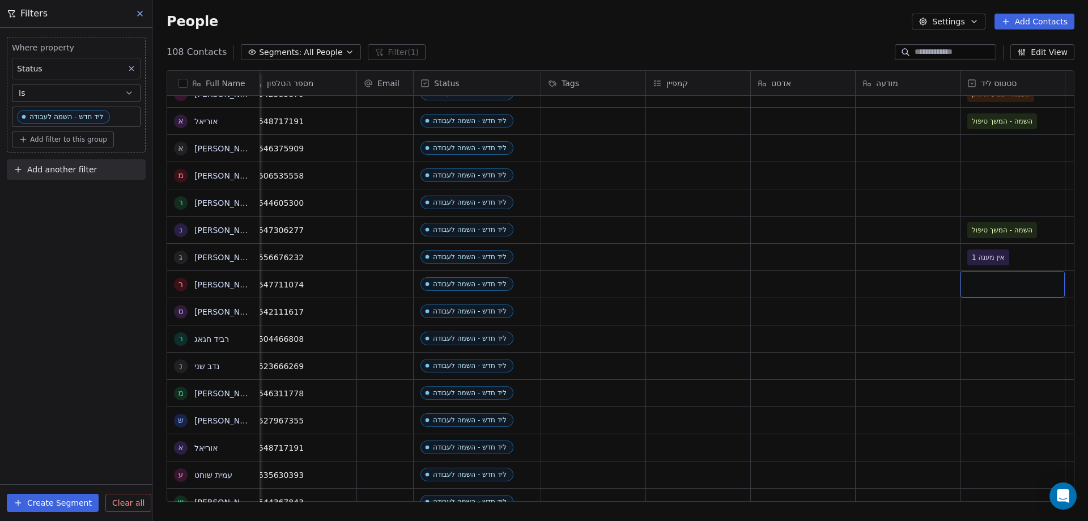
click at [971, 282] on div "grid" at bounding box center [1012, 284] width 104 height 27
click at [981, 291] on div "grid" at bounding box center [1012, 284] width 104 height 27
click at [979, 286] on div "grid" at bounding box center [1012, 284] width 104 height 27
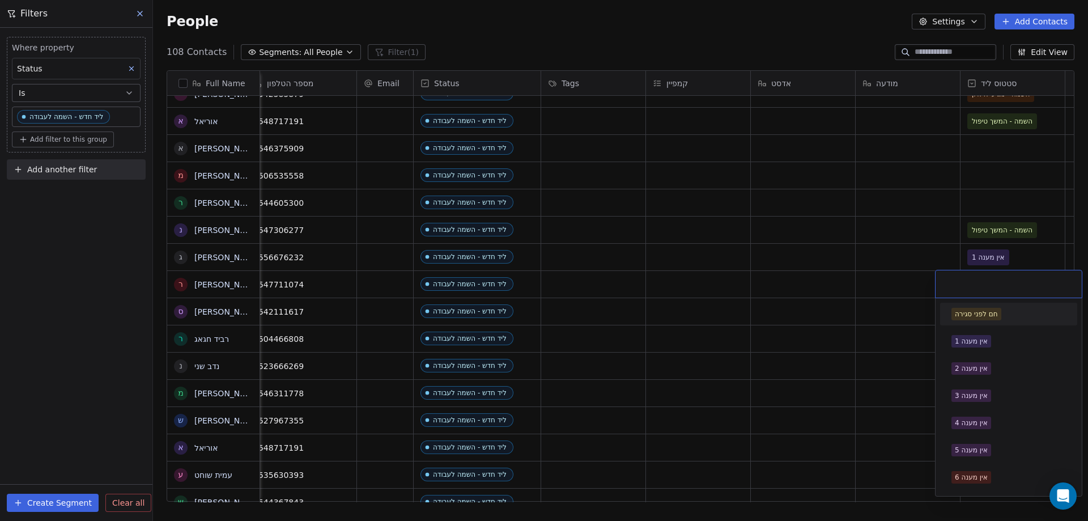
click at [978, 285] on input "text" at bounding box center [1008, 284] width 133 height 12
click at [977, 337] on div "אין מענה 1" at bounding box center [971, 341] width 33 height 10
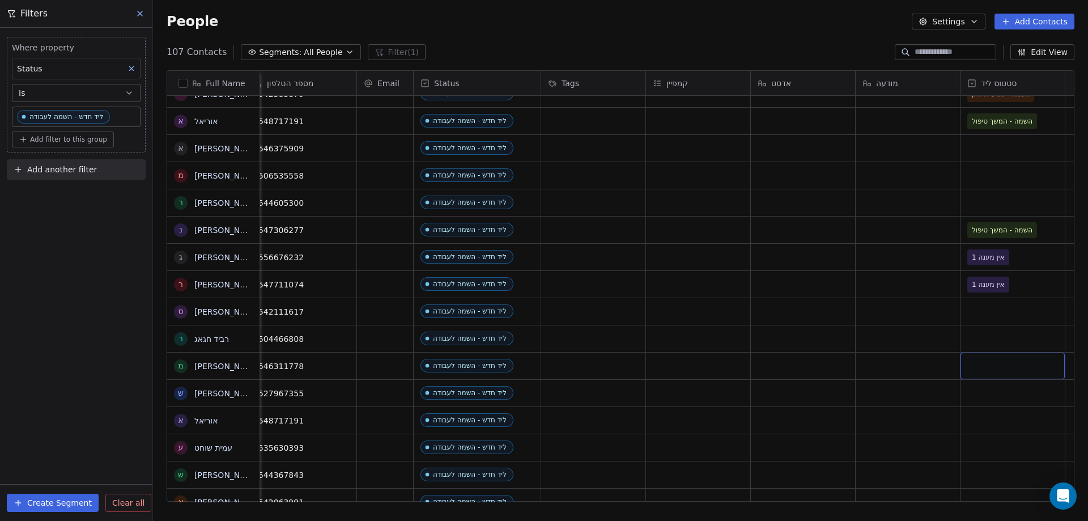
drag, startPoint x: 991, startPoint y: 367, endPoint x: 1029, endPoint y: 369, distance: 38.6
click at [1029, 369] on div "grid" at bounding box center [1012, 365] width 104 height 27
click at [1028, 368] on div "grid" at bounding box center [1012, 365] width 104 height 27
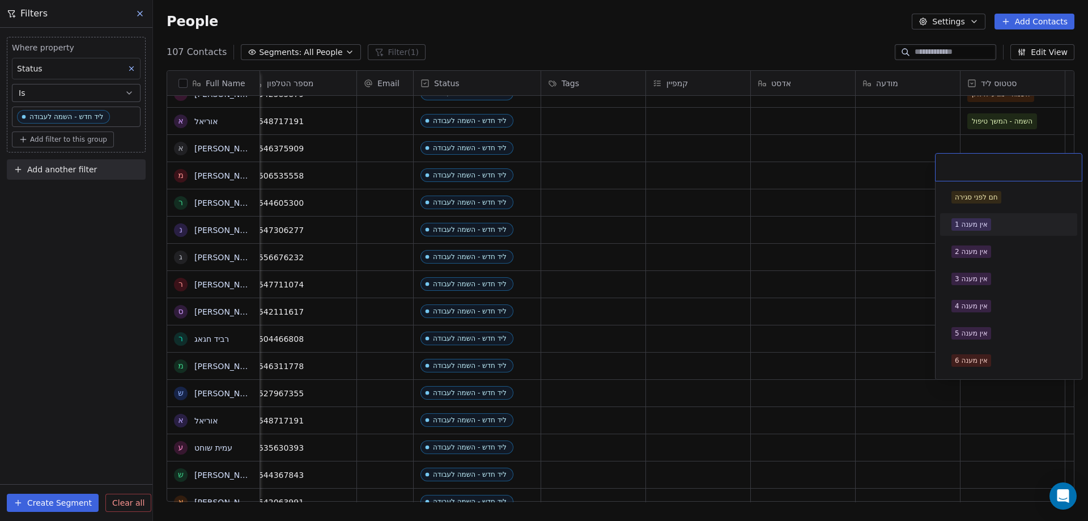
click at [969, 226] on div "אין מענה 1" at bounding box center [971, 224] width 33 height 10
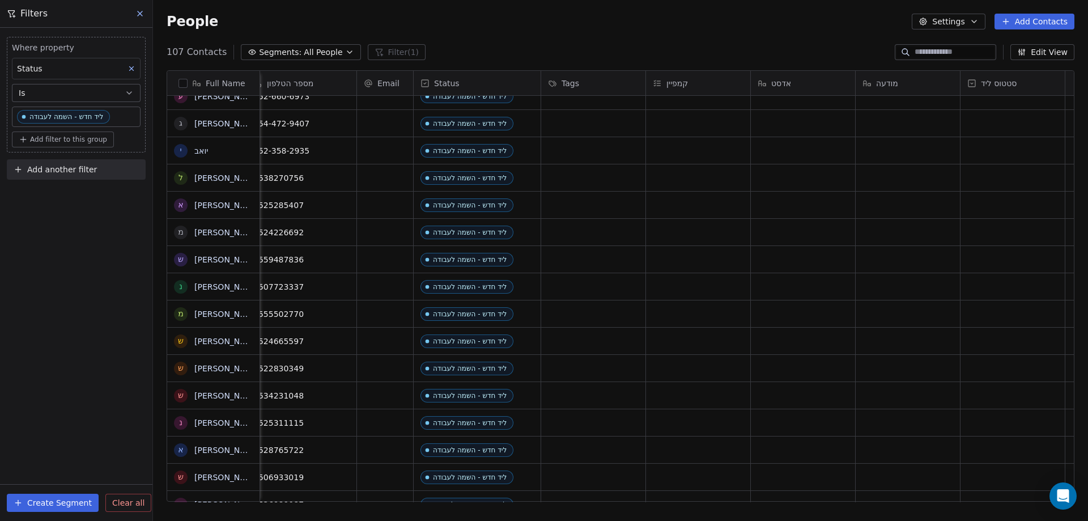
scroll to position [0, 0]
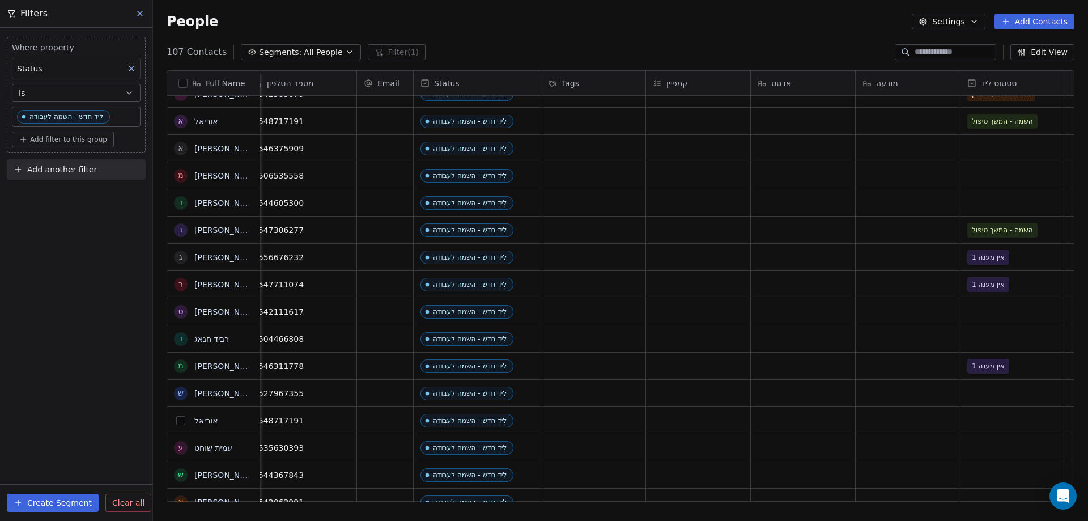
click at [178, 423] on button "grid" at bounding box center [180, 420] width 9 height 9
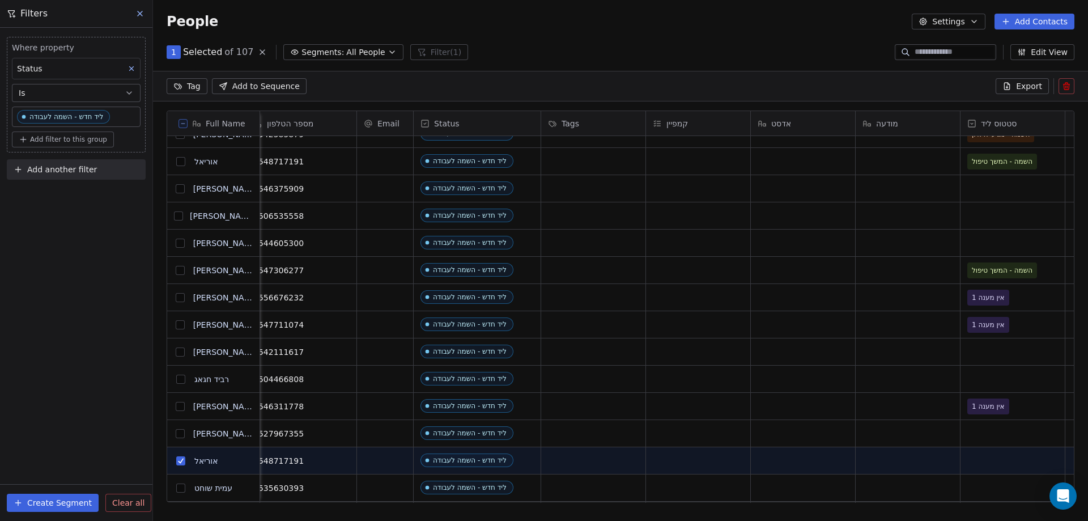
click at [1072, 86] on button at bounding box center [1067, 86] width 16 height 16
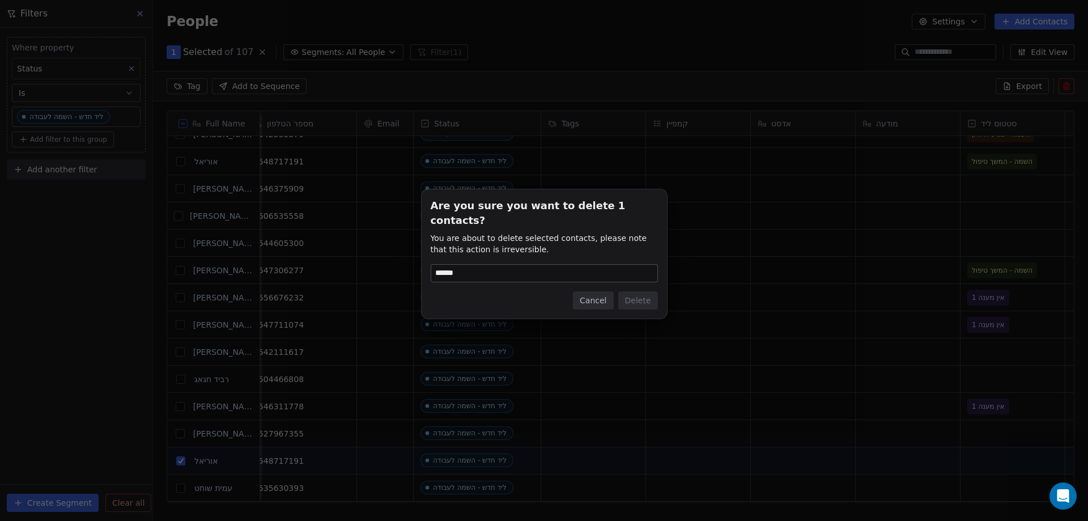
type input "******"
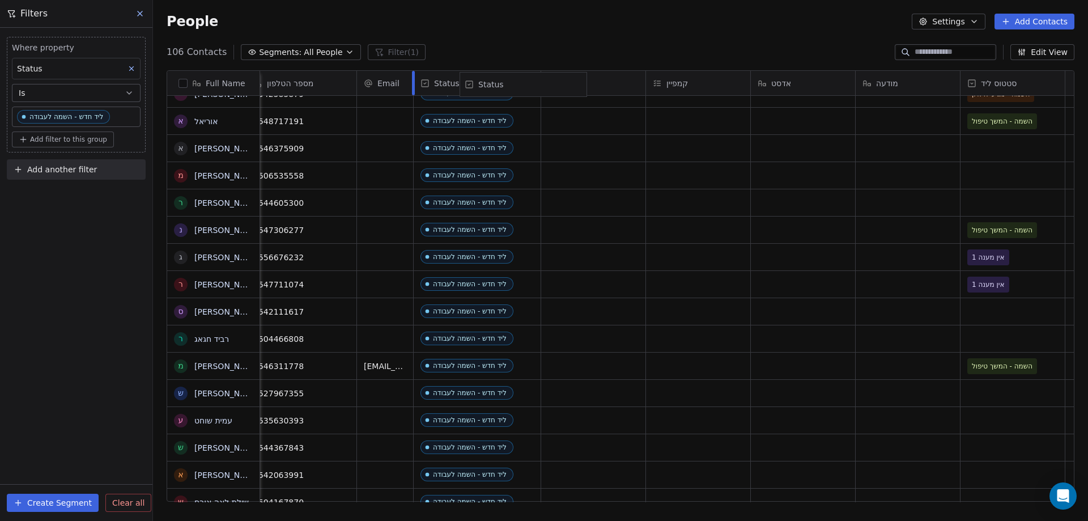
drag, startPoint x: 419, startPoint y: 76, endPoint x: 460, endPoint y: 79, distance: 41.5
click at [460, 79] on div "Full Name ק קובי פייסבוק י יובל פייסבוק ט טל לוי ש שלומי מ מורן שמחה שמעוני ה ה…" at bounding box center [620, 286] width 907 height 431
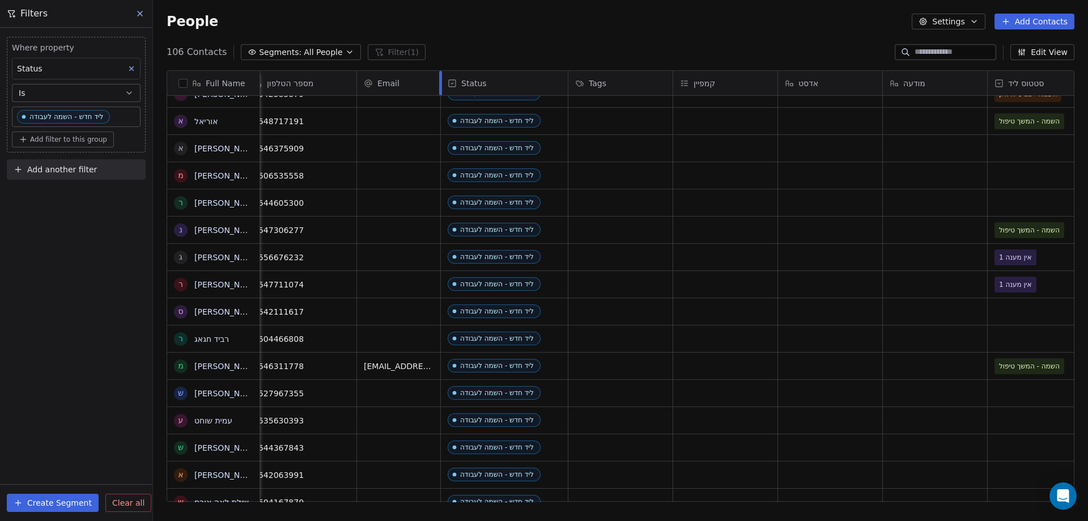
drag, startPoint x: 413, startPoint y: 76, endPoint x: 444, endPoint y: 76, distance: 30.6
click at [442, 76] on div at bounding box center [440, 83] width 3 height 24
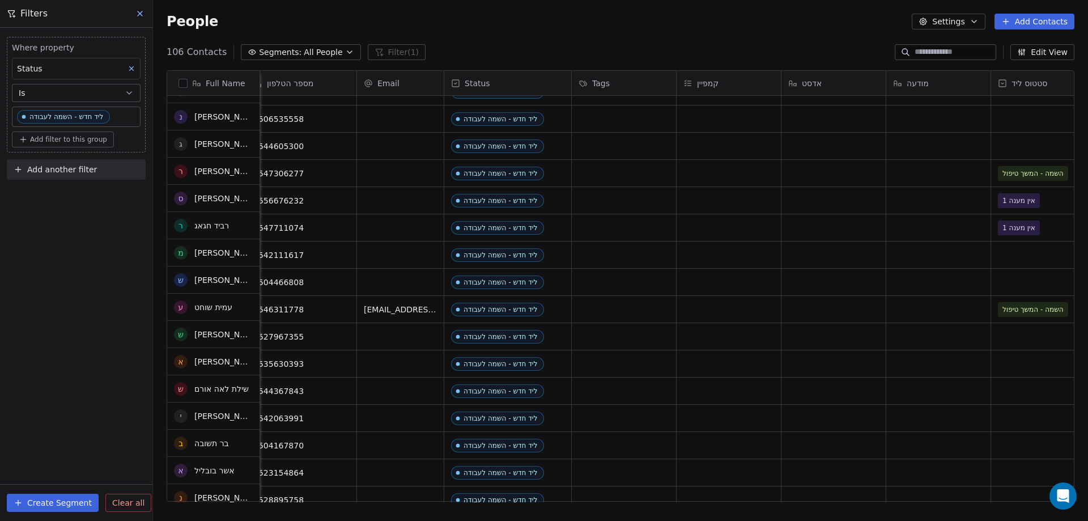
scroll to position [510, 0]
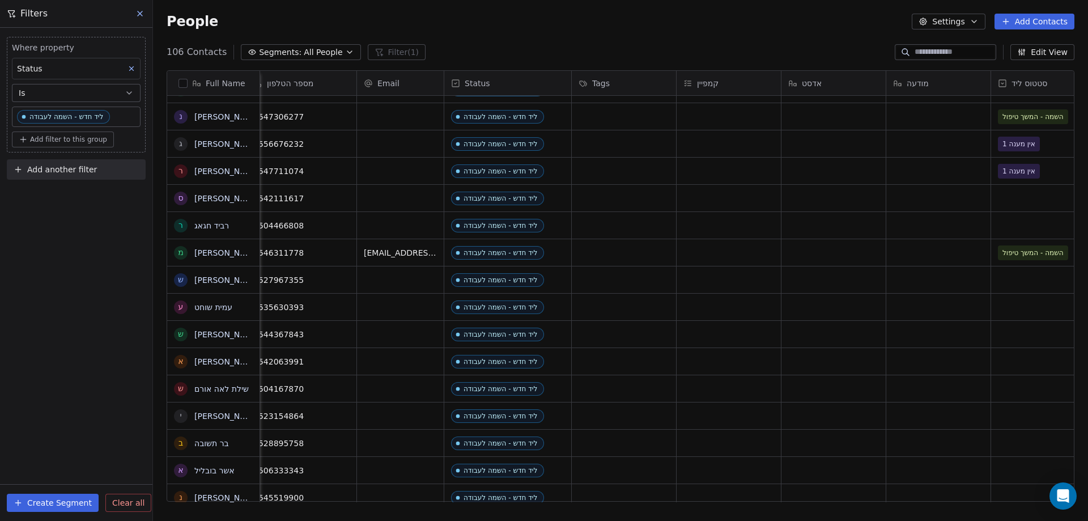
click at [379, 379] on div "grid" at bounding box center [400, 388] width 87 height 27
click at [367, 365] on div "grid" at bounding box center [400, 361] width 87 height 27
click at [1034, 358] on div "grid" at bounding box center [1043, 361] width 104 height 27
click at [1022, 354] on div "grid" at bounding box center [1043, 361] width 104 height 27
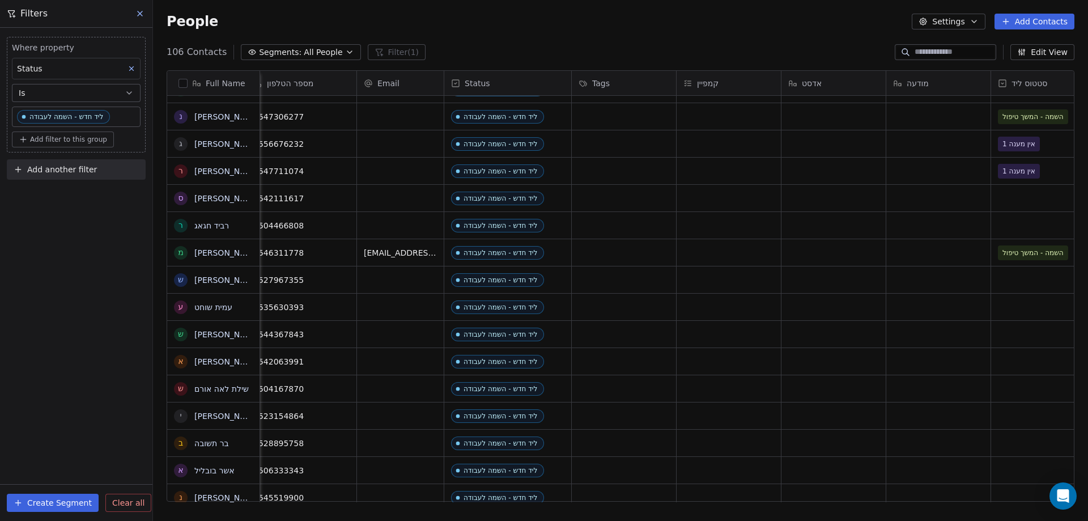
click at [1022, 354] on div "grid" at bounding box center [1043, 361] width 104 height 27
click at [1015, 364] on div "grid" at bounding box center [1043, 361] width 104 height 27
click at [1014, 362] on div "grid" at bounding box center [1043, 361] width 104 height 27
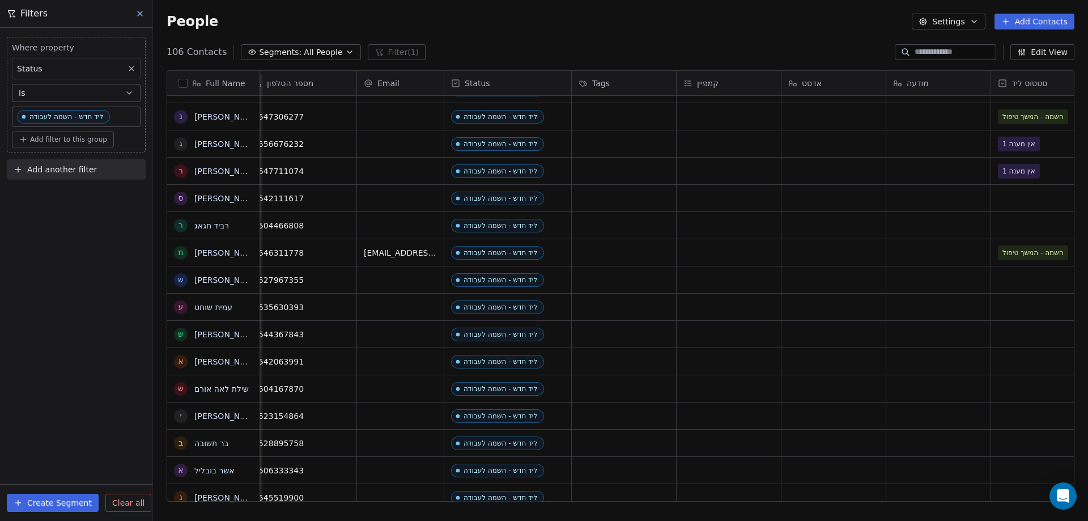
click at [1015, 361] on div "grid" at bounding box center [1043, 361] width 104 height 27
click at [1035, 359] on div "grid" at bounding box center [1043, 361] width 104 height 27
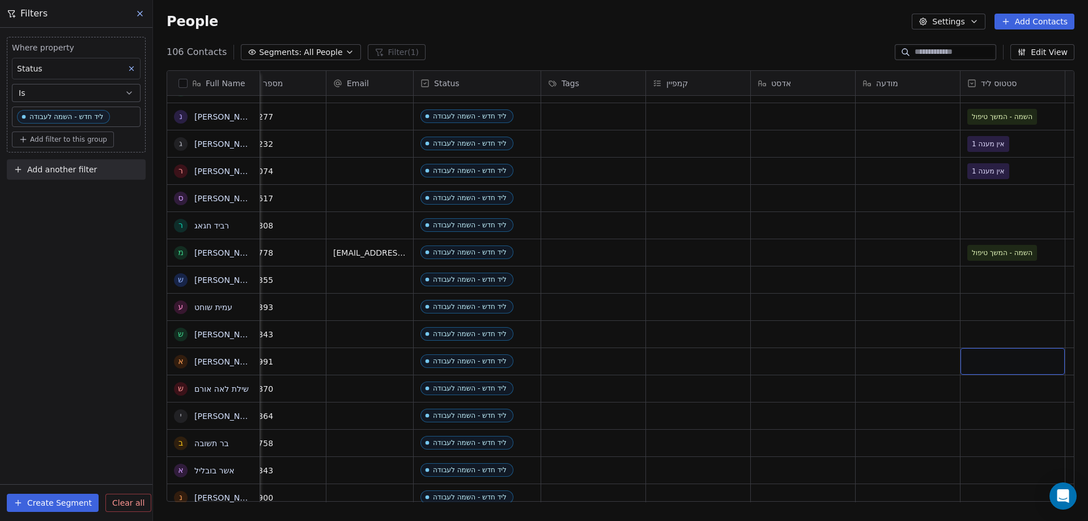
click at [1018, 360] on div "grid" at bounding box center [1012, 361] width 104 height 27
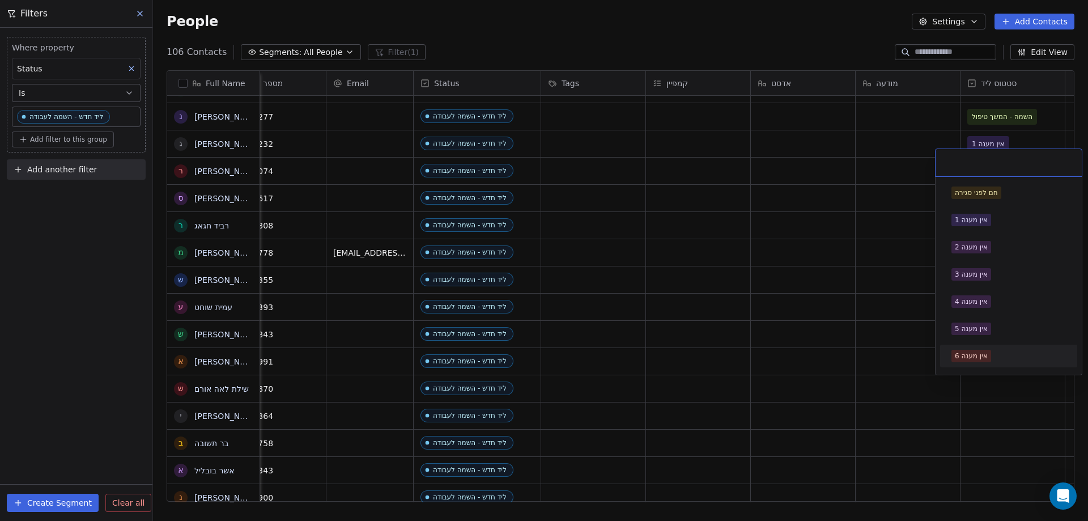
click at [1006, 366] on div "אין מענה 6" at bounding box center [1008, 356] width 137 height 23
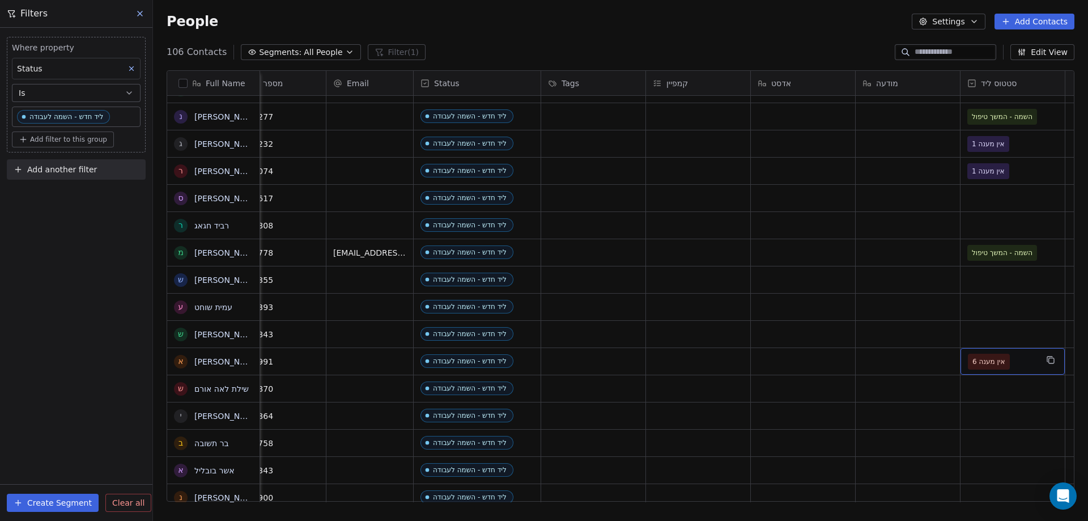
click at [1005, 367] on span "אין מענה 6" at bounding box center [988, 361] width 33 height 11
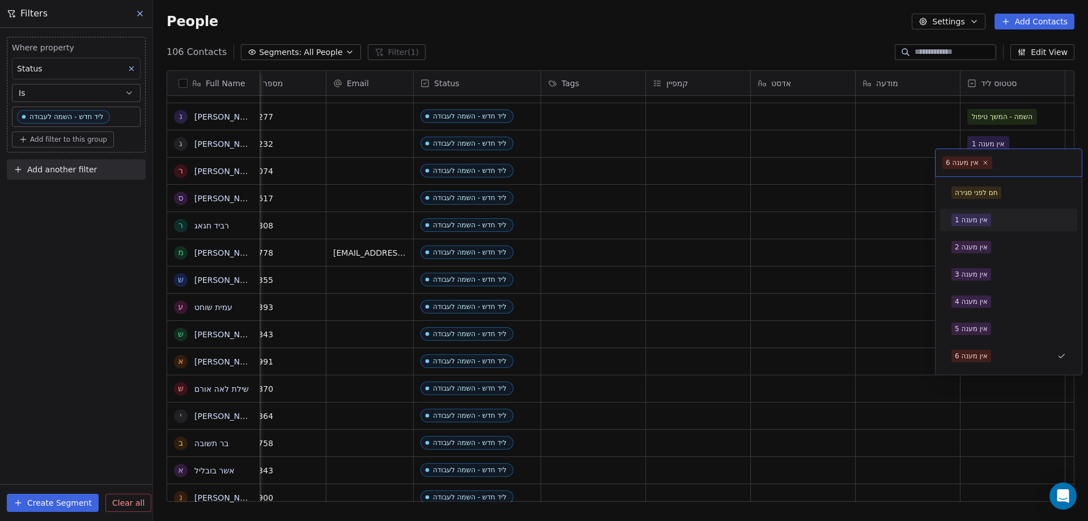
click at [989, 211] on div "אין מענה 1" at bounding box center [1009, 220] width 128 height 18
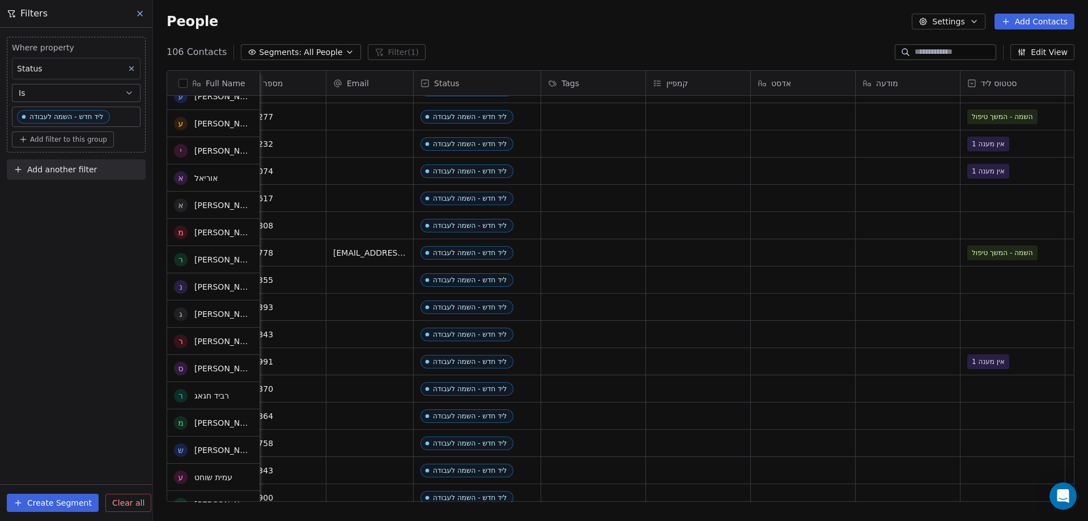
scroll to position [510, 0]
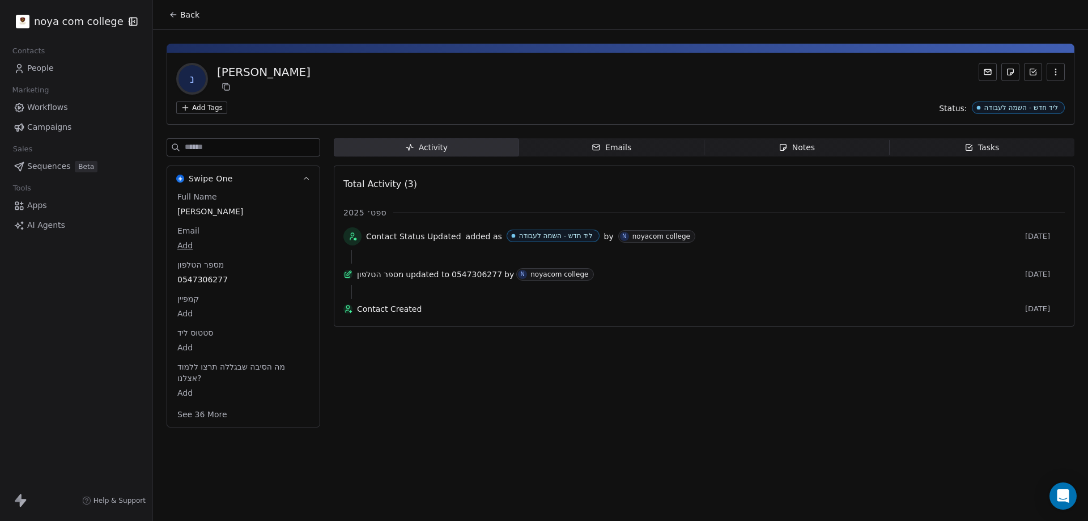
click at [847, 152] on span "Notes Notes" at bounding box center [796, 147] width 185 height 18
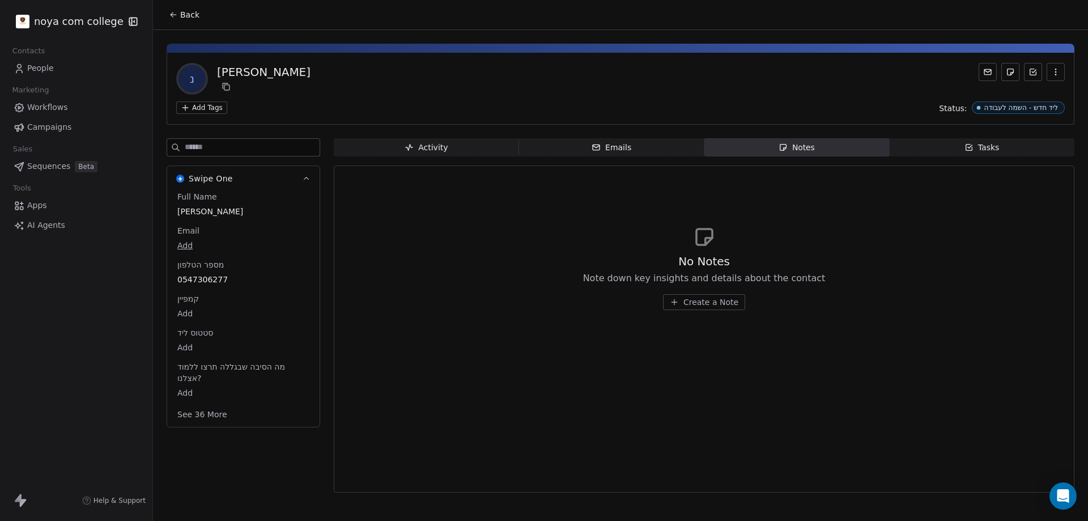
click at [715, 305] on span "Create a Note" at bounding box center [710, 301] width 55 height 11
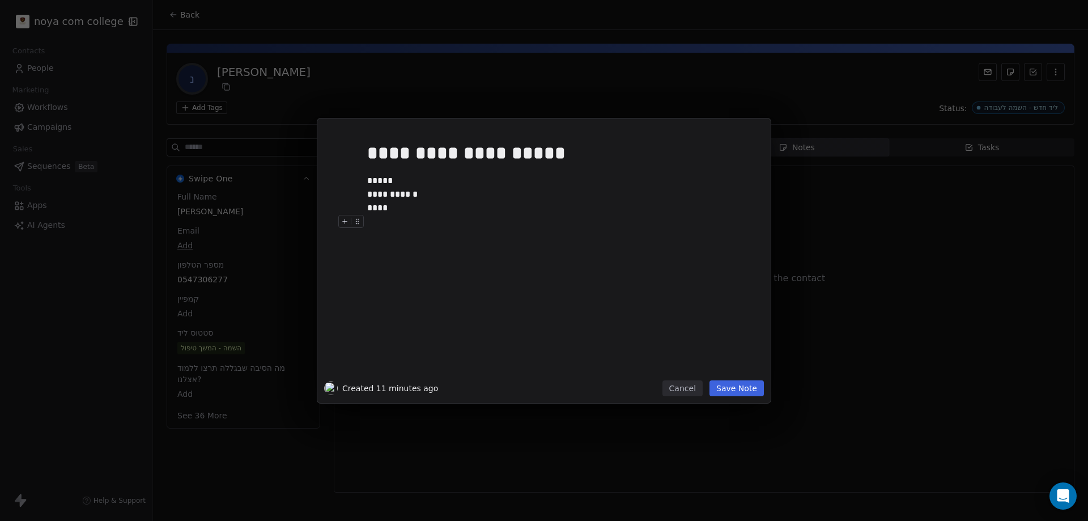
click at [739, 386] on button "Save Note" at bounding box center [736, 388] width 54 height 16
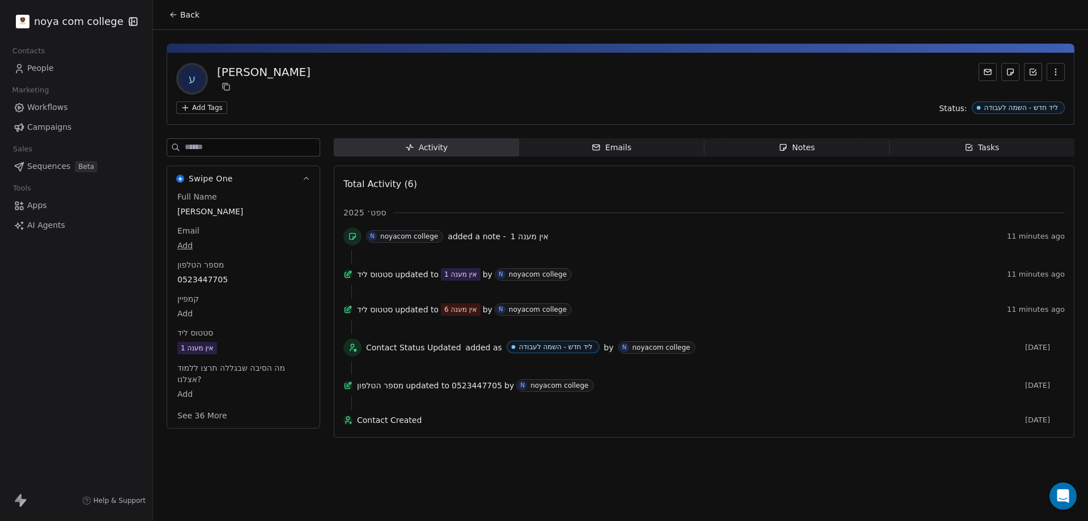
click at [827, 149] on span "Notes Notes" at bounding box center [796, 147] width 185 height 18
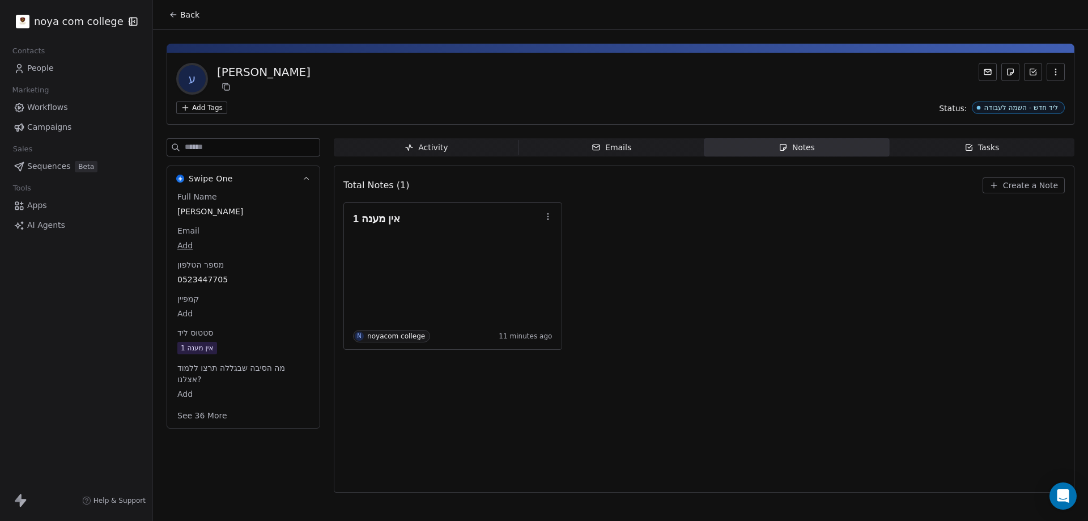
click at [1012, 185] on span "Create a Note" at bounding box center [1030, 185] width 55 height 11
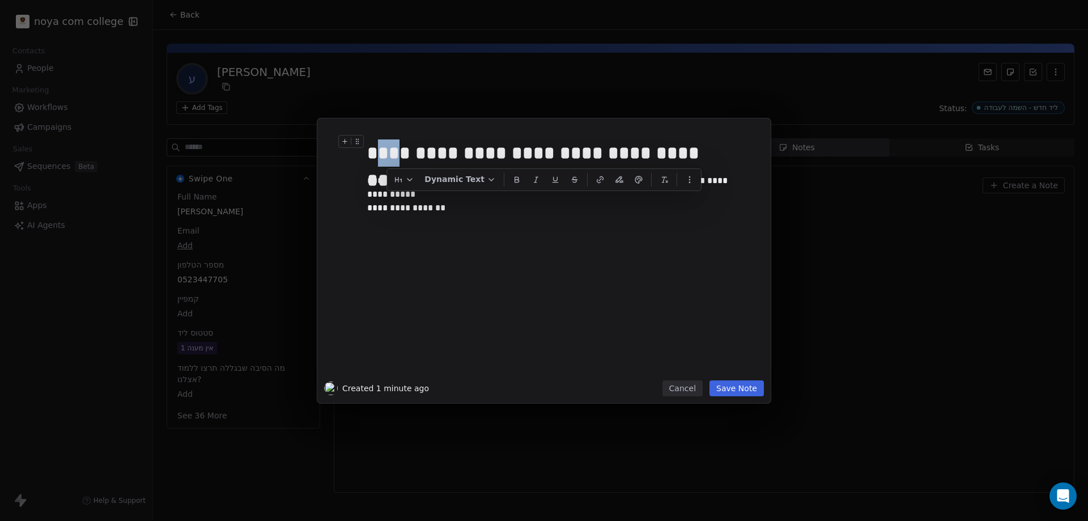
drag, startPoint x: 679, startPoint y: 161, endPoint x: 699, endPoint y: 165, distance: 20.8
click at [699, 165] on div "**********" at bounding box center [556, 152] width 379 height 27
click at [412, 206] on div "**********" at bounding box center [556, 208] width 379 height 14
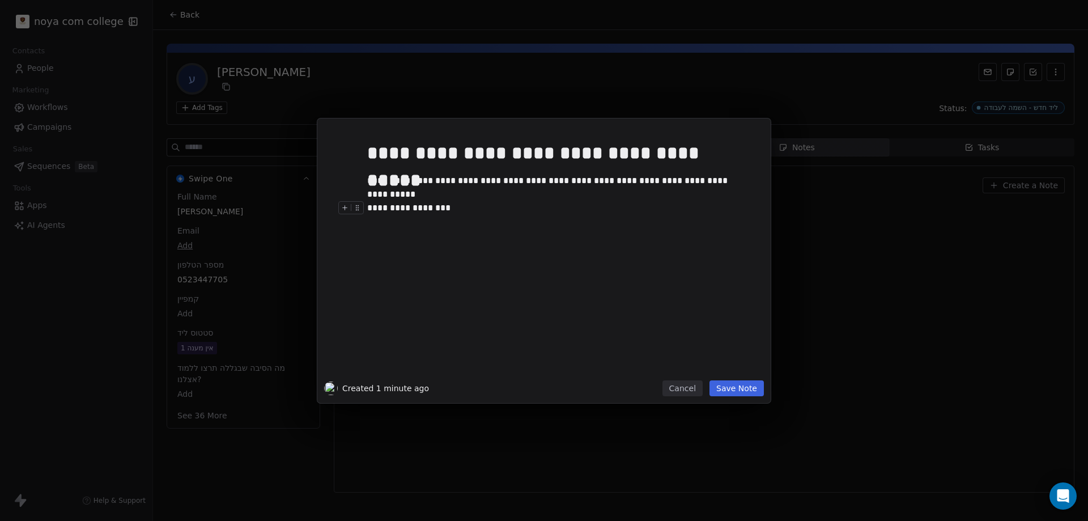
click at [367, 212] on div at bounding box center [353, 211] width 30 height 20
click at [368, 206] on div at bounding box center [353, 211] width 30 height 20
click at [373, 210] on div "**********" at bounding box center [556, 208] width 379 height 14
click at [380, 220] on div at bounding box center [561, 222] width 388 height 14
drag, startPoint x: 623, startPoint y: 157, endPoint x: 635, endPoint y: 151, distance: 13.2
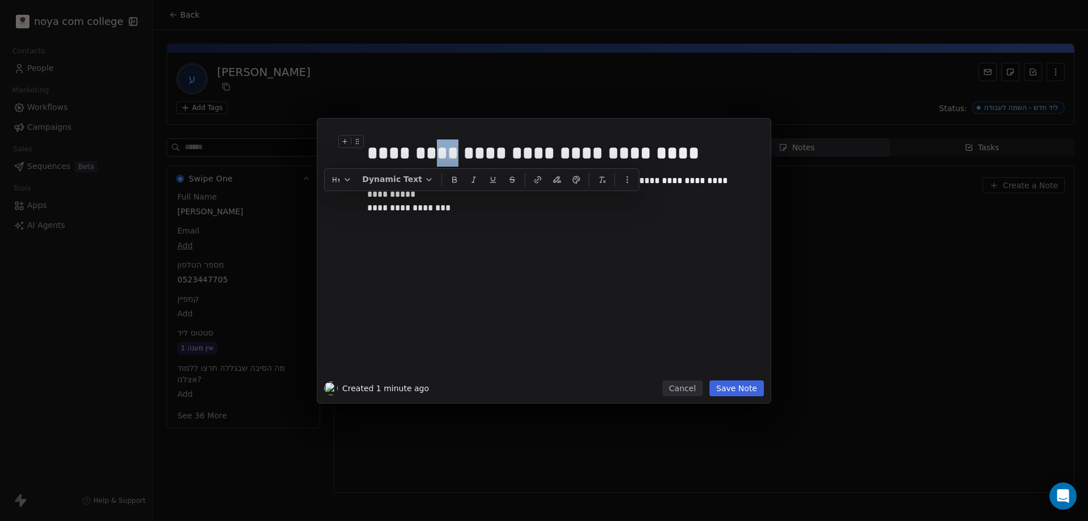
click at [634, 155] on div "**********" at bounding box center [556, 152] width 379 height 27
click at [455, 199] on div at bounding box center [561, 195] width 388 height 14
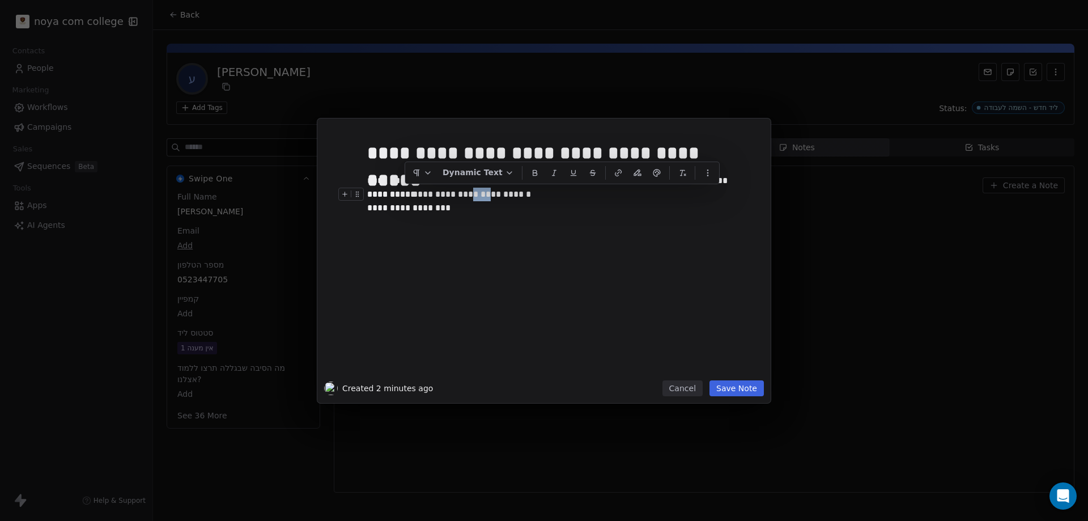
drag, startPoint x: 420, startPoint y: 193, endPoint x: 406, endPoint y: 189, distance: 14.3
click at [406, 189] on div "**********" at bounding box center [556, 195] width 379 height 14
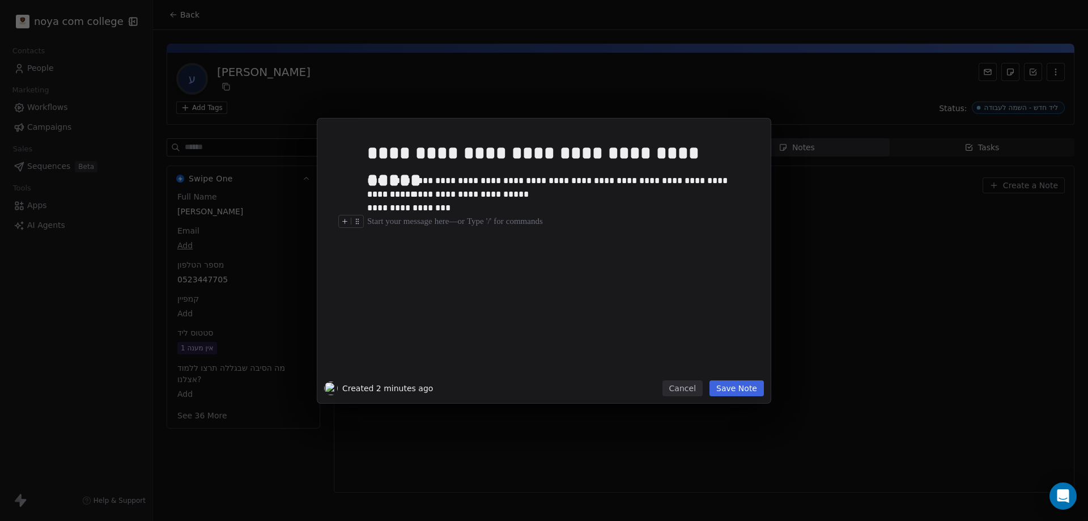
click at [419, 243] on div "**********" at bounding box center [561, 255] width 388 height 241
click at [465, 220] on div "**********" at bounding box center [556, 222] width 379 height 14
click at [499, 228] on div "**********" at bounding box center [561, 255] width 388 height 241
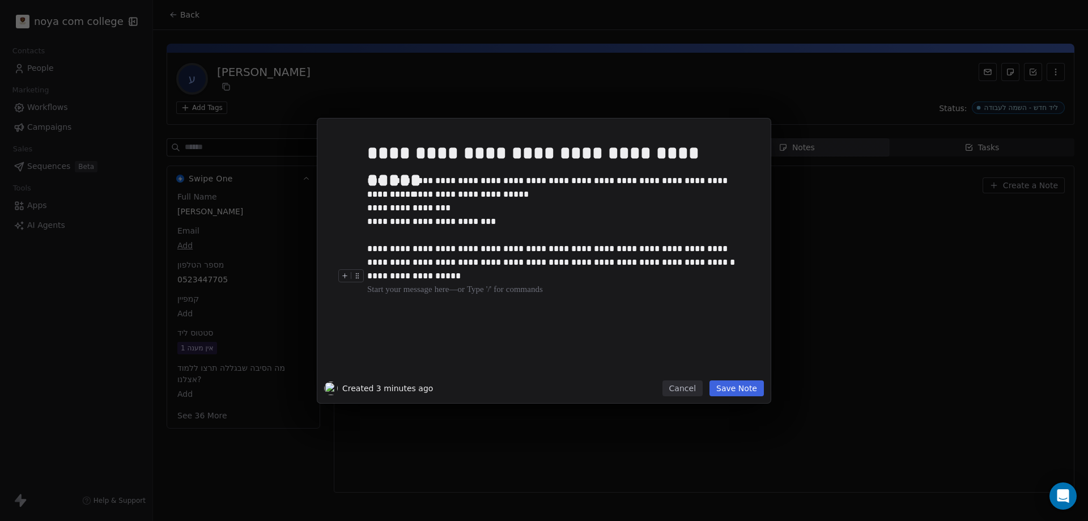
click at [401, 274] on div "**********" at bounding box center [556, 276] width 379 height 14
click at [426, 313] on div "**********" at bounding box center [561, 255] width 388 height 241
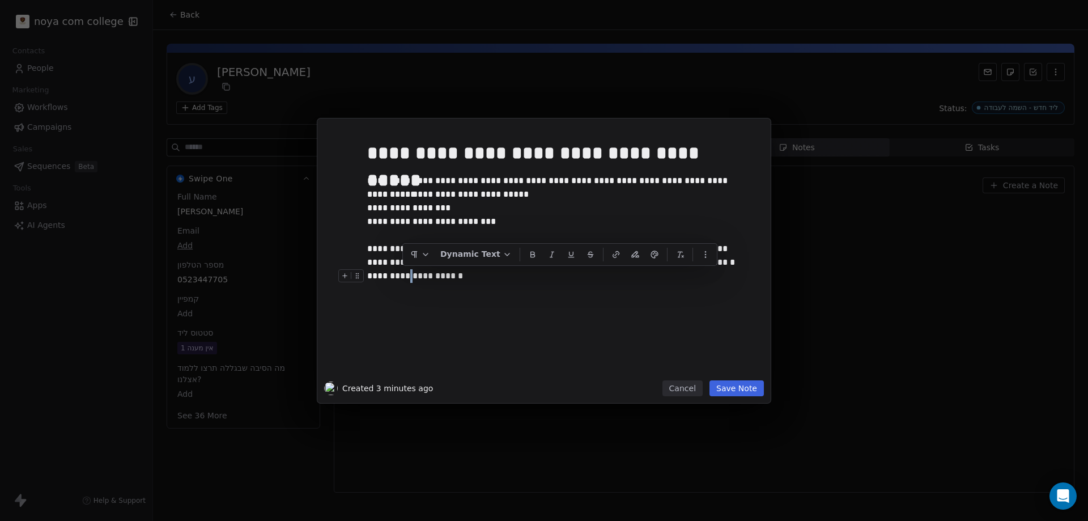
click at [403, 276] on div "**********" at bounding box center [556, 276] width 379 height 14
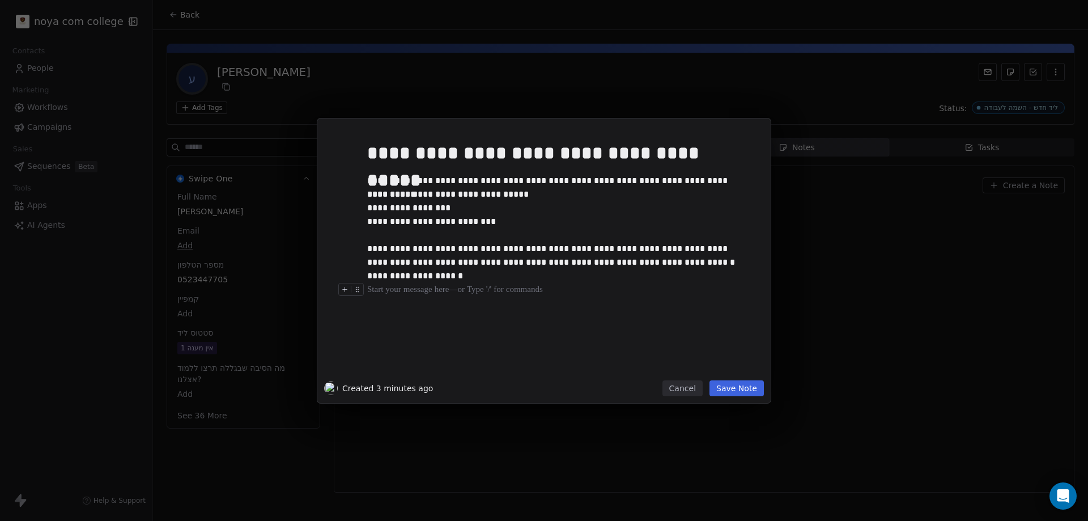
click at [435, 317] on div "**********" at bounding box center [561, 255] width 388 height 241
click at [426, 314] on div "**********" at bounding box center [561, 255] width 388 height 241
click at [454, 286] on div at bounding box center [561, 290] width 388 height 14
click at [423, 293] on div at bounding box center [561, 290] width 388 height 14
click at [420, 305] on div at bounding box center [561, 303] width 388 height 14
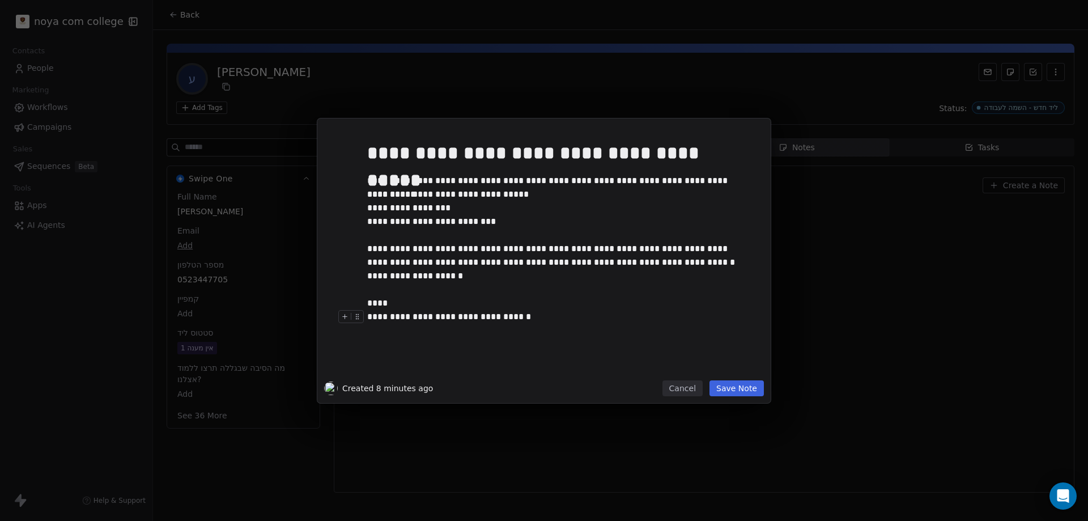
click at [462, 351] on div "**********" at bounding box center [561, 255] width 388 height 241
click at [511, 313] on div "**********" at bounding box center [556, 317] width 379 height 14
click at [733, 387] on button "Save Note" at bounding box center [736, 388] width 54 height 16
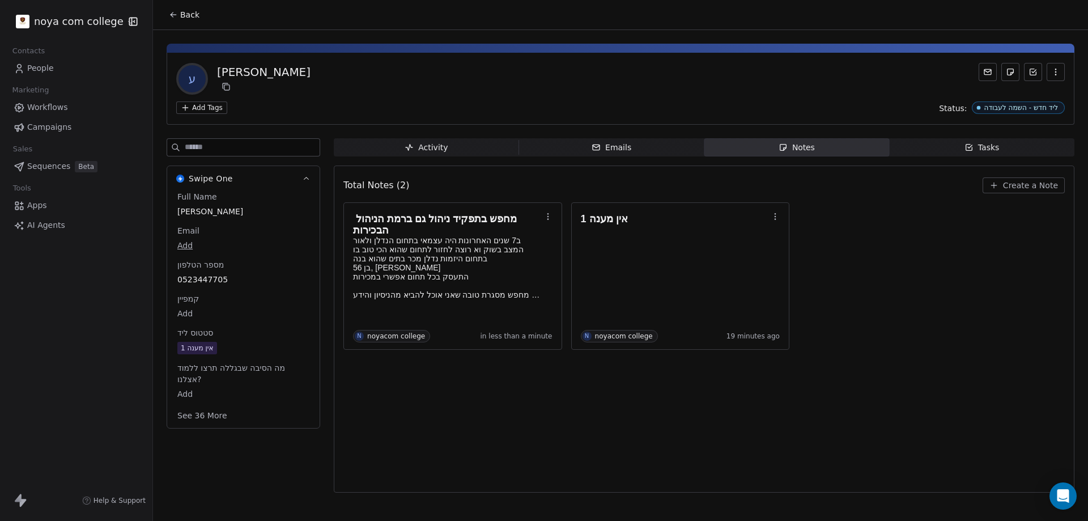
click at [466, 448] on div "Total Notes (2) Create a Note מחפש בתפקיד ניהול גם ברמת הניהול הבכירות ב7 שנים …" at bounding box center [703, 329] width 721 height 312
click at [194, 348] on div "אין מענה 1" at bounding box center [197, 347] width 33 height 11
click at [194, 348] on div "אין מענה 1" at bounding box center [197, 348] width 33 height 11
click at [204, 348] on div "אין מענה 1" at bounding box center [197, 348] width 33 height 11
click at [233, 348] on span "אין מענה 1" at bounding box center [243, 348] width 131 height 12
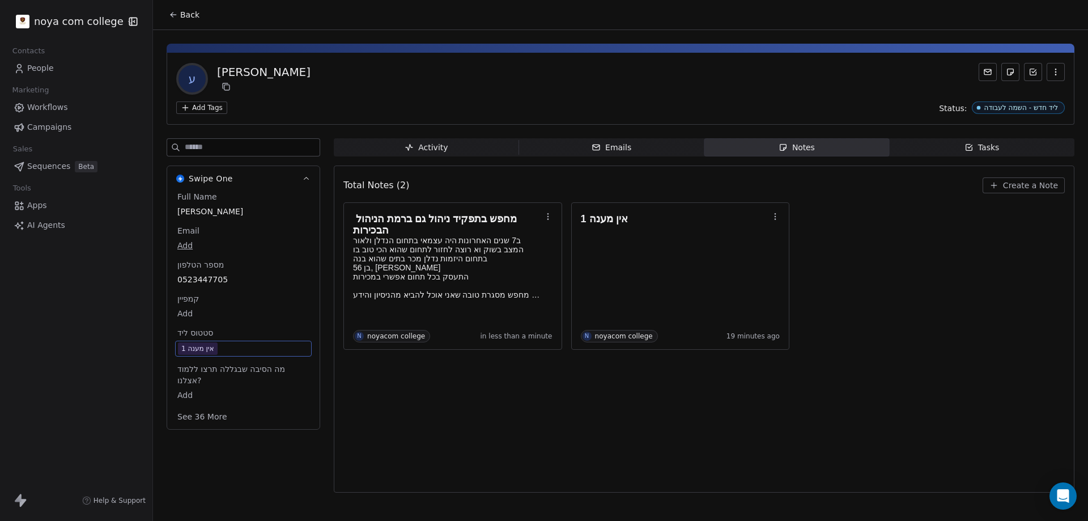
click at [194, 348] on div "אין מענה 1" at bounding box center [197, 348] width 33 height 11
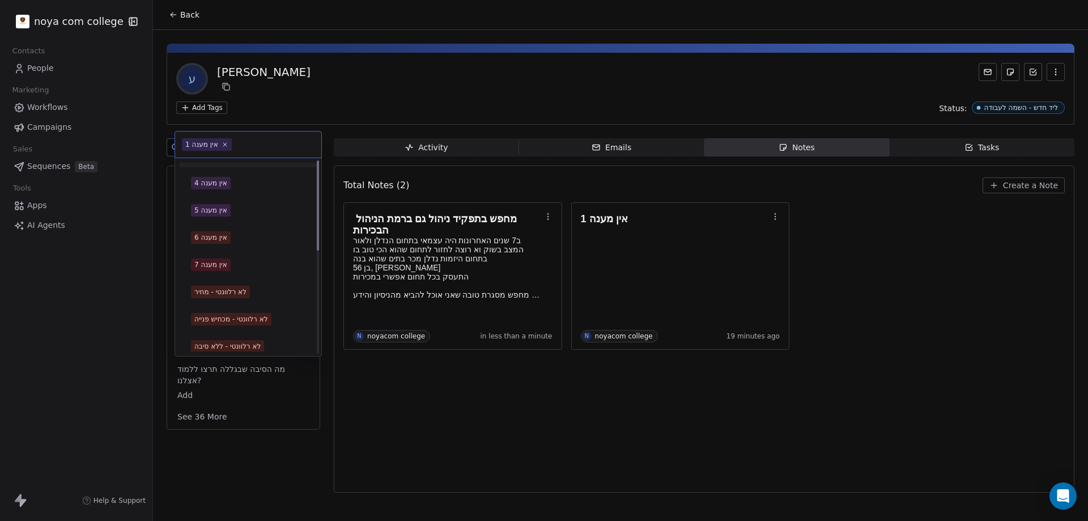
scroll to position [215, 0]
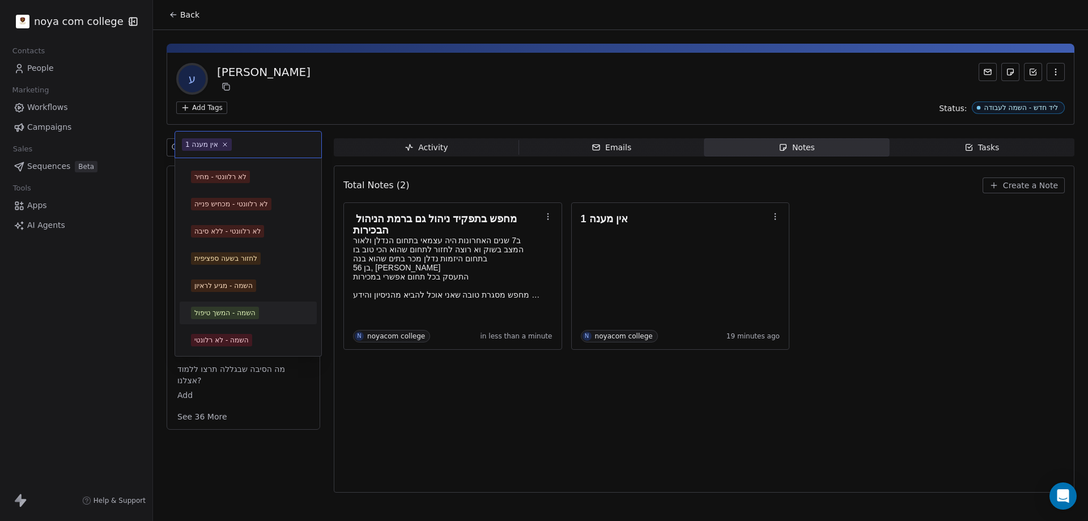
click at [256, 308] on div "השמה - המשך טיפול" at bounding box center [224, 313] width 61 height 10
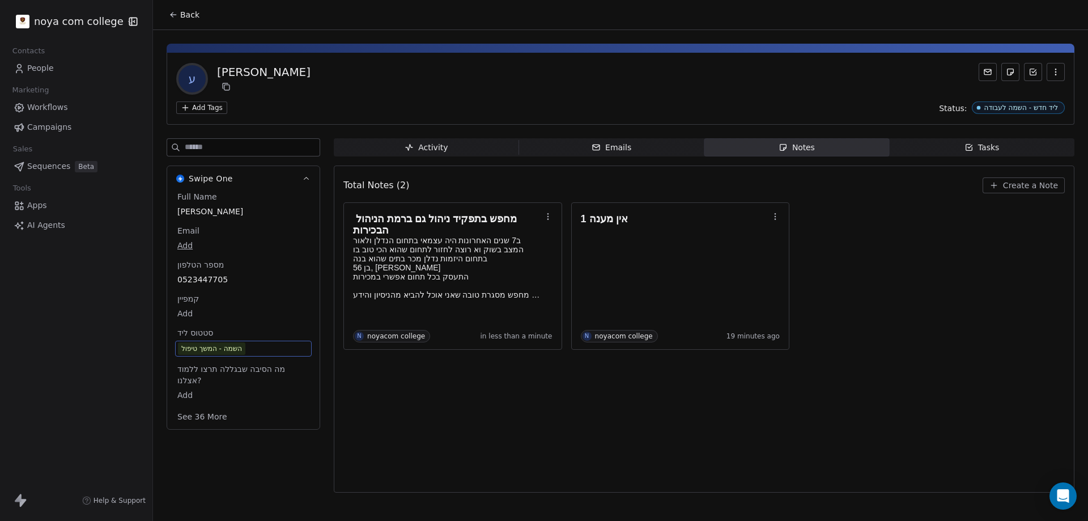
click at [461, 407] on div "Total Notes (2) Create a Note מחפש בתפקיד ניהול גם ברמת הניהול הבכירות ב7 שנים …" at bounding box center [703, 329] width 721 height 312
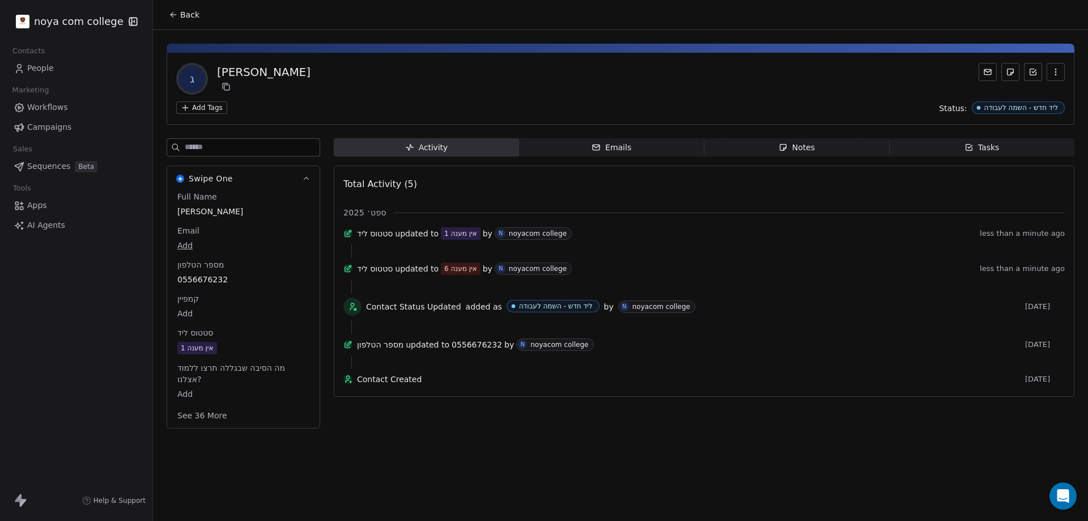
click at [789, 154] on span "Notes Notes" at bounding box center [796, 147] width 185 height 18
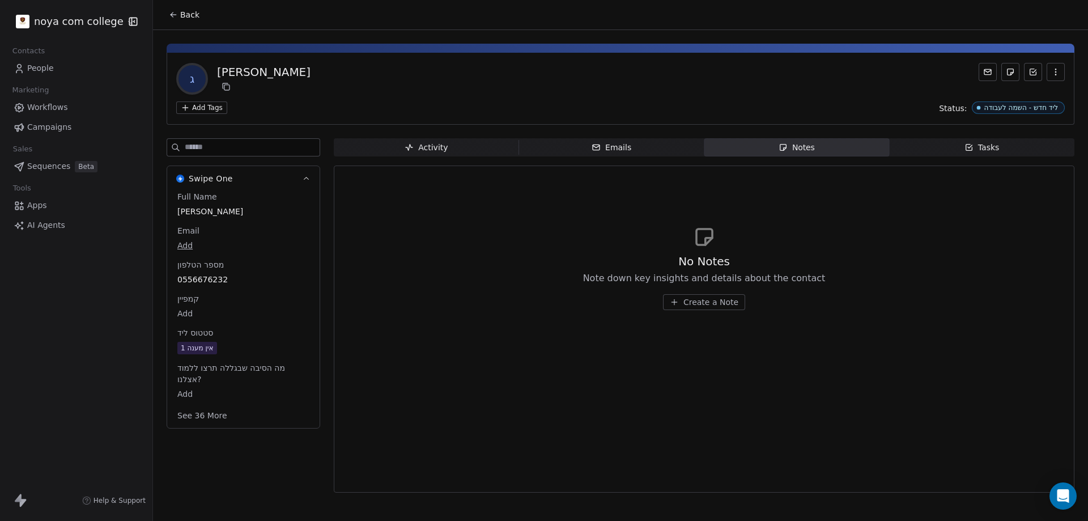
click at [716, 299] on span "Create a Note" at bounding box center [710, 301] width 55 height 11
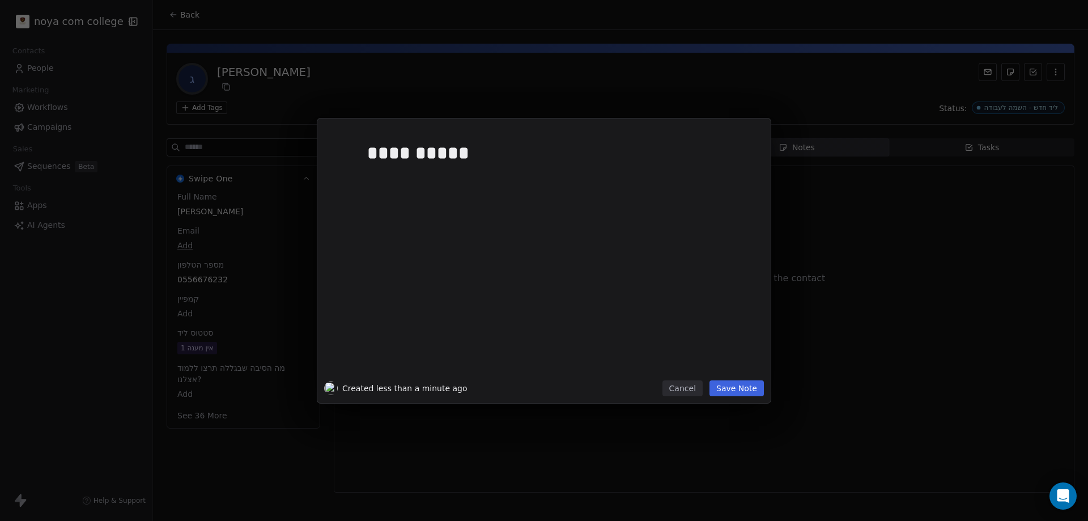
click at [751, 391] on button "Save Note" at bounding box center [736, 388] width 54 height 16
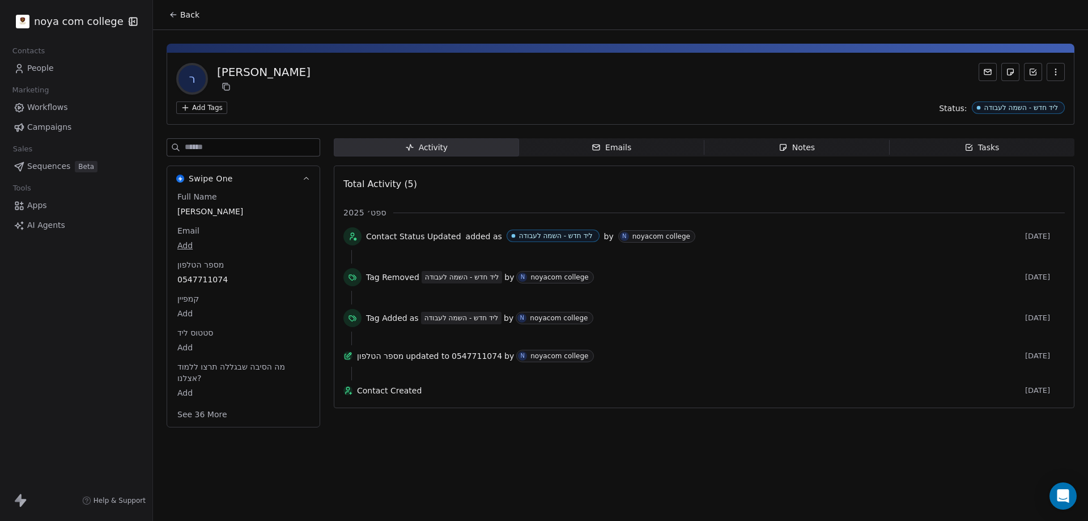
click at [795, 147] on div "Notes" at bounding box center [797, 148] width 36 height 12
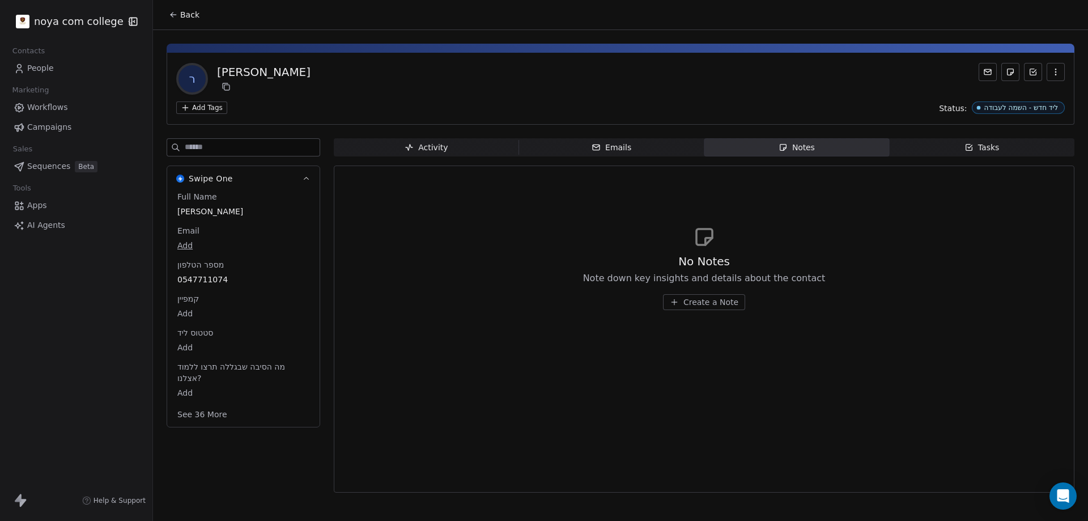
click at [734, 302] on button "Create a Note" at bounding box center [704, 302] width 82 height 16
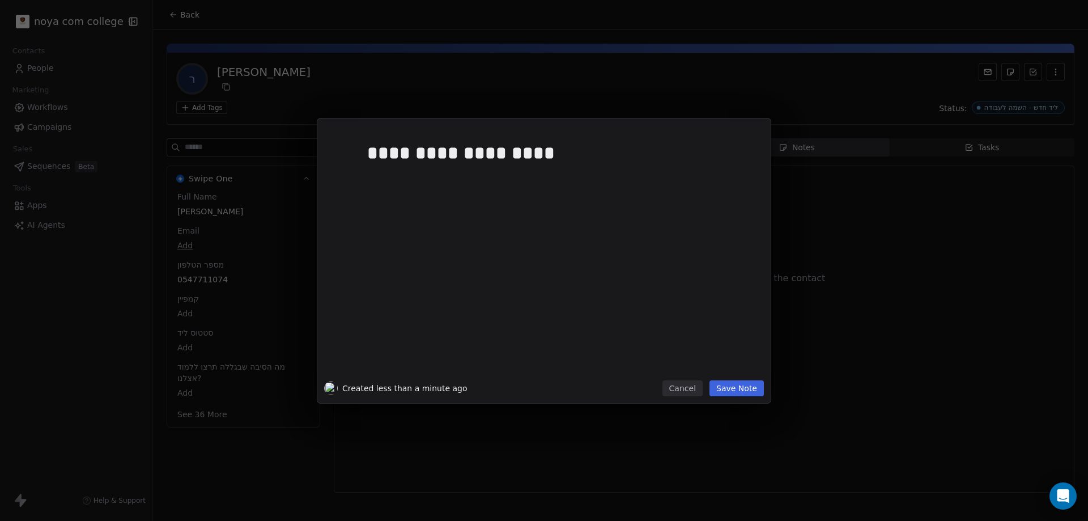
click at [750, 391] on button "Save Note" at bounding box center [736, 388] width 54 height 16
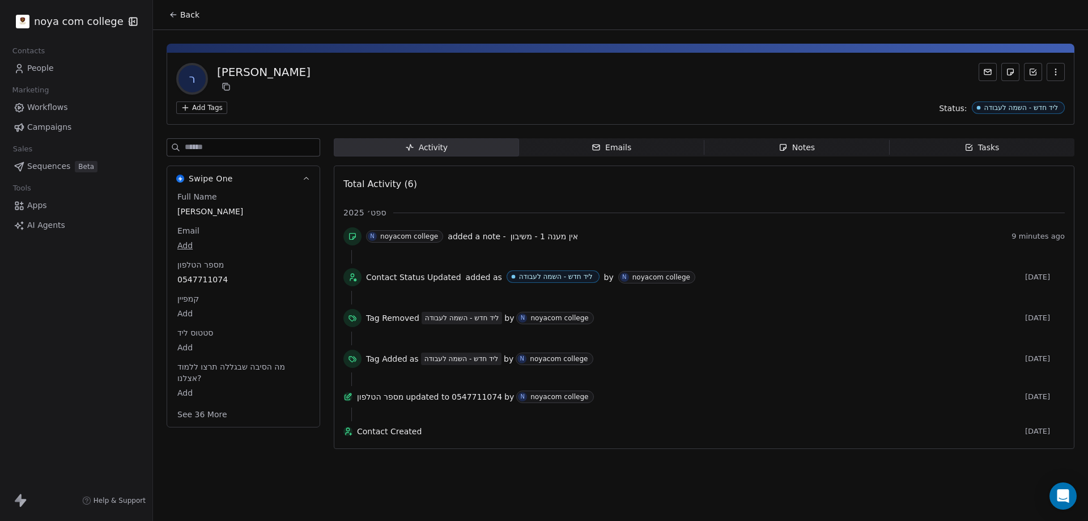
click at [785, 148] on icon "button" at bounding box center [783, 147] width 9 height 9
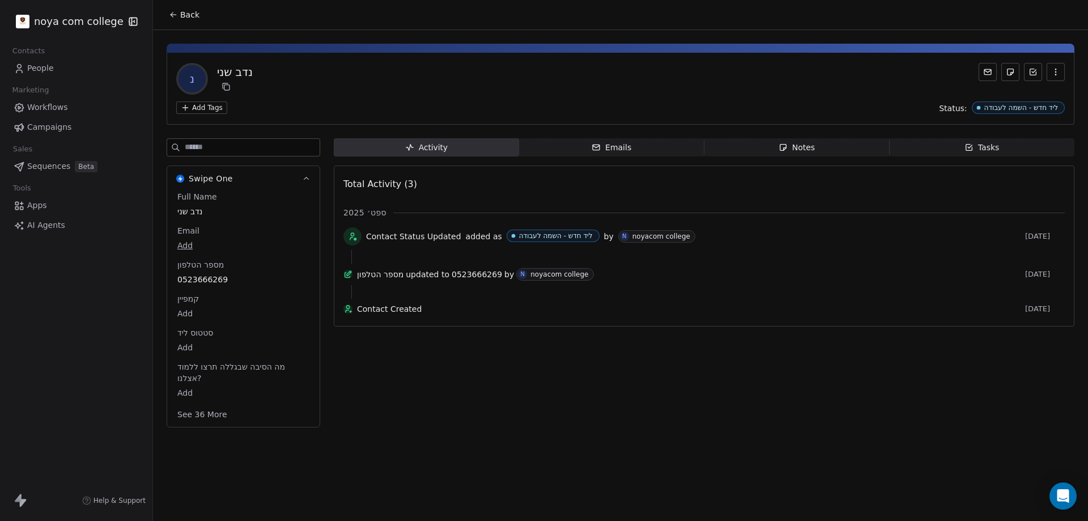
click at [784, 147] on icon "button" at bounding box center [783, 147] width 9 height 9
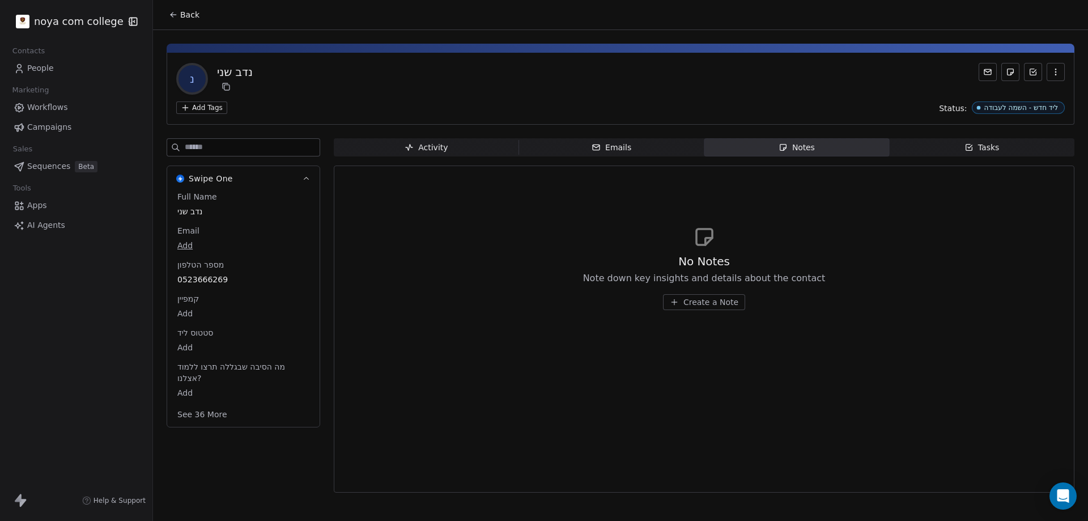
click at [707, 300] on span "Create a Note" at bounding box center [710, 301] width 55 height 11
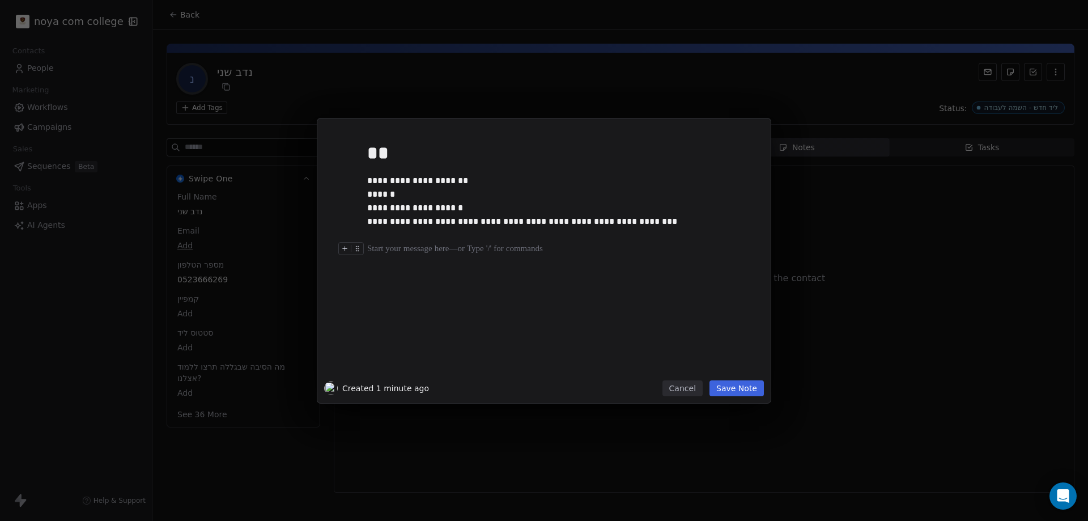
click at [395, 250] on div at bounding box center [561, 249] width 388 height 14
drag, startPoint x: 454, startPoint y: 248, endPoint x: 430, endPoint y: 244, distance: 24.8
click at [430, 244] on div "**********" at bounding box center [556, 249] width 379 height 14
click at [368, 249] on div at bounding box center [353, 252] width 30 height 20
click at [377, 248] on div "**********" at bounding box center [556, 249] width 379 height 14
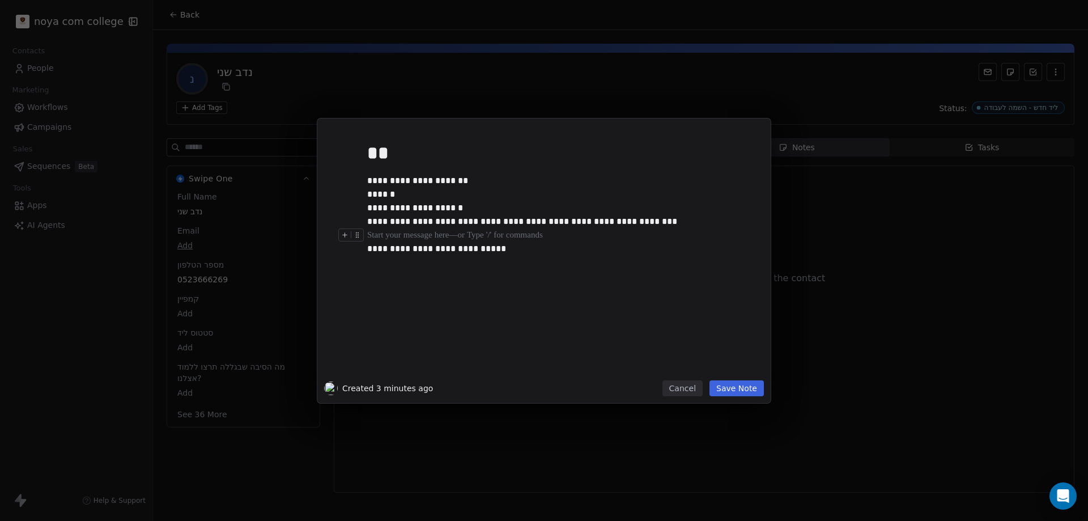
click at [393, 238] on div at bounding box center [561, 235] width 388 height 14
click at [467, 264] on div "**********" at bounding box center [556, 263] width 379 height 14
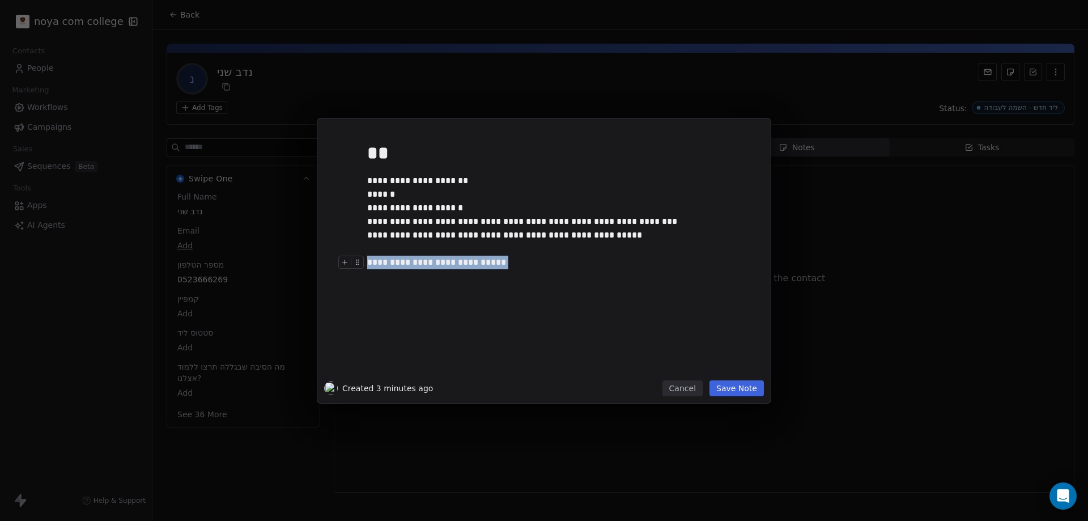
click at [467, 263] on div "**********" at bounding box center [556, 263] width 379 height 14
click at [754, 386] on button "Save Note" at bounding box center [736, 388] width 54 height 16
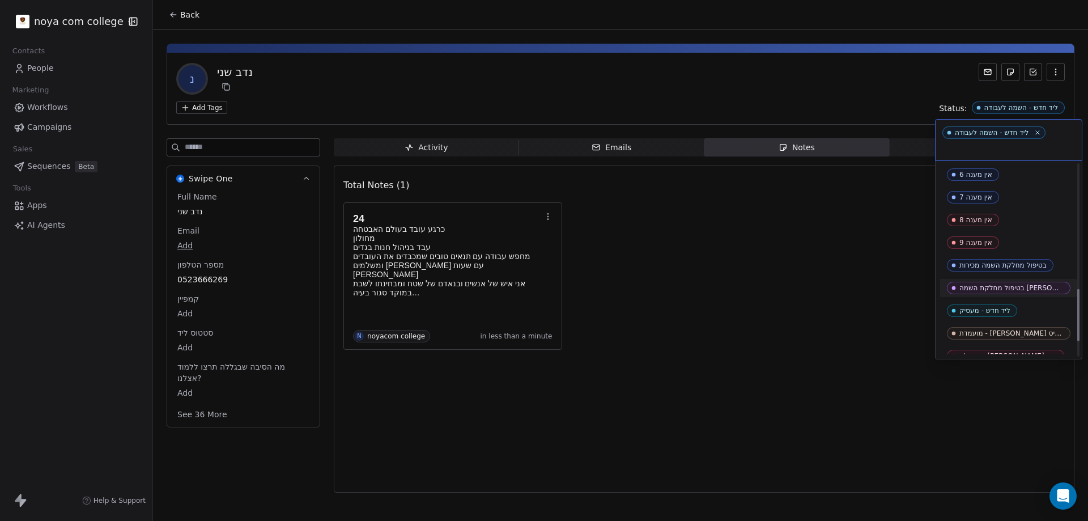
scroll to position [509, 0]
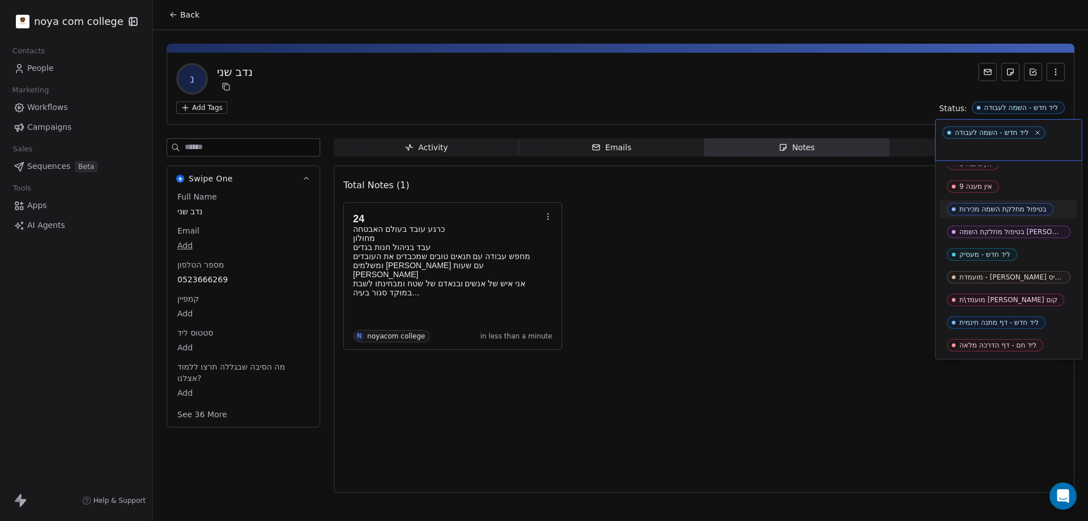
click at [1005, 207] on div "בטיפול מחלקת השמה מכירות" at bounding box center [1002, 209] width 87 height 8
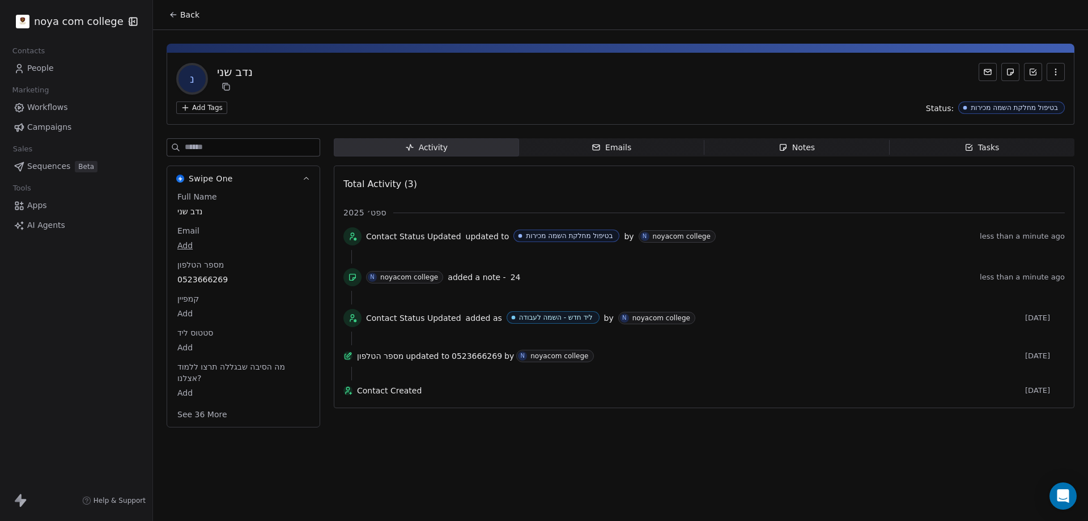
click at [223, 279] on span "0523666269" at bounding box center [243, 279] width 132 height 11
click at [223, 279] on span "0523666269" at bounding box center [243, 279] width 131 height 11
click at [223, 279] on input "**********" at bounding box center [238, 286] width 122 height 23
drag, startPoint x: 206, startPoint y: 486, endPoint x: 199, endPoint y: 493, distance: 10.4
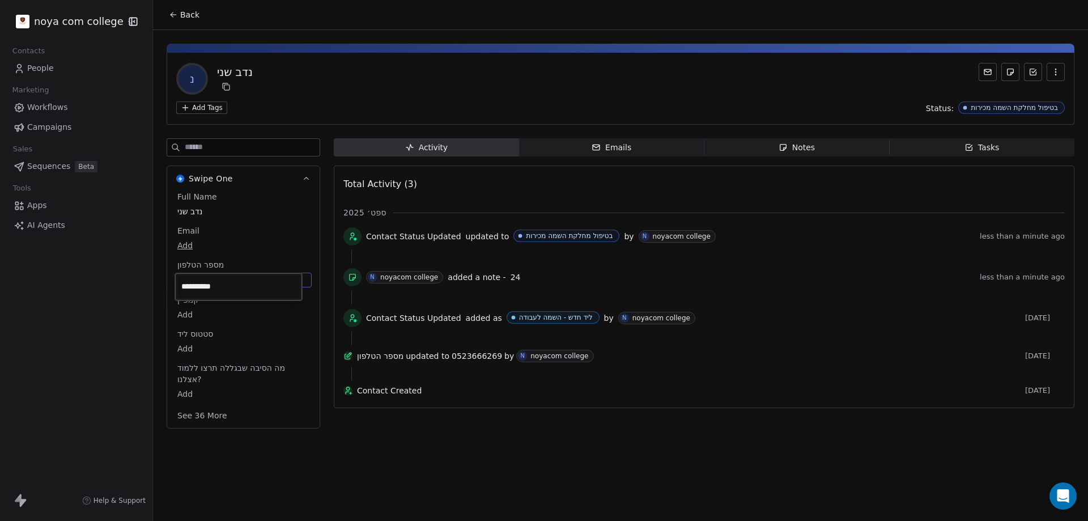
click at [206, 486] on html "**********" at bounding box center [544, 260] width 1088 height 521
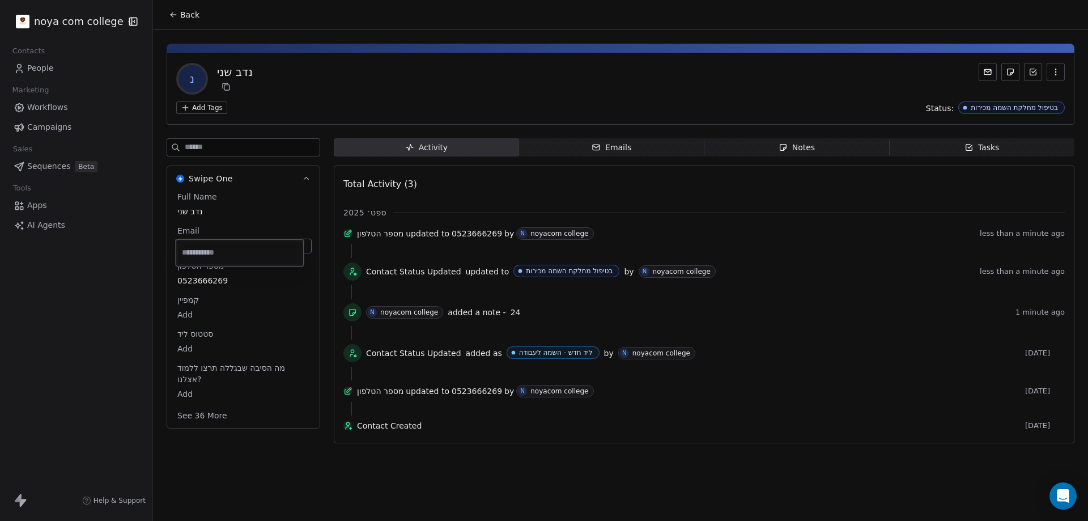
click at [187, 244] on body "noya com college Contacts People Marketing Workflows Campaigns Sales Sequences …" at bounding box center [544, 260] width 1088 height 521
click at [201, 251] on input "email" at bounding box center [240, 252] width 124 height 23
paste input "**********"
type input "**********"
click at [244, 457] on html "**********" at bounding box center [544, 260] width 1088 height 521
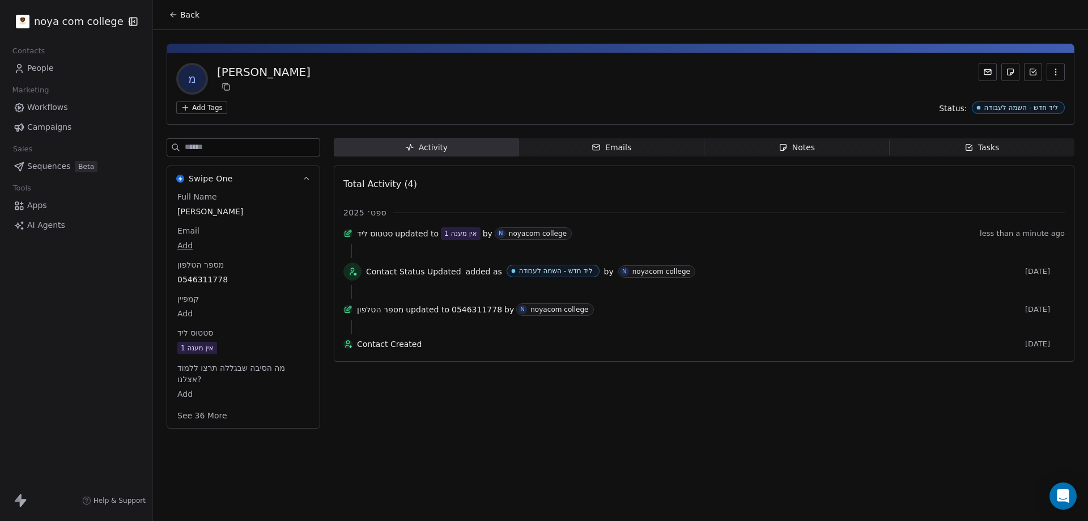
click at [783, 139] on span "Notes Notes" at bounding box center [796, 147] width 185 height 18
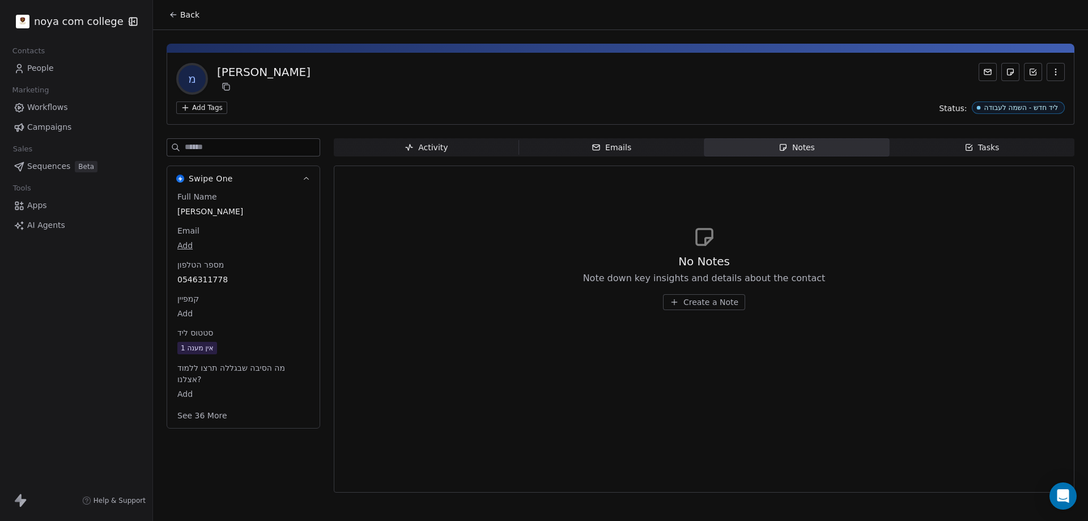
click at [693, 300] on span "Create a Note" at bounding box center [710, 301] width 55 height 11
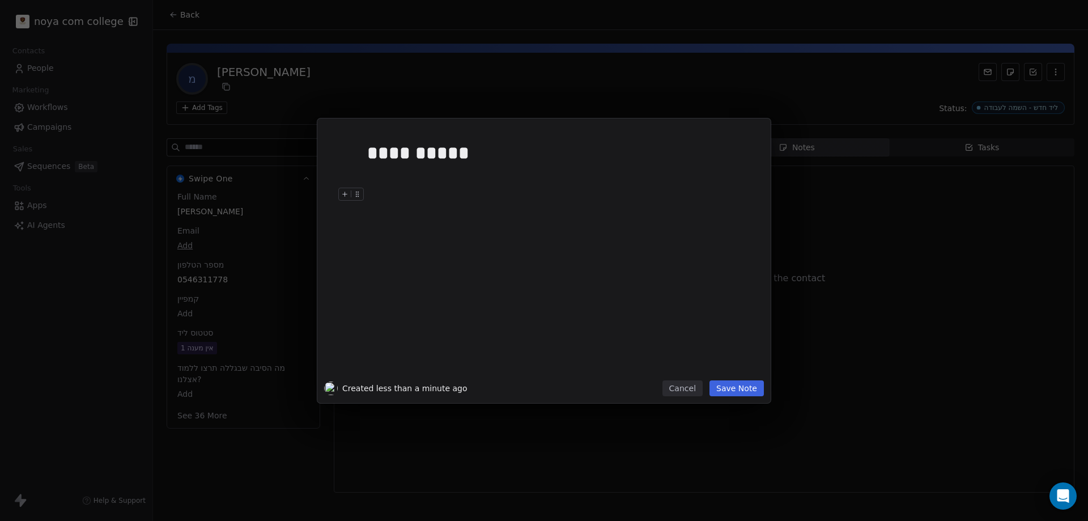
click at [762, 391] on button "Save Note" at bounding box center [736, 388] width 54 height 16
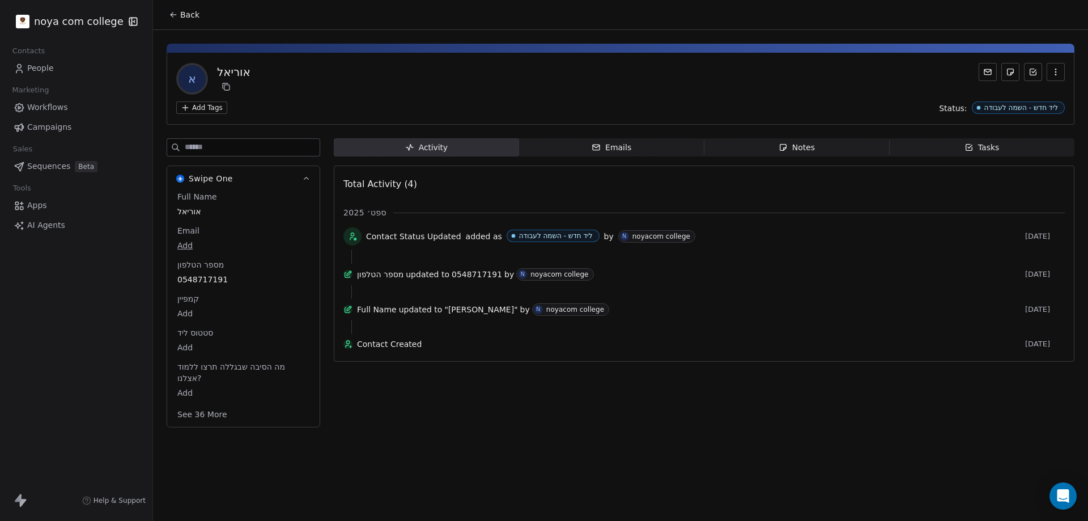
click at [835, 143] on span "Notes Notes" at bounding box center [796, 147] width 185 height 18
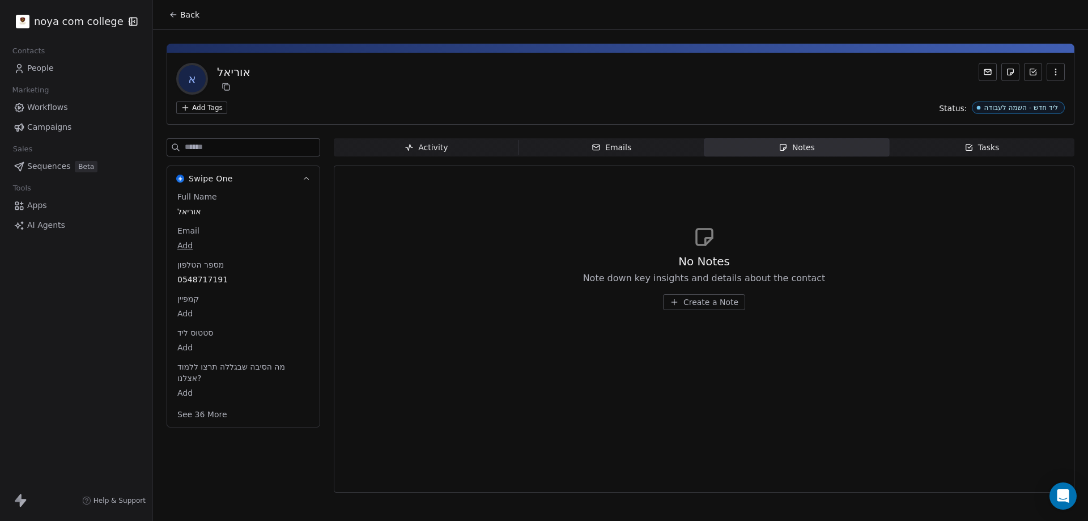
click at [720, 300] on span "Create a Note" at bounding box center [710, 301] width 55 height 11
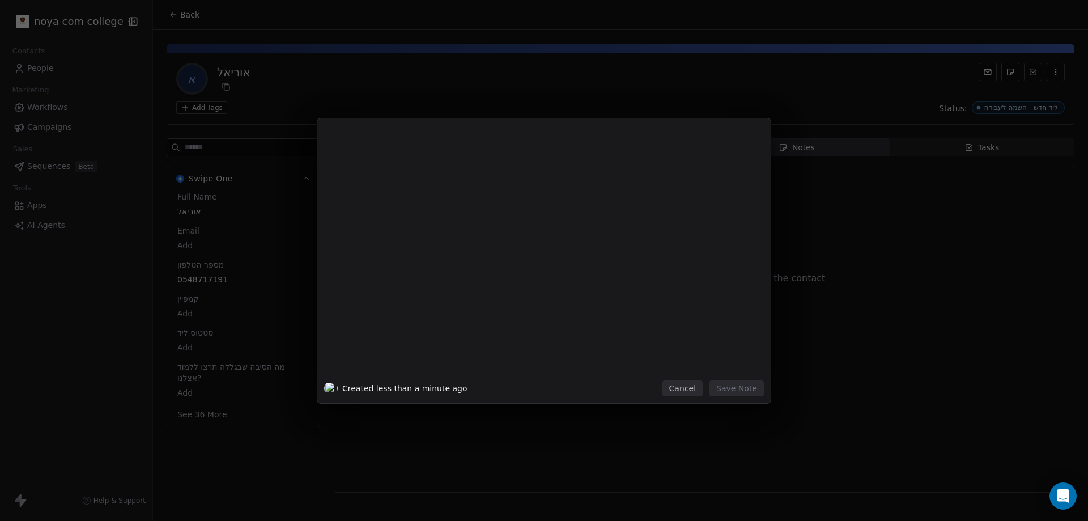
click at [431, 192] on div at bounding box center [561, 255] width 388 height 241
click at [746, 391] on button "Save Note" at bounding box center [736, 388] width 54 height 16
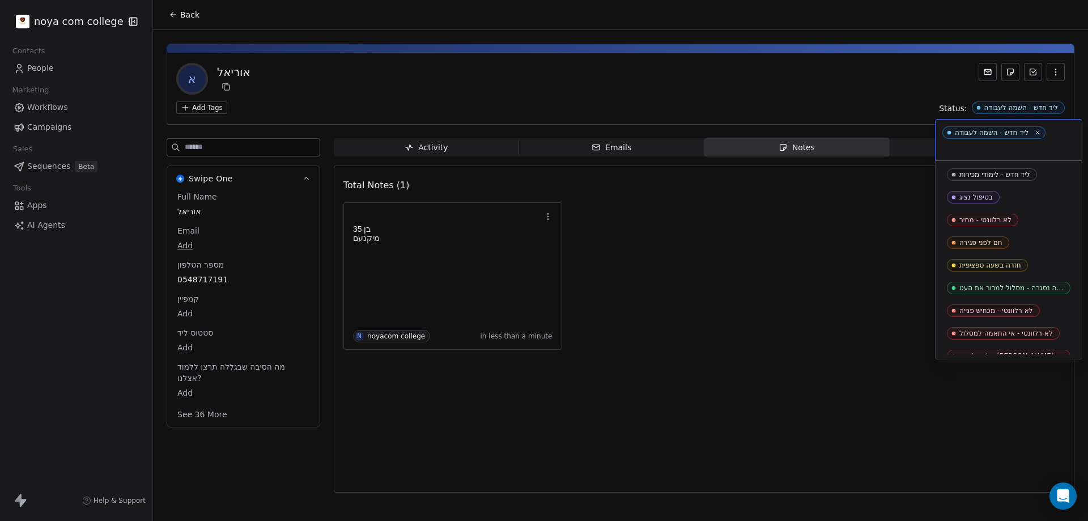
scroll to position [124, 0]
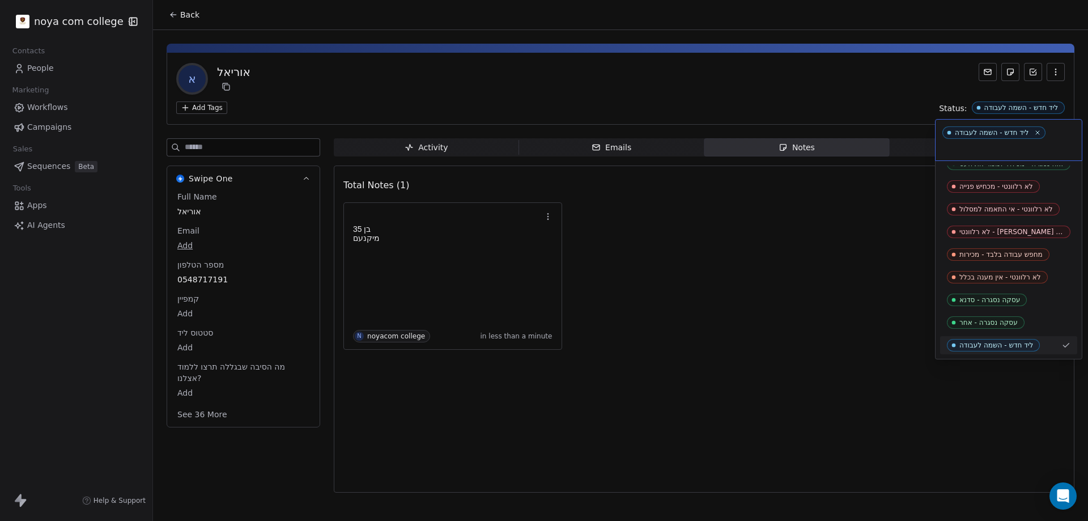
click at [710, 360] on html "noya com college Contacts People Marketing Workflows Campaigns Sales Sequences …" at bounding box center [544, 260] width 1088 height 521
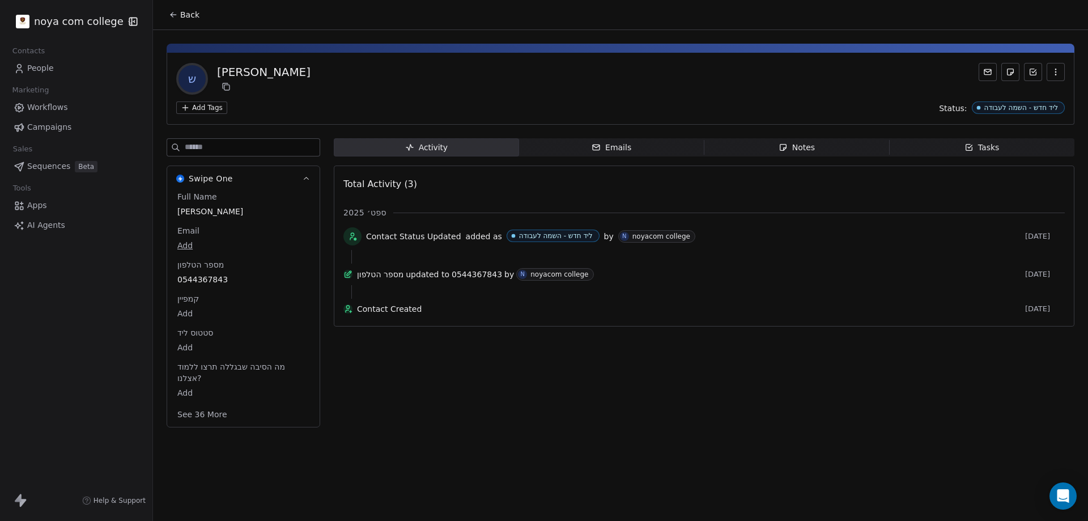
click at [784, 148] on icon "button" at bounding box center [783, 147] width 6 height 6
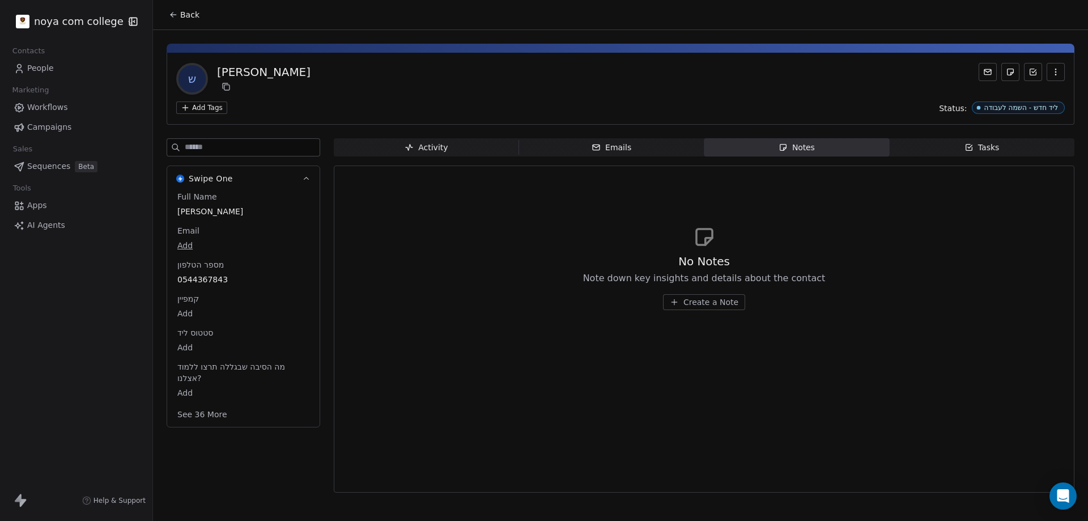
click at [715, 297] on span "Create a Note" at bounding box center [710, 301] width 55 height 11
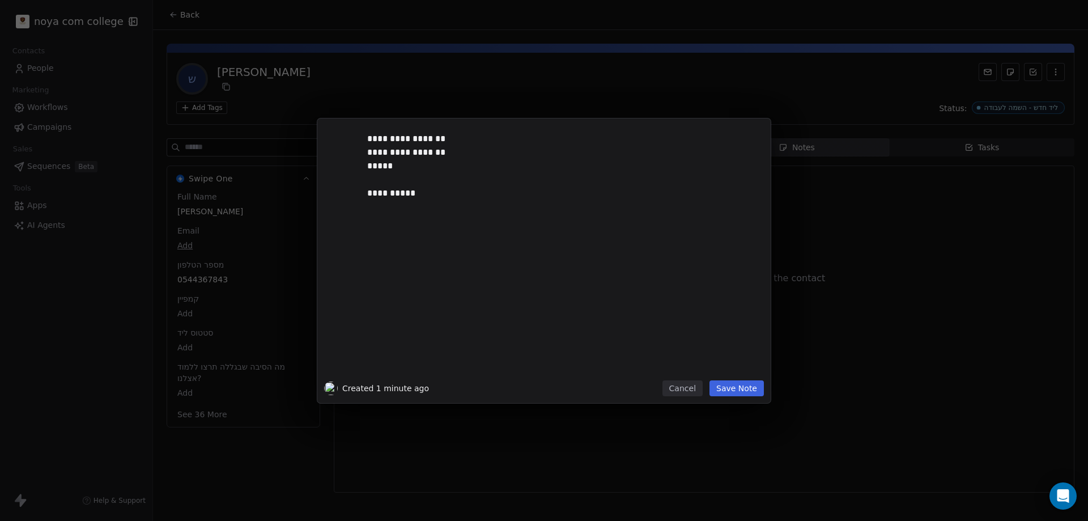
click at [747, 386] on button "Save Note" at bounding box center [736, 388] width 54 height 16
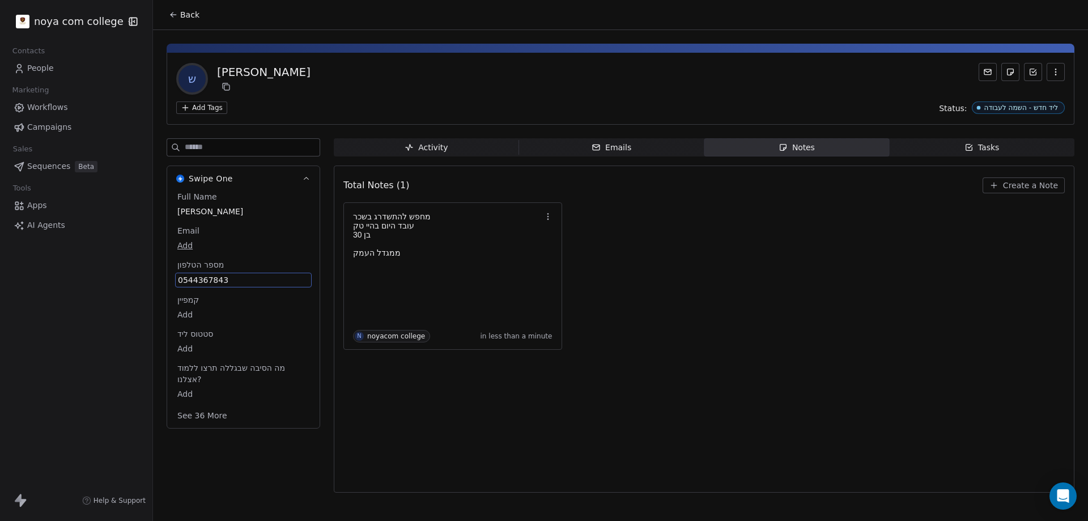
click at [217, 278] on span "0544367843" at bounding box center [243, 279] width 131 height 11
click at [212, 277] on span "0544367843" at bounding box center [243, 279] width 131 height 11
click at [212, 277] on input "**********" at bounding box center [238, 286] width 122 height 23
click at [457, 422] on html "**********" at bounding box center [544, 260] width 1088 height 521
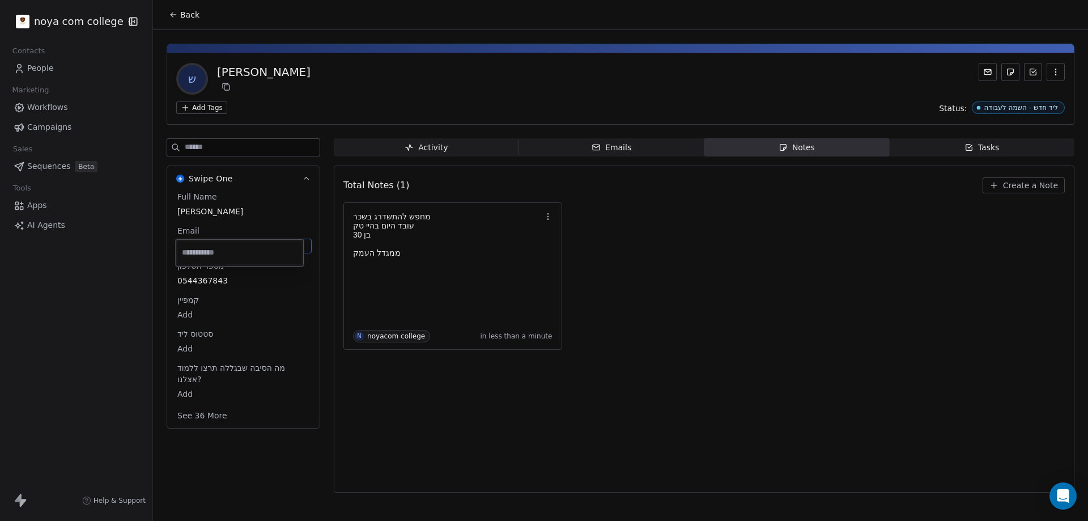
click at [182, 245] on body "noya com college Contacts People Marketing Workflows Campaigns Sales Sequences …" at bounding box center [544, 260] width 1088 height 521
click at [388, 228] on html "noya com college Contacts People Marketing Workflows Campaigns Sales Sequences …" at bounding box center [544, 260] width 1088 height 521
click at [550, 211] on button "button" at bounding box center [548, 217] width 16 height 16
click at [589, 236] on button "Edit" at bounding box center [583, 241] width 76 height 18
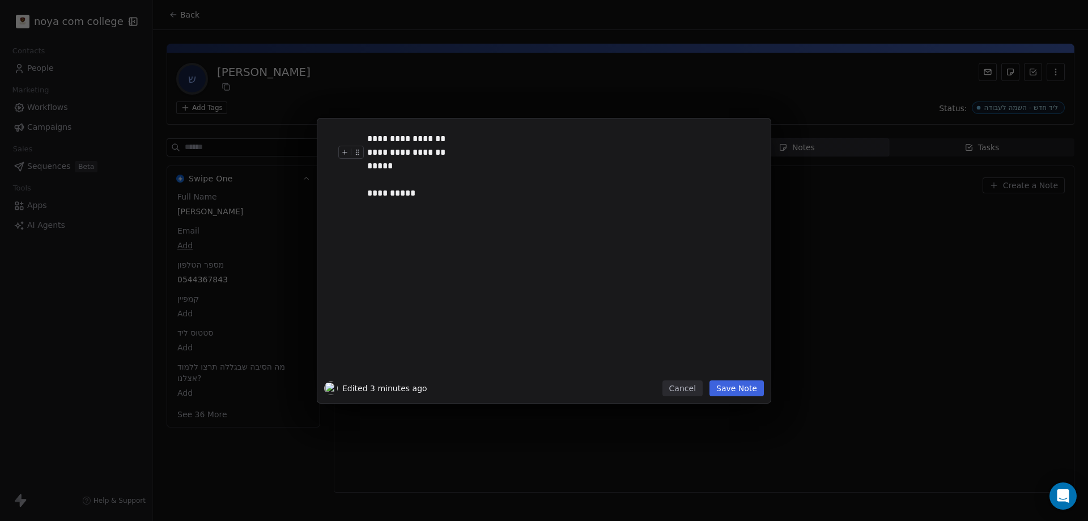
click at [391, 151] on div "**********" at bounding box center [556, 153] width 379 height 14
click at [756, 385] on button "Save Note" at bounding box center [736, 388] width 54 height 16
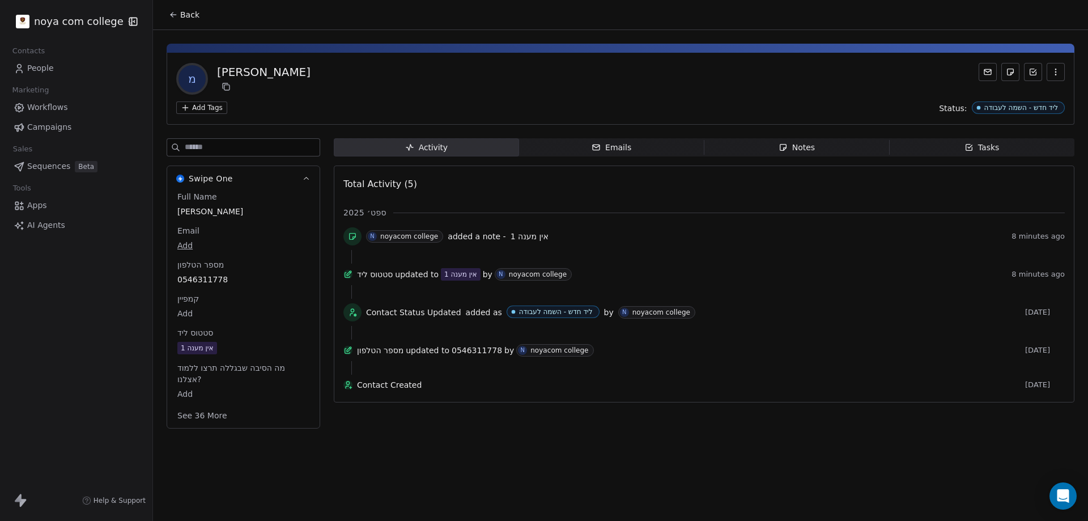
click at [789, 151] on div "Notes" at bounding box center [797, 148] width 36 height 12
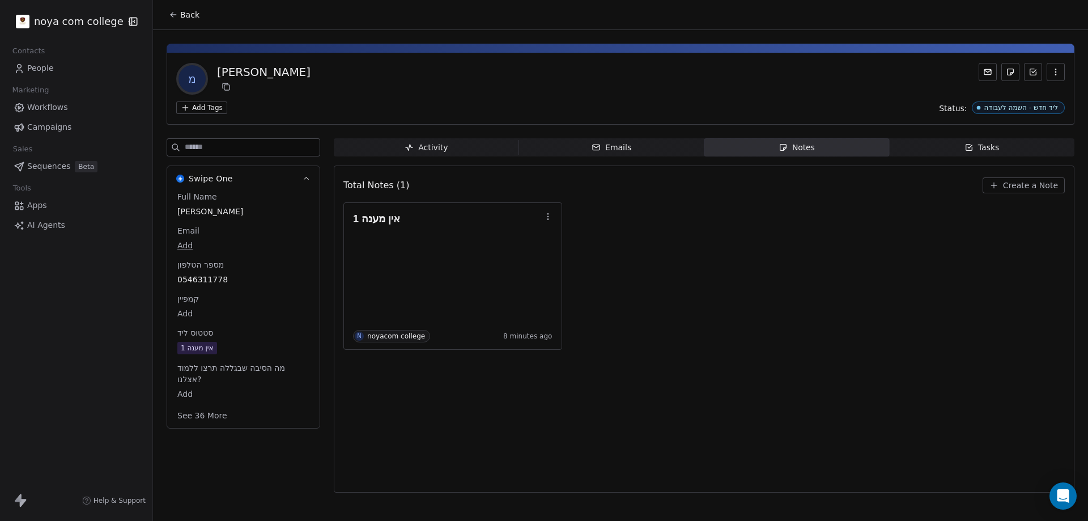
click at [1027, 185] on span "Create a Note" at bounding box center [1030, 185] width 55 height 11
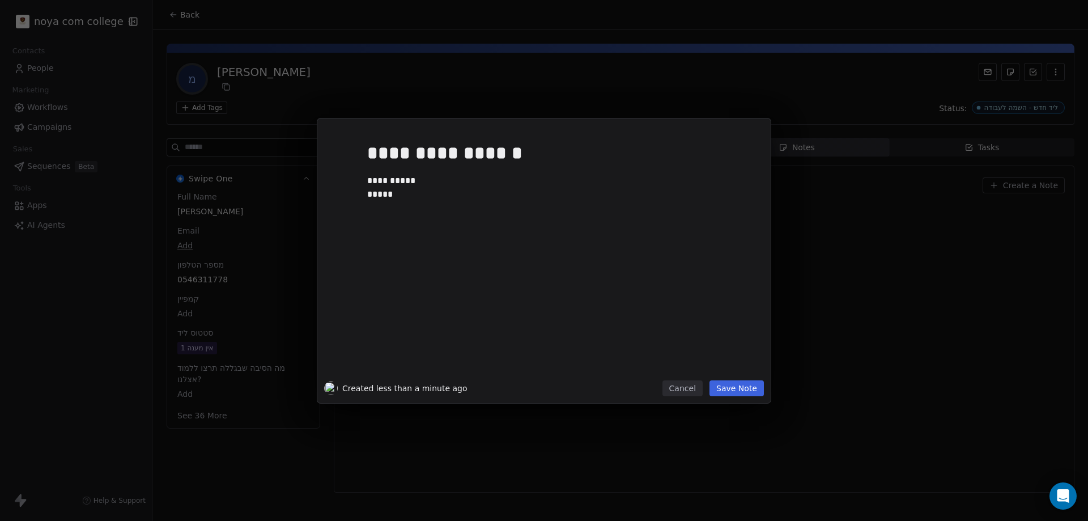
click at [741, 389] on button "Save Note" at bounding box center [736, 388] width 54 height 16
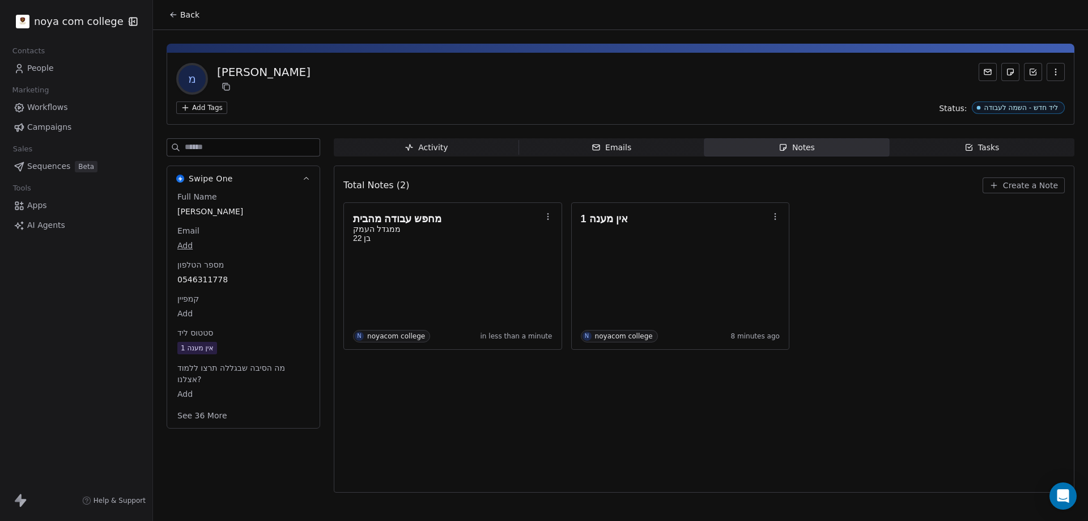
click at [219, 275] on span "0546311778" at bounding box center [243, 279] width 132 height 11
click at [219, 275] on span "0546311778" at bounding box center [243, 279] width 131 height 11
click at [219, 275] on input "**********" at bounding box center [238, 286] width 122 height 23
click at [653, 414] on html "**********" at bounding box center [544, 260] width 1088 height 521
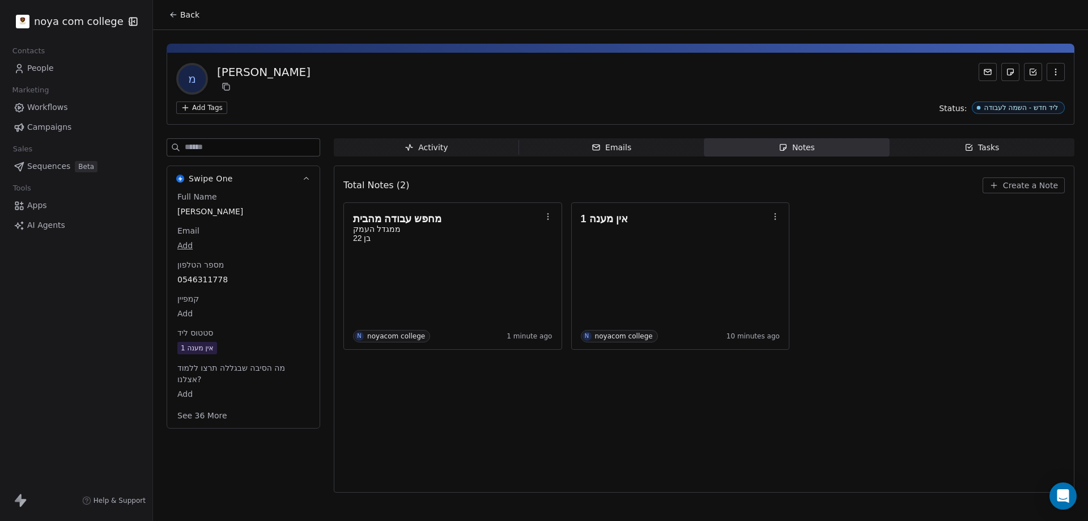
click at [193, 344] on div "אין מענה 1" at bounding box center [197, 347] width 33 height 11
click at [193, 348] on div "אין מענה 1" at bounding box center [197, 348] width 33 height 11
click at [201, 348] on div "אין מענה 1" at bounding box center [197, 348] width 33 height 11
click at [227, 345] on span "אין מענה 1" at bounding box center [243, 348] width 131 height 12
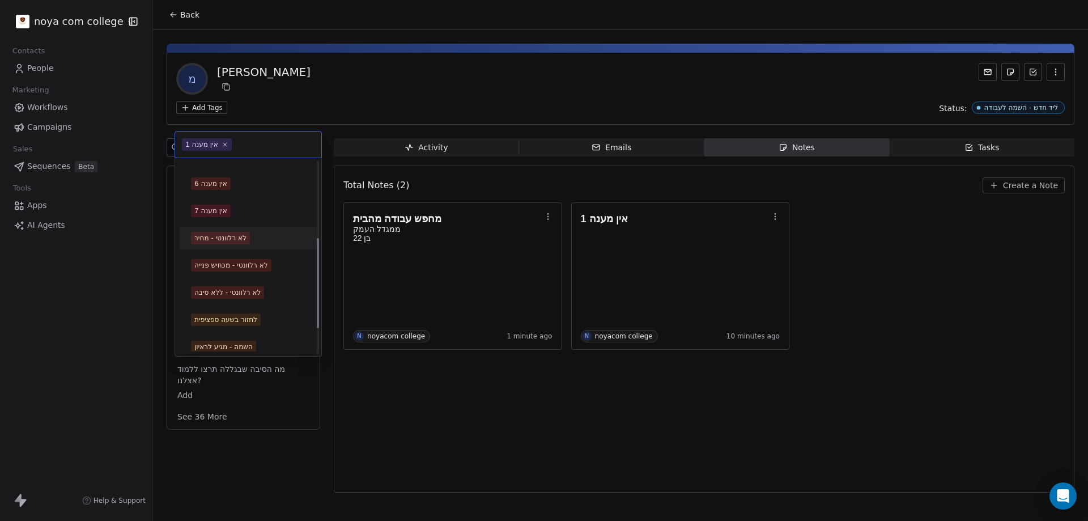
scroll to position [215, 0]
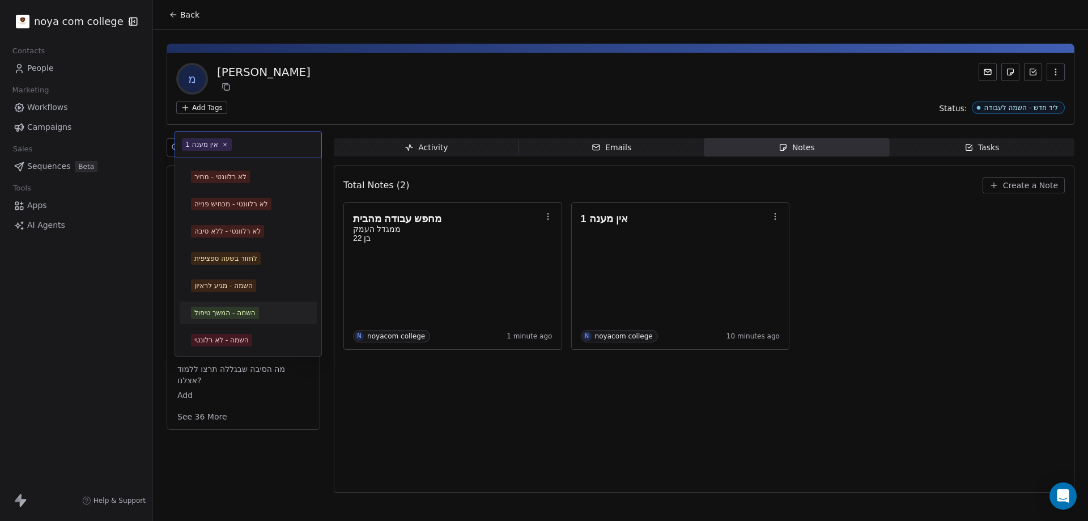
click at [241, 309] on div "השמה - המשך טיפול" at bounding box center [224, 313] width 61 height 10
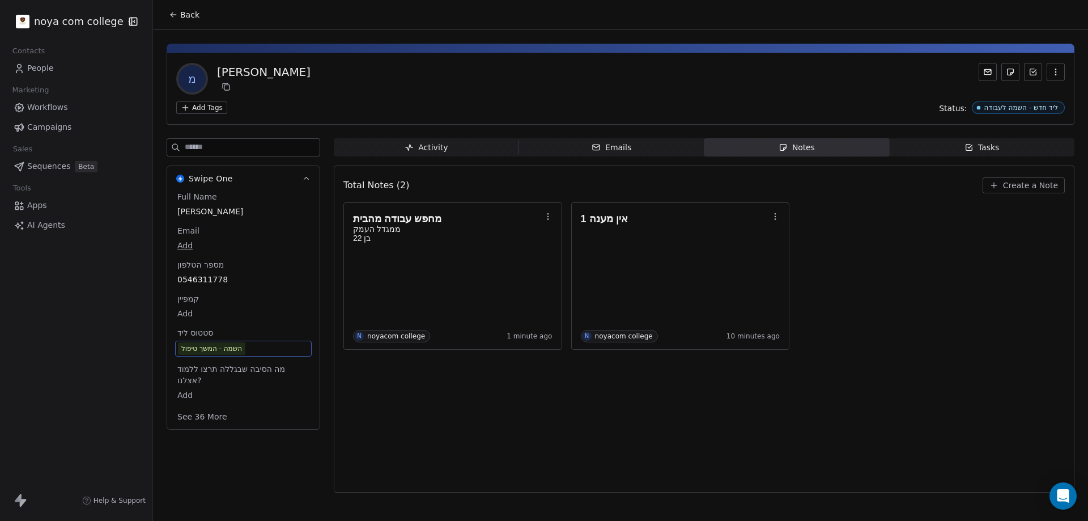
click at [188, 248] on body "noya com college Contacts People Marketing Workflows Campaigns Sales Sequences …" at bounding box center [544, 260] width 1088 height 521
paste input "**********"
type input "**********"
click at [420, 412] on html "**********" at bounding box center [544, 260] width 1088 height 521
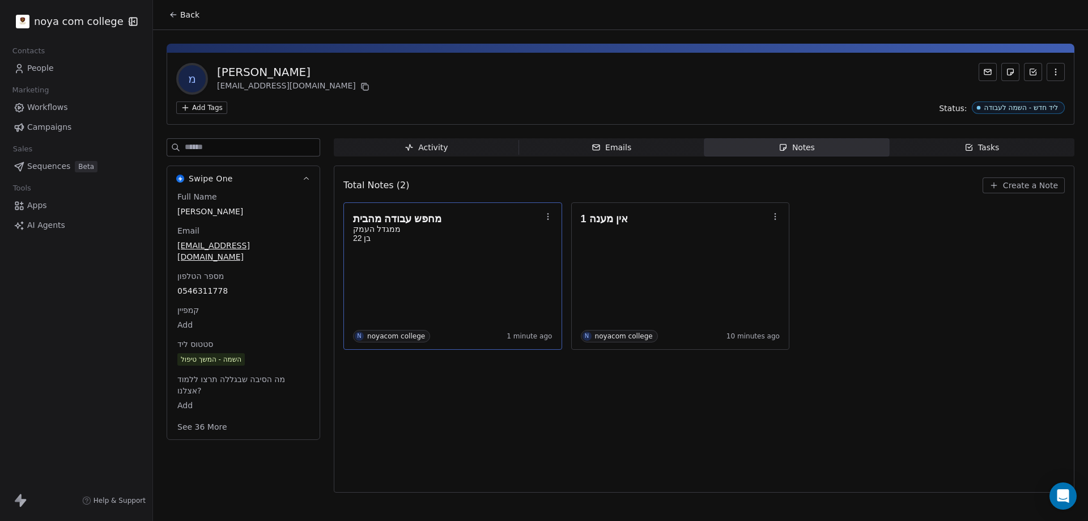
click at [414, 266] on p at bounding box center [447, 265] width 188 height 9
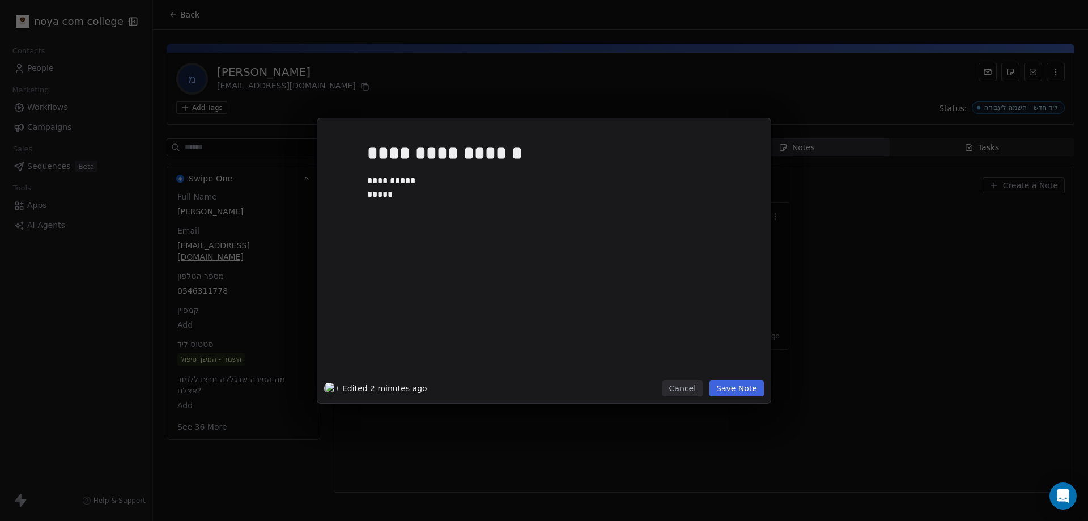
click at [415, 267] on div "**********" at bounding box center [561, 255] width 388 height 241
click at [471, 146] on div "**********" at bounding box center [556, 152] width 379 height 27
click at [738, 388] on button "Save Note" at bounding box center [736, 388] width 54 height 16
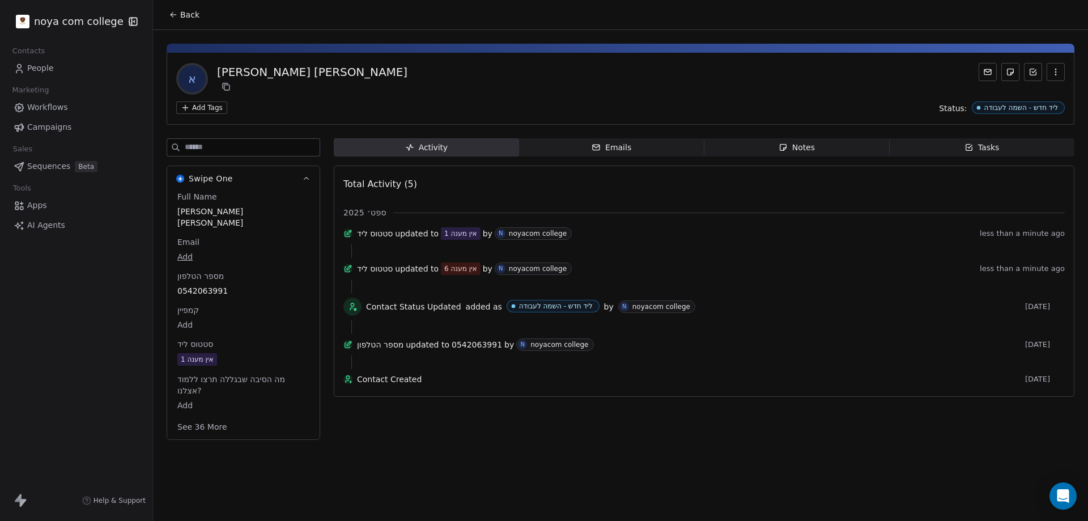
click at [827, 142] on span "Notes Notes" at bounding box center [796, 147] width 185 height 18
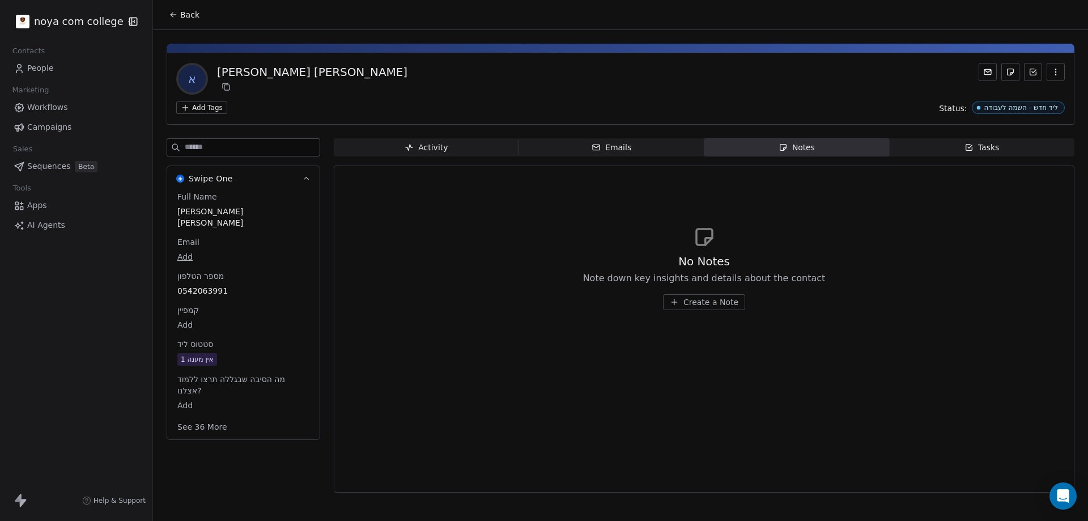
click at [717, 308] on button "Create a Note" at bounding box center [704, 302] width 82 height 16
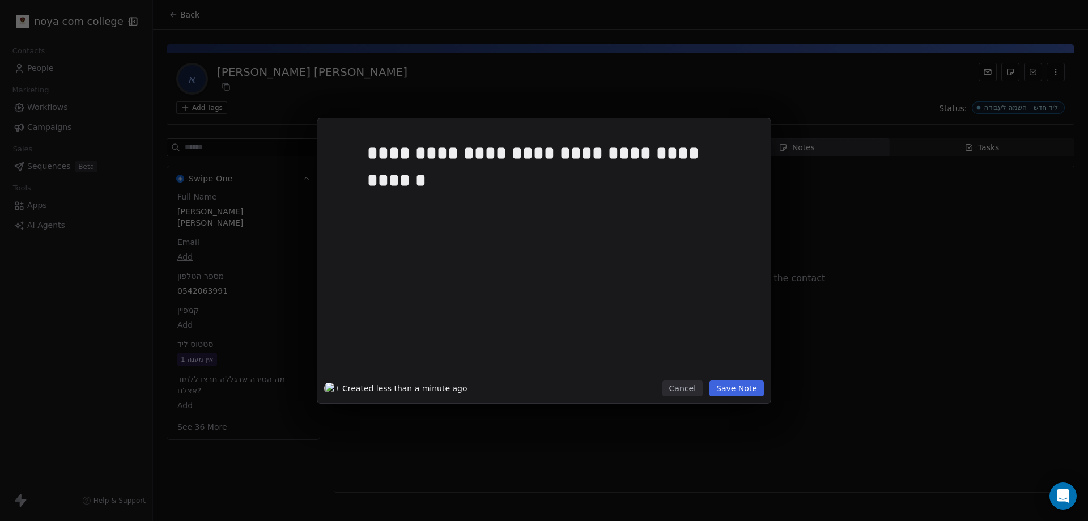
click at [740, 396] on button "Save Note" at bounding box center [736, 388] width 54 height 16
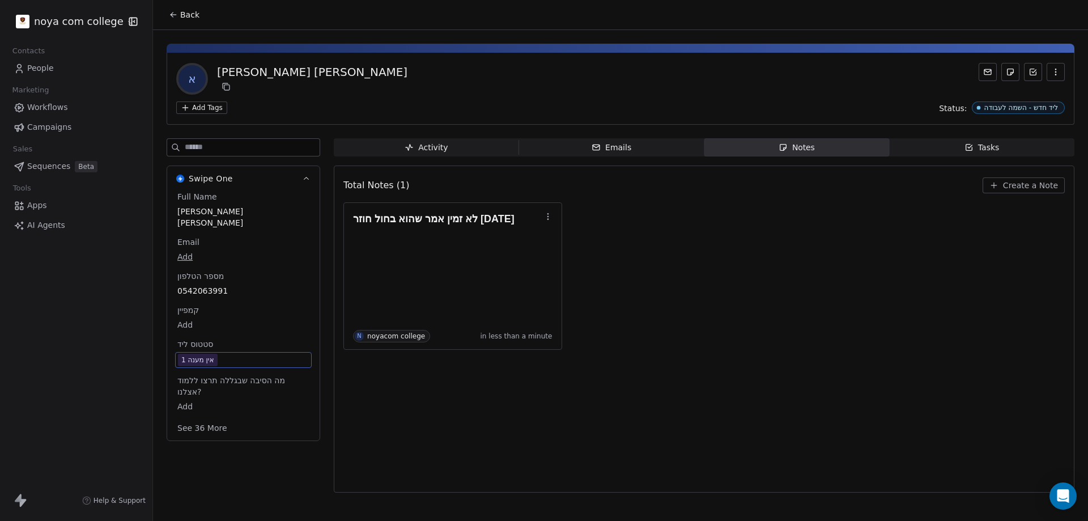
click at [193, 354] on div "אין מענה 1" at bounding box center [197, 359] width 33 height 11
click at [194, 354] on div "אין מענה 1" at bounding box center [197, 359] width 33 height 11
click at [186, 354] on div "אין מענה 1" at bounding box center [197, 359] width 33 height 11
click at [223, 354] on span "אין מענה 1" at bounding box center [243, 360] width 131 height 12
click at [194, 354] on div "אין מענה 1" at bounding box center [197, 359] width 33 height 11
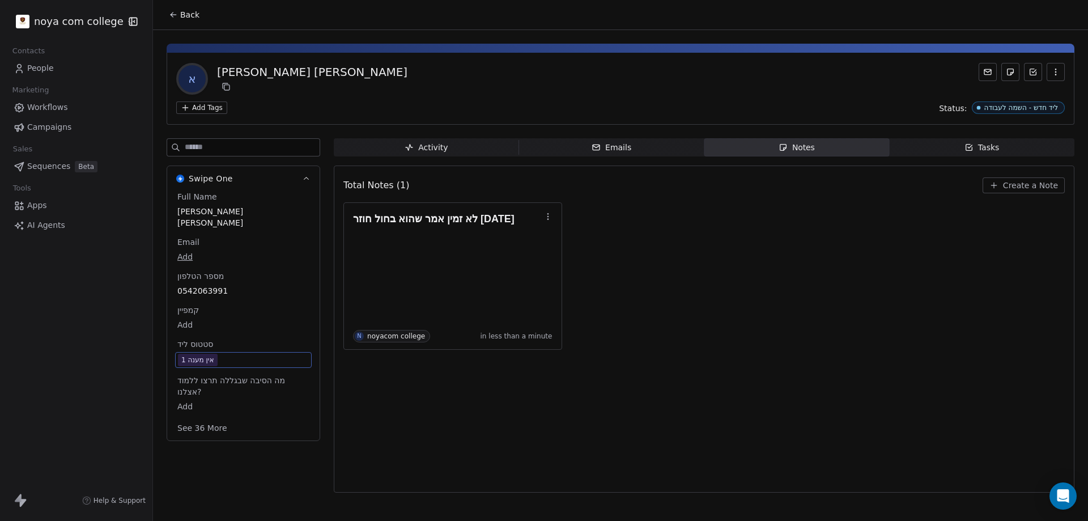
click at [194, 354] on div "אין מענה 1" at bounding box center [197, 359] width 33 height 11
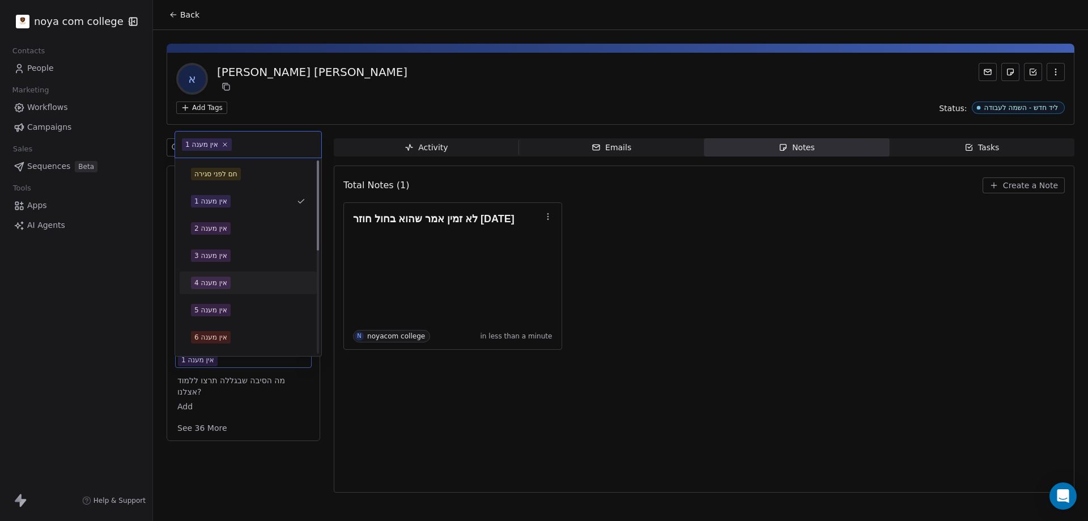
click at [764, 413] on html "noya com college Contacts People Marketing Workflows Campaigns Sales Sequences …" at bounding box center [544, 260] width 1088 height 521
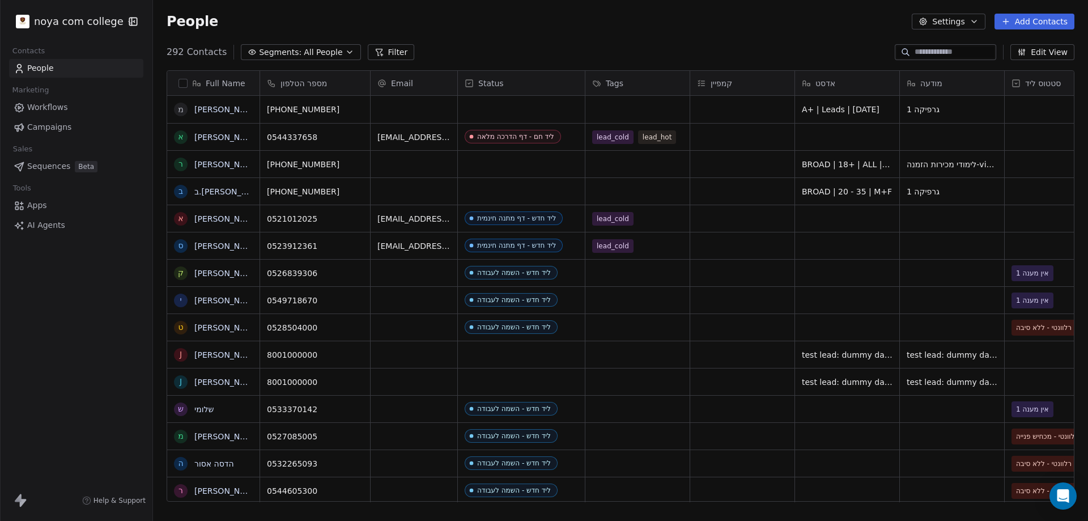
scroll to position [449, 926]
click at [96, 65] on link "People" at bounding box center [76, 68] width 134 height 19
click at [331, 53] on span "All People" at bounding box center [323, 52] width 39 height 12
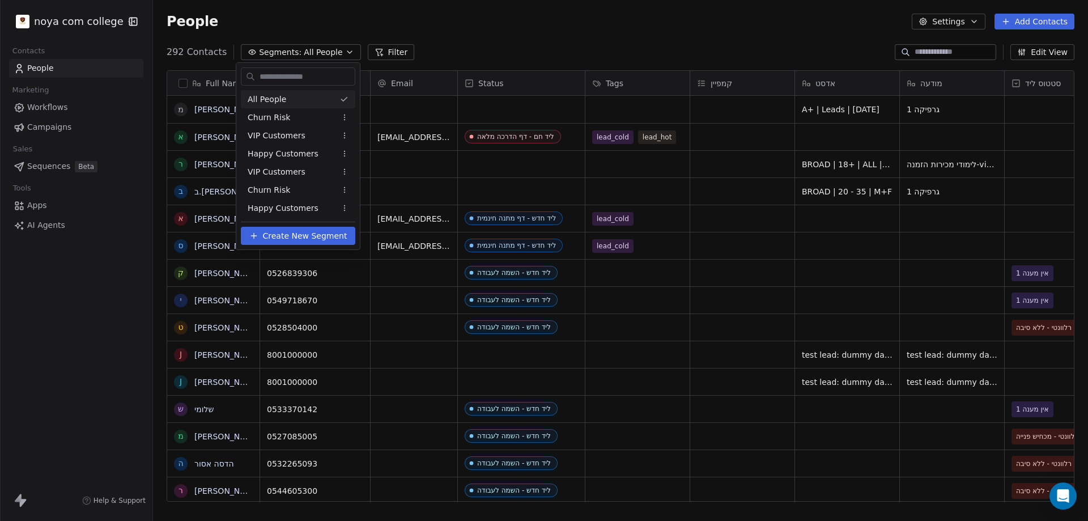
click at [331, 53] on html "noya com college Contacts People Marketing Workflows Campaigns Sales Sequences …" at bounding box center [544, 260] width 1088 height 521
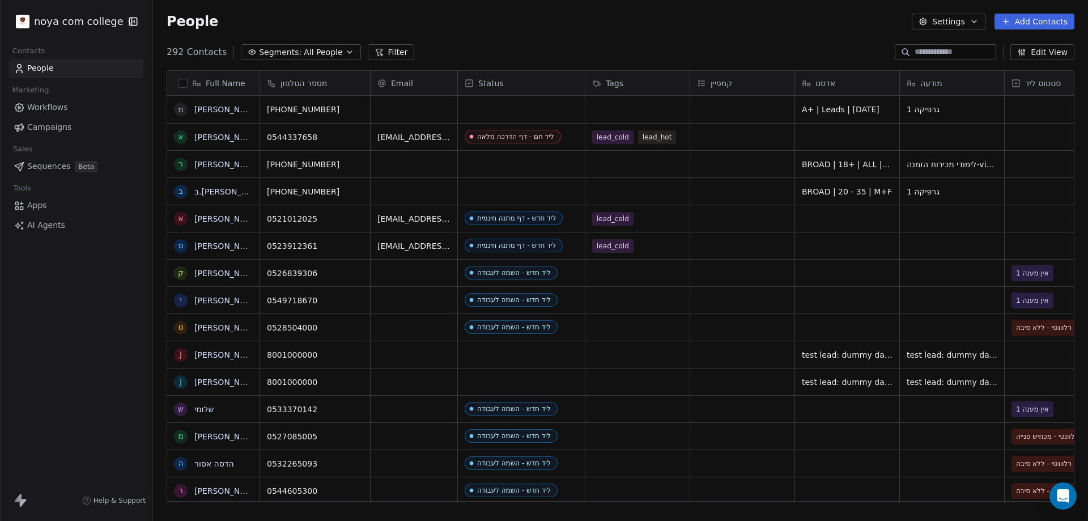
click at [390, 51] on button "Filter" at bounding box center [391, 52] width 47 height 16
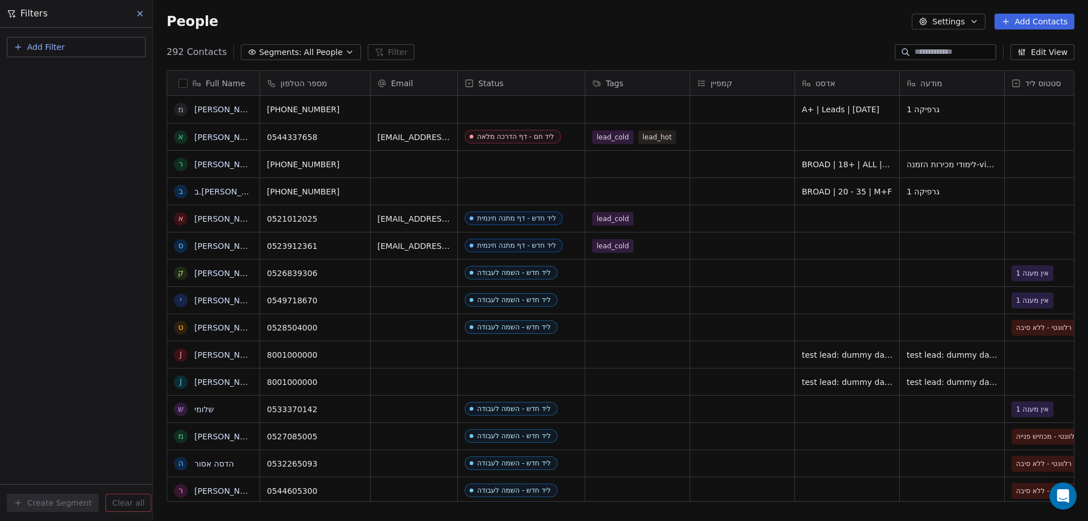
click at [82, 46] on button "Add Filter" at bounding box center [76, 47] width 139 height 20
click at [88, 71] on div "Contact properties" at bounding box center [76, 74] width 115 height 12
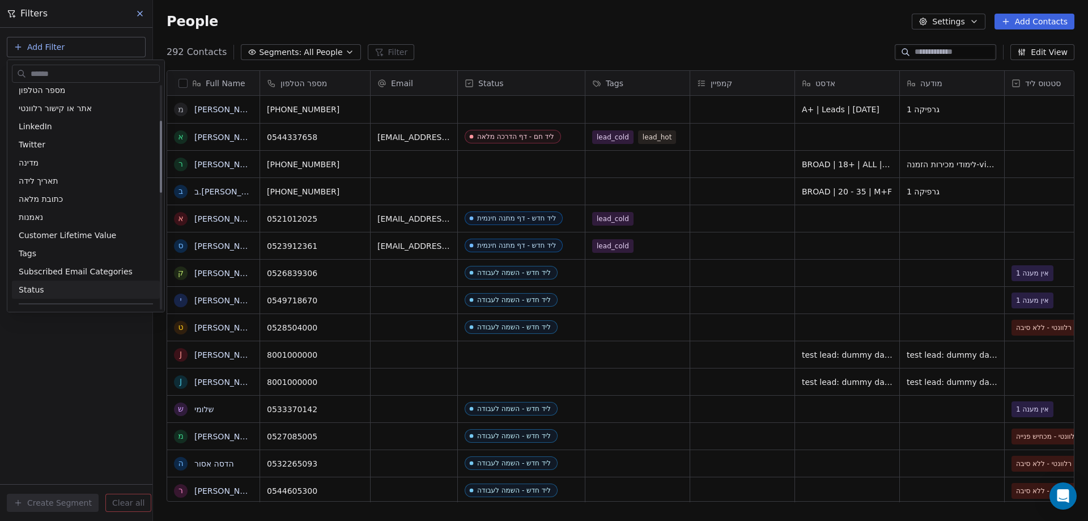
scroll to position [113, 0]
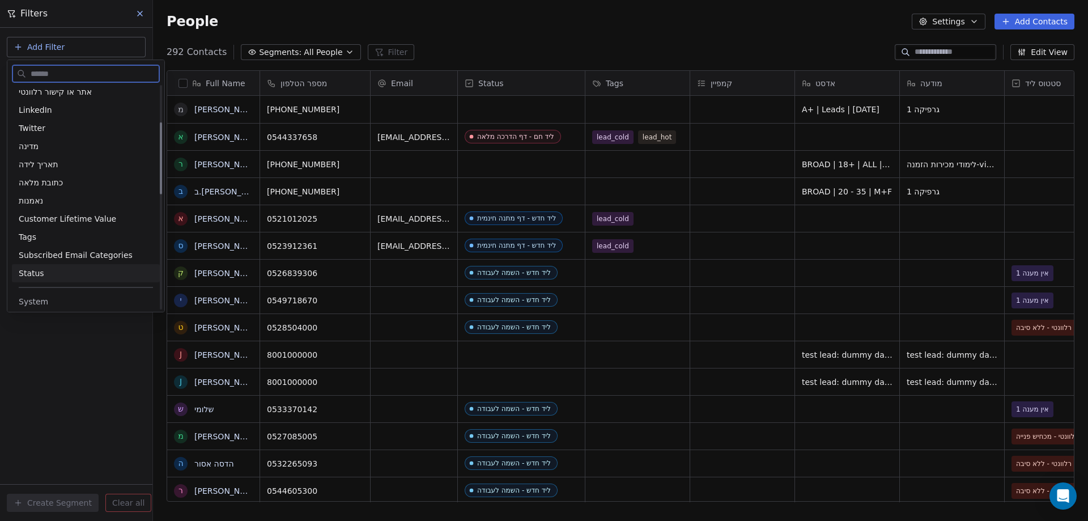
click at [42, 272] on div "Status" at bounding box center [86, 272] width 134 height 11
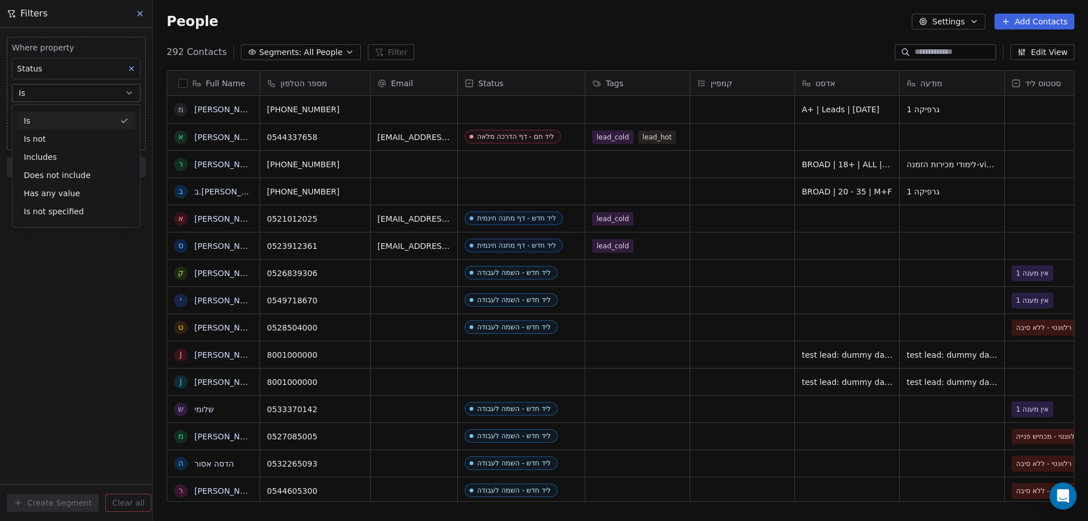
click at [39, 124] on div "Is" at bounding box center [76, 121] width 118 height 18
click at [46, 118] on body "noya com college Contacts People Marketing Workflows Campaigns Sales Sequences …" at bounding box center [544, 260] width 1088 height 521
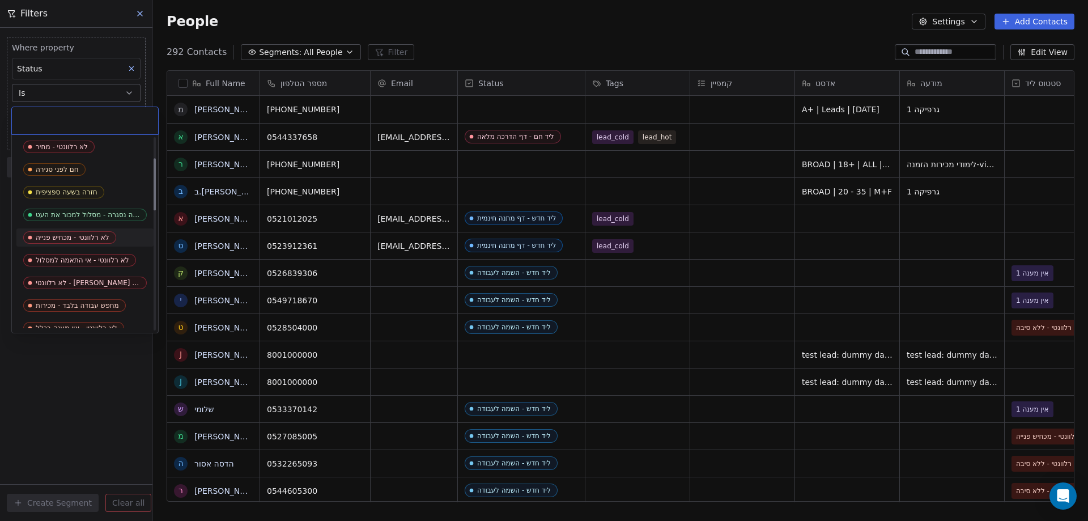
scroll to position [227, 0]
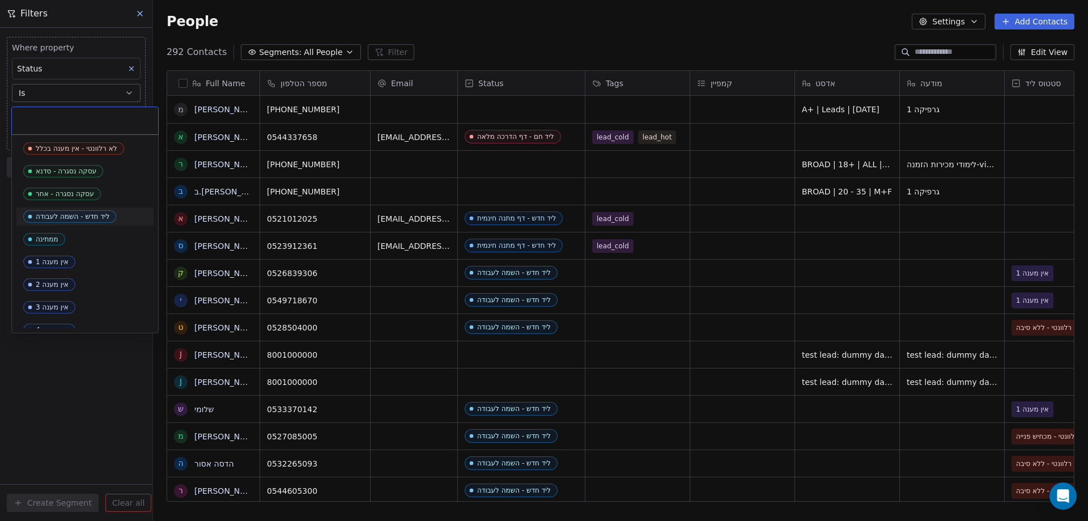
click at [63, 214] on div "ליד חדש - השמה לעבודה" at bounding box center [73, 216] width 74 height 8
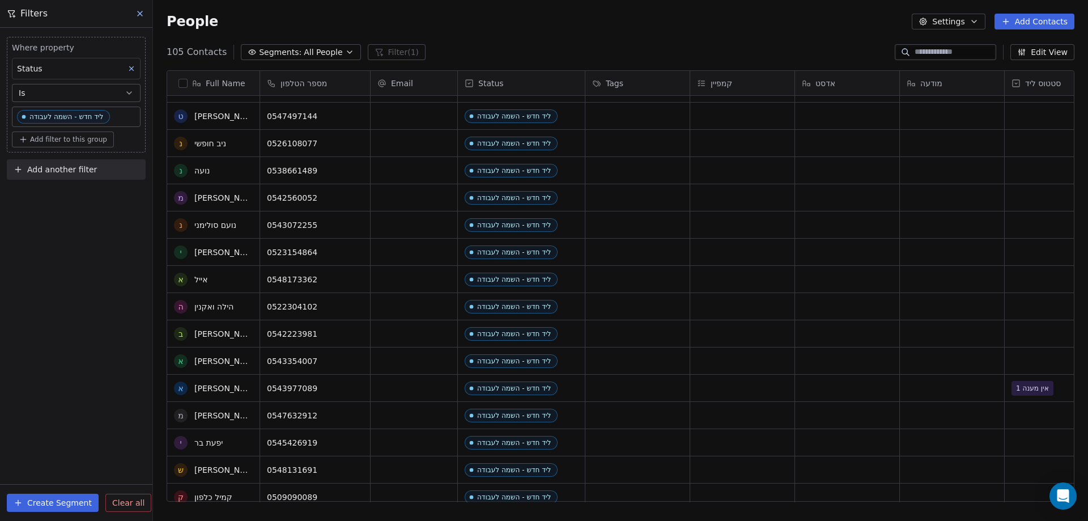
scroll to position [0, 0]
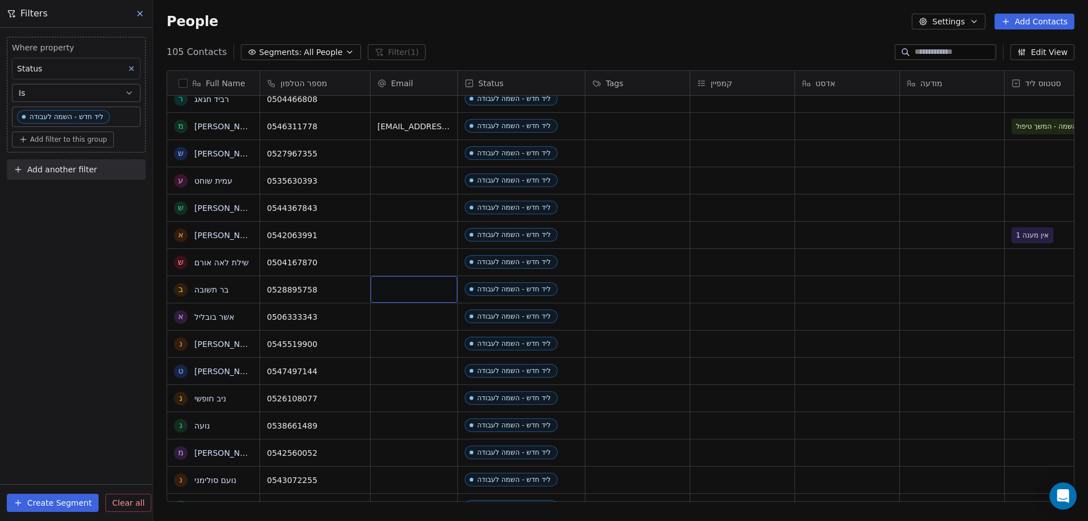
click at [394, 292] on div "grid" at bounding box center [414, 289] width 87 height 27
click at [396, 290] on div "grid" at bounding box center [414, 289] width 87 height 27
click at [396, 290] on input "email" at bounding box center [414, 289] width 82 height 23
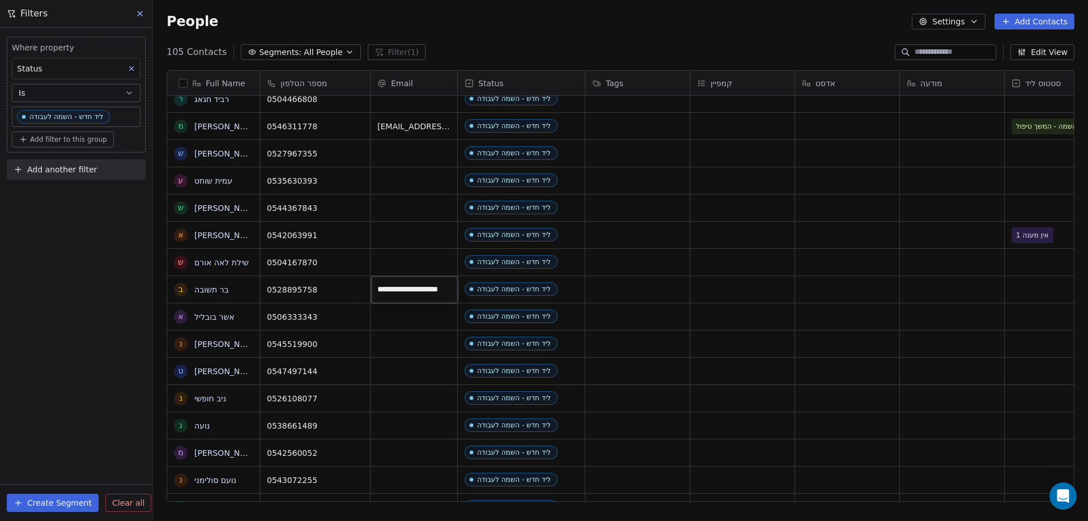
type input "**********"
click at [1034, 289] on html "noya com college Contacts People Marketing Workflows Campaigns Sales Sequences …" at bounding box center [544, 260] width 1088 height 521
click at [1032, 279] on html "noya com college Contacts People Marketing Workflows Campaigns Sales Sequences …" at bounding box center [544, 260] width 1088 height 521
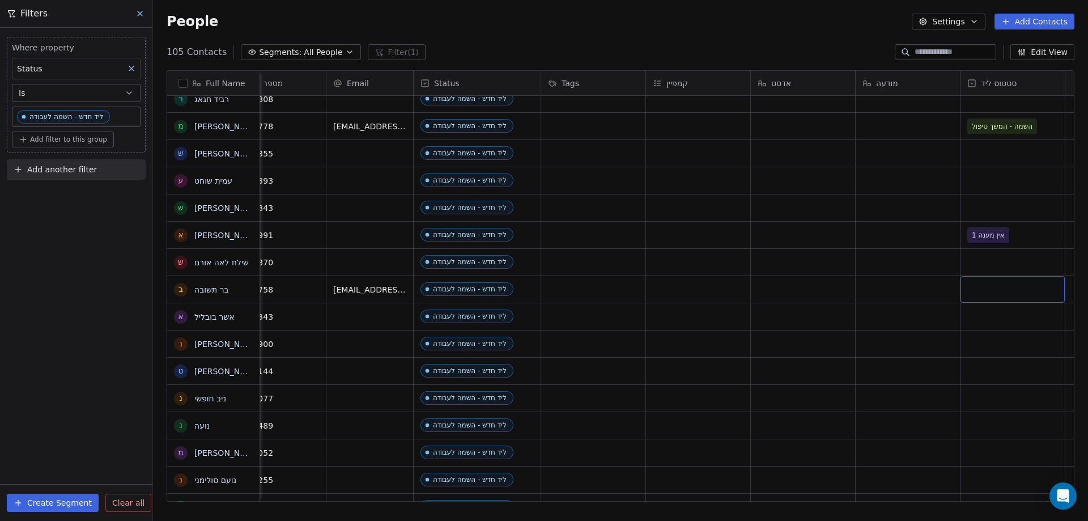
click at [1032, 283] on div "grid" at bounding box center [1012, 289] width 104 height 27
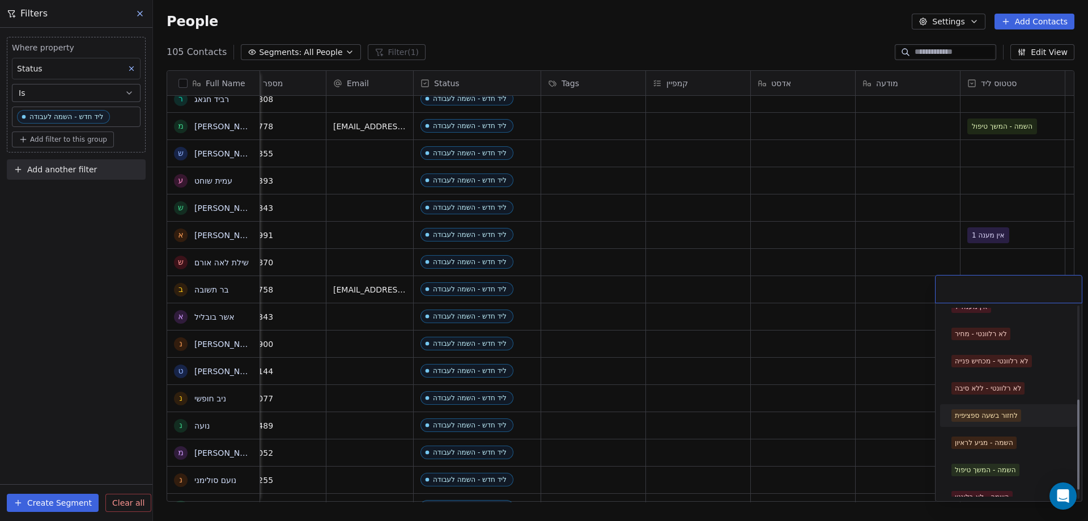
scroll to position [215, 0]
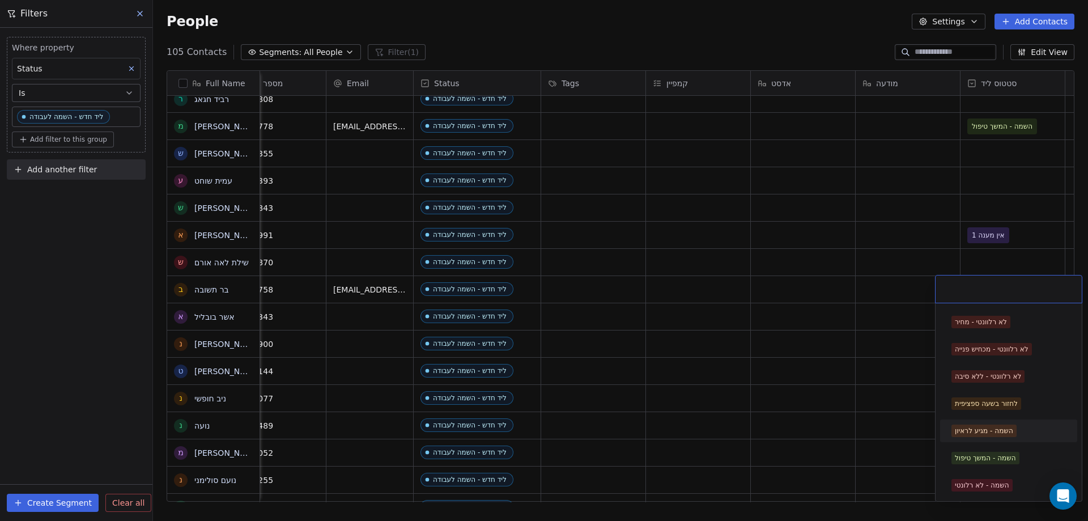
click at [994, 432] on div "השמה - מגיע לראיון" at bounding box center [984, 431] width 58 height 10
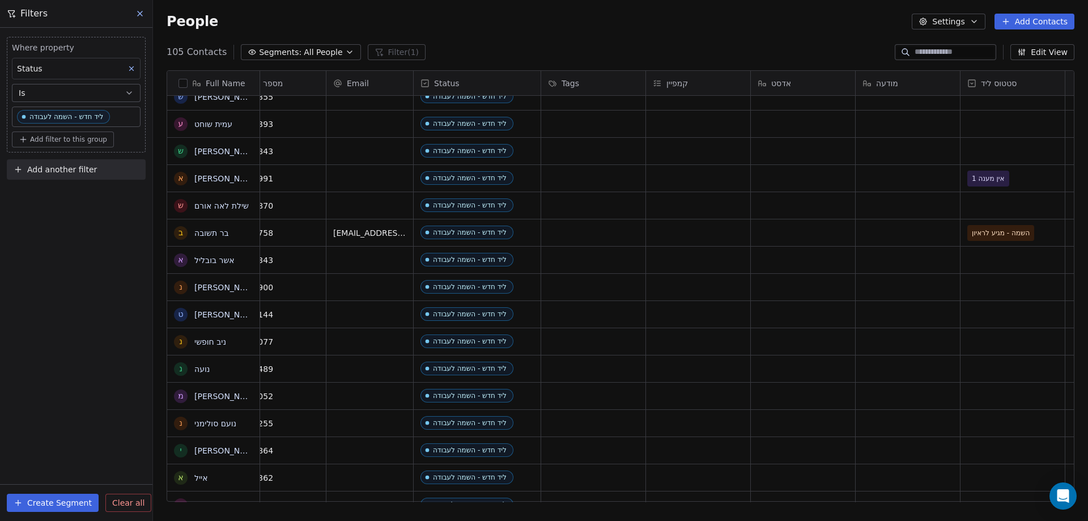
scroll to position [0, 0]
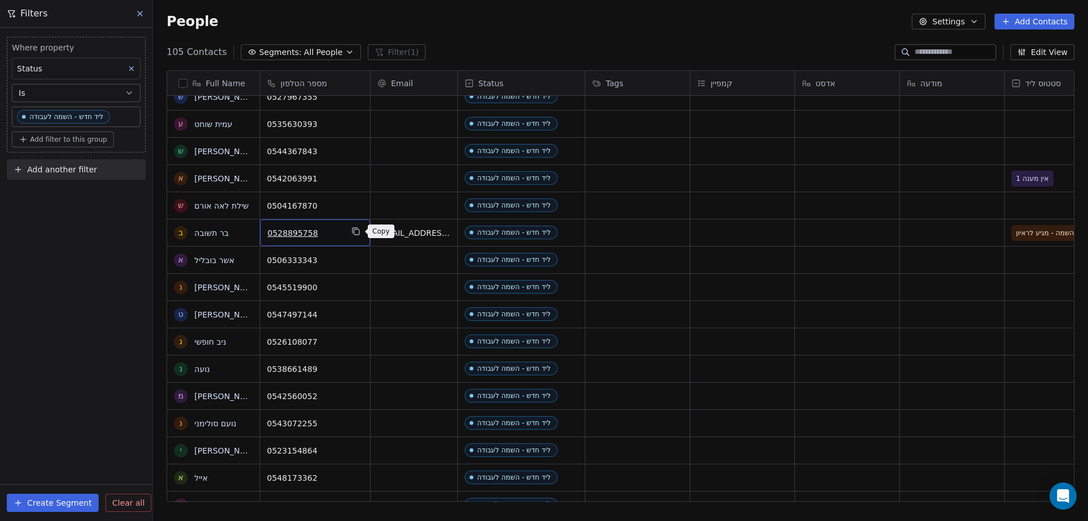
click at [352, 232] on icon "grid" at bounding box center [354, 230] width 5 height 5
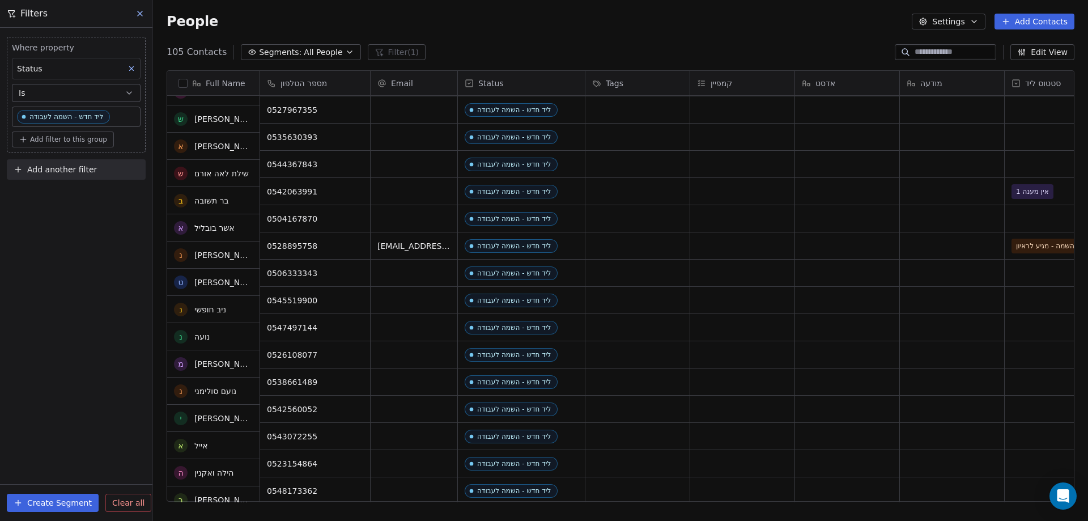
scroll to position [737, 0]
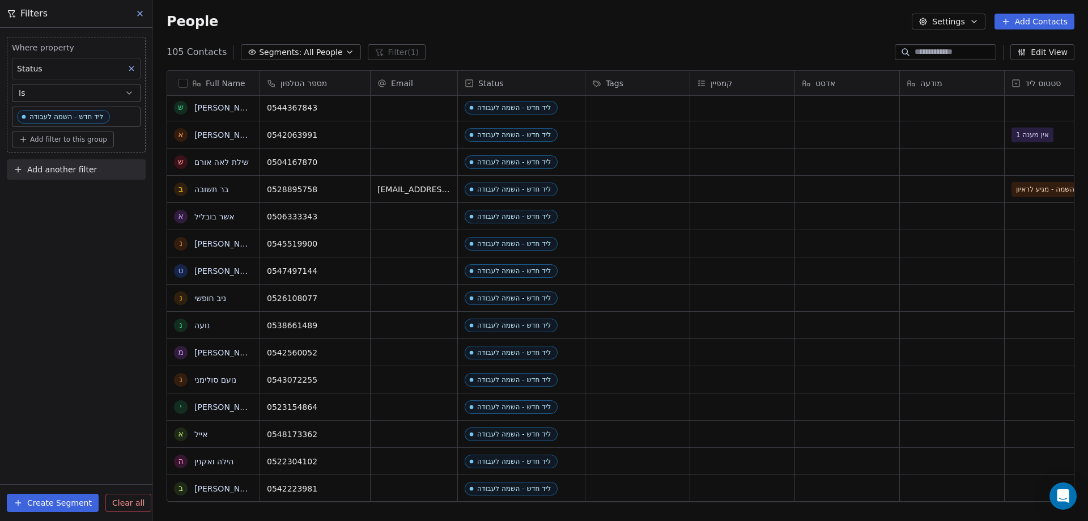
click at [1024, 211] on div "grid" at bounding box center [1057, 216] width 104 height 27
click at [1027, 218] on div "grid" at bounding box center [1057, 216] width 104 height 27
click at [1034, 210] on div "grid" at bounding box center [1057, 216] width 104 height 27
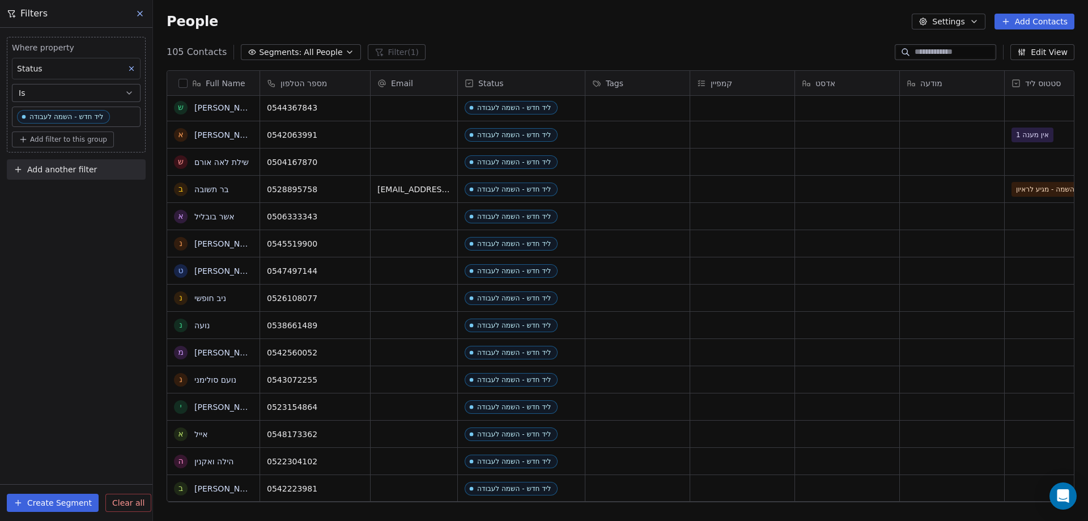
click at [1036, 210] on div "grid" at bounding box center [1057, 216] width 104 height 27
click at [1037, 216] on div "grid" at bounding box center [1057, 216] width 104 height 27
click at [1033, 224] on div "grid" at bounding box center [1057, 216] width 104 height 27
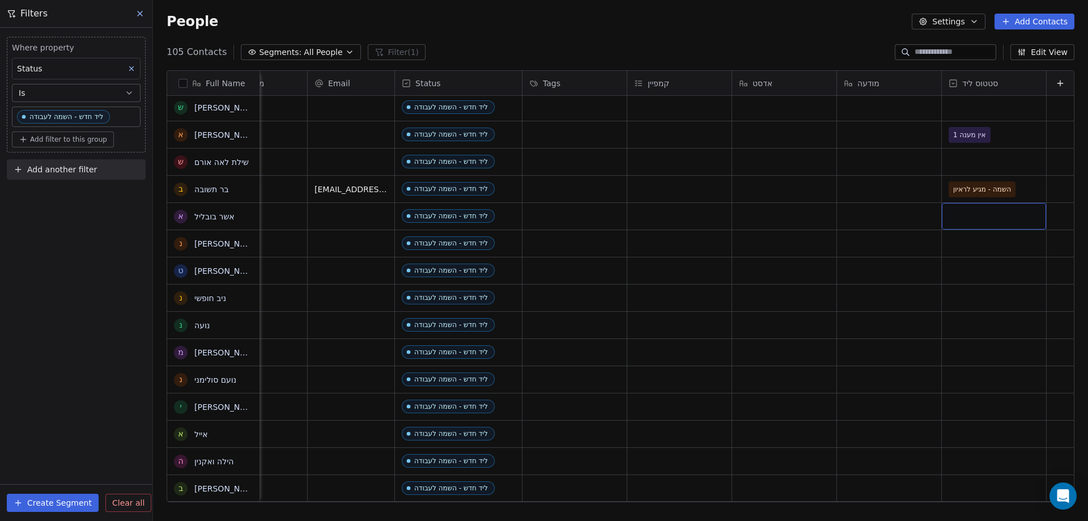
click at [973, 217] on div "grid" at bounding box center [994, 216] width 104 height 27
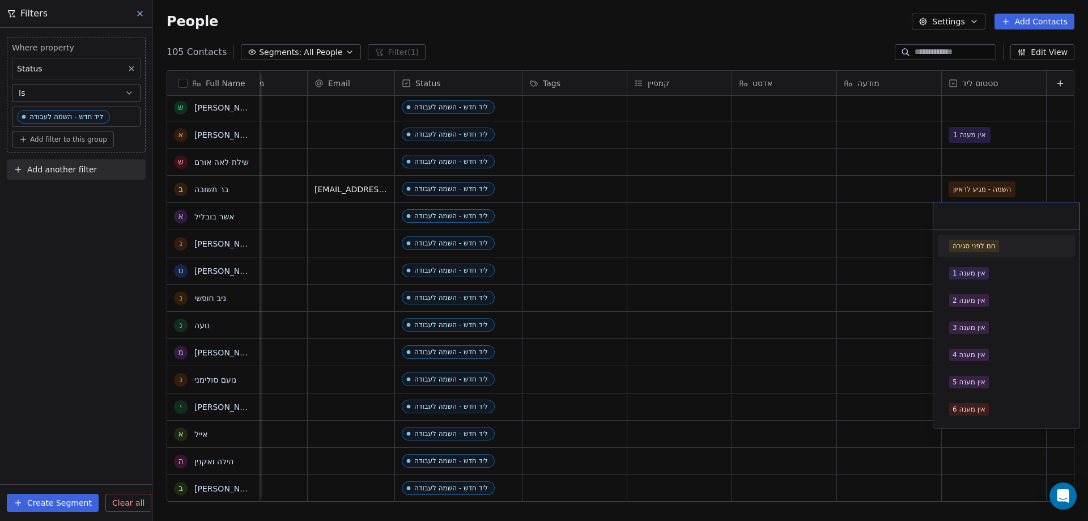
click at [971, 220] on input "text" at bounding box center [1006, 216] width 133 height 12
click at [971, 271] on div "אין מענה 1" at bounding box center [969, 273] width 33 height 10
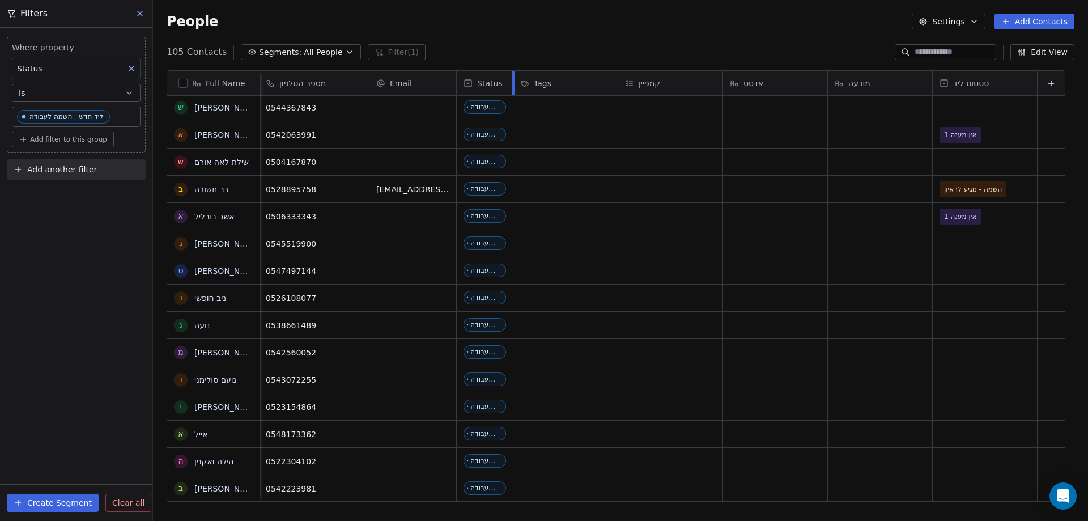
scroll to position [0, 10]
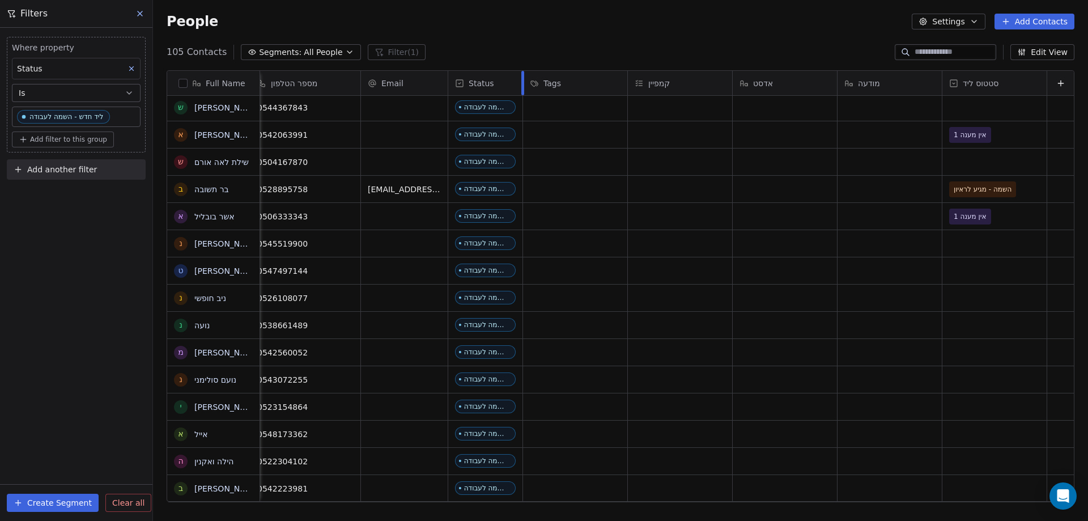
drag, startPoint x: 543, startPoint y: 75, endPoint x: 690, endPoint y: 90, distance: 147.0
click at [495, 77] on div "Status" at bounding box center [485, 83] width 75 height 24
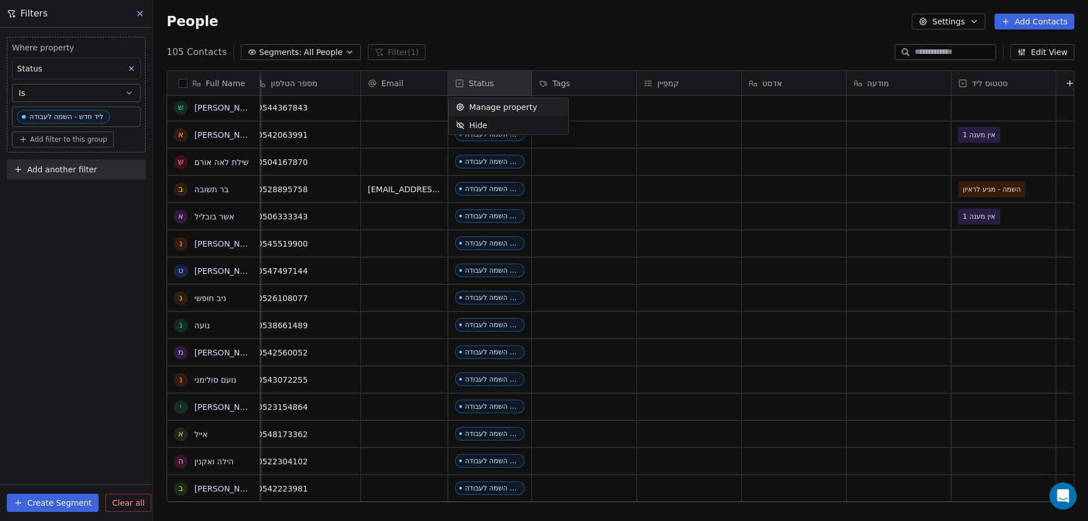
click at [643, 53] on html "noya com college Contacts People Marketing Workflows Campaigns Sales Sequences …" at bounding box center [544, 260] width 1088 height 521
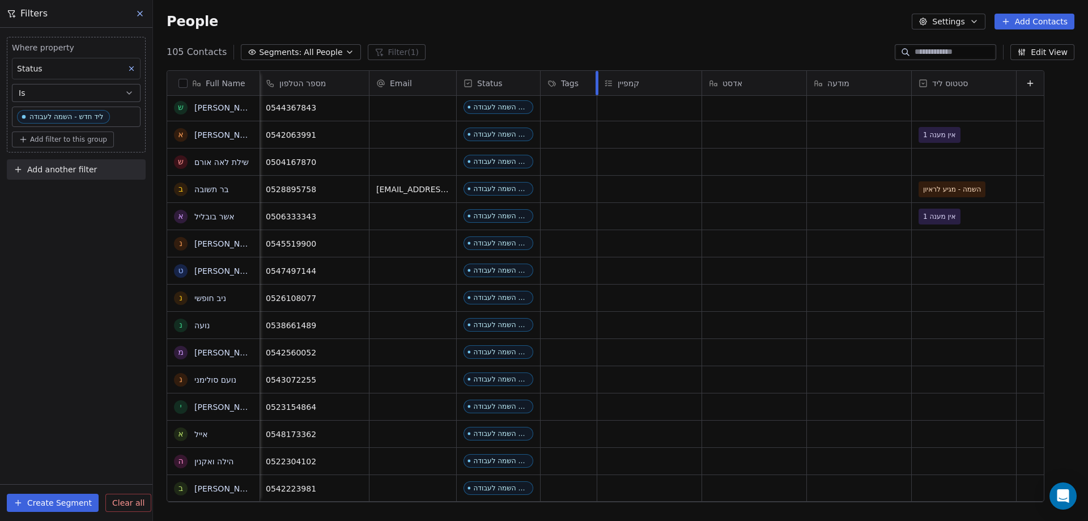
drag, startPoint x: 636, startPoint y: 79, endPoint x: 539, endPoint y: 80, distance: 96.3
click at [541, 80] on div "Tags" at bounding box center [569, 83] width 57 height 24
click at [559, 126] on span "Hide" at bounding box center [562, 125] width 18 height 11
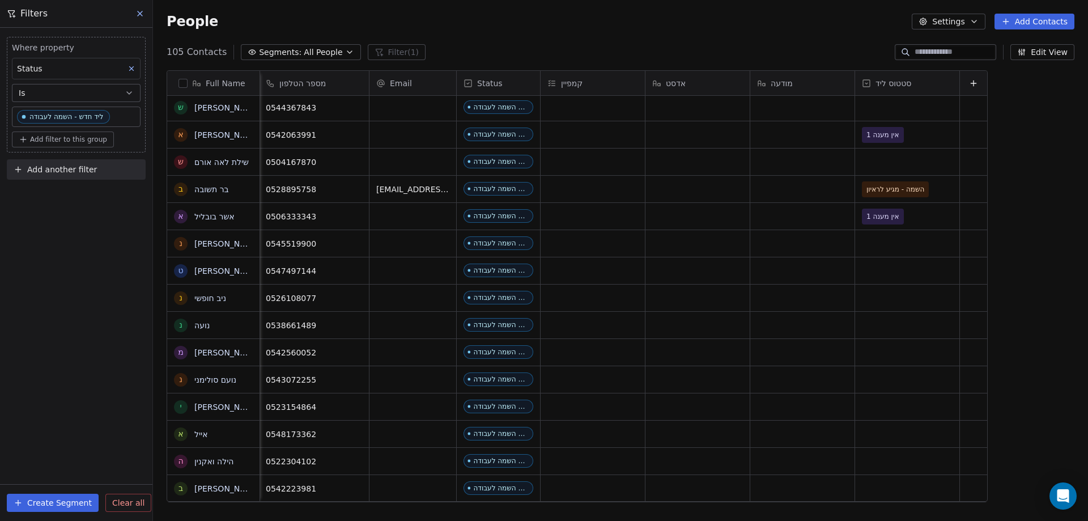
drag, startPoint x: 577, startPoint y: 87, endPoint x: 583, endPoint y: 18, distance: 68.8
click at [583, 6] on div "People Settings Add Contacts" at bounding box center [620, 21] width 935 height 43
click at [547, 86] on icon at bounding box center [551, 83] width 9 height 9
click at [552, 120] on div "Hide" at bounding box center [555, 125] width 45 height 18
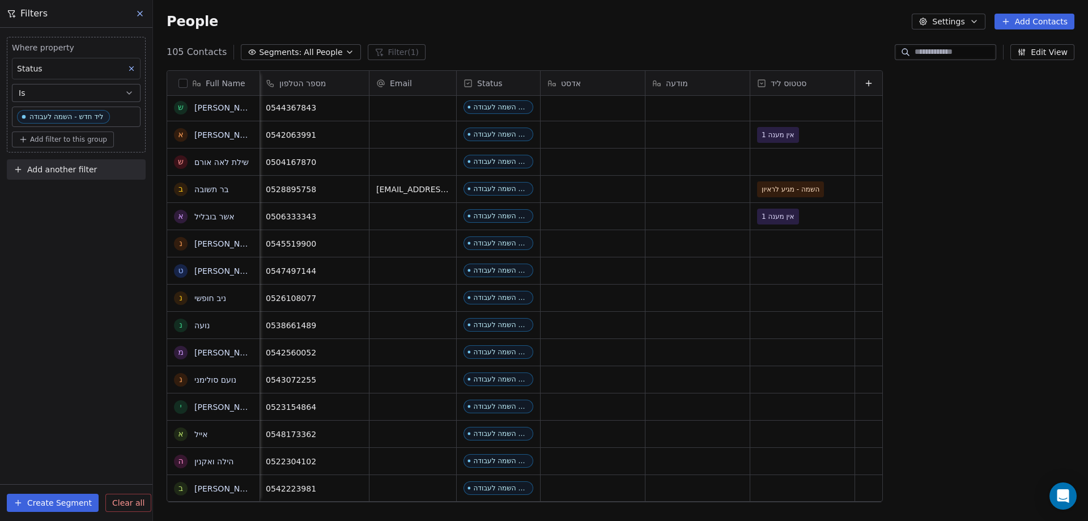
click at [547, 84] on icon at bounding box center [551, 83] width 9 height 9
click at [549, 123] on div "Hide" at bounding box center [555, 125] width 45 height 18
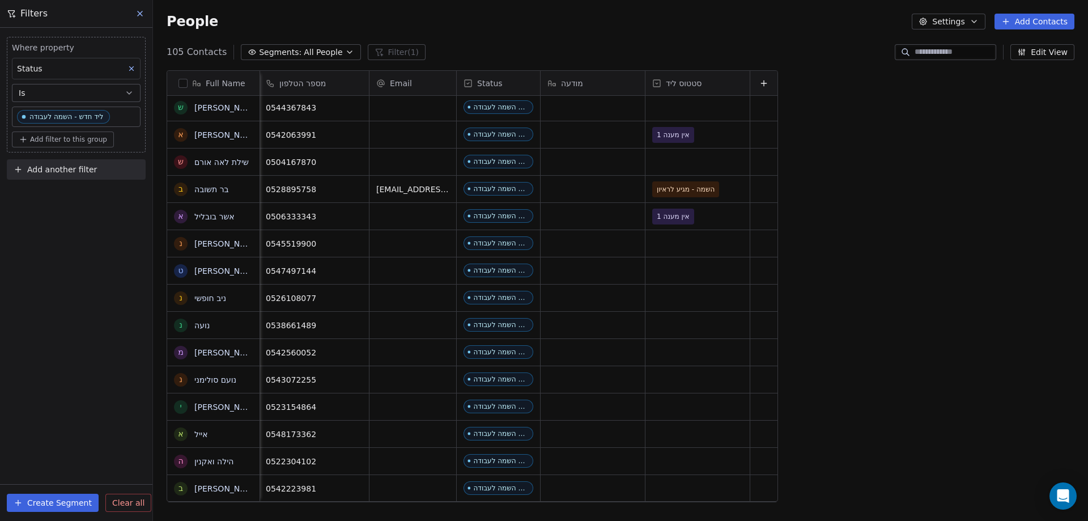
click at [549, 85] on icon at bounding box center [550, 82] width 3 height 5
click at [546, 129] on icon "Suggestions" at bounding box center [543, 125] width 9 height 9
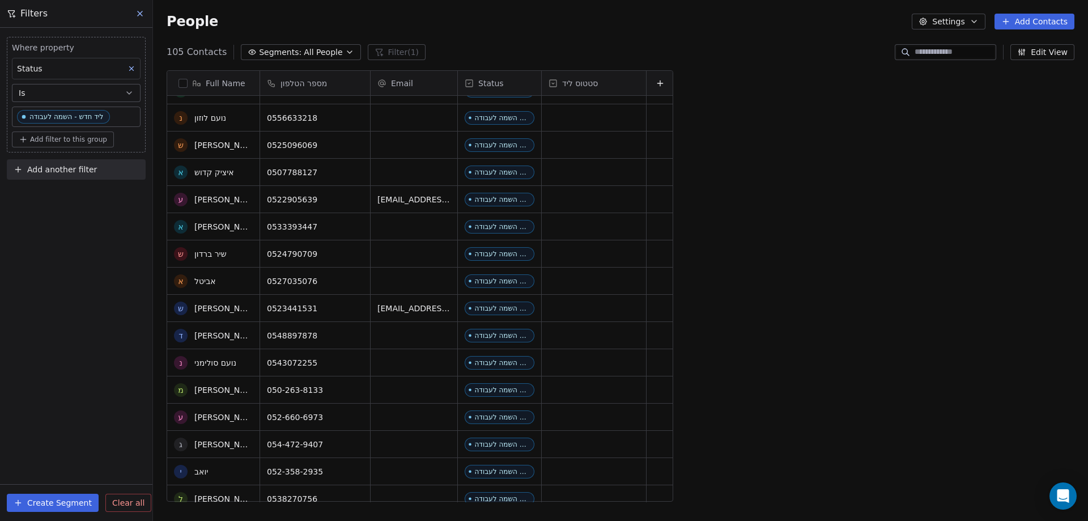
scroll to position [1360, 0]
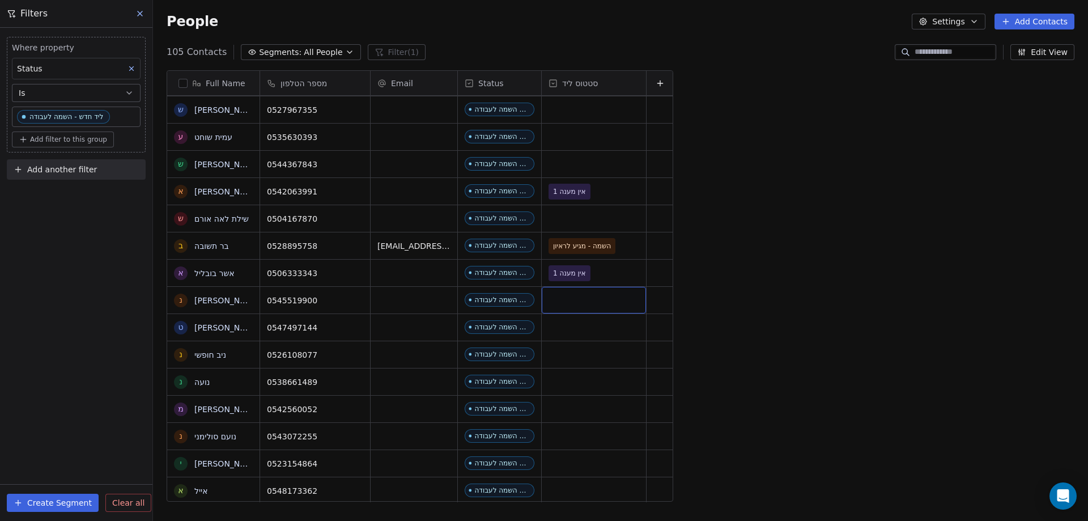
click at [573, 303] on div "grid" at bounding box center [594, 300] width 104 height 27
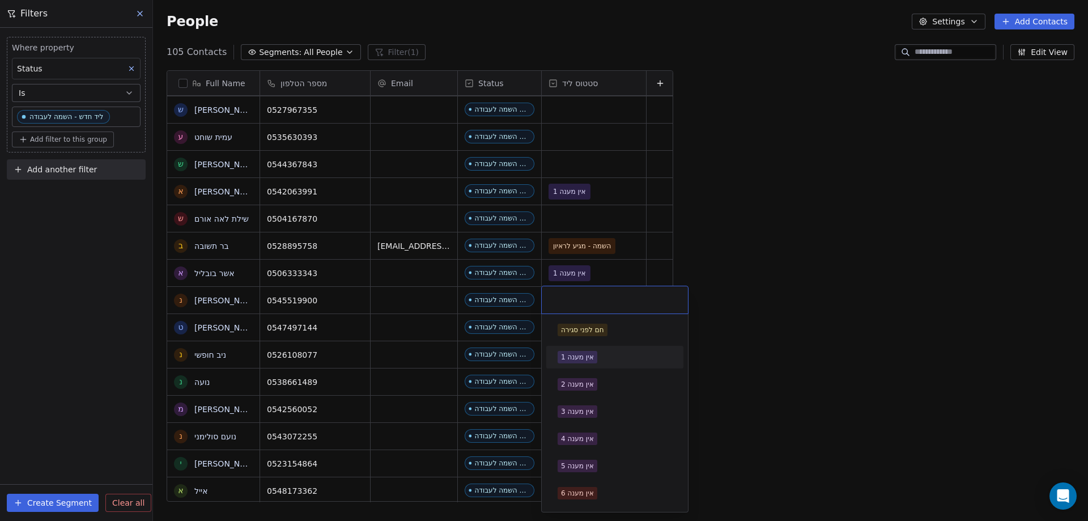
click at [588, 359] on div "אין מענה 1" at bounding box center [577, 357] width 33 height 10
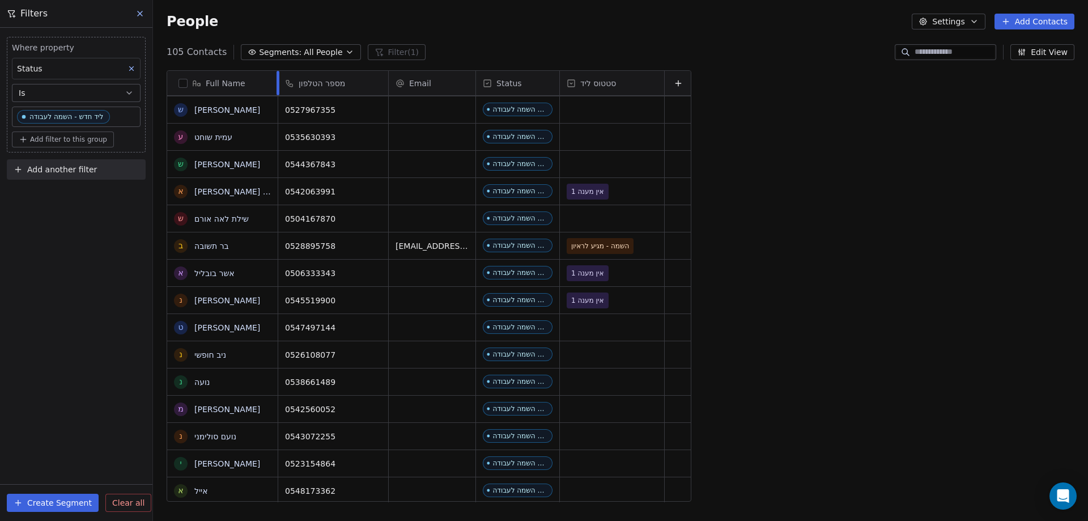
drag, startPoint x: 259, startPoint y: 88, endPoint x: 283, endPoint y: 83, distance: 24.9
click at [279, 83] on div at bounding box center [278, 83] width 3 height 24
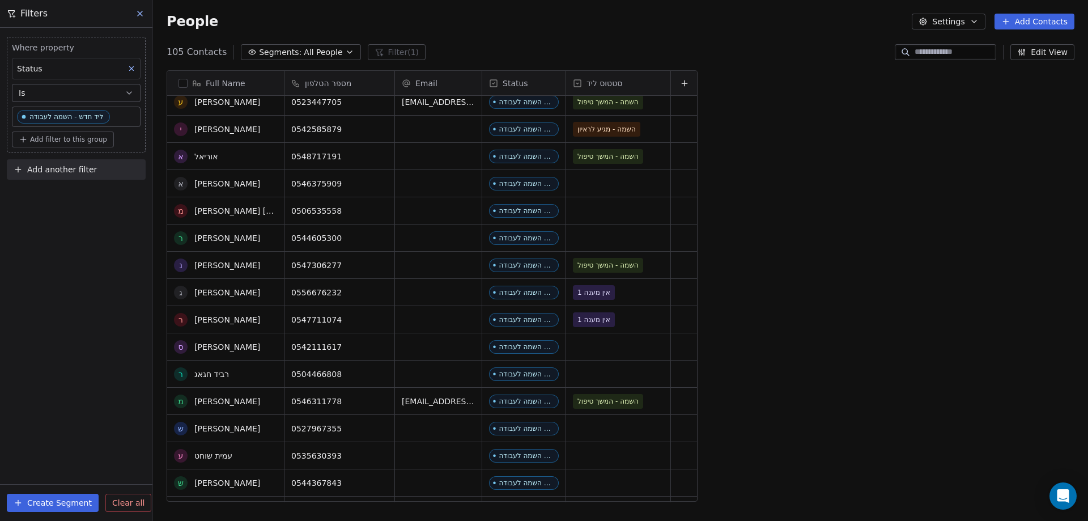
scroll to position [340, 0]
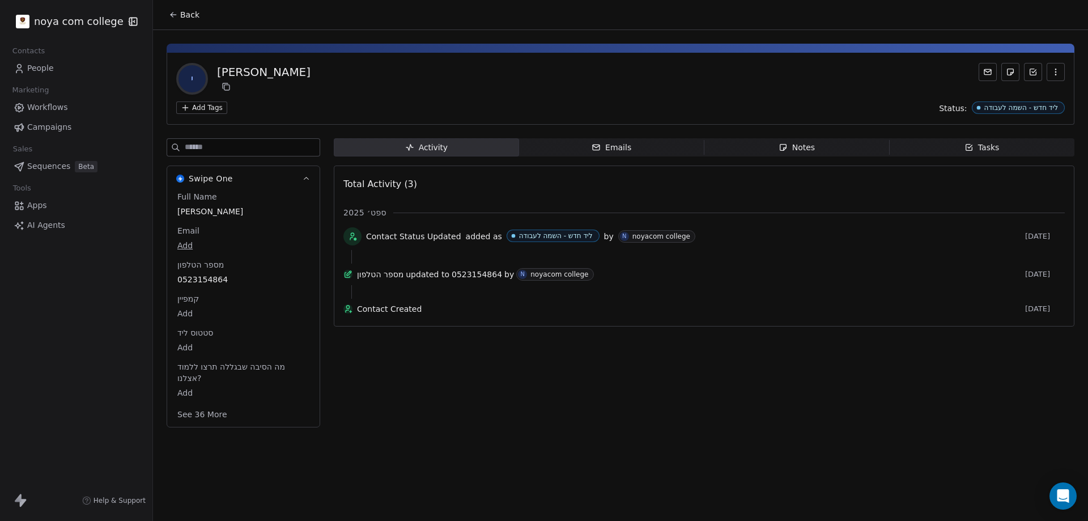
click at [807, 150] on div "Notes" at bounding box center [797, 148] width 36 height 12
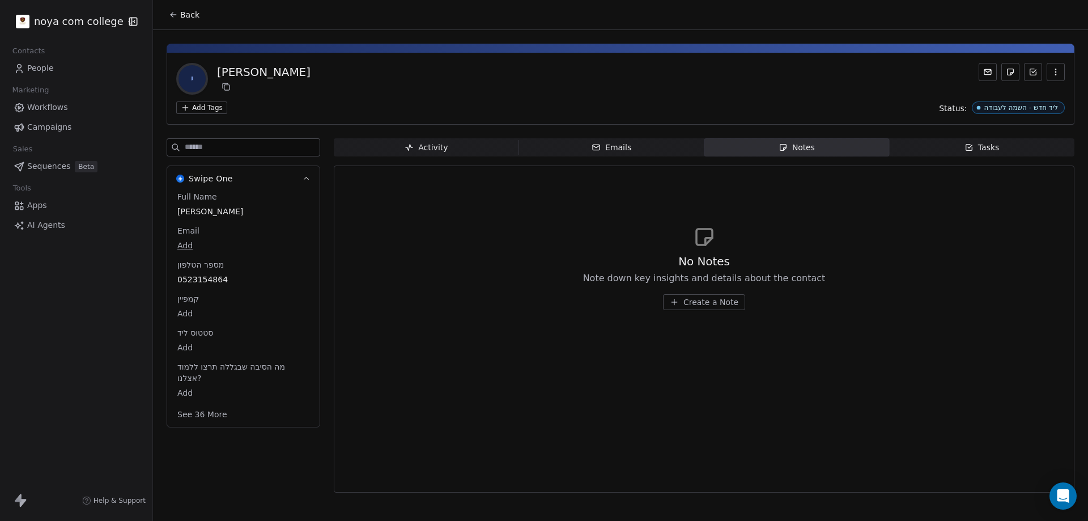
click at [712, 301] on span "Create a Note" at bounding box center [710, 301] width 55 height 11
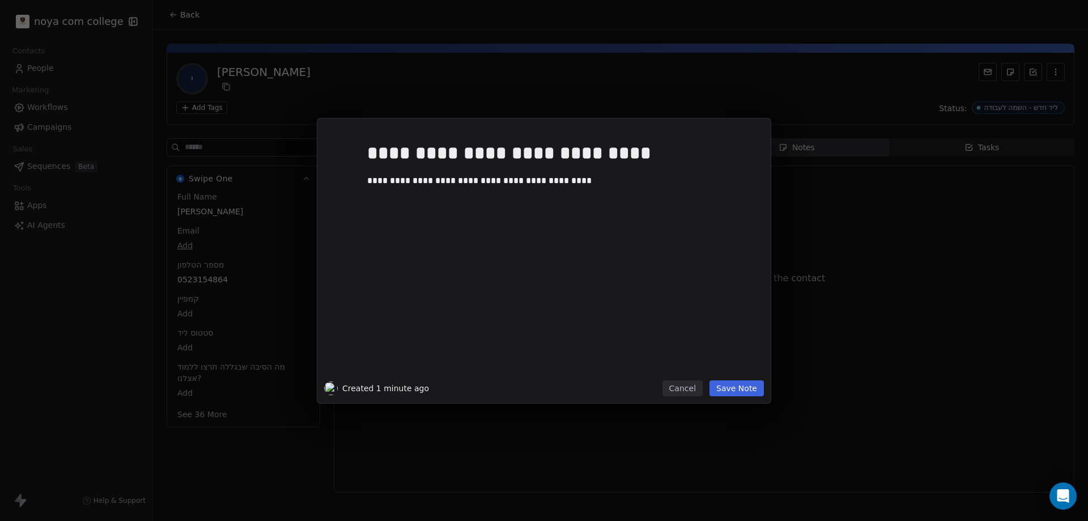
click at [730, 388] on button "Save Note" at bounding box center [736, 388] width 54 height 16
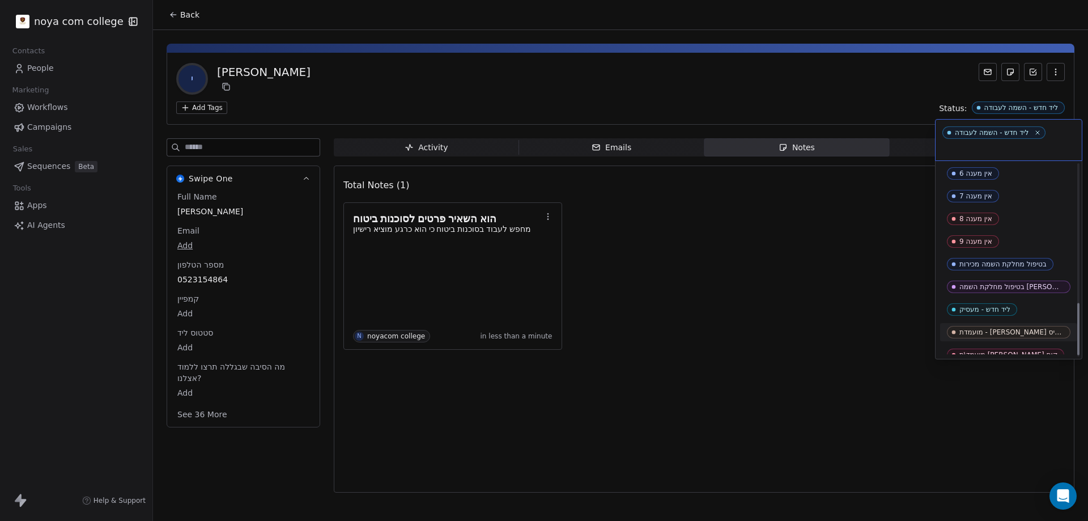
scroll to position [509, 0]
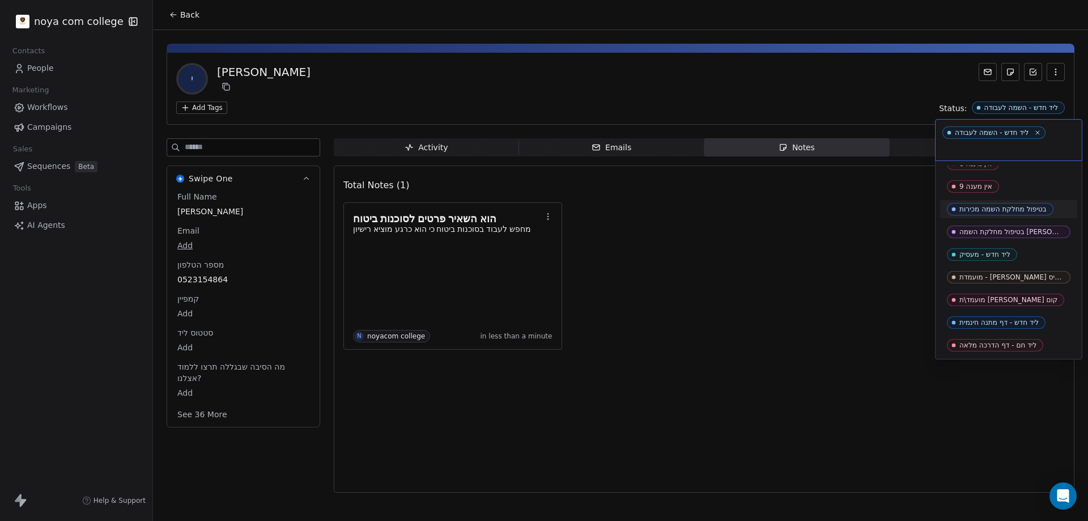
click at [1010, 207] on div "בטיפול מחלקת השמה מכירות" at bounding box center [1002, 209] width 87 height 8
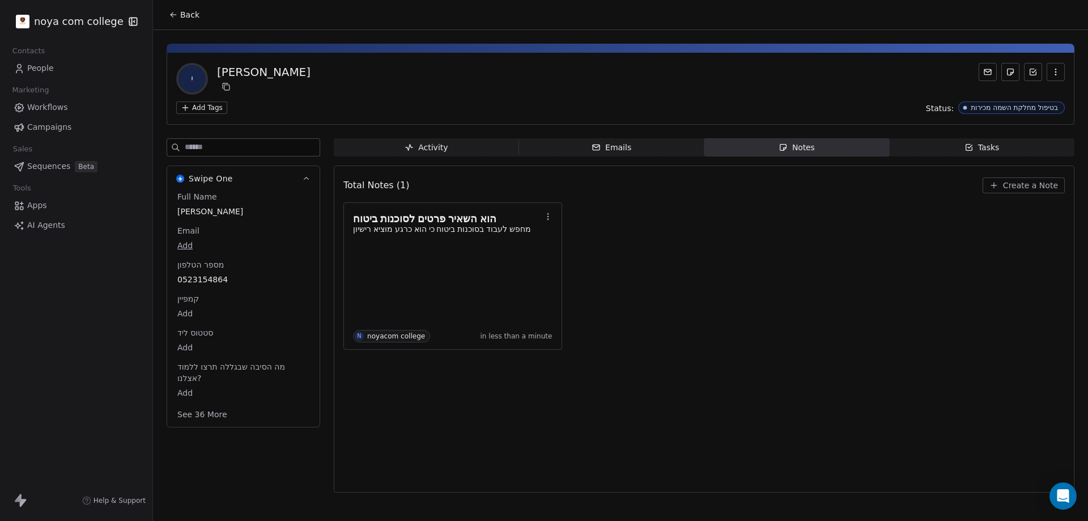
click at [219, 278] on span "0523154864" at bounding box center [243, 279] width 132 height 11
click at [219, 278] on span "0523154864" at bounding box center [243, 279] width 131 height 11
click at [219, 278] on input "**********" at bounding box center [238, 286] width 122 height 23
click at [461, 414] on html "**********" at bounding box center [544, 260] width 1088 height 521
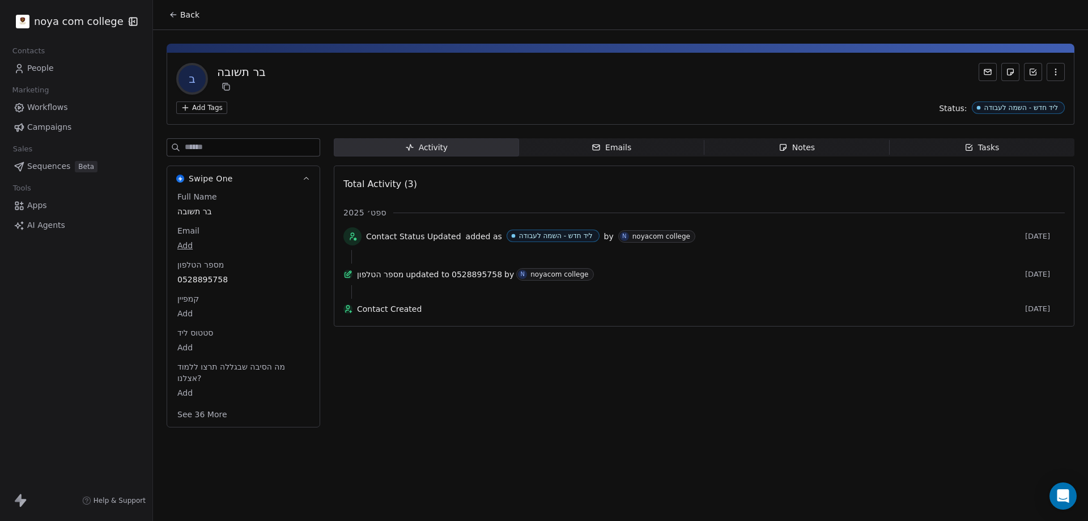
click at [823, 151] on span "Notes Notes" at bounding box center [796, 147] width 185 height 18
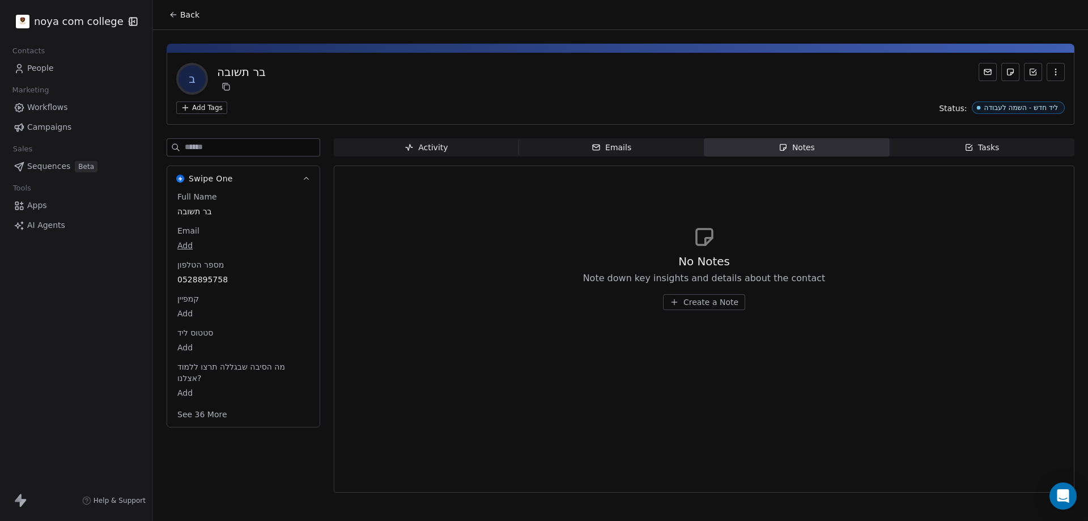
click at [730, 305] on span "Create a Note" at bounding box center [710, 301] width 55 height 11
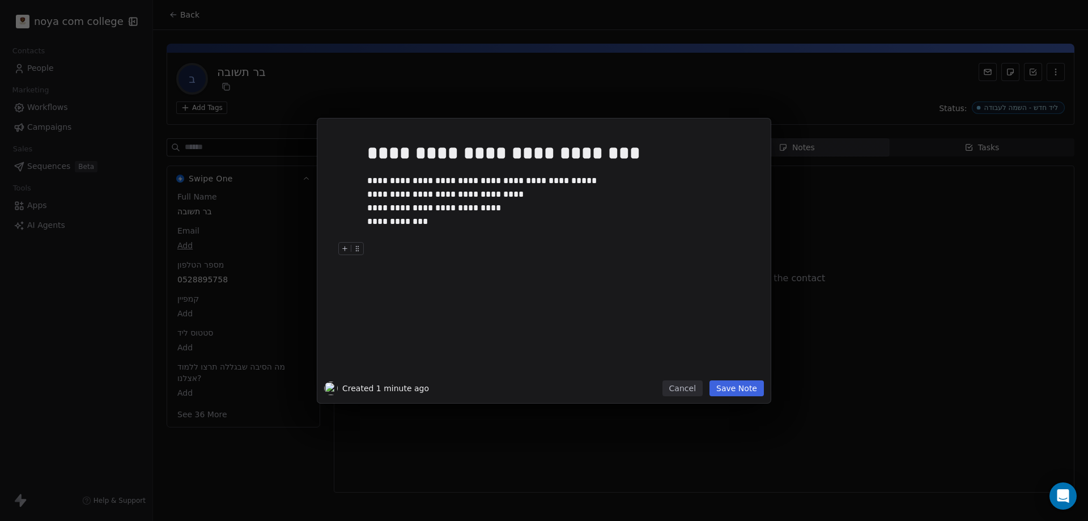
drag, startPoint x: 743, startPoint y: 386, endPoint x: 664, endPoint y: 260, distance: 148.7
click at [664, 260] on div "**********" at bounding box center [543, 260] width 453 height 284
click at [411, 249] on div at bounding box center [561, 249] width 388 height 14
click at [757, 388] on button "Save Note" at bounding box center [736, 388] width 54 height 16
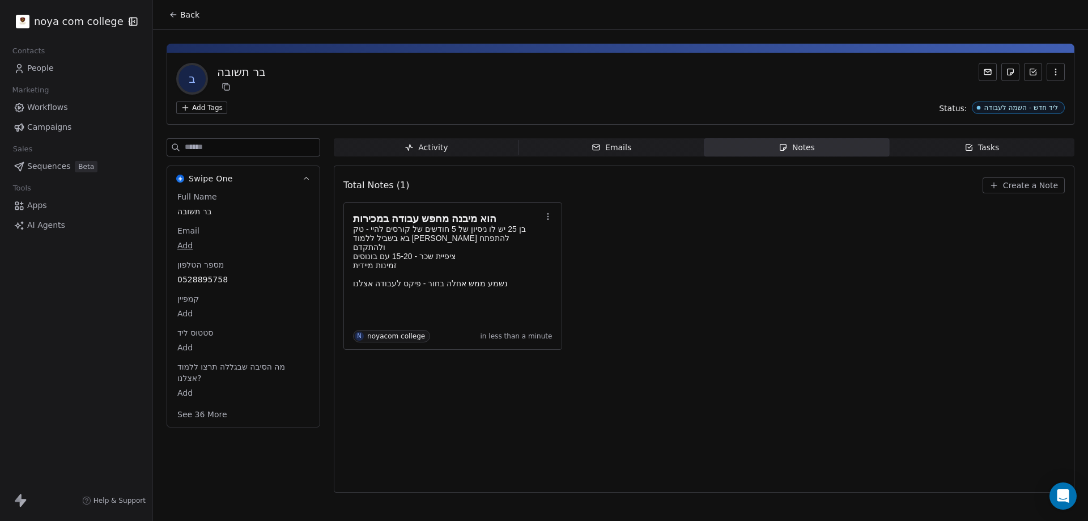
click at [222, 277] on span "0528895758" at bounding box center [243, 279] width 132 height 11
click at [222, 277] on span "0528895758" at bounding box center [243, 279] width 131 height 11
click at [222, 277] on input "**********" at bounding box center [238, 286] width 122 height 23
click at [240, 280] on input "**********" at bounding box center [238, 286] width 122 height 23
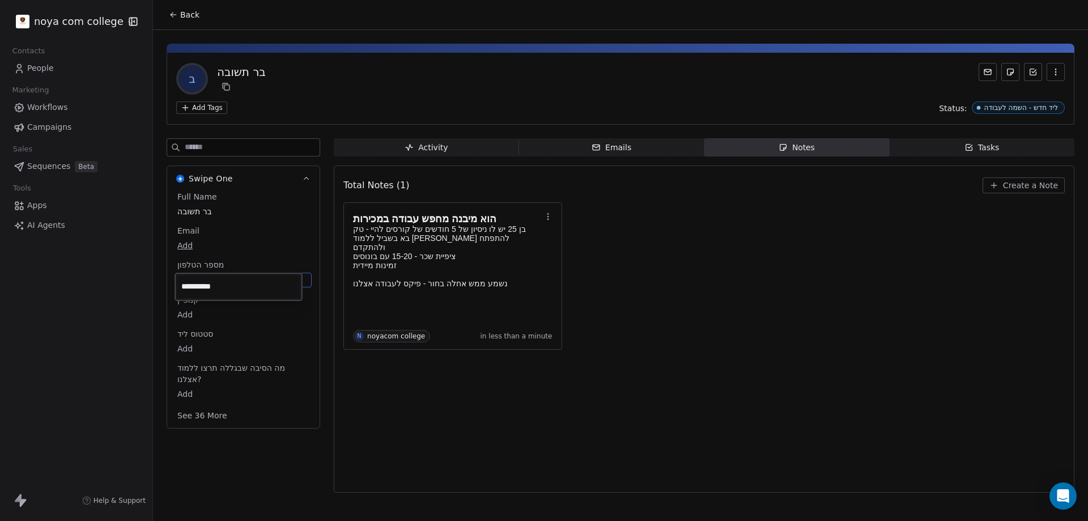
click at [239, 282] on input "**********" at bounding box center [238, 286] width 122 height 23
drag, startPoint x: 422, startPoint y: 400, endPoint x: 423, endPoint y: 410, distance: 9.7
click at [422, 400] on html "**********" at bounding box center [544, 260] width 1088 height 521
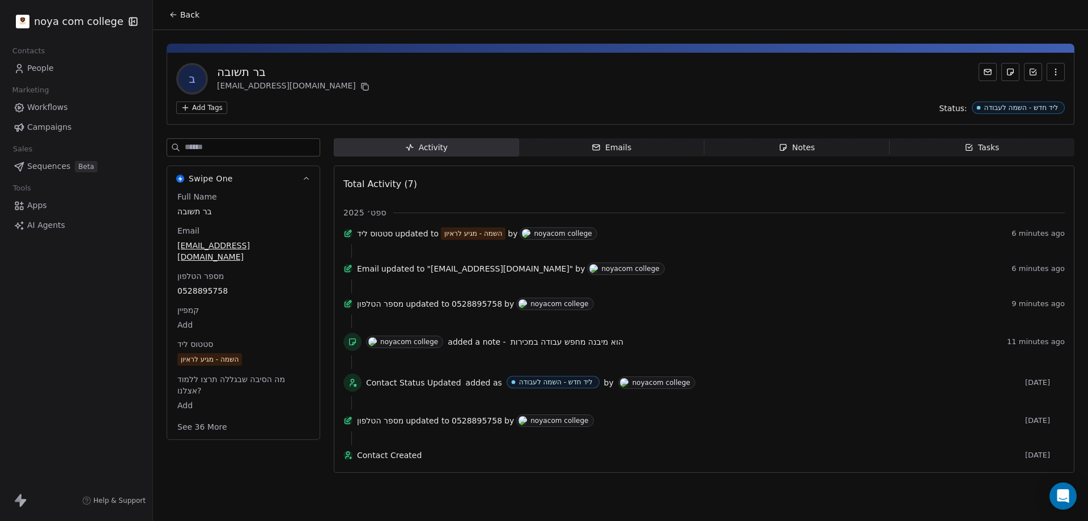
click at [845, 155] on span "Notes Notes" at bounding box center [796, 147] width 185 height 18
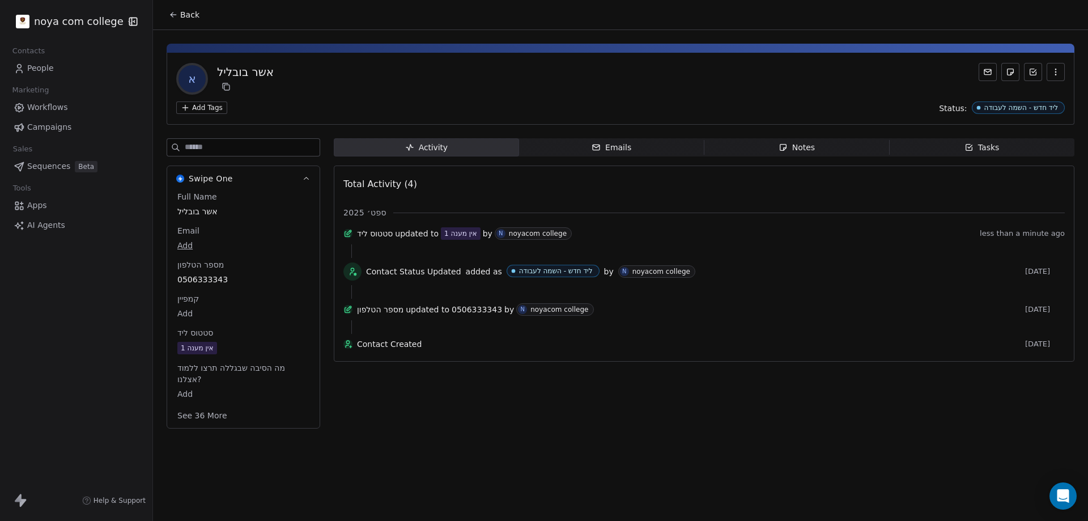
click at [787, 143] on icon "button" at bounding box center [783, 147] width 9 height 9
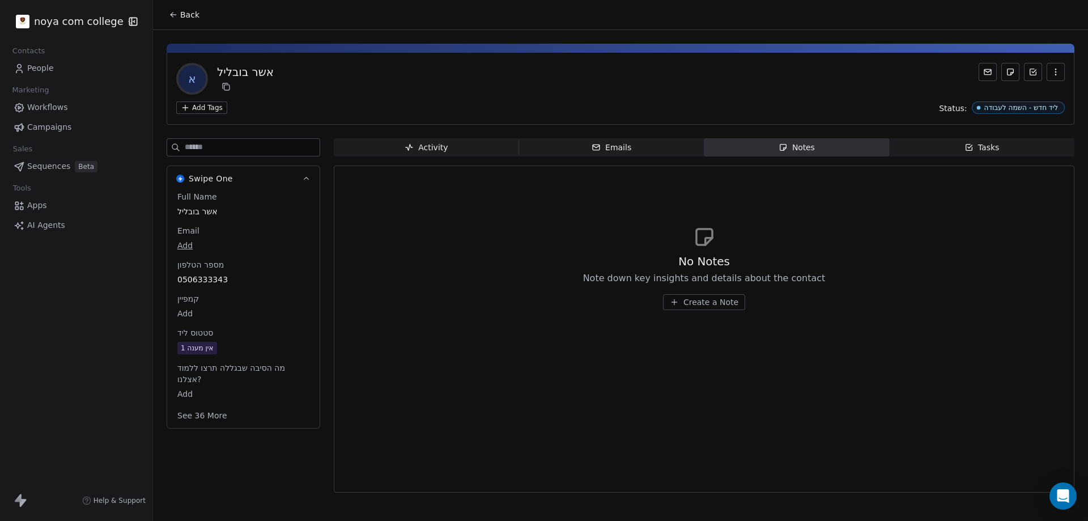
click at [722, 300] on span "Create a Note" at bounding box center [710, 301] width 55 height 11
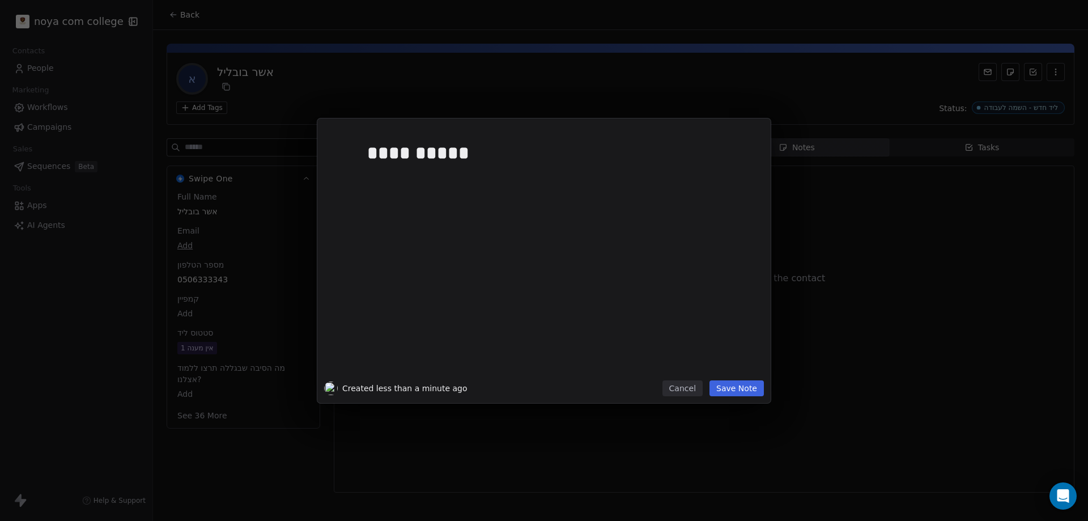
click at [738, 384] on button "Save Note" at bounding box center [736, 388] width 54 height 16
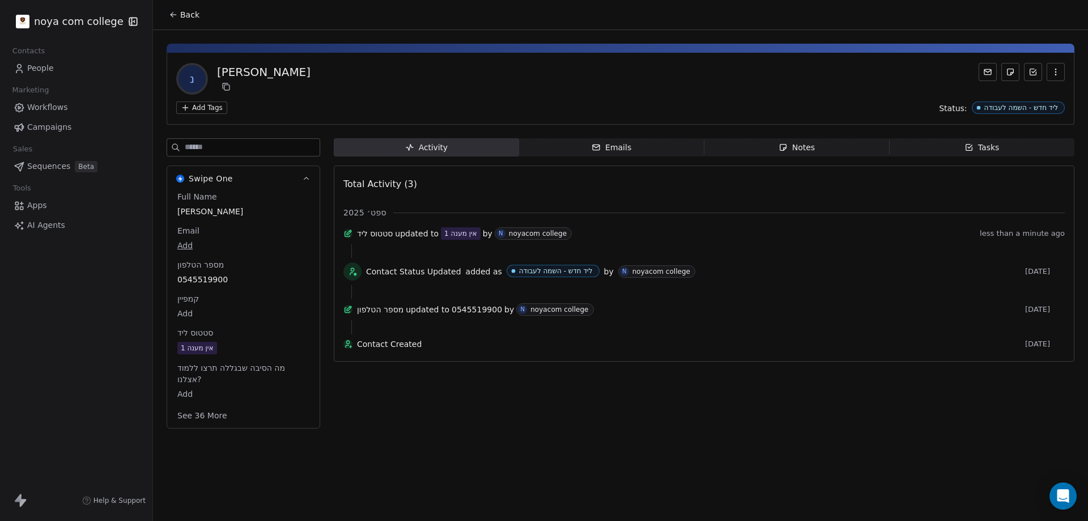
click at [853, 146] on span "Notes Notes" at bounding box center [796, 147] width 185 height 18
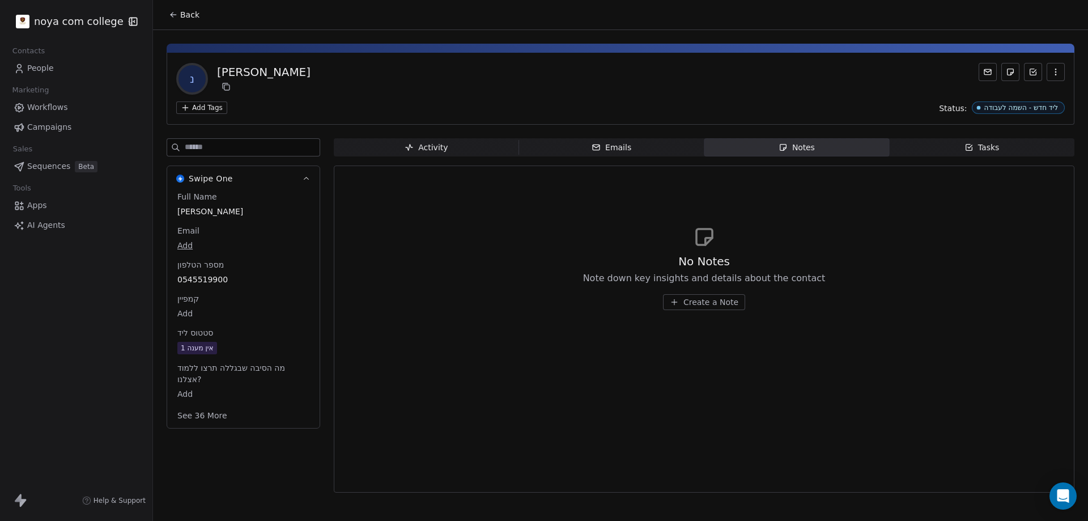
click at [724, 293] on div "No Notes Note down key insights and details about the contact Create a Note" at bounding box center [704, 281] width 243 height 57
click at [722, 300] on span "Create a Note" at bounding box center [710, 301] width 55 height 11
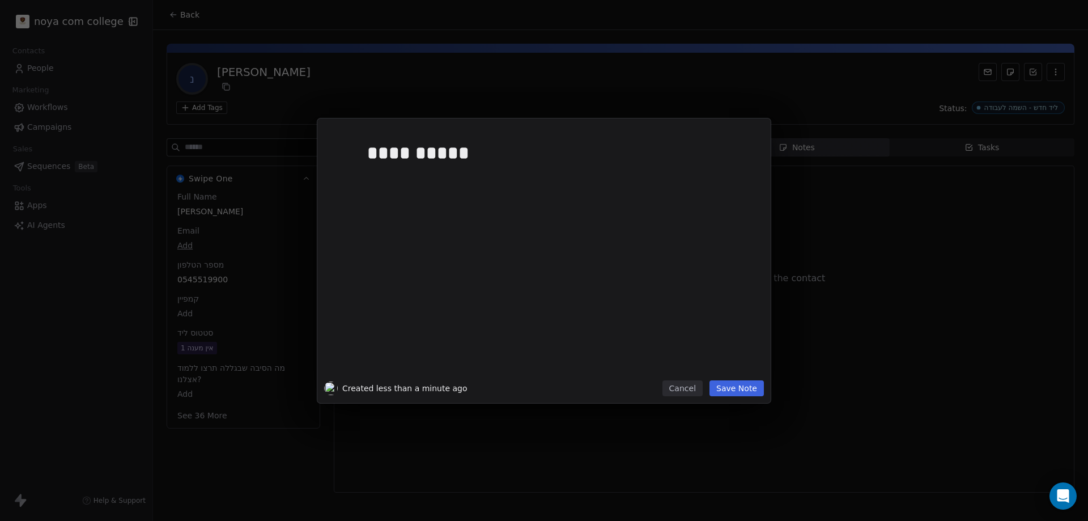
click at [760, 390] on button "Save Note" at bounding box center [736, 388] width 54 height 16
